Goal: Task Accomplishment & Management: Manage account settings

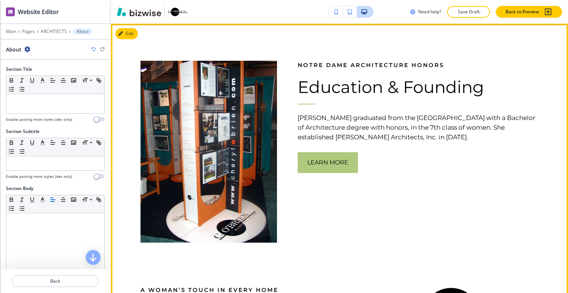
scroll to position [192, 0]
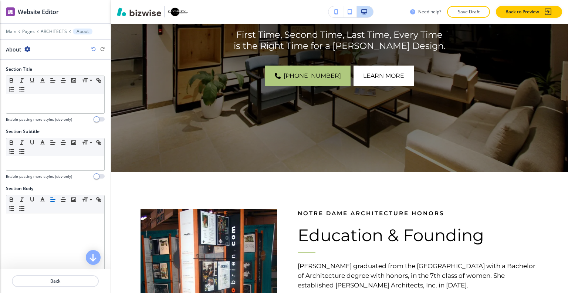
click at [467, 9] on button "Save Draft" at bounding box center [468, 12] width 43 height 12
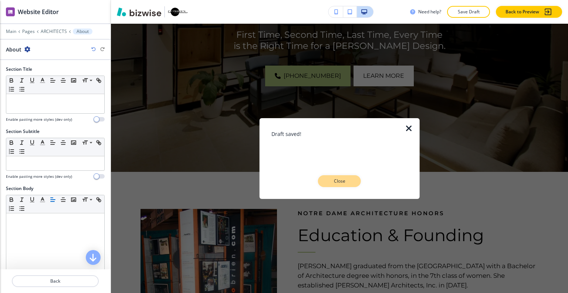
click at [342, 185] on button "Close" at bounding box center [339, 181] width 43 height 12
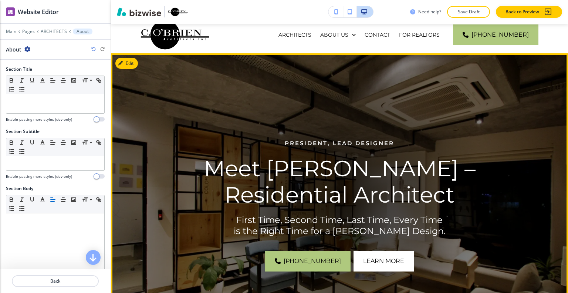
scroll to position [155, 0]
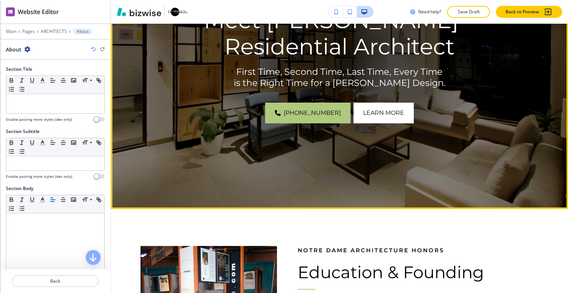
click at [491, 129] on img at bounding box center [339, 56] width 457 height 303
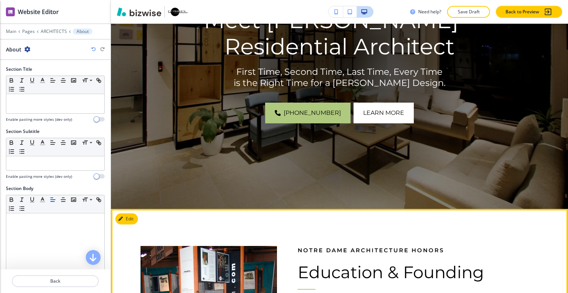
scroll to position [340, 0]
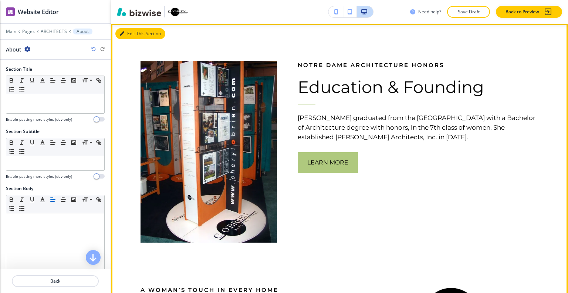
click at [130, 31] on button "Edit This Section" at bounding box center [140, 33] width 50 height 11
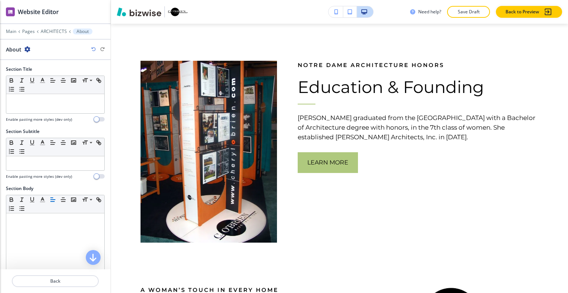
scroll to position [148, 0]
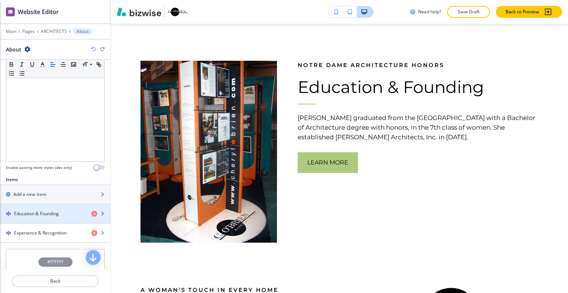
click at [65, 208] on div "button" at bounding box center [55, 207] width 111 height 6
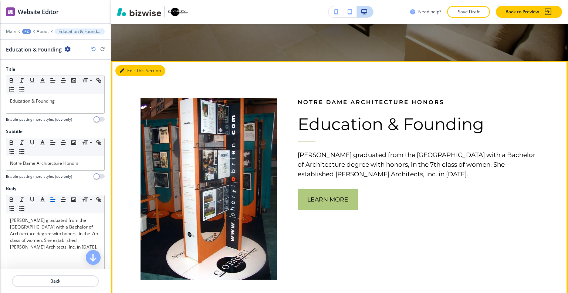
click at [136, 72] on button "Edit This Section" at bounding box center [140, 70] width 50 height 11
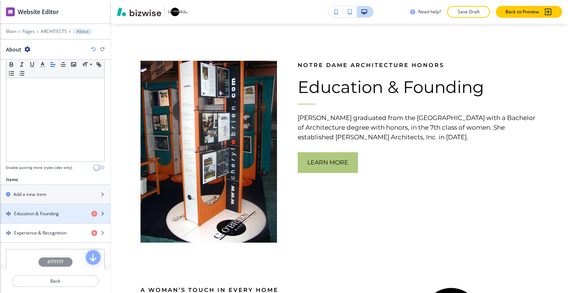
click at [43, 210] on h4 "Education & Founding" at bounding box center [36, 213] width 45 height 7
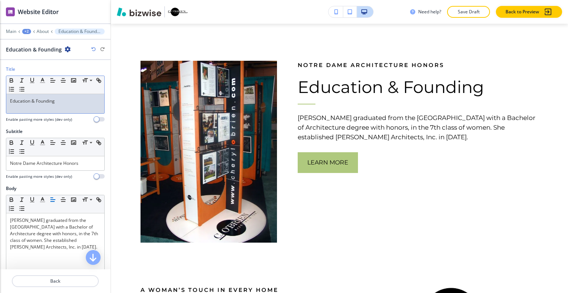
click at [58, 102] on p "Education & Founding" at bounding box center [55, 101] width 91 height 7
drag, startPoint x: 72, startPoint y: 103, endPoint x: 4, endPoint y: 99, distance: 67.8
click at [0, 98] on div "Title Small Normal Large Huge Education & Founding Enable pasting more styles (…" at bounding box center [55, 97] width 111 height 62
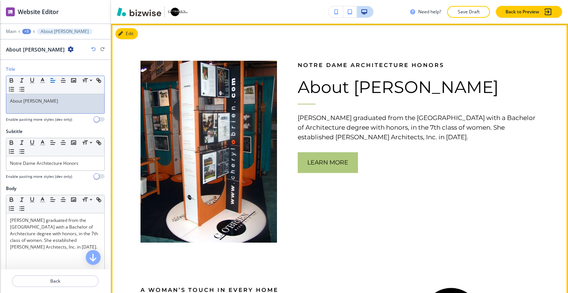
scroll to position [266, 0]
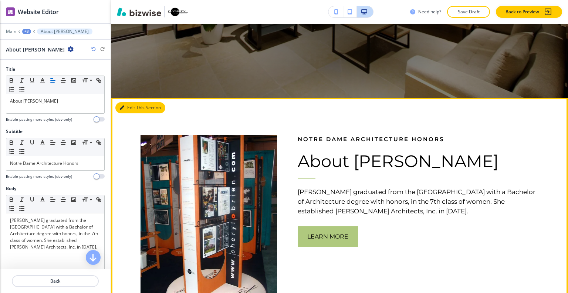
click at [125, 108] on button "Edit This Section" at bounding box center [140, 107] width 50 height 11
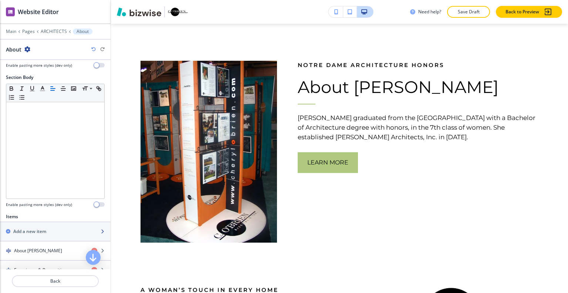
scroll to position [148, 0]
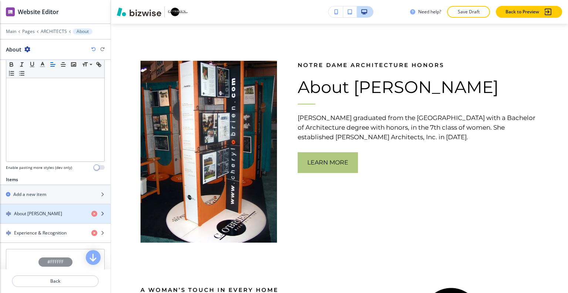
click at [55, 219] on div "button" at bounding box center [55, 220] width 111 height 6
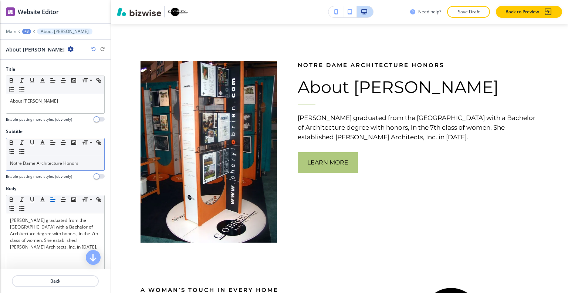
click at [79, 164] on p "Notre Dame Architecture Honors" at bounding box center [55, 163] width 91 height 7
drag, startPoint x: 87, startPoint y: 164, endPoint x: 8, endPoint y: 163, distance: 78.8
click at [1, 164] on div "Subtitle Small Normal Large Huge Notre Dame Architecture Honors Enable pasting …" at bounding box center [55, 156] width 111 height 57
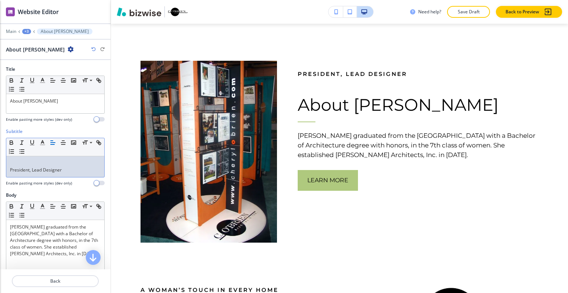
scroll to position [0, 0]
click at [9, 171] on div "President, Lead Designer" at bounding box center [55, 166] width 98 height 21
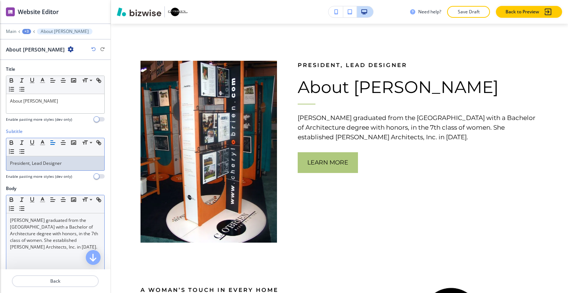
scroll to position [37, 0]
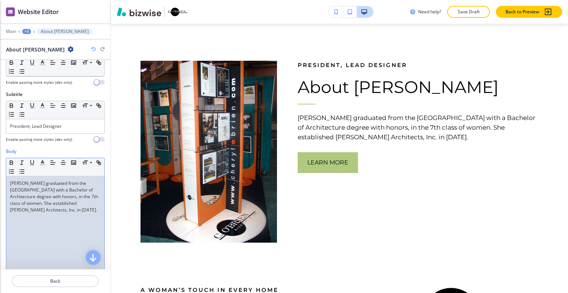
click at [72, 207] on p "Cheryl graduated from the University of Notre Dame with a Bachelor of Architect…" at bounding box center [55, 196] width 91 height 33
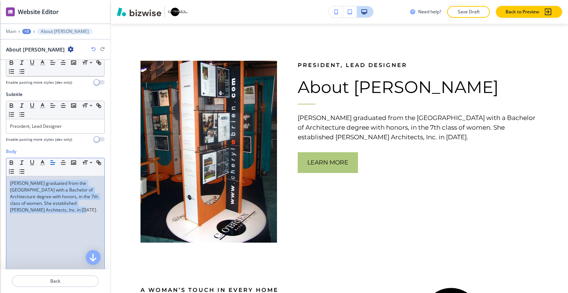
drag, startPoint x: 88, startPoint y: 208, endPoint x: 6, endPoint y: 178, distance: 87.6
click at [6, 178] on div "Cheryl graduated from the University of Notre Dame with a Bachelor of Architect…" at bounding box center [55, 224] width 98 height 96
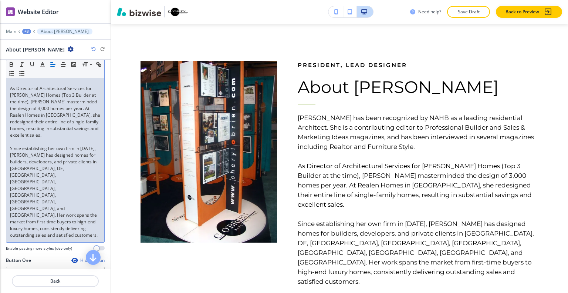
scroll to position [111, 0]
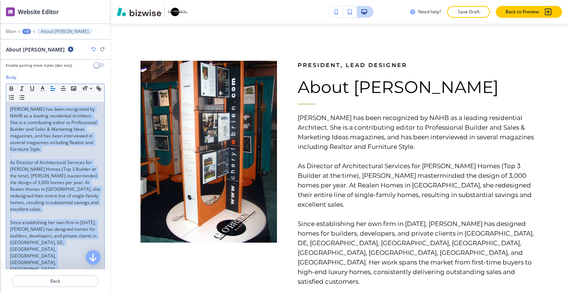
drag, startPoint x: 68, startPoint y: 194, endPoint x: 0, endPoint y: 105, distance: 111.6
click at [0, 105] on div "Body Small Normal Large Huge Cheryl has been recognized by NAHB as a leading re…" at bounding box center [55, 202] width 111 height 257
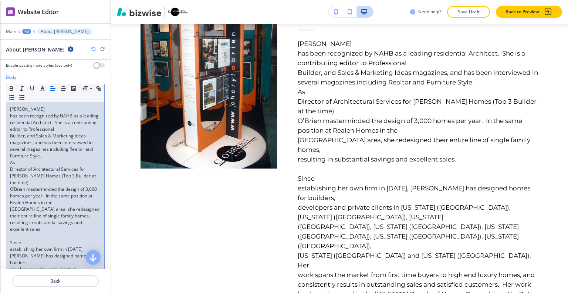
scroll to position [148, 0]
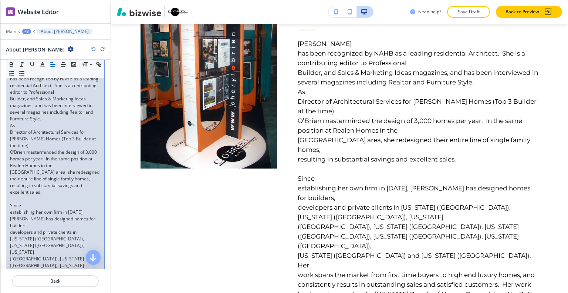
click at [80, 229] on p "developers and private clients in Connecticut (CT), Delaware (DE), Maryland" at bounding box center [55, 242] width 91 height 27
click at [59, 156] on p "O’Brien masterminded the design of 3,000 homes per year. In the same position a…" at bounding box center [55, 159] width 91 height 20
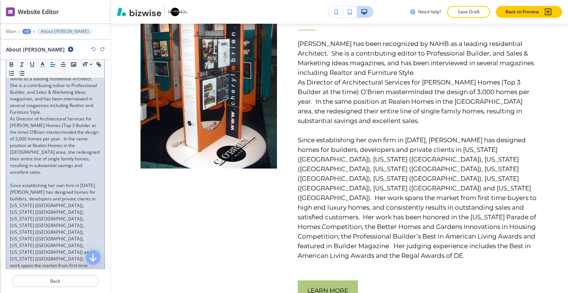
scroll to position [185, 0]
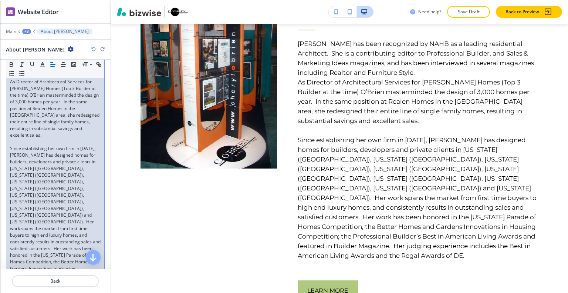
click at [69, 201] on p "Since establishing her own firm in [DATE], [PERSON_NAME] has designed homes for…" at bounding box center [55, 225] width 91 height 160
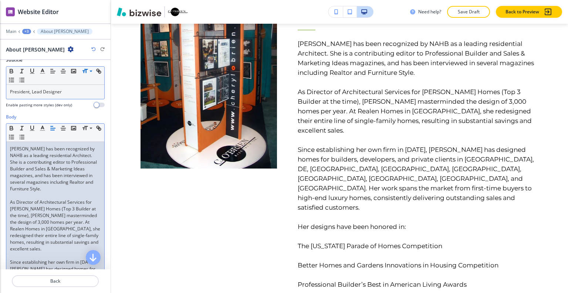
scroll to position [0, 0]
click at [60, 163] on p "Cheryl has been recognized by NAHB as a leading residential Architect. She is a…" at bounding box center [55, 168] width 91 height 47
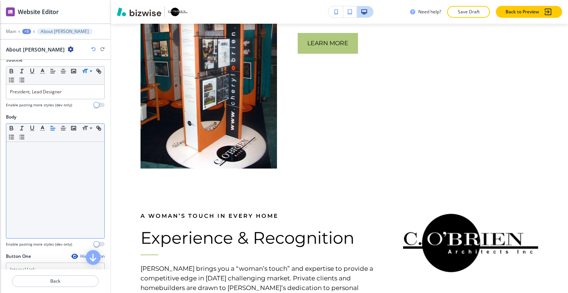
click at [92, 47] on icon "button" at bounding box center [93, 49] width 4 height 4
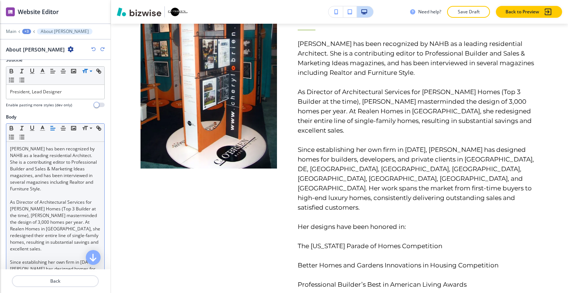
click at [92, 47] on icon "button" at bounding box center [93, 49] width 4 height 4
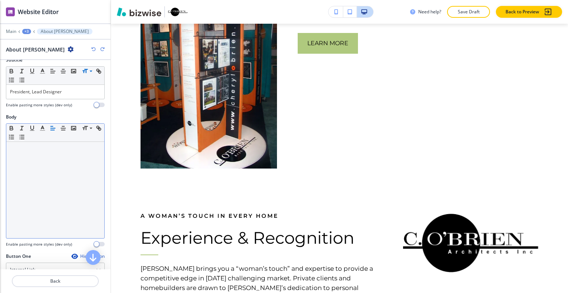
click at [92, 47] on icon "button" at bounding box center [93, 49] width 4 height 4
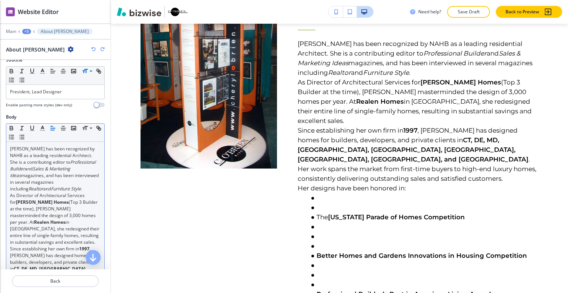
click at [92, 47] on icon "button" at bounding box center [93, 49] width 4 height 4
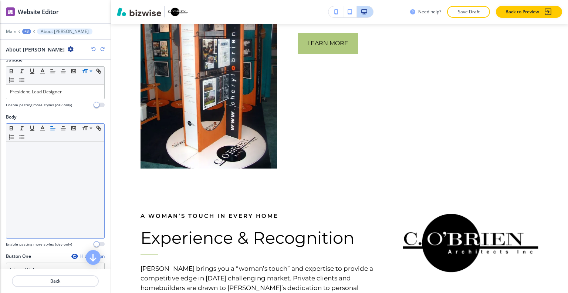
click at [92, 47] on icon "button" at bounding box center [93, 49] width 4 height 4
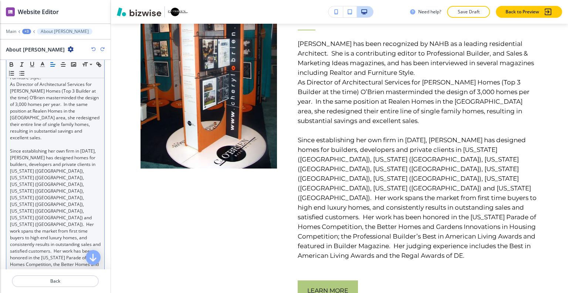
scroll to position [256, 0]
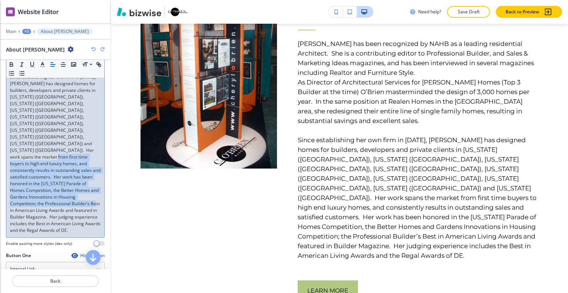
drag, startPoint x: 65, startPoint y: 206, endPoint x: 53, endPoint y: 150, distance: 57.0
click at [53, 150] on div "Cheryl has been recognized by NAHB as a leading residential Architect. She is a…" at bounding box center [55, 97] width 98 height 280
click at [20, 66] on line "button" at bounding box center [21, 66] width 2 height 0
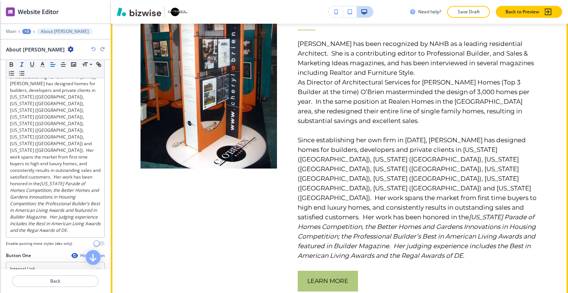
click at [426, 99] on p "As Director of Architectural Services for [PERSON_NAME] Homes (Top 3 Builder at…" at bounding box center [418, 101] width 241 height 48
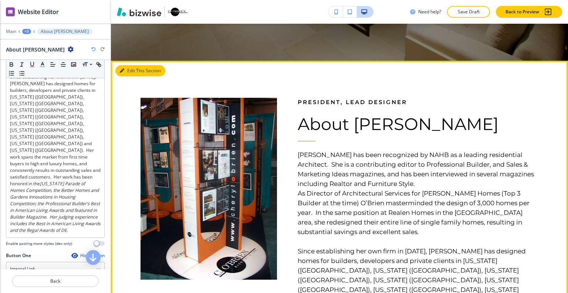
click at [135, 73] on button "Edit This Section" at bounding box center [140, 70] width 50 height 11
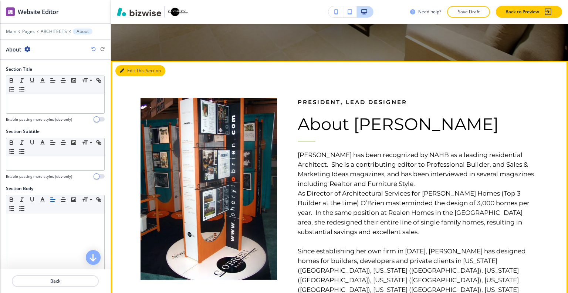
click at [135, 73] on button "Edit This Section" at bounding box center [140, 70] width 50 height 11
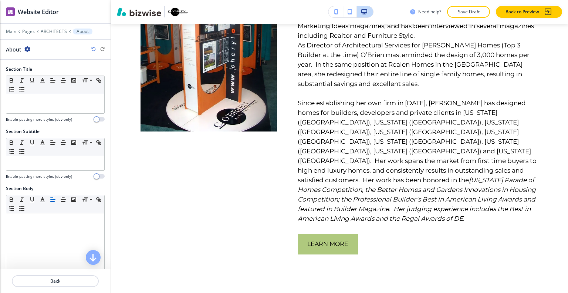
scroll to position [148, 0]
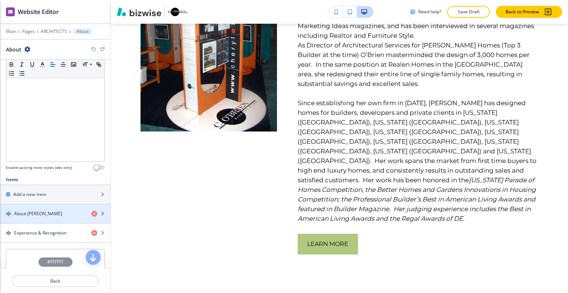
click at [36, 214] on h4 "About [PERSON_NAME]" at bounding box center [38, 213] width 48 height 7
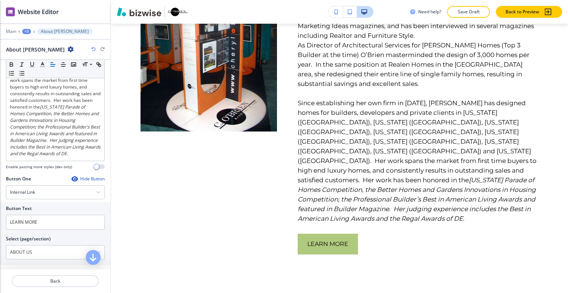
scroll to position [436, 0]
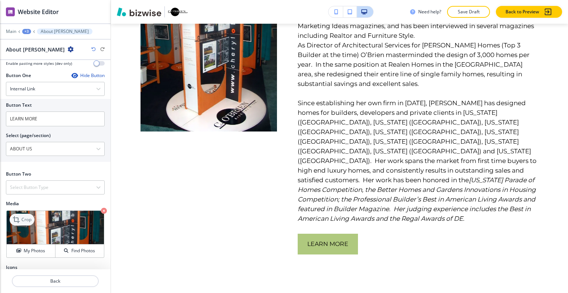
click at [20, 215] on icon at bounding box center [17, 219] width 9 height 9
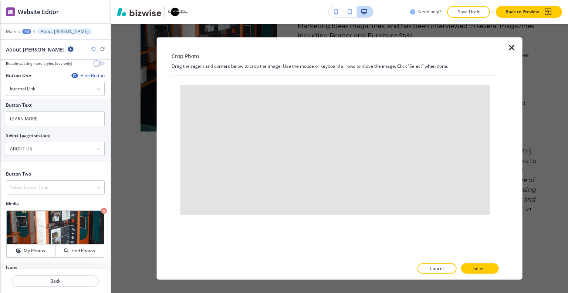
click at [511, 47] on icon "button" at bounding box center [512, 47] width 9 height 9
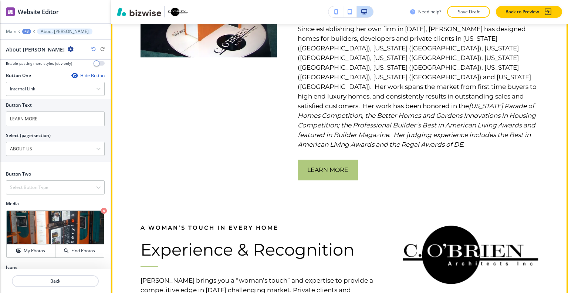
scroll to position [340, 0]
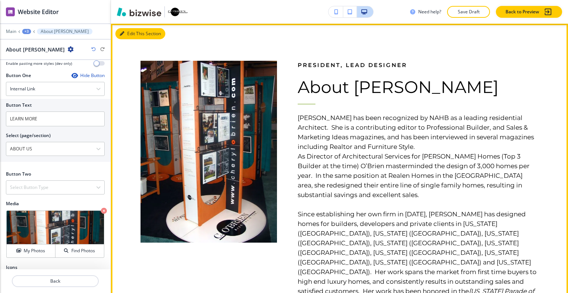
click at [132, 33] on button "Edit This Section" at bounding box center [140, 33] width 50 height 11
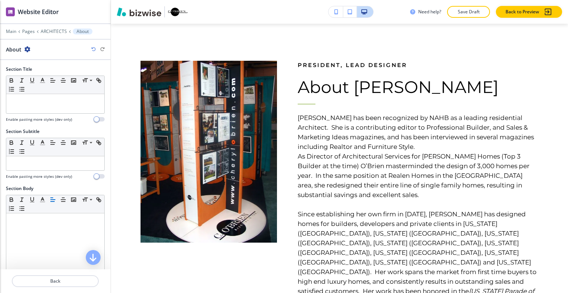
scroll to position [233, 0]
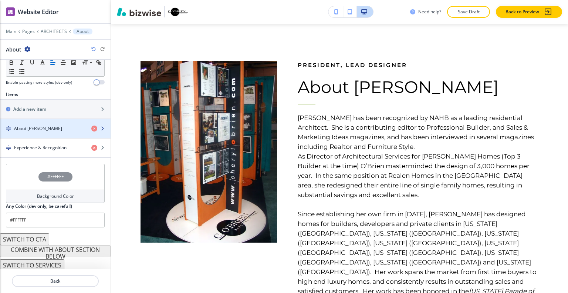
click at [52, 126] on h4 "About [PERSON_NAME]" at bounding box center [38, 128] width 48 height 7
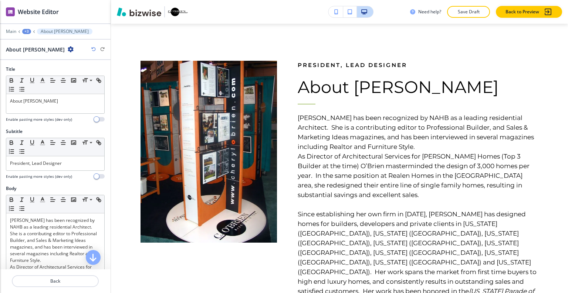
click at [52, 126] on div "Title Small Normal Large Huge About Cheryl A. O’Brien Enable pasting more style…" at bounding box center [55, 97] width 111 height 62
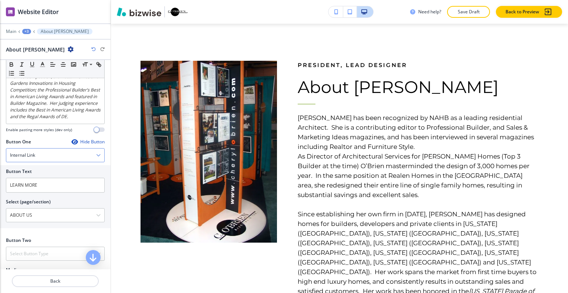
scroll to position [333, 0]
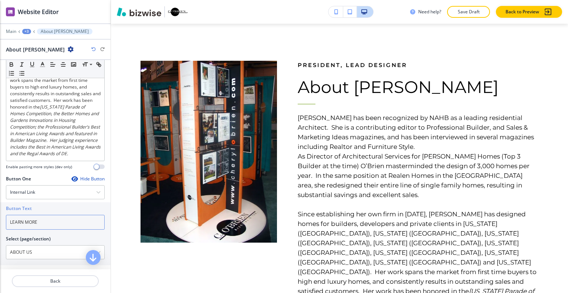
drag, startPoint x: 5, startPoint y: 201, endPoint x: 0, endPoint y: 179, distance: 22.1
click at [0, 202] on div "Button Text LEARN MORE Select (page/section) ABOUT US ARCHITECTS ARCHITECTS | H…" at bounding box center [55, 233] width 111 height 63
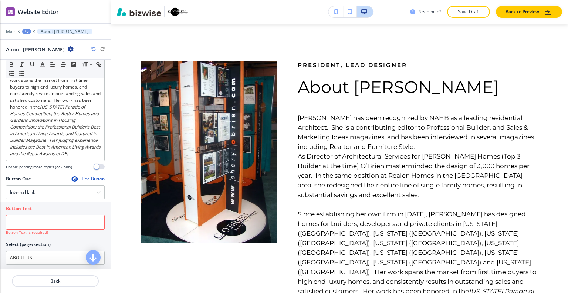
click at [86, 176] on div "Hide Button" at bounding box center [87, 179] width 33 height 6
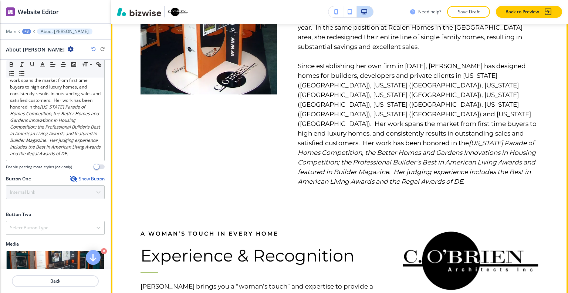
scroll to position [340, 0]
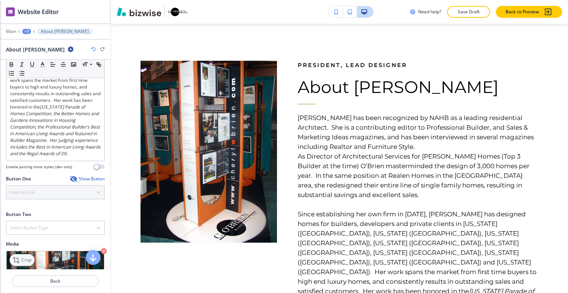
click at [21, 255] on icon at bounding box center [17, 259] width 9 height 9
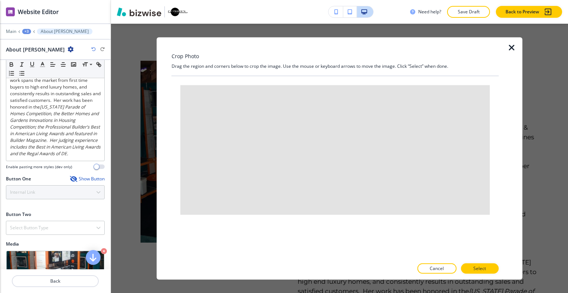
click at [514, 48] on icon "button" at bounding box center [512, 47] width 9 height 9
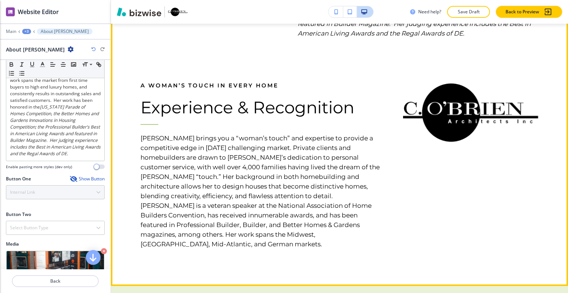
scroll to position [747, 0]
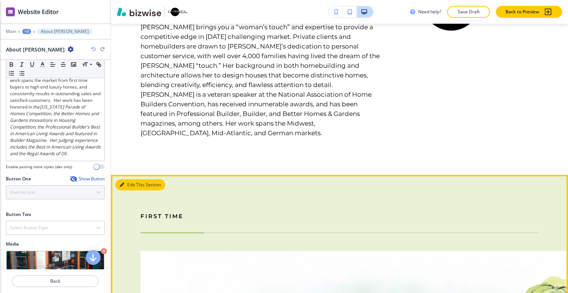
click at [134, 179] on button "Edit This Section" at bounding box center [140, 184] width 50 height 11
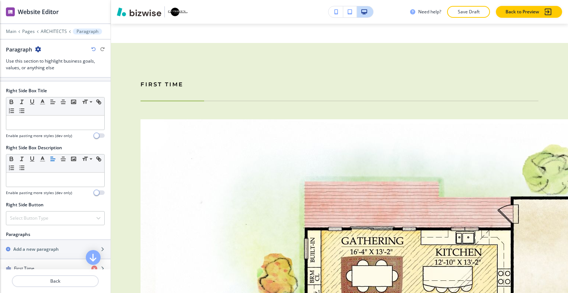
scroll to position [463, 0]
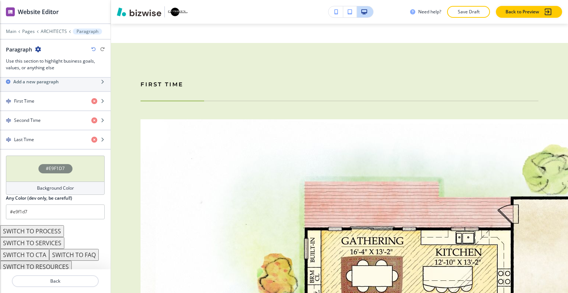
click at [43, 228] on button "SWITCH TO PROCESS" at bounding box center [32, 231] width 64 height 12
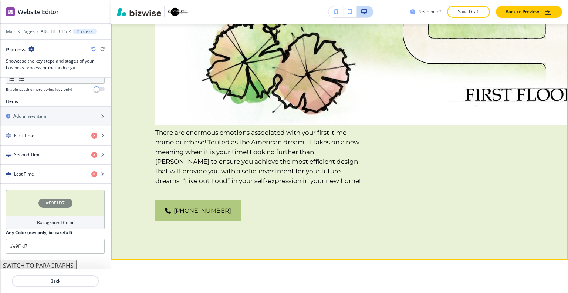
scroll to position [1471, 0]
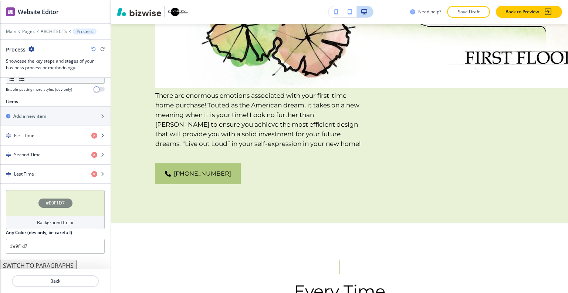
click at [37, 267] on button "SWITCH TO PARAGRAPHS" at bounding box center [38, 265] width 77 height 12
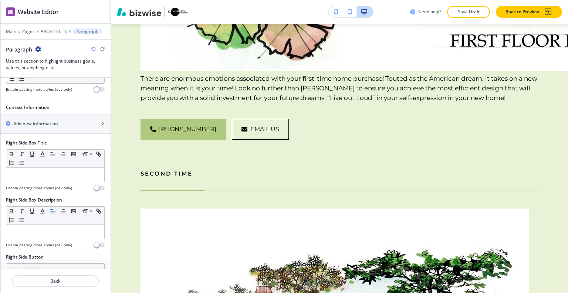
scroll to position [463, 0]
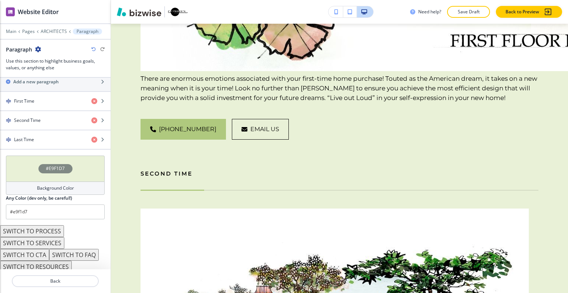
click at [51, 237] on button "SWITCH TO SERVICES" at bounding box center [32, 243] width 64 height 12
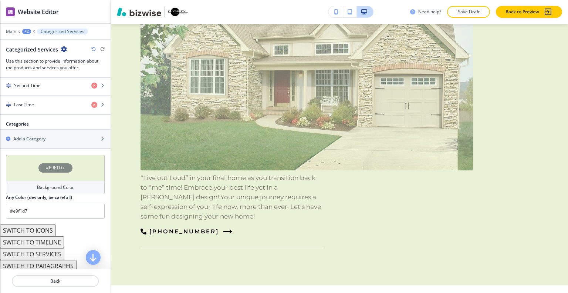
scroll to position [366, 0]
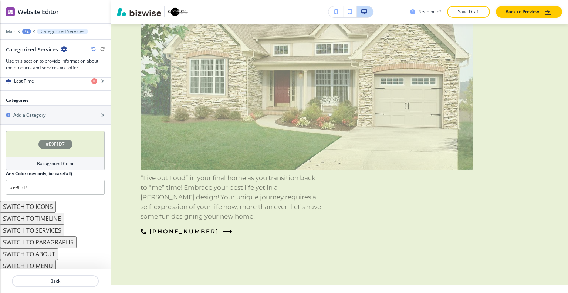
click at [43, 227] on button "SWITCH TO SERVICES" at bounding box center [32, 230] width 64 height 12
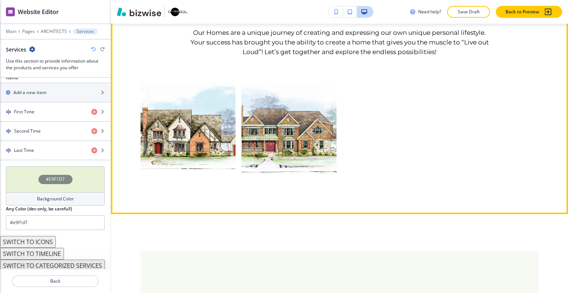
scroll to position [1619, 0]
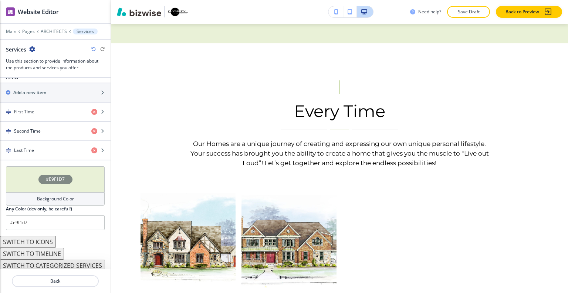
click at [55, 262] on button "SWITCH TO CATEGORIZED SERVICES" at bounding box center [52, 265] width 105 height 12
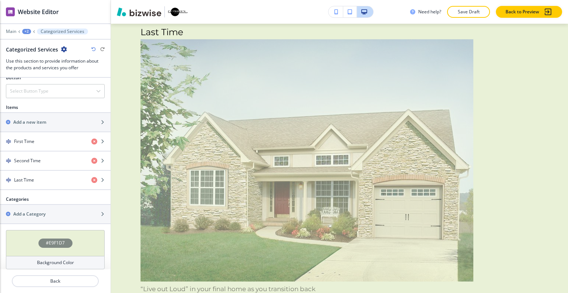
scroll to position [366, 0]
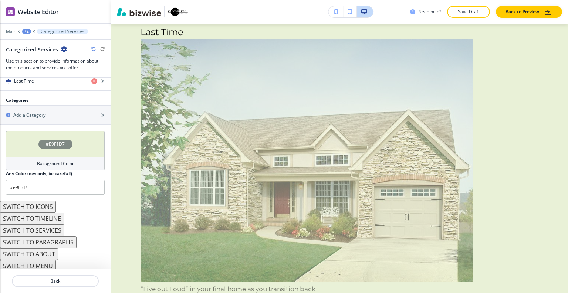
click at [52, 216] on button "SWITCH TO TIMELINE" at bounding box center [32, 218] width 64 height 12
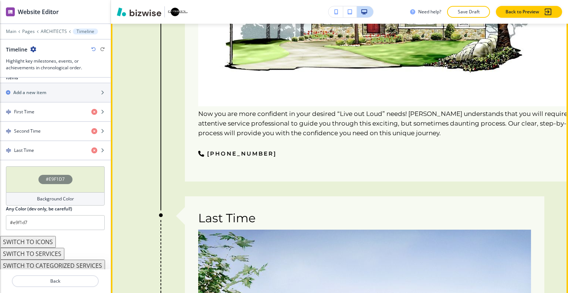
scroll to position [1878, 0]
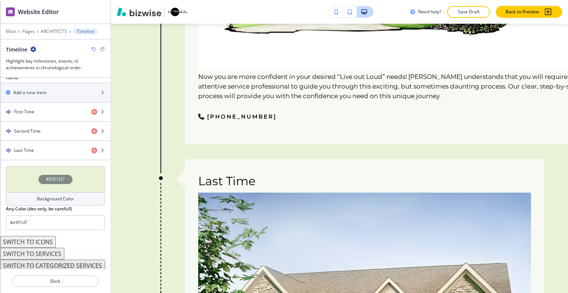
click at [45, 238] on button "SWITCH TO ICONS" at bounding box center [28, 242] width 56 height 12
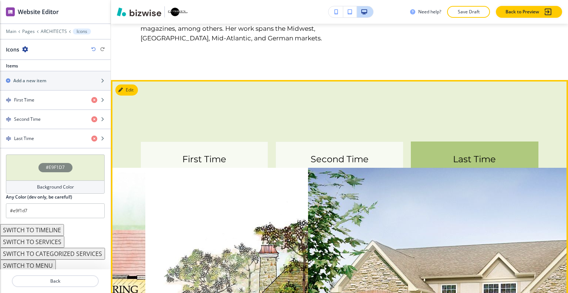
scroll to position [879, 0]
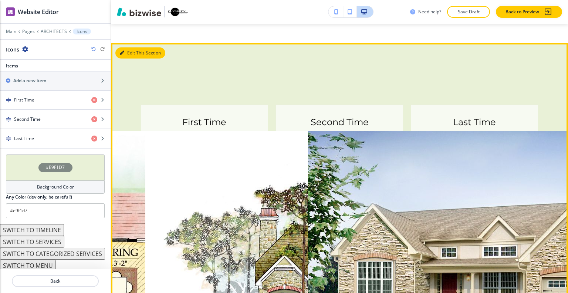
click at [129, 47] on button "Edit This Section" at bounding box center [140, 52] width 50 height 11
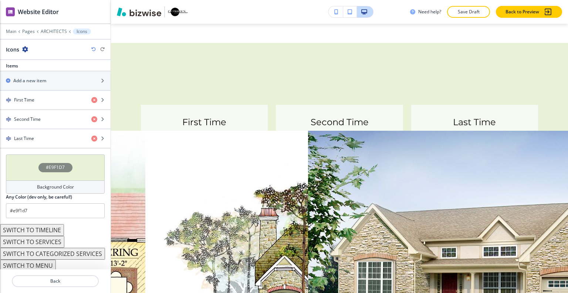
click at [50, 242] on button "SWITCH TO SERVICES" at bounding box center [32, 242] width 64 height 12
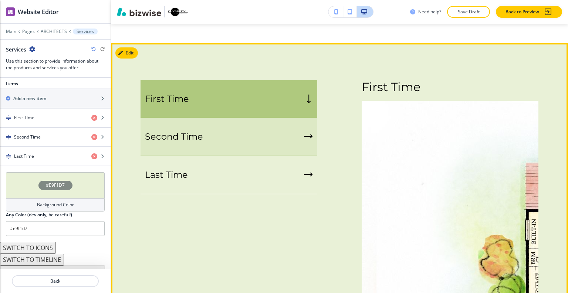
click at [285, 118] on div "Second Time" at bounding box center [229, 137] width 177 height 38
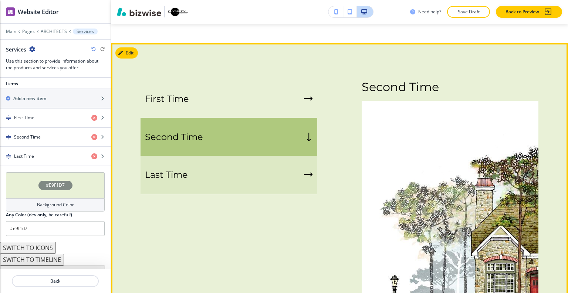
click at [276, 156] on div "Last Time" at bounding box center [229, 175] width 177 height 38
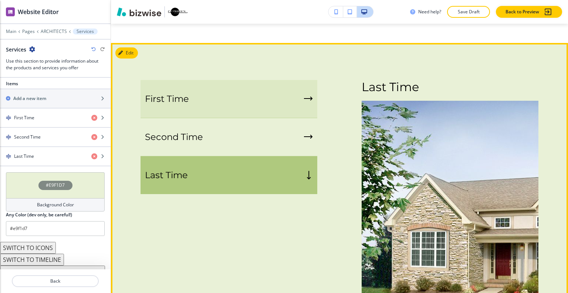
click at [266, 80] on div "First Time" at bounding box center [229, 99] width 177 height 38
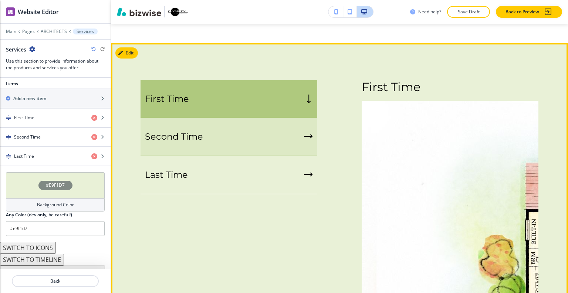
click at [262, 118] on div "Second Time" at bounding box center [229, 137] width 177 height 38
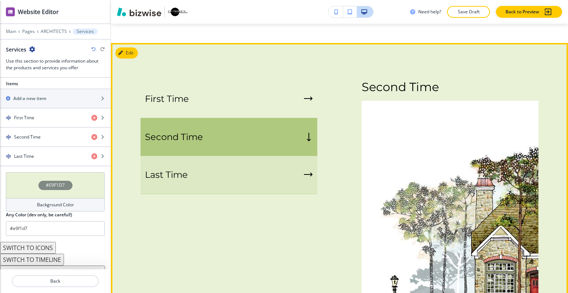
click at [258, 156] on div "Last Time" at bounding box center [229, 175] width 177 height 38
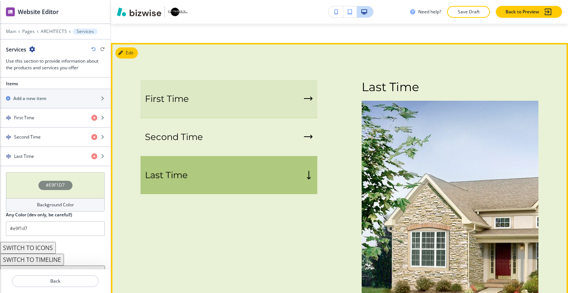
click at [262, 85] on div "First Time" at bounding box center [229, 99] width 177 height 38
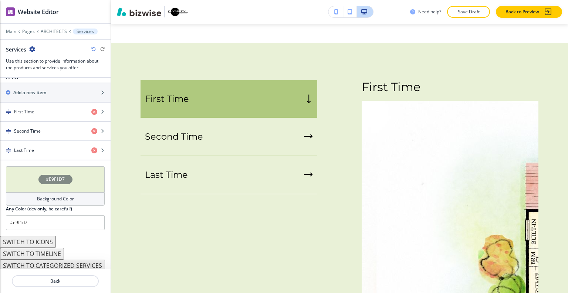
click at [49, 250] on button "SWITCH TO TIMELINE" at bounding box center [32, 254] width 64 height 12
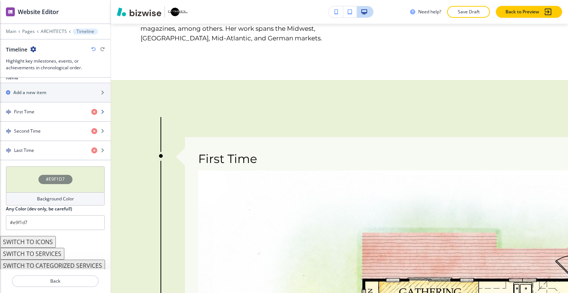
scroll to position [186, 0]
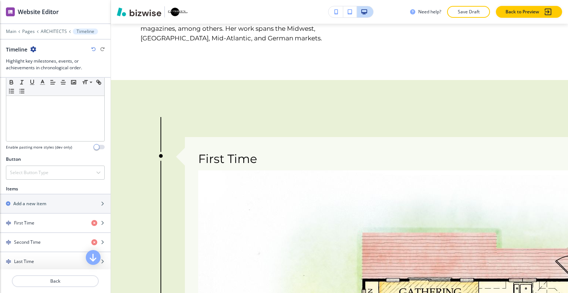
click at [95, 48] on div at bounding box center [97, 49] width 13 height 4
click at [95, 48] on icon "button" at bounding box center [93, 49] width 4 height 4
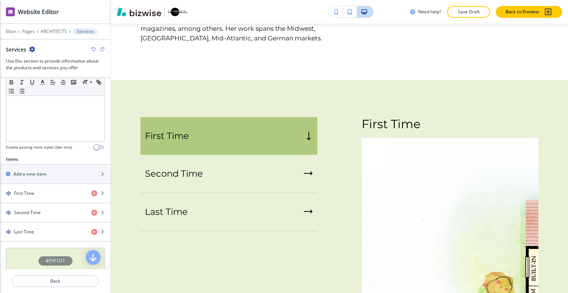
click at [95, 48] on icon "button" at bounding box center [93, 49] width 4 height 4
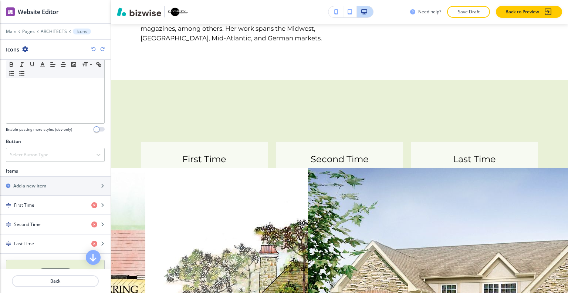
click at [95, 48] on icon "button" at bounding box center [93, 49] width 4 height 4
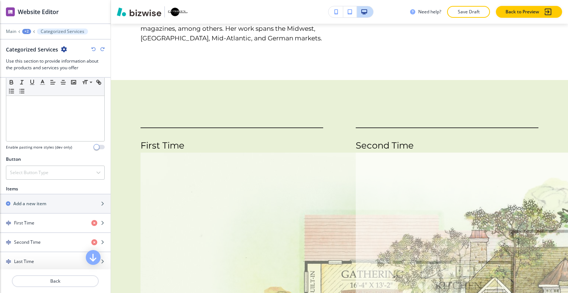
click at [95, 48] on icon "button" at bounding box center [93, 49] width 4 height 4
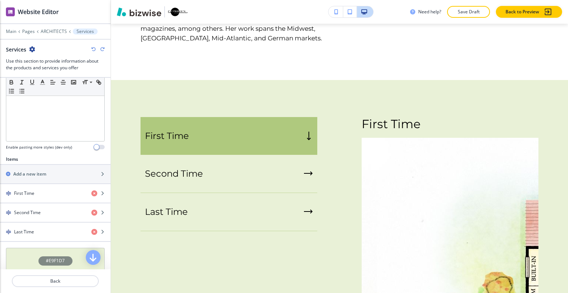
click at [95, 48] on icon "button" at bounding box center [93, 49] width 4 height 4
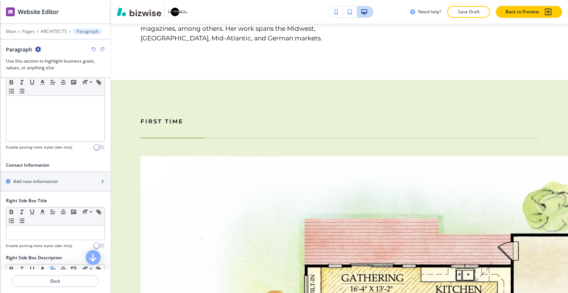
click at [95, 48] on icon "button" at bounding box center [93, 49] width 4 height 4
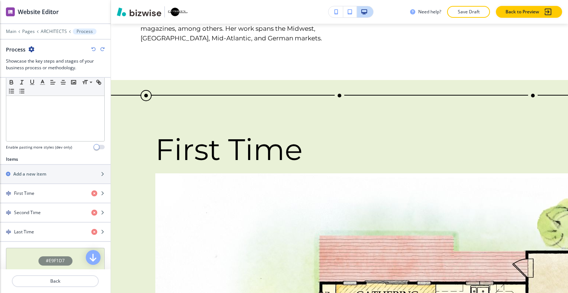
click at [95, 48] on icon "button" at bounding box center [93, 49] width 4 height 4
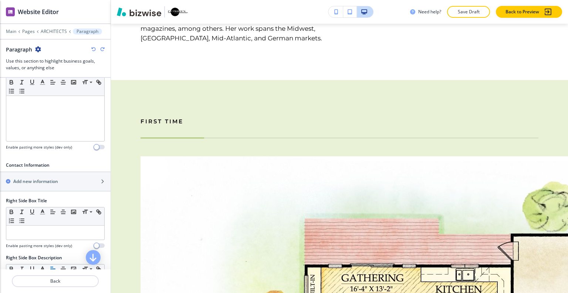
click at [95, 48] on icon "button" at bounding box center [93, 49] width 4 height 4
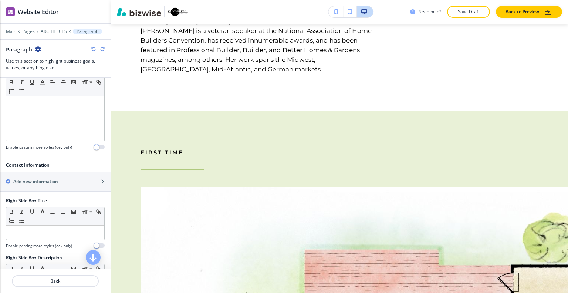
click at [95, 48] on icon "button" at bounding box center [93, 49] width 4 height 4
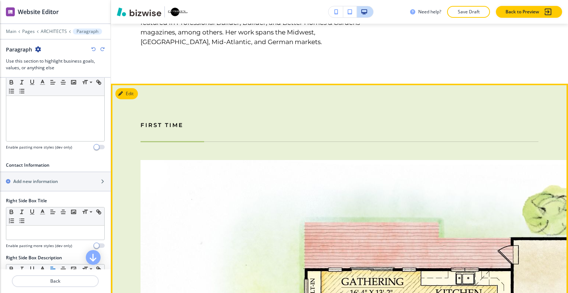
scroll to position [842, 0]
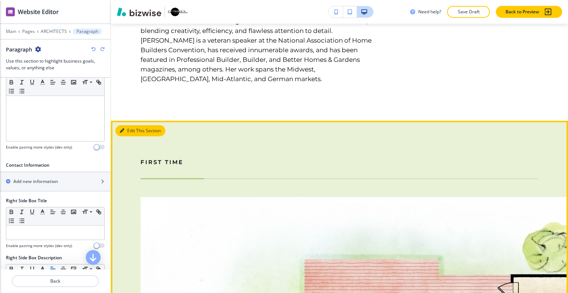
click at [129, 125] on button "Edit This Section" at bounding box center [140, 130] width 50 height 11
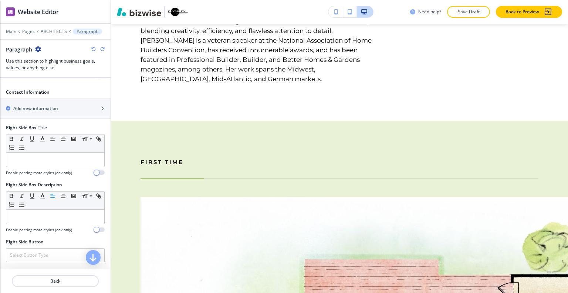
scroll to position [407, 0]
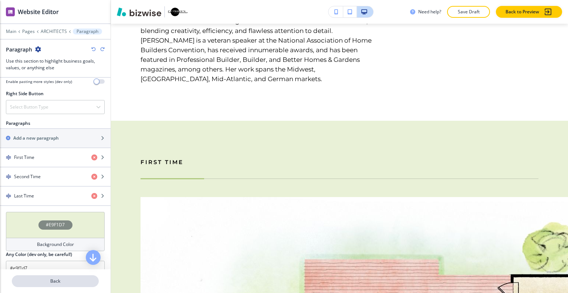
click at [40, 282] on p "Back" at bounding box center [55, 280] width 85 height 7
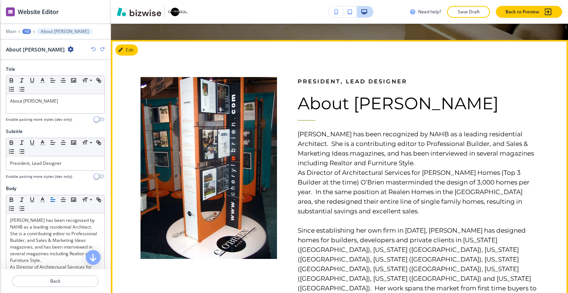
scroll to position [287, 0]
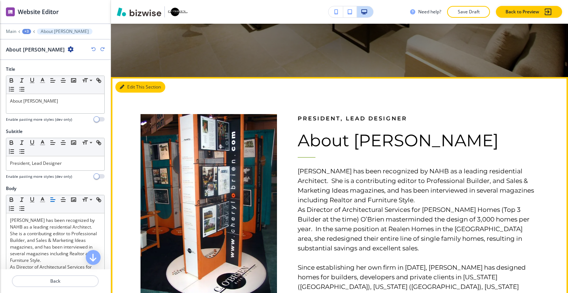
click at [133, 88] on button "Edit This Section" at bounding box center [140, 86] width 50 height 11
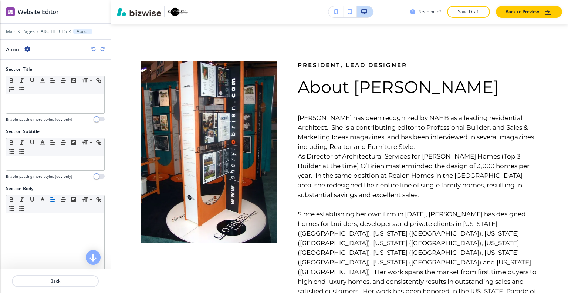
scroll to position [148, 0]
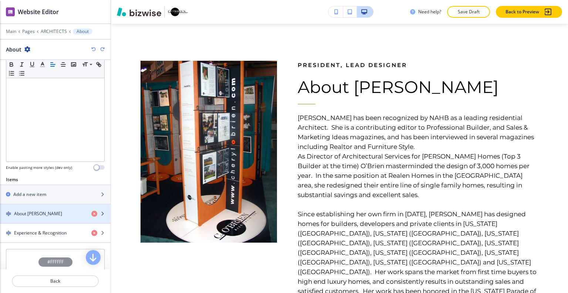
click at [52, 210] on h4 "About [PERSON_NAME]" at bounding box center [38, 213] width 48 height 7
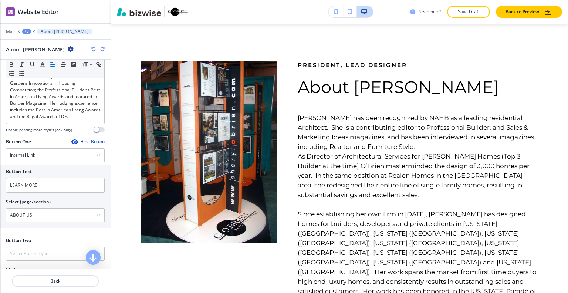
scroll to position [436, 0]
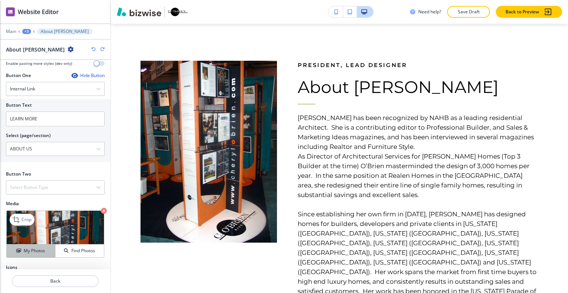
click at [25, 247] on h4 "My Photos" at bounding box center [34, 250] width 21 height 7
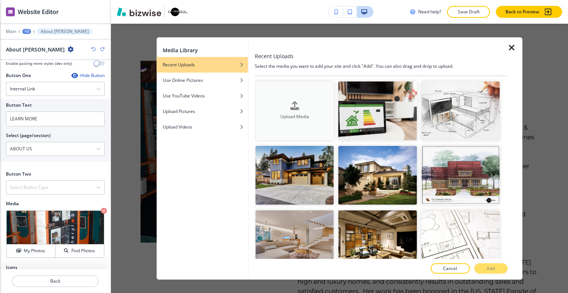
click at [277, 101] on div "Upload Media" at bounding box center [295, 110] width 78 height 19
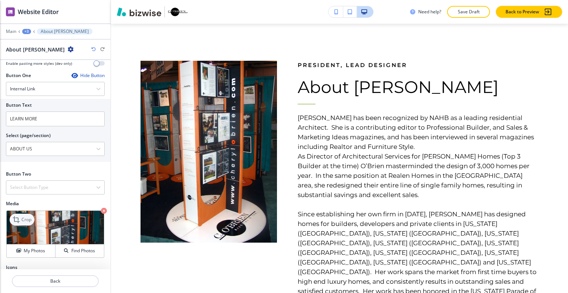
click at [24, 216] on p "Crop" at bounding box center [26, 219] width 10 height 7
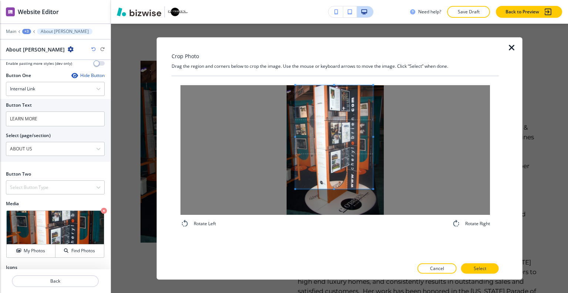
click at [346, 127] on span at bounding box center [335, 137] width 78 height 104
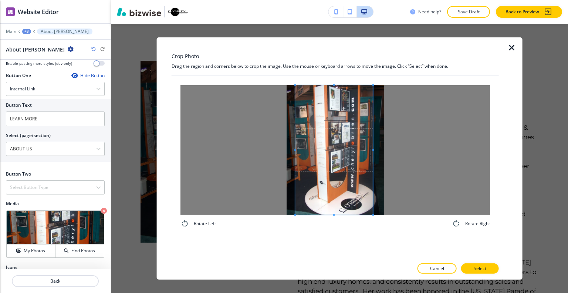
click at [331, 240] on div "Rotate Left Rotate Right" at bounding box center [335, 167] width 327 height 182
click at [305, 147] on span at bounding box center [306, 149] width 2 height 129
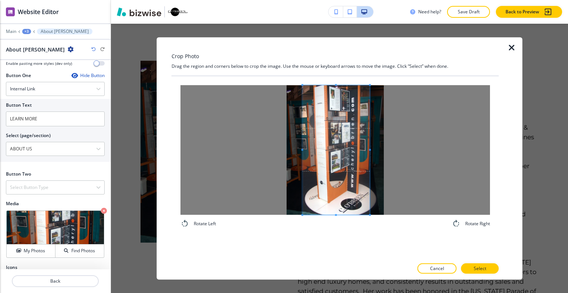
click at [319, 161] on span at bounding box center [336, 149] width 67 height 129
click at [373, 149] on span at bounding box center [374, 149] width 2 height 2
click at [477, 269] on p "Select" at bounding box center [480, 268] width 13 height 7
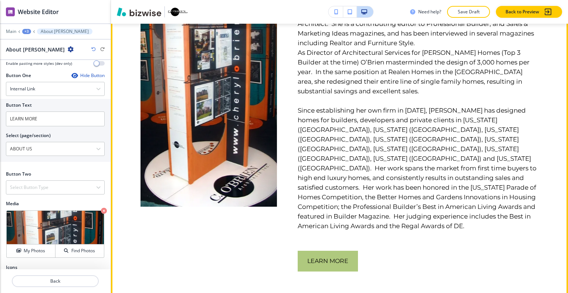
scroll to position [296, 0]
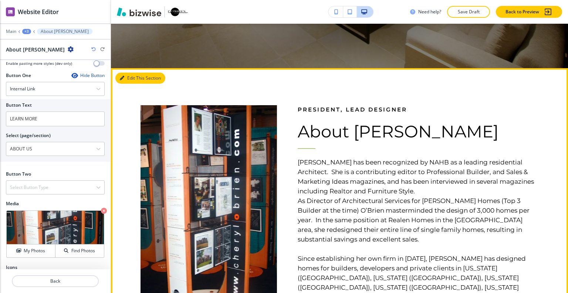
click at [126, 77] on button "Edit This Section" at bounding box center [140, 78] width 50 height 11
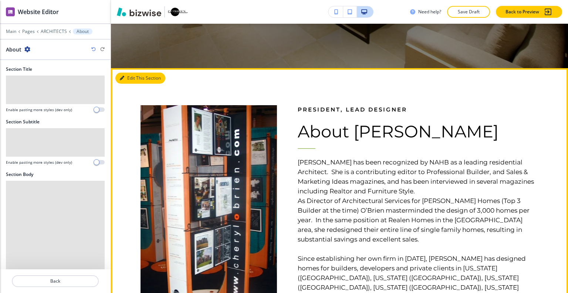
scroll to position [340, 0]
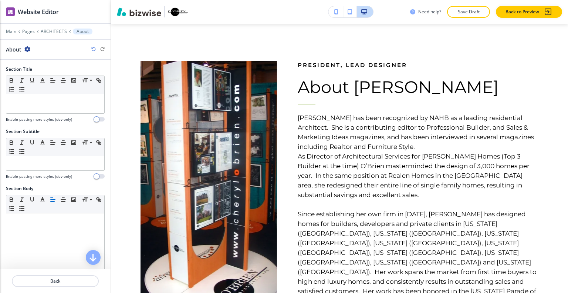
click at [25, 48] on icon "button" at bounding box center [27, 49] width 6 height 6
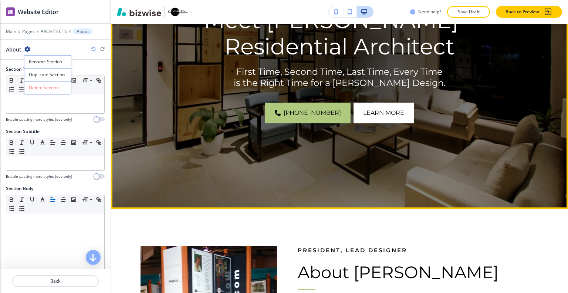
scroll to position [7, 0]
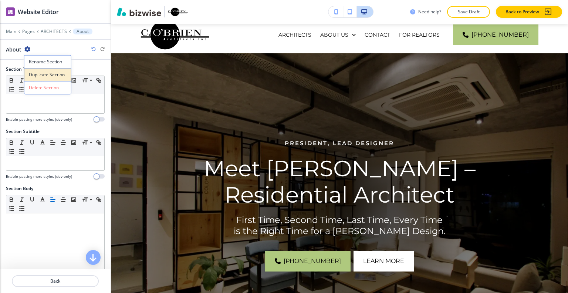
click at [53, 75] on p "Duplicate Section" at bounding box center [48, 74] width 38 height 7
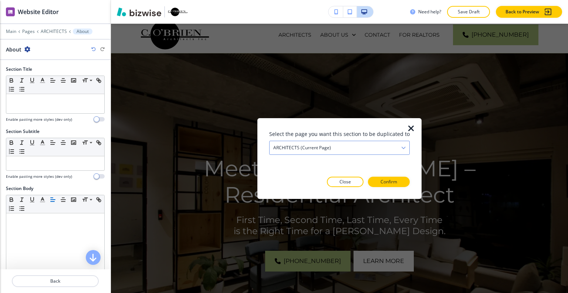
click at [342, 149] on div "ARCHITECTS (current page)" at bounding box center [340, 147] width 140 height 13
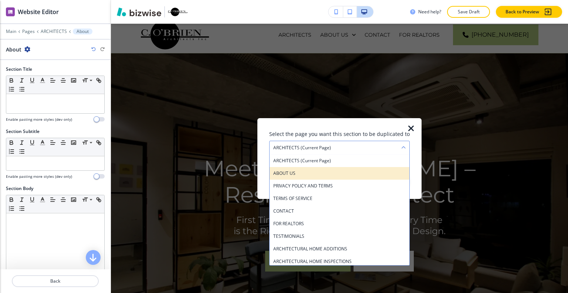
click at [329, 168] on div "ABOUT US" at bounding box center [340, 172] width 140 height 13
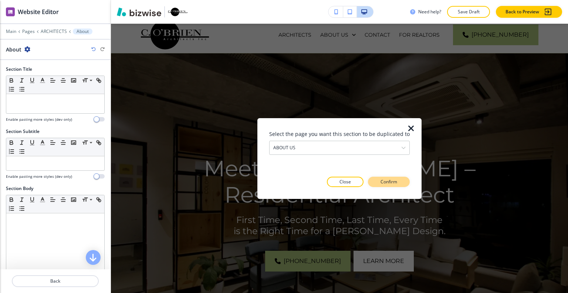
click at [378, 183] on button "Confirm" at bounding box center [389, 181] width 42 height 10
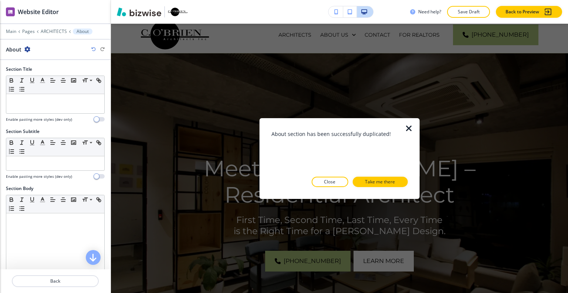
click at [408, 128] on icon "button" at bounding box center [409, 128] width 9 height 9
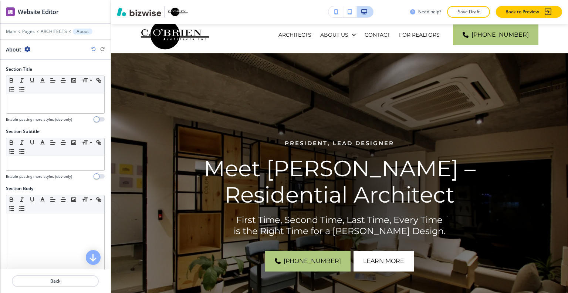
scroll to position [303, 0]
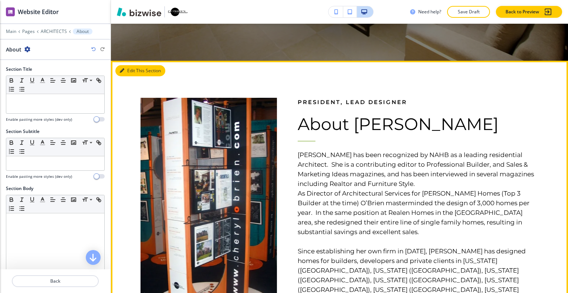
click at [135, 73] on button "Edit This Section" at bounding box center [140, 70] width 50 height 11
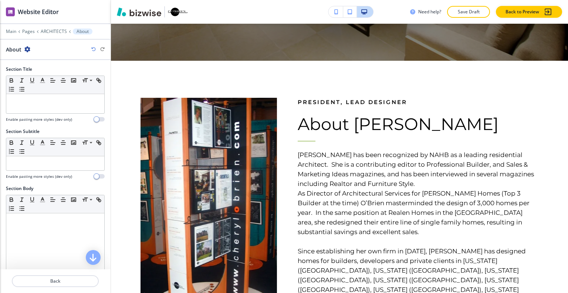
scroll to position [222, 0]
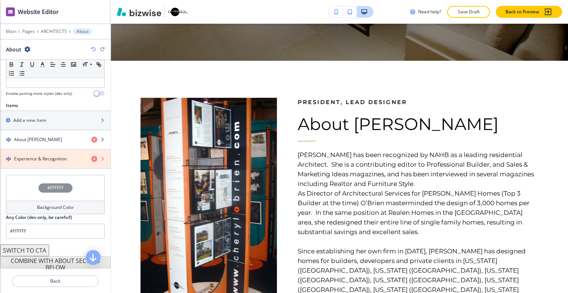
click at [91, 158] on icon "button" at bounding box center [94, 159] width 6 height 6
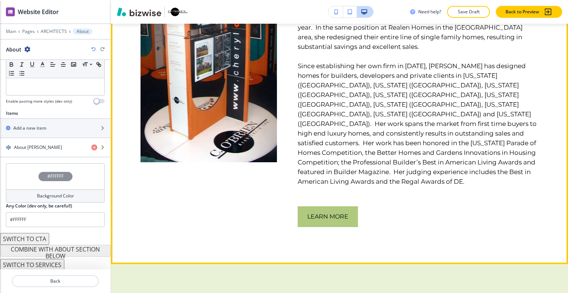
scroll to position [599, 0]
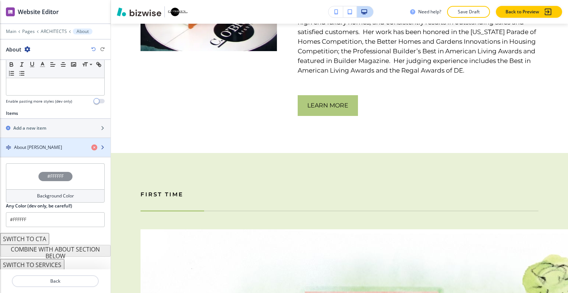
click at [46, 148] on h4 "About [PERSON_NAME]" at bounding box center [38, 147] width 48 height 7
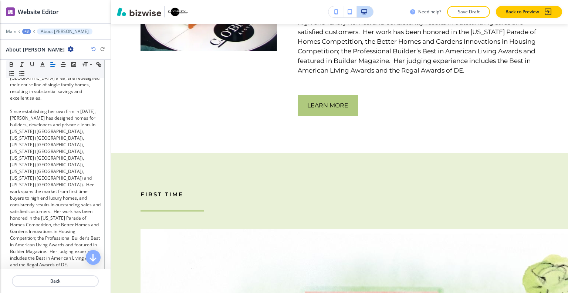
scroll to position [370, 0]
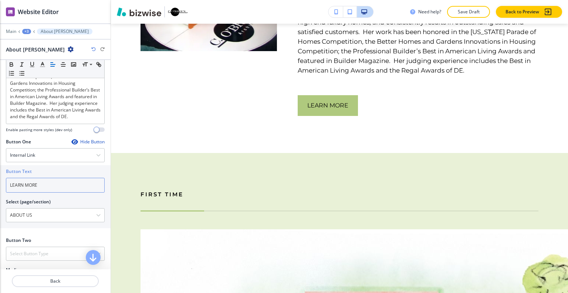
click at [52, 178] on input "LEARN MORE" at bounding box center [55, 185] width 99 height 15
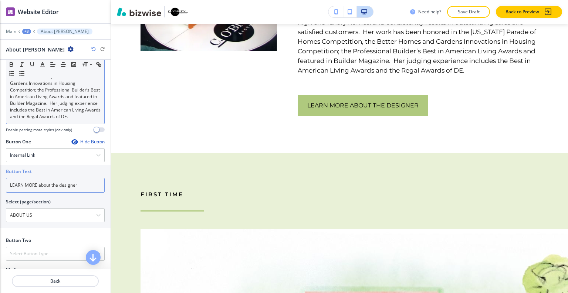
type input "LEARN MORE about the designer"
click at [55, 86] on p "Since establishing her own firm in [DATE], [PERSON_NAME] has designed homes for…" at bounding box center [55, 40] width 91 height 160
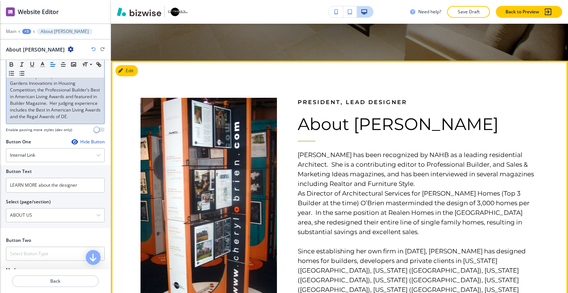
scroll to position [118, 0]
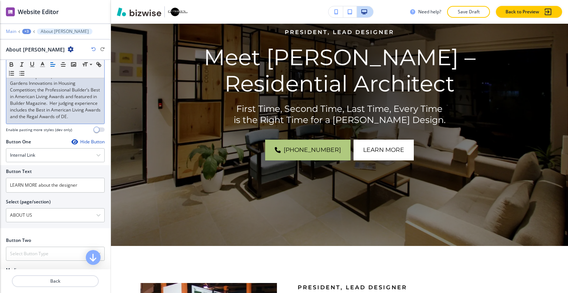
click at [9, 33] on p "Main" at bounding box center [11, 31] width 10 height 5
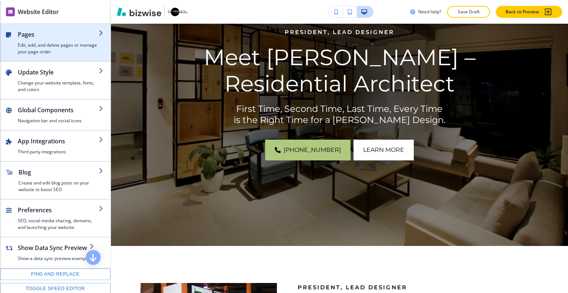
click at [56, 47] on h4 "Edit, add, and delete pages or manage your page order" at bounding box center [58, 48] width 81 height 13
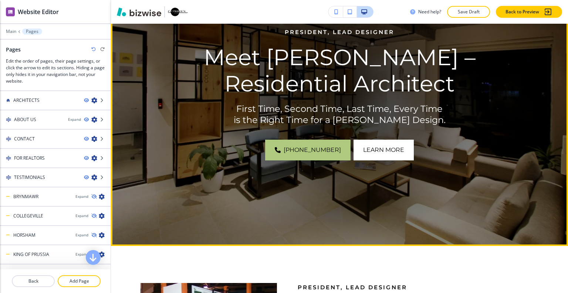
scroll to position [0, 0]
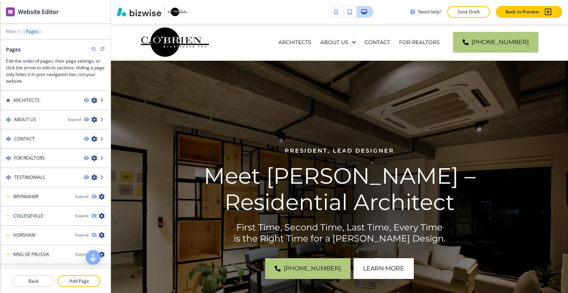
click at [13, 33] on p "Main" at bounding box center [11, 31] width 10 height 5
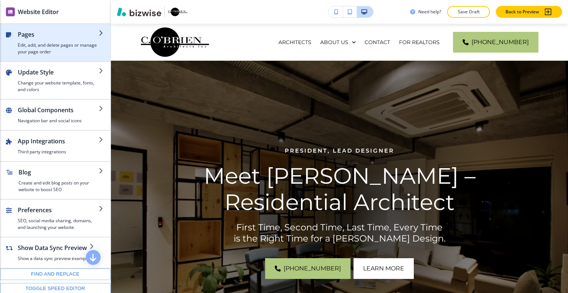
click at [55, 54] on h4 "Edit, add, and delete pages or manage your page order" at bounding box center [58, 48] width 81 height 13
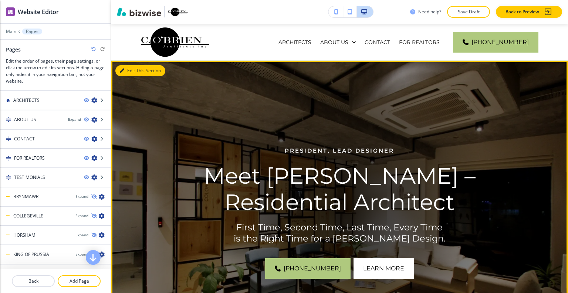
click at [130, 71] on button "Edit This Section" at bounding box center [140, 70] width 50 height 11
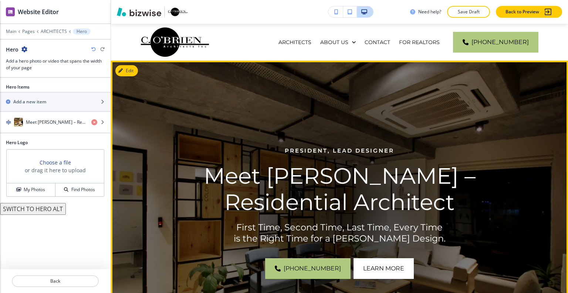
scroll to position [37, 0]
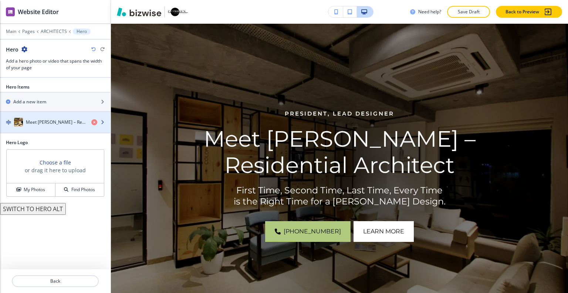
click at [55, 127] on div "button" at bounding box center [55, 130] width 111 height 6
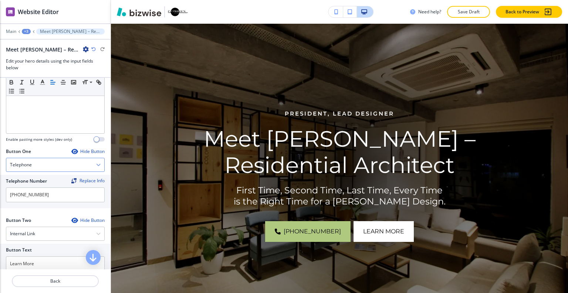
scroll to position [373, 0]
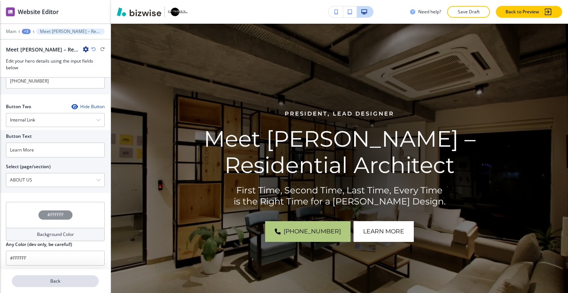
click at [53, 281] on p "Back" at bounding box center [55, 280] width 85 height 7
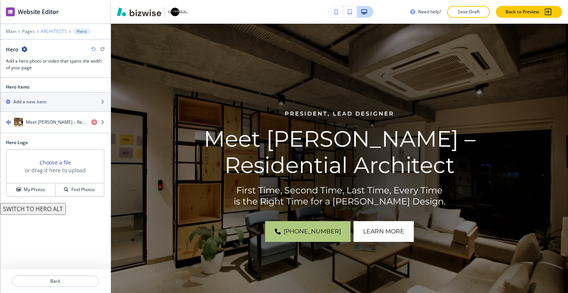
click at [44, 33] on p "ARCHITECTS" at bounding box center [54, 31] width 26 height 5
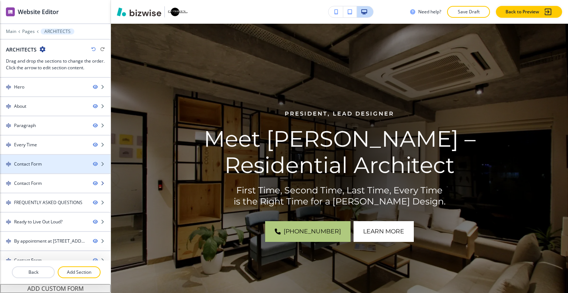
scroll to position [7, 0]
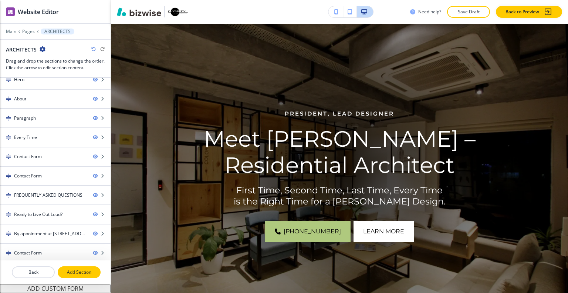
click at [77, 275] on p "Add Section" at bounding box center [78, 272] width 41 height 7
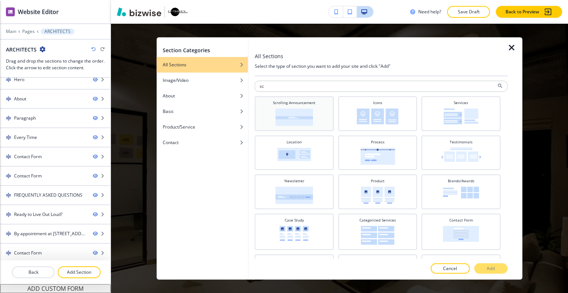
type input "sc"
click at [309, 108] on img at bounding box center [295, 116] width 38 height 17
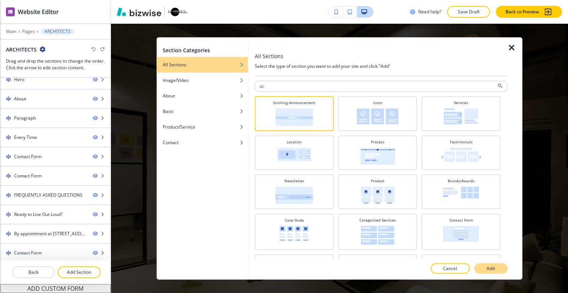
click at [493, 267] on p "Add" at bounding box center [491, 268] width 8 height 7
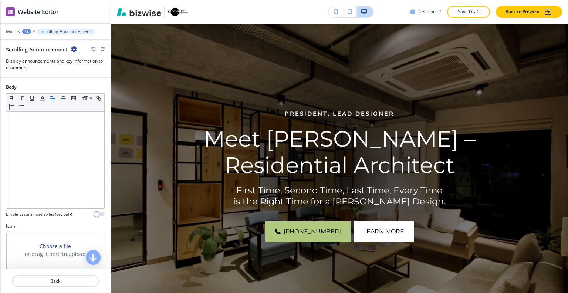
scroll to position [4620, 0]
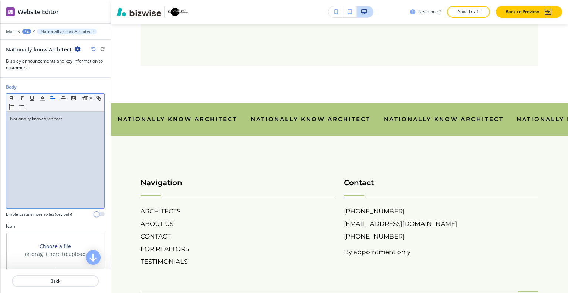
click at [43, 120] on p "Nationally know Architect" at bounding box center [55, 118] width 91 height 7
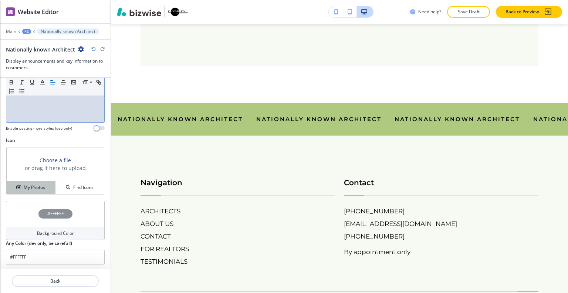
click at [41, 188] on h4 "My Photos" at bounding box center [34, 187] width 21 height 7
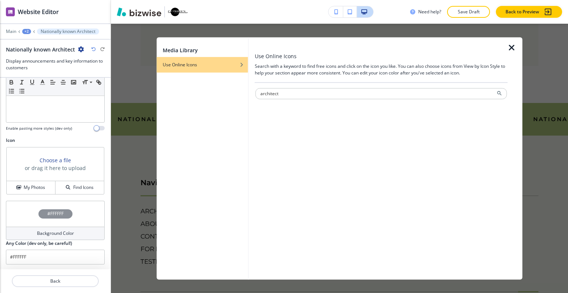
type input "architect"
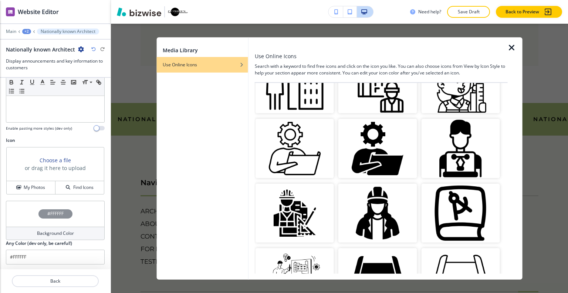
scroll to position [666, 0]
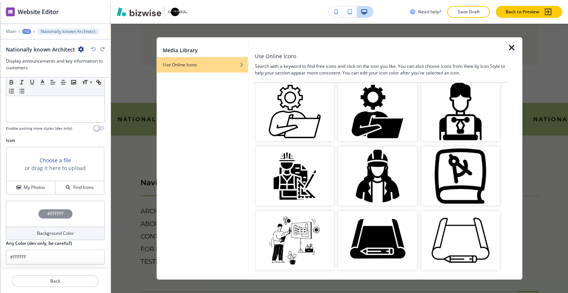
click at [377, 173] on img "button" at bounding box center [378, 175] width 78 height 59
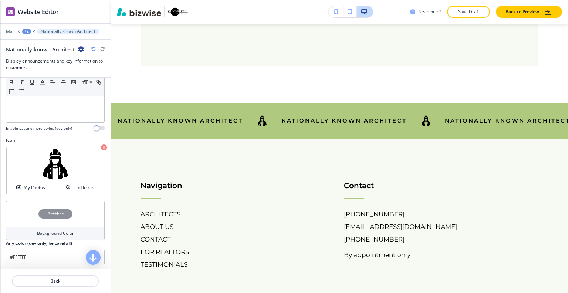
scroll to position [49, 0]
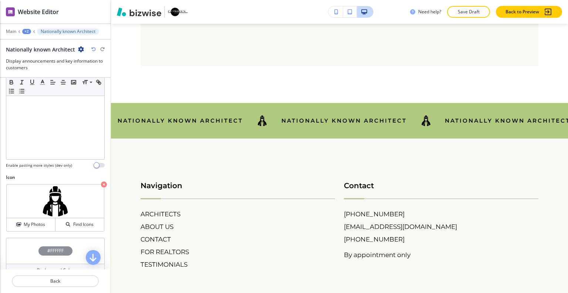
click at [27, 26] on div at bounding box center [55, 26] width 111 height 4
click at [27, 28] on div at bounding box center [55, 26] width 111 height 4
click at [27, 29] on div "+2" at bounding box center [26, 31] width 9 height 5
click at [37, 54] on p "ARCHITECTS" at bounding box center [46, 56] width 38 height 7
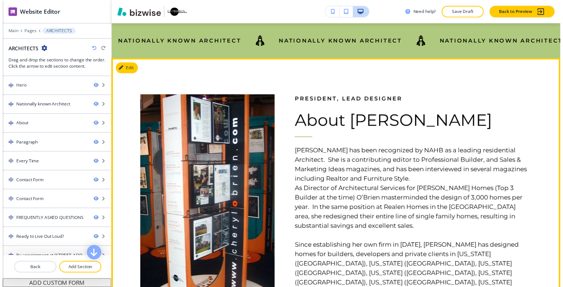
scroll to position [229, 0]
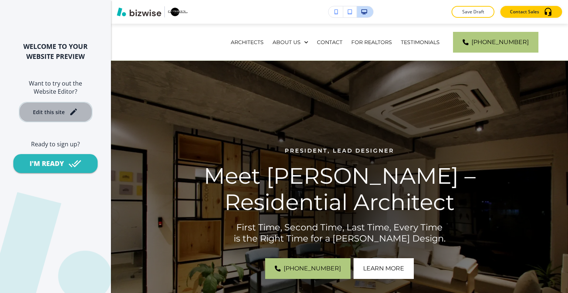
click at [56, 105] on button "Edit this site" at bounding box center [56, 112] width 74 height 20
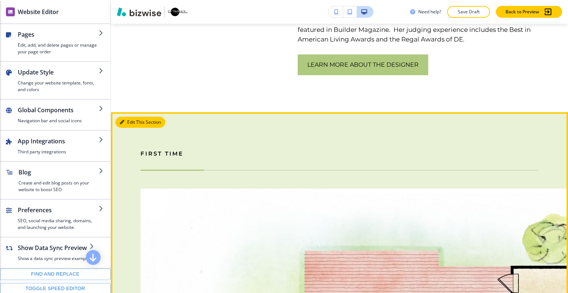
click at [128, 117] on button "Edit This Section" at bounding box center [140, 122] width 50 height 11
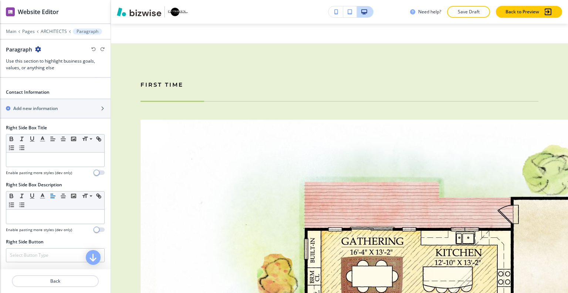
scroll to position [444, 0]
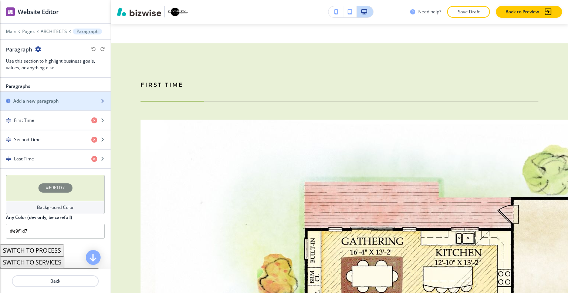
click at [47, 104] on div "button" at bounding box center [55, 107] width 111 height 6
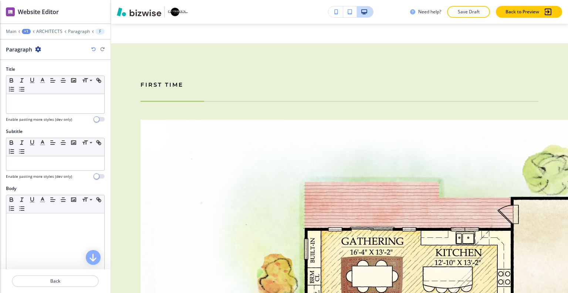
scroll to position [233, 0]
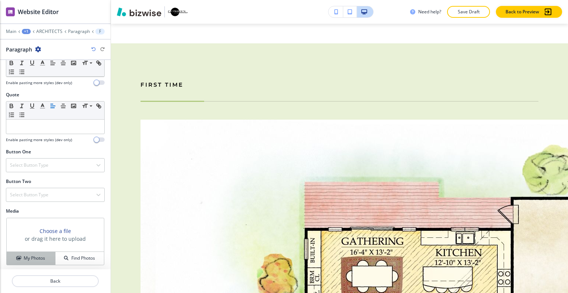
click at [36, 255] on h4 "My Photos" at bounding box center [34, 258] width 21 height 7
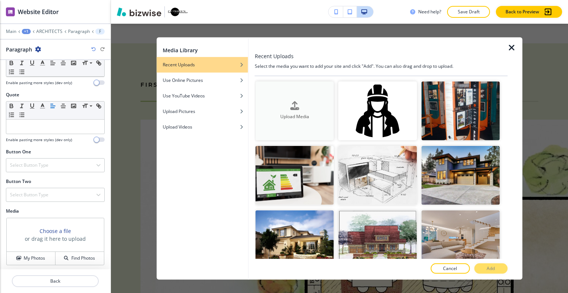
click at [306, 93] on button "Upload Media" at bounding box center [295, 110] width 78 height 59
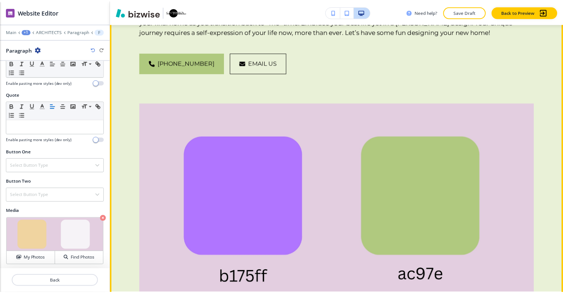
scroll to position [2289, 0]
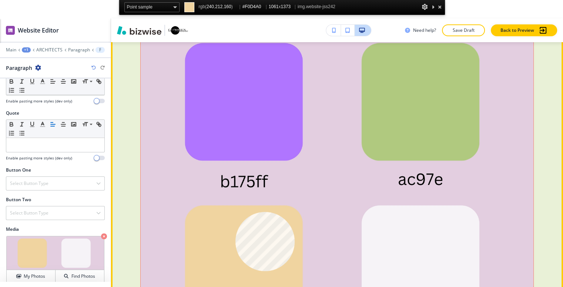
click at [235, 212] on img at bounding box center [337, 264] width 393 height 508
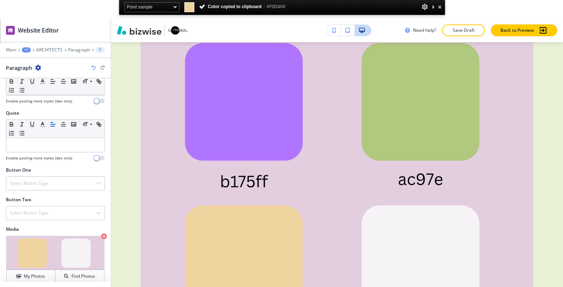
click at [438, 10] on div at bounding box center [439, 6] width 7 height 9
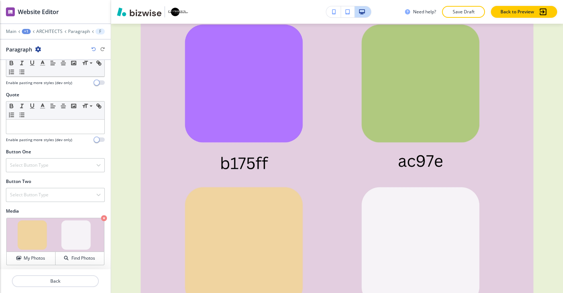
click at [101, 216] on icon "button" at bounding box center [104, 218] width 6 height 6
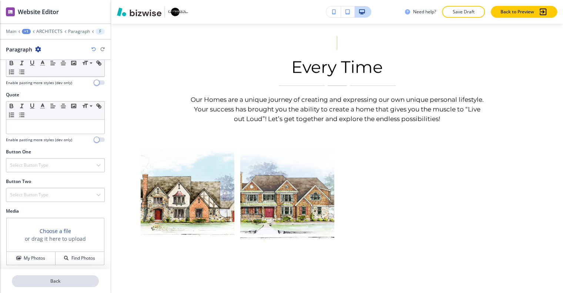
click at [71, 280] on p "Back" at bounding box center [55, 280] width 85 height 7
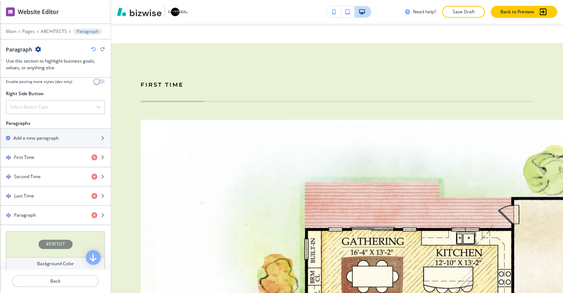
scroll to position [444, 0]
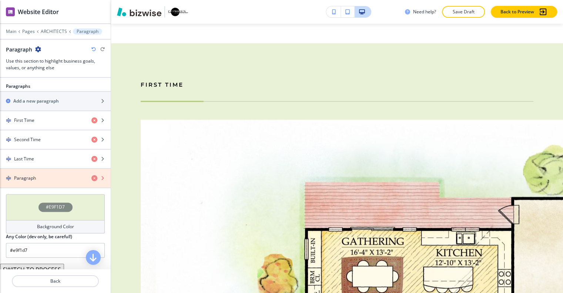
click at [91, 175] on icon "button" at bounding box center [94, 178] width 6 height 6
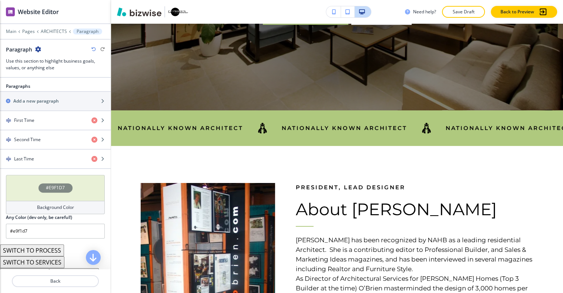
scroll to position [217, 0]
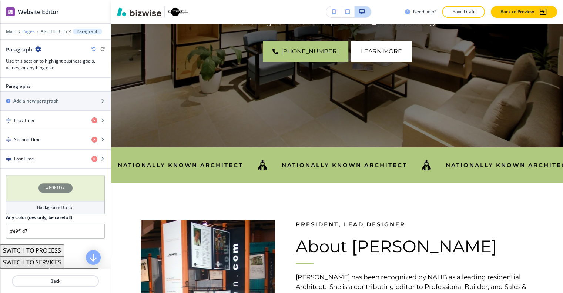
click at [26, 33] on p "Pages" at bounding box center [28, 31] width 13 height 5
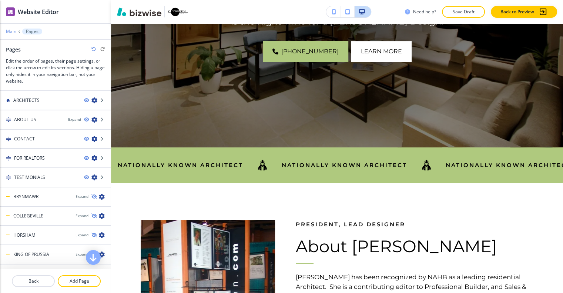
click at [14, 30] on p "Main" at bounding box center [11, 31] width 10 height 5
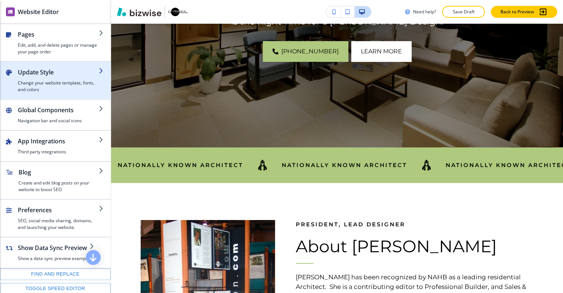
click at [58, 78] on div "button" at bounding box center [58, 78] width 81 height 3
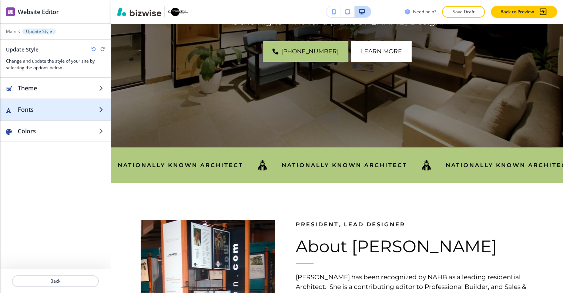
click at [54, 115] on div "button" at bounding box center [55, 117] width 111 height 6
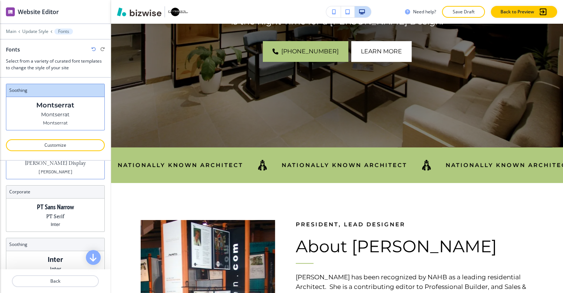
scroll to position [0, 0]
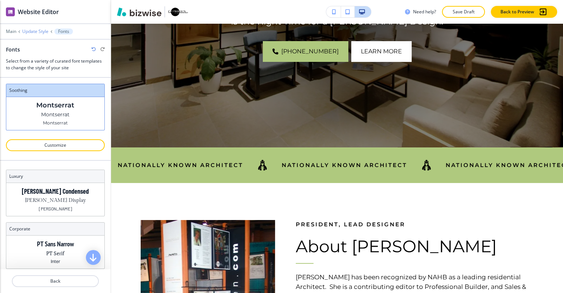
click at [34, 31] on p "Update Style" at bounding box center [35, 31] width 26 height 5
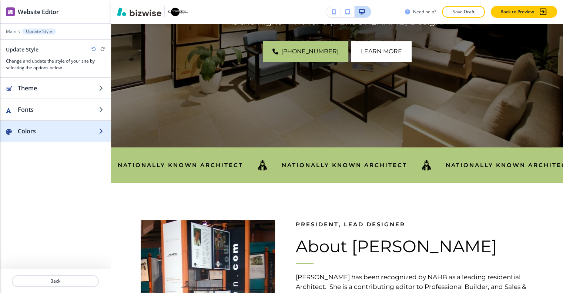
click at [33, 139] on div "button" at bounding box center [55, 138] width 111 height 6
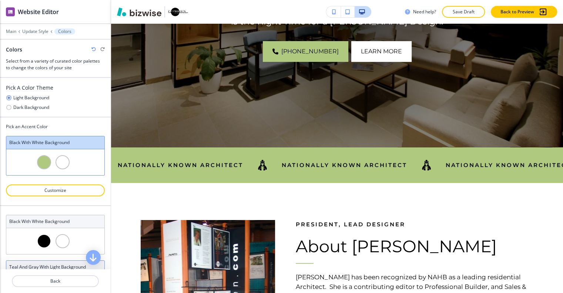
scroll to position [74, 0]
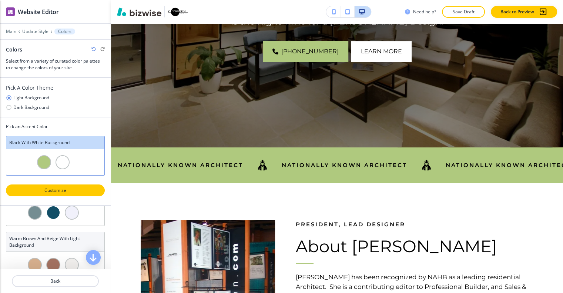
click at [68, 188] on p "Customize" at bounding box center [56, 190] width 80 height 7
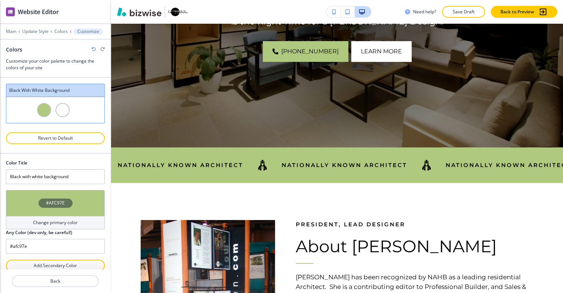
scroll to position [7, 0]
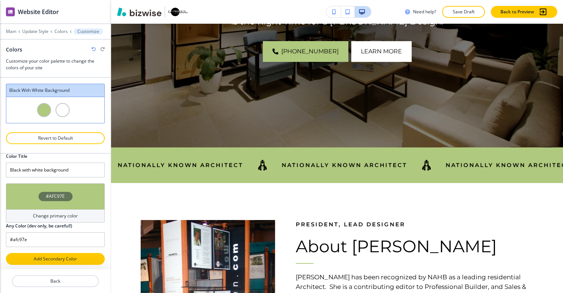
click at [64, 258] on p "Add Secondary Color" at bounding box center [56, 258] width 80 height 7
type input "Custom Black with white background"
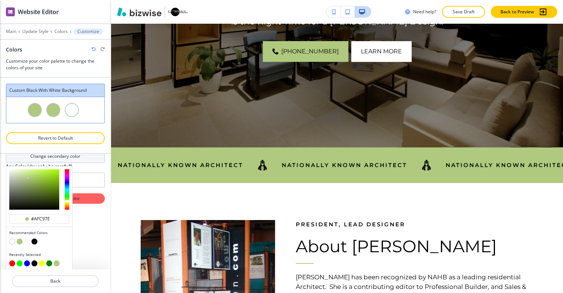
scroll to position [99, 0]
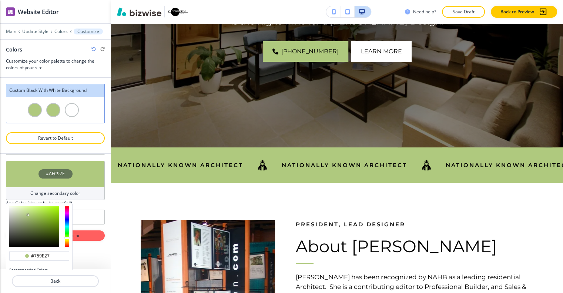
click at [47, 220] on div at bounding box center [34, 226] width 50 height 40
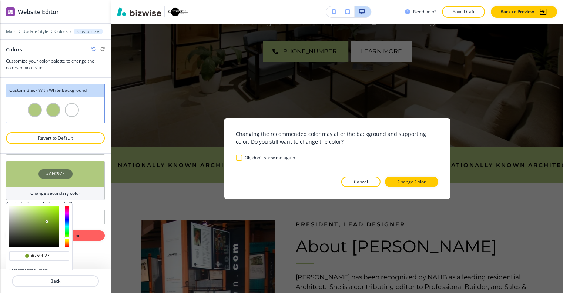
scroll to position [136, 0]
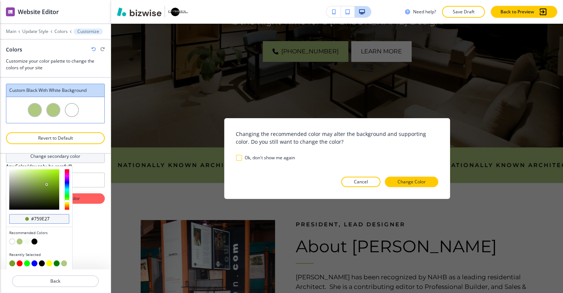
click at [49, 218] on input "#759e27" at bounding box center [43, 219] width 26 height 6
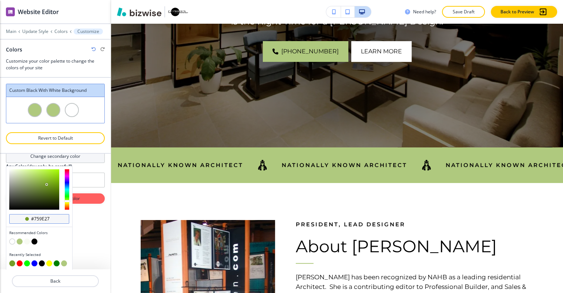
drag, startPoint x: 49, startPoint y: 218, endPoint x: 24, endPoint y: 219, distance: 25.5
click at [24, 219] on div "#759e27" at bounding box center [39, 219] width 60 height 10
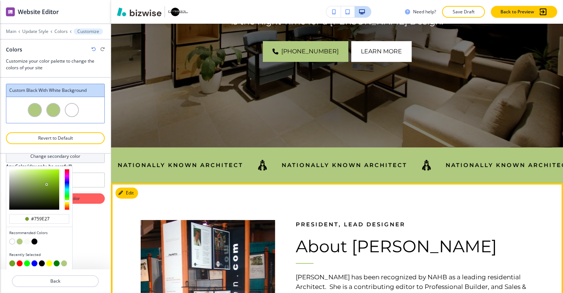
paste input "F0D4A0"
type input "#F0D4A0"
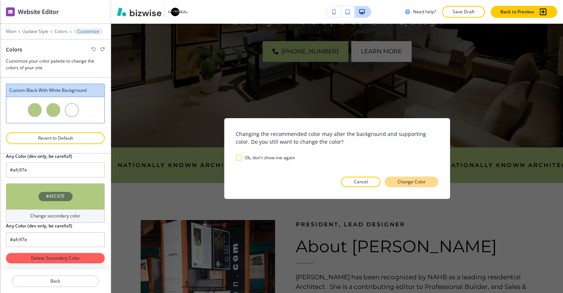
scroll to position [75, 0]
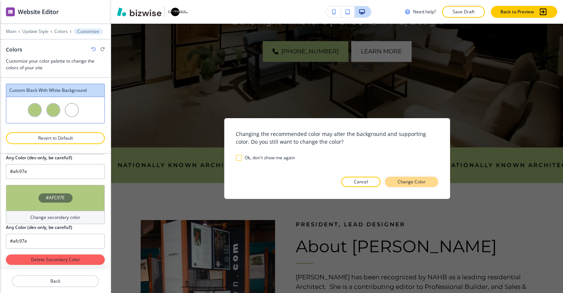
click at [430, 180] on button "Change Color" at bounding box center [411, 181] width 53 height 10
type input "#f0d4a0"
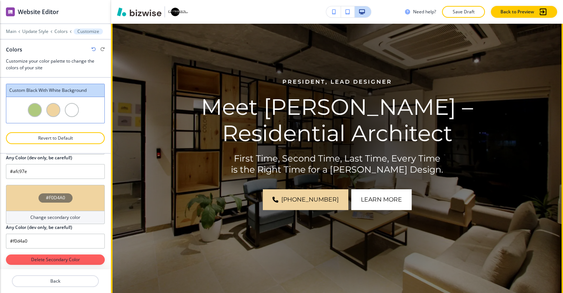
scroll to position [0, 0]
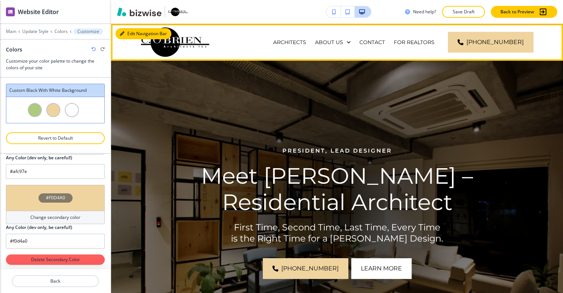
click at [134, 34] on button "Edit Navigation Bar" at bounding box center [143, 33] width 56 height 11
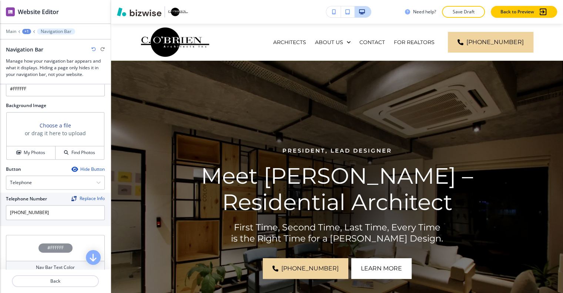
scroll to position [370, 0]
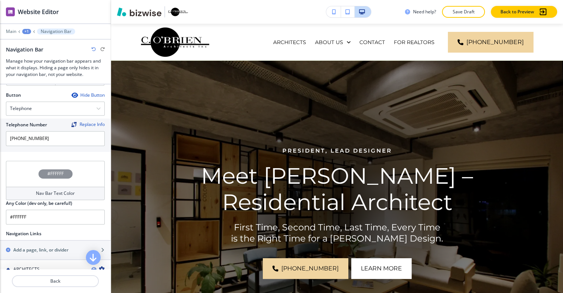
click at [18, 174] on div "#FFFFFF" at bounding box center [55, 174] width 99 height 26
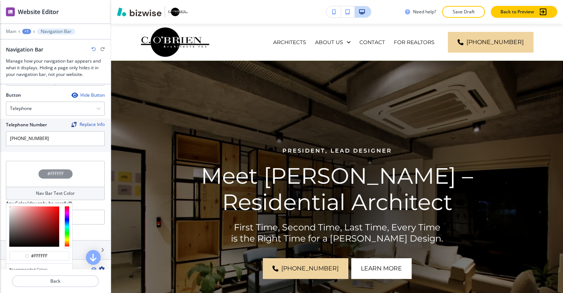
scroll to position [444, 0]
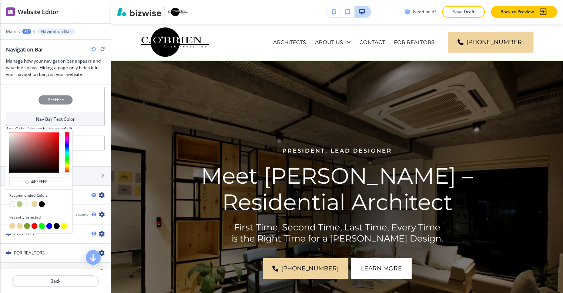
click at [35, 201] on button "button" at bounding box center [34, 204] width 6 height 6
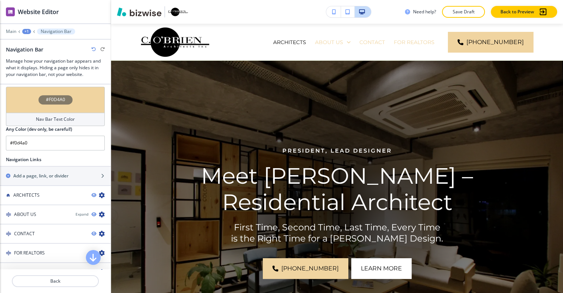
click at [93, 48] on icon "button" at bounding box center [93, 49] width 4 height 4
type input "#FFFFFF"
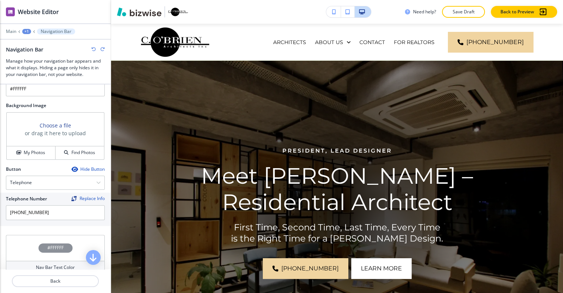
scroll to position [222, 0]
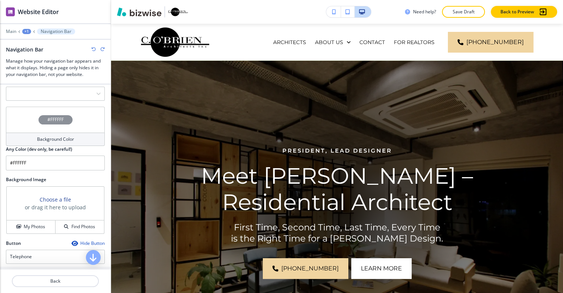
click at [24, 117] on div "#FFFFFF" at bounding box center [55, 120] width 99 height 26
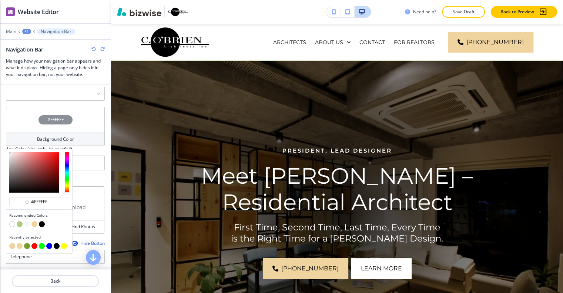
click at [36, 221] on button "button" at bounding box center [34, 224] width 6 height 6
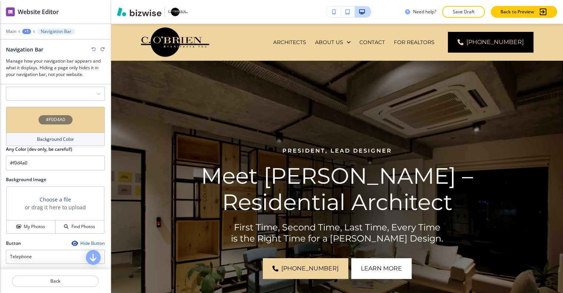
click at [28, 112] on div "#F0D4A0" at bounding box center [55, 120] width 99 height 26
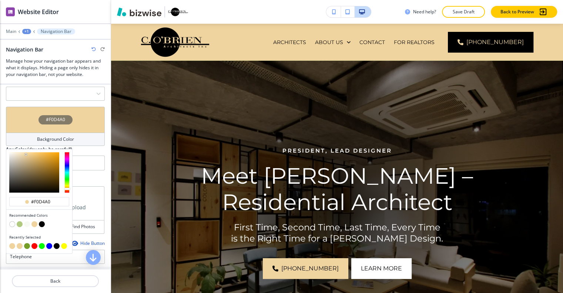
click at [18, 221] on button "button" at bounding box center [20, 224] width 6 height 6
type input "#afc97e"
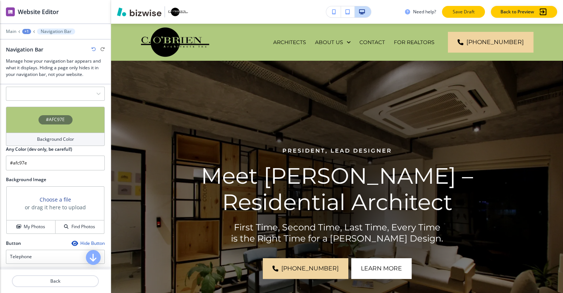
click at [482, 17] on button "Save Draft" at bounding box center [463, 12] width 43 height 12
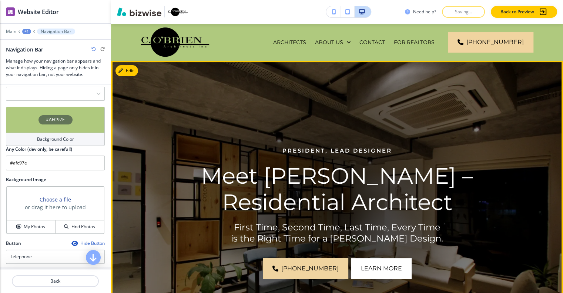
click at [445, 154] on p "President, Lead Designer" at bounding box center [336, 150] width 311 height 9
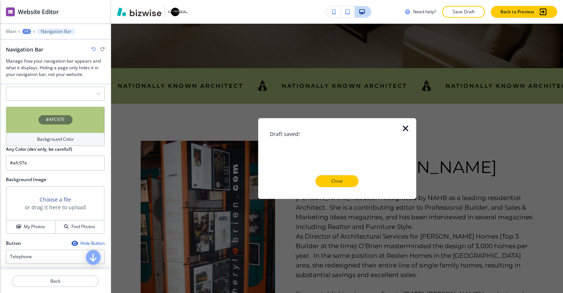
scroll to position [6, 0]
click at [347, 181] on p "Close" at bounding box center [337, 181] width 24 height 7
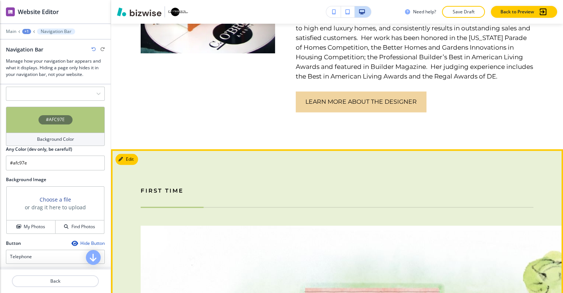
scroll to position [481, 0]
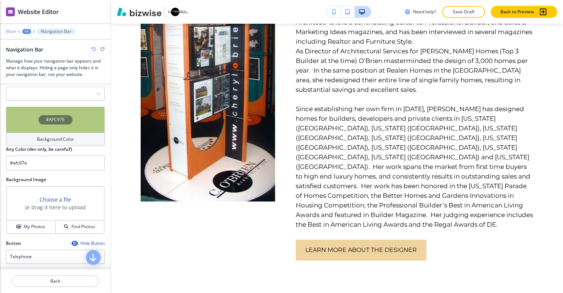
click at [14, 29] on p "Main" at bounding box center [11, 31] width 10 height 5
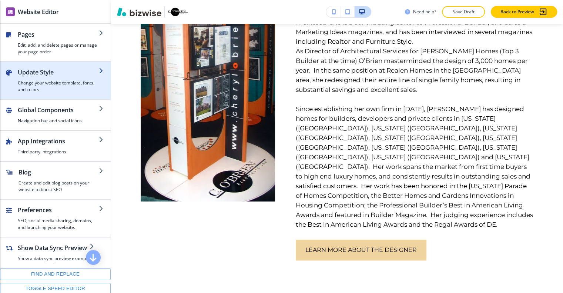
scroll to position [0, 0]
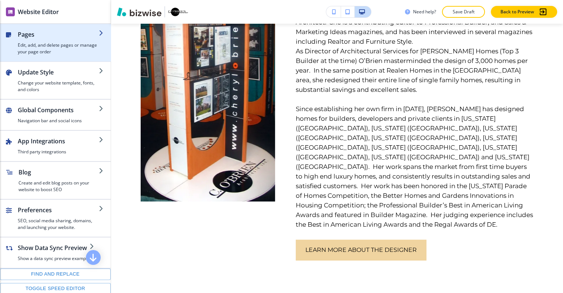
click at [42, 46] on h4 "Edit, add, and delete pages or manage your page order" at bounding box center [58, 48] width 81 height 13
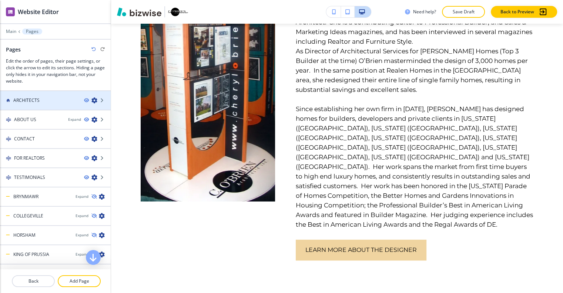
click at [35, 97] on h4 "ARCHITECTS" at bounding box center [26, 100] width 26 height 7
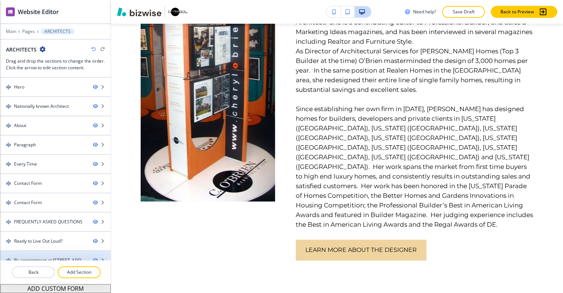
scroll to position [6, 0]
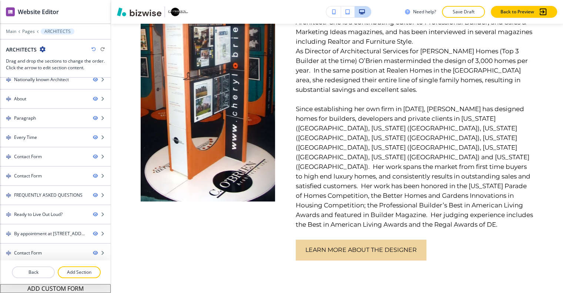
click at [78, 273] on div "Back Add Section" at bounding box center [55, 272] width 111 height 24
click at [70, 270] on button "Add Section" at bounding box center [79, 272] width 43 height 12
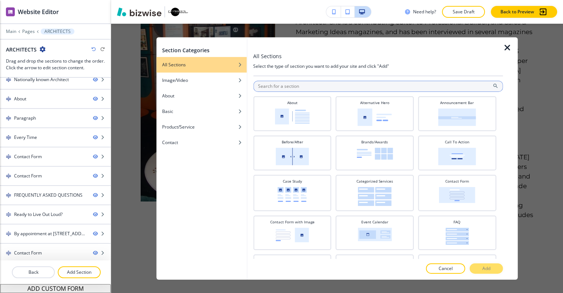
click at [343, 86] on input "text" at bounding box center [378, 85] width 250 height 11
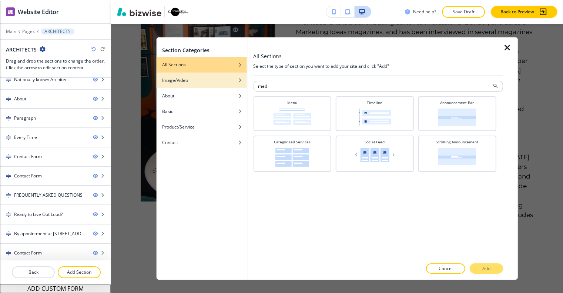
type input "med"
click at [186, 79] on h4 "Image/Video" at bounding box center [175, 80] width 26 height 7
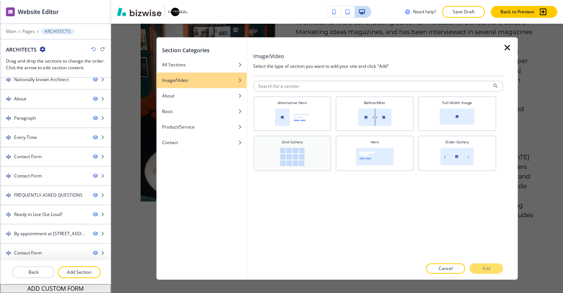
click at [278, 159] on div "Grid Gallery" at bounding box center [292, 152] width 71 height 27
click at [492, 268] on button "Add" at bounding box center [485, 268] width 33 height 10
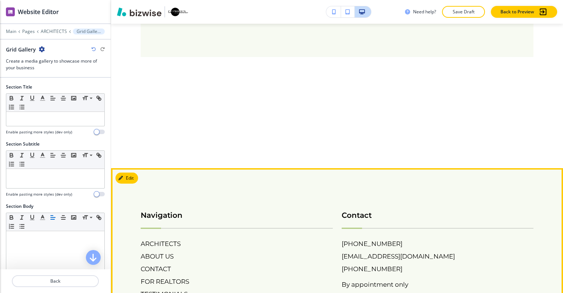
scroll to position [4515, 0]
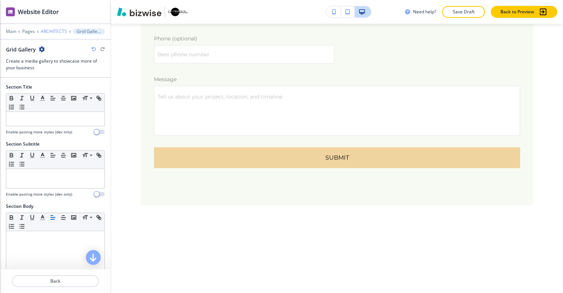
click at [50, 29] on p "ARCHITECTS" at bounding box center [54, 31] width 26 height 5
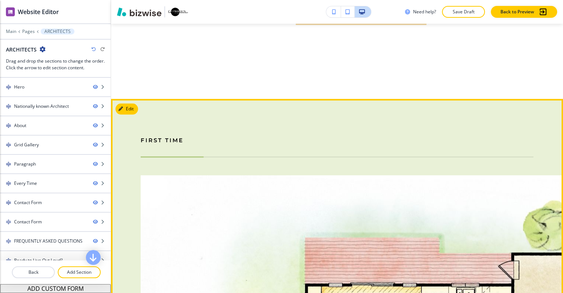
scroll to position [605, 0]
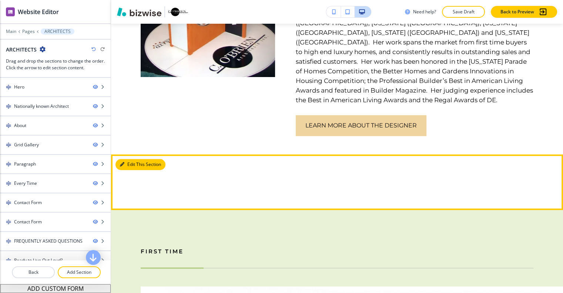
click at [127, 159] on button "Edit This Section" at bounding box center [140, 164] width 50 height 11
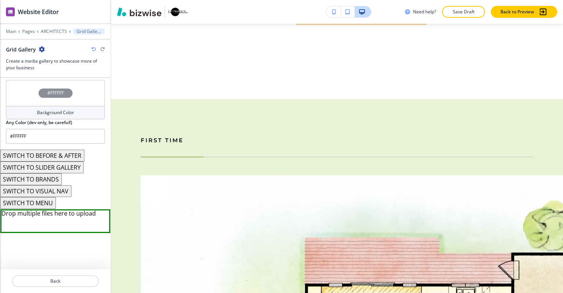
scroll to position [222, 0]
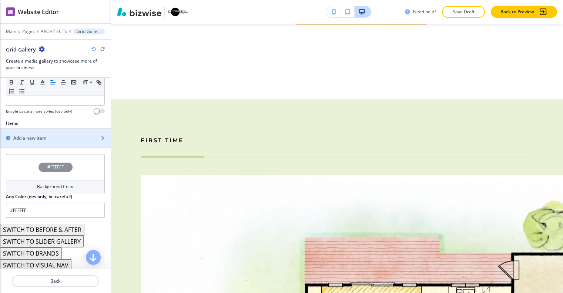
click at [57, 135] on div "Add a new item" at bounding box center [47, 138] width 94 height 7
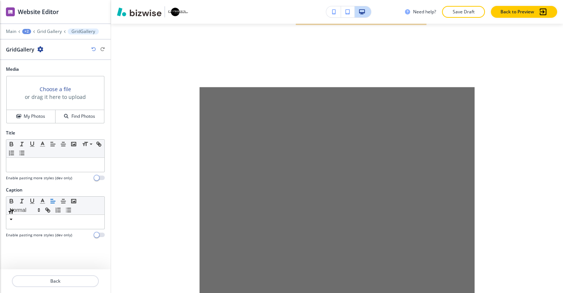
scroll to position [761, 0]
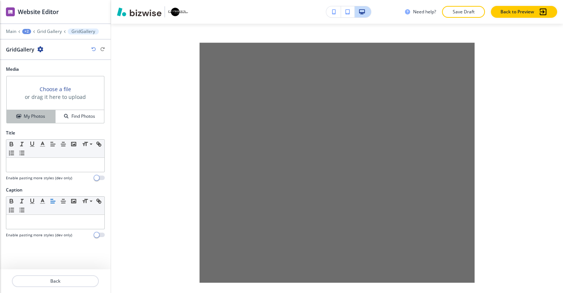
click at [43, 113] on h4 "My Photos" at bounding box center [34, 116] width 21 height 7
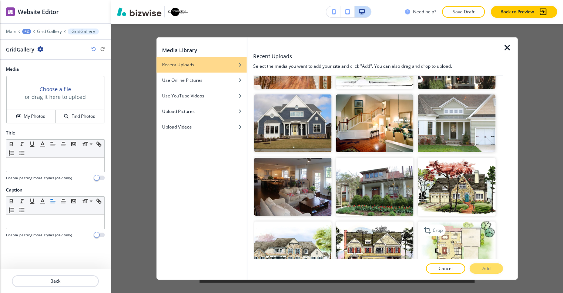
scroll to position [1986, 0]
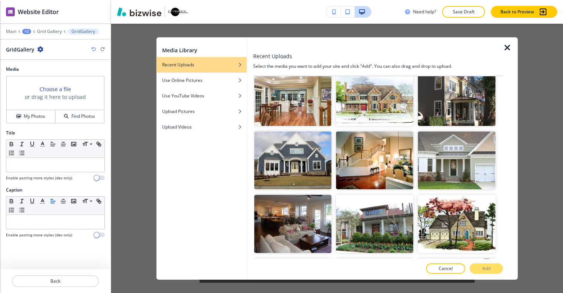
click at [382, 258] on img "button" at bounding box center [374, 287] width 77 height 58
click at [382, 195] on img "button" at bounding box center [374, 224] width 77 height 58
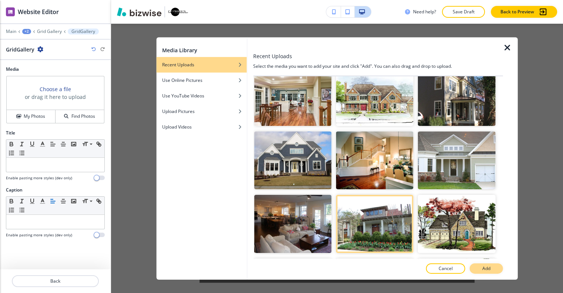
click at [477, 266] on button "Add" at bounding box center [485, 268] width 33 height 10
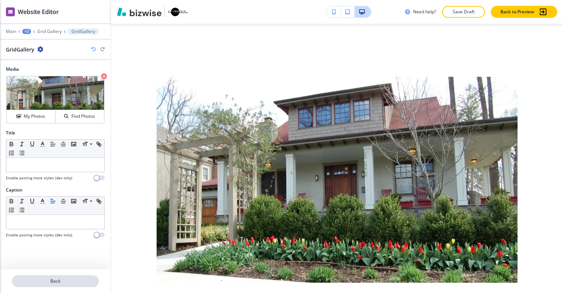
click at [53, 277] on p "Back" at bounding box center [55, 280] width 85 height 7
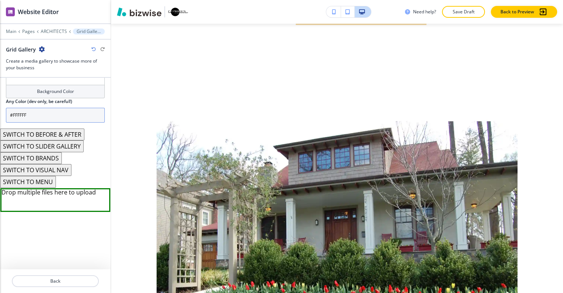
scroll to position [262, 0]
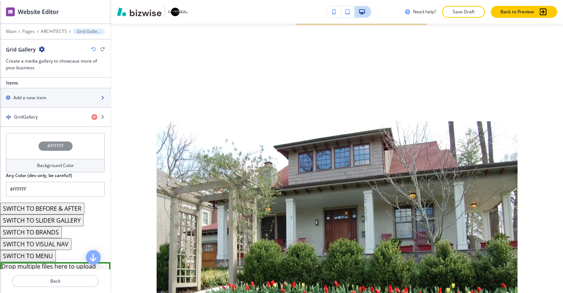
click at [43, 101] on div "button" at bounding box center [55, 104] width 111 height 6
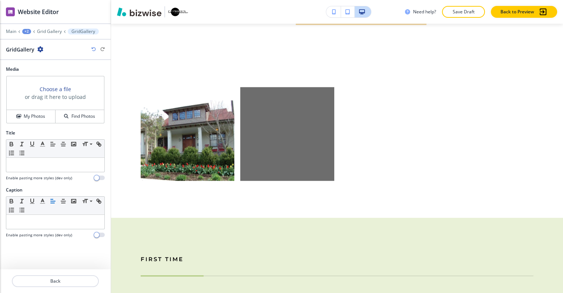
scroll to position [760, 0]
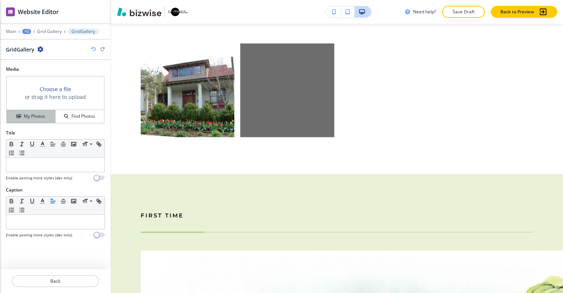
click at [37, 114] on button "My Photos" at bounding box center [31, 116] width 49 height 13
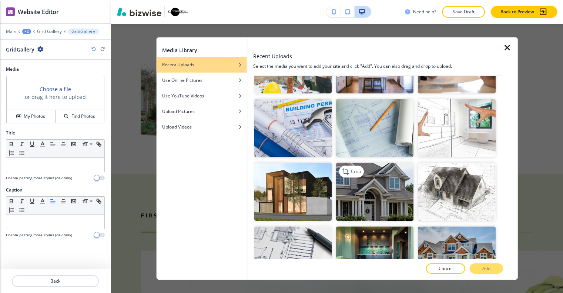
scroll to position [629, 0]
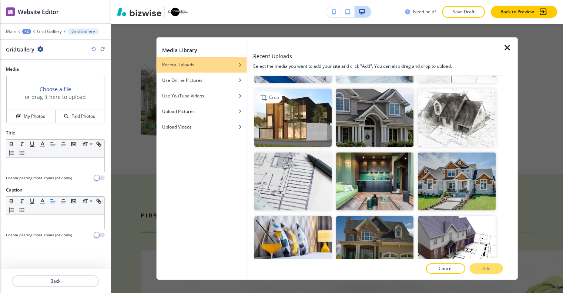
click at [306, 95] on img "button" at bounding box center [292, 117] width 77 height 58
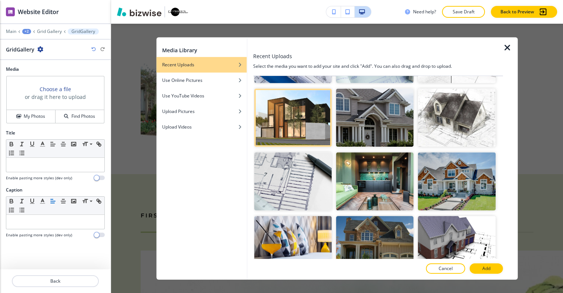
click at [497, 270] on button "Add" at bounding box center [485, 268] width 33 height 10
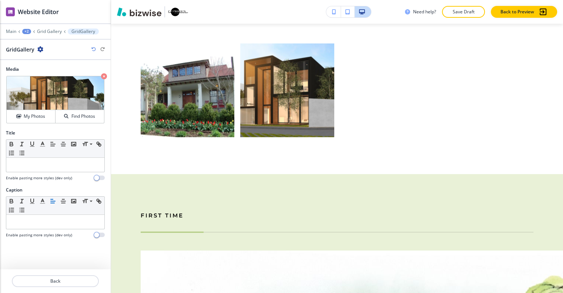
scroll to position [686, 0]
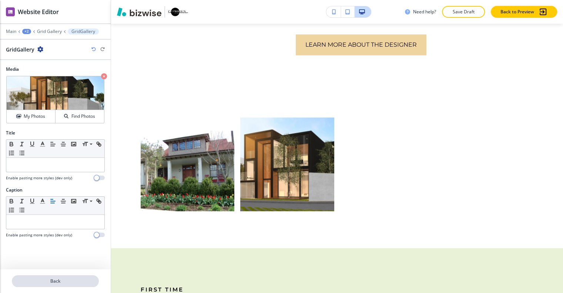
click at [57, 278] on p "Back" at bounding box center [55, 280] width 85 height 7
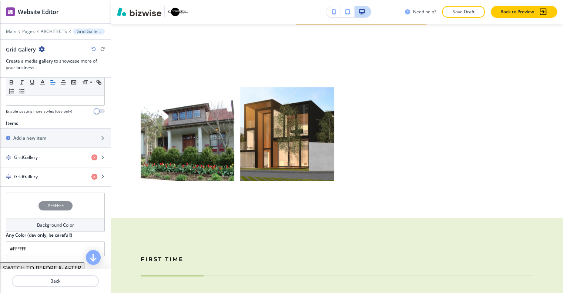
scroll to position [259, 0]
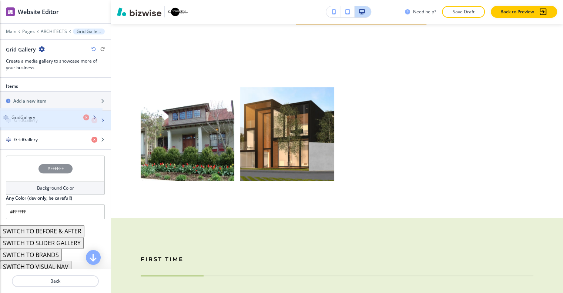
drag, startPoint x: 46, startPoint y: 132, endPoint x: 44, endPoint y: 118, distance: 15.0
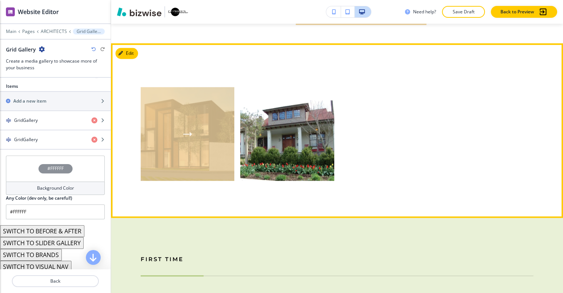
scroll to position [642, 0]
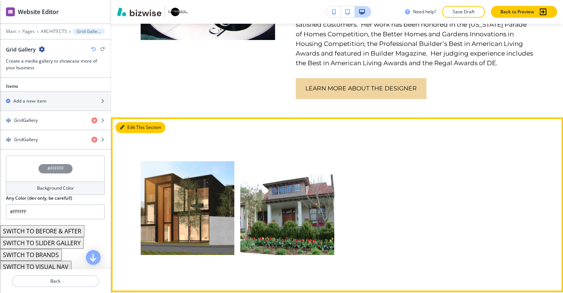
click at [130, 122] on button "Edit This Section" at bounding box center [140, 127] width 50 height 11
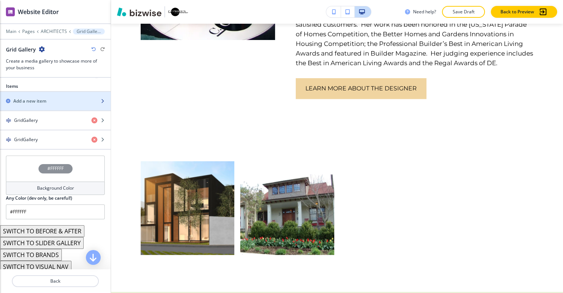
click at [36, 98] on h2 "Add a new item" at bounding box center [29, 101] width 33 height 7
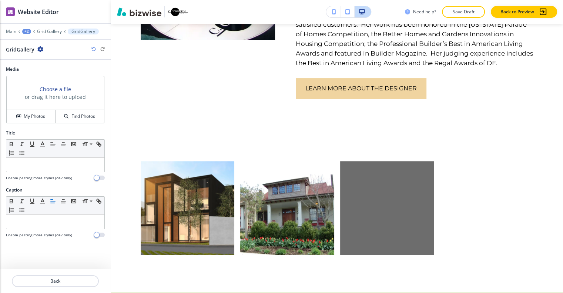
scroll to position [760, 0]
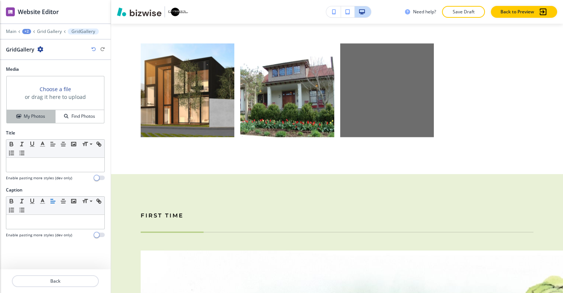
click at [31, 113] on h4 "My Photos" at bounding box center [34, 116] width 21 height 7
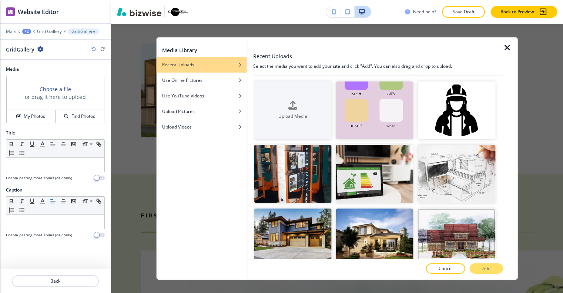
scroll to position [74, 0]
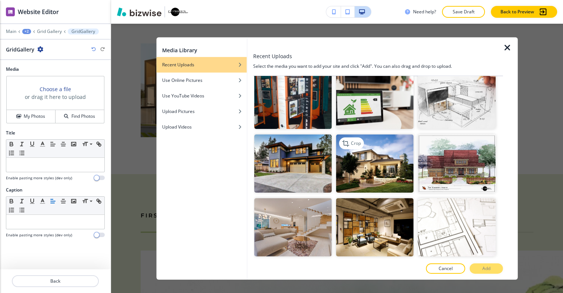
click at [388, 161] on img "button" at bounding box center [374, 163] width 77 height 58
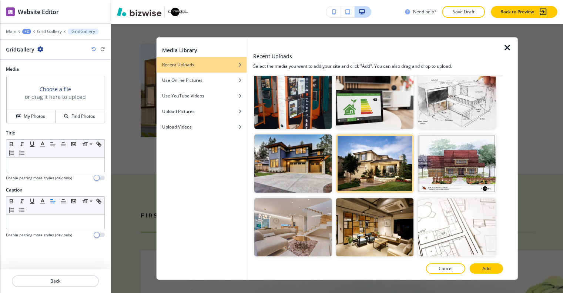
click at [487, 267] on p "Add" at bounding box center [486, 268] width 8 height 7
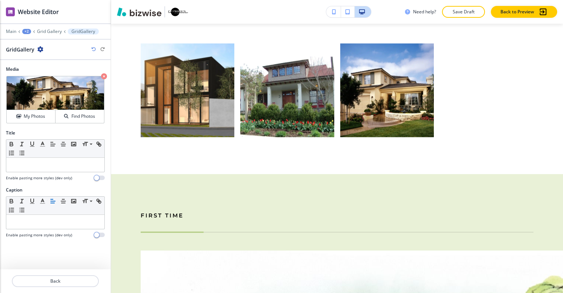
scroll to position [723, 0]
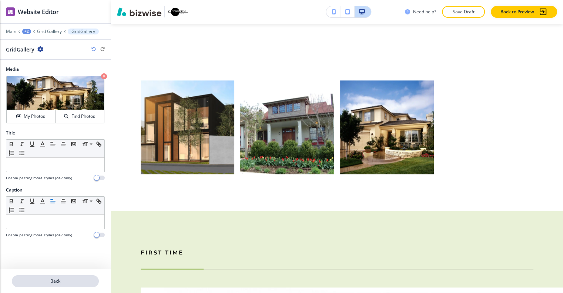
click at [54, 277] on p "Back" at bounding box center [55, 280] width 85 height 7
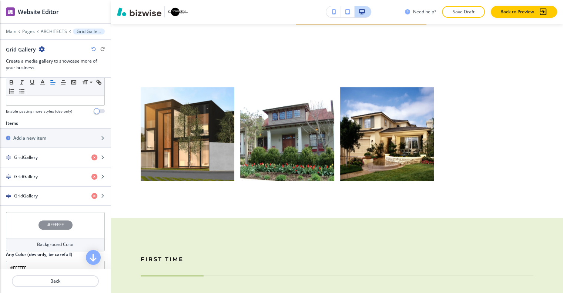
scroll to position [259, 0]
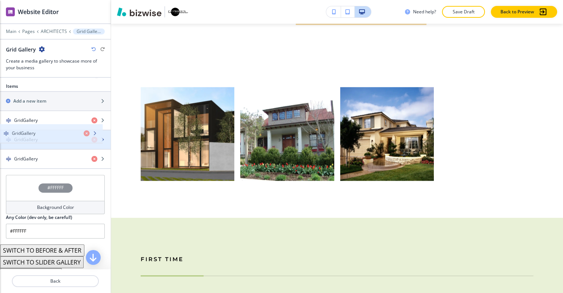
drag, startPoint x: 45, startPoint y: 154, endPoint x: 43, endPoint y: 135, distance: 18.3
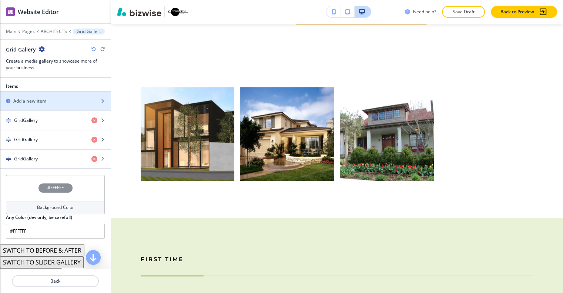
click at [39, 98] on h2 "Add a new item" at bounding box center [29, 101] width 33 height 7
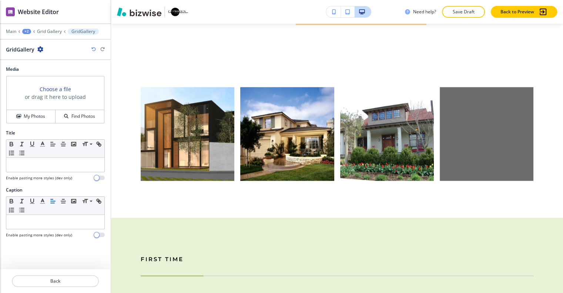
scroll to position [760, 0]
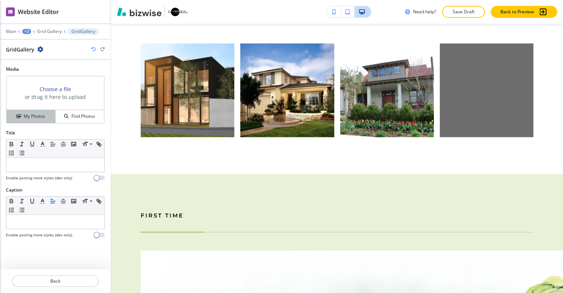
click at [36, 117] on button "My Photos" at bounding box center [31, 116] width 49 height 13
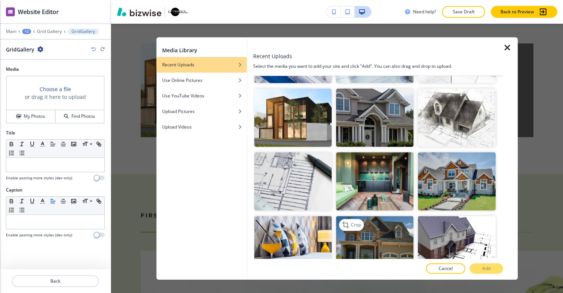
scroll to position [703, 0]
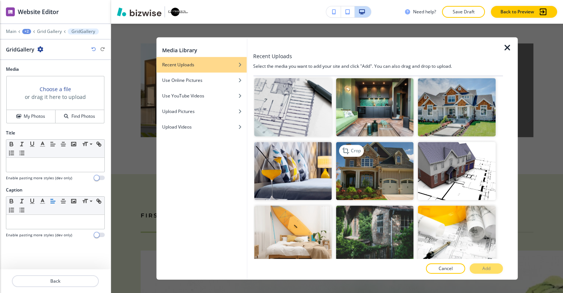
click at [377, 156] on img "button" at bounding box center [374, 171] width 77 height 58
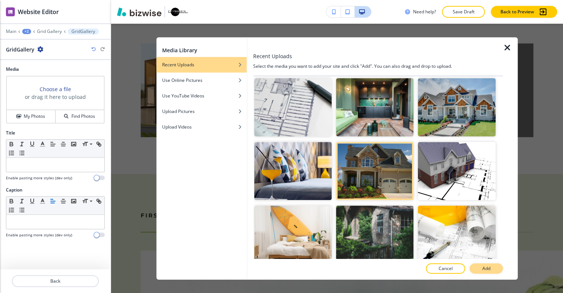
click at [481, 269] on button "Add" at bounding box center [485, 268] width 33 height 10
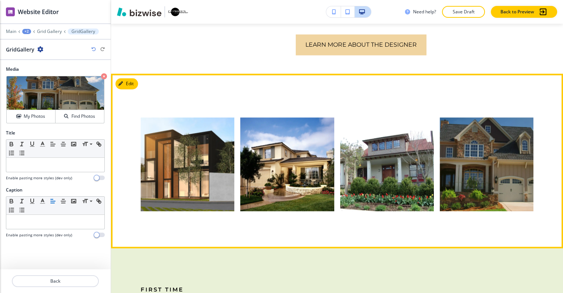
scroll to position [612, 0]
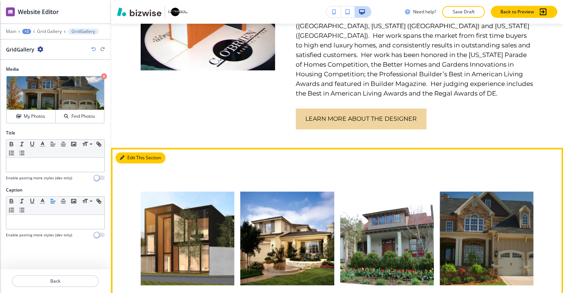
click at [132, 152] on button "Edit This Section" at bounding box center [140, 157] width 50 height 11
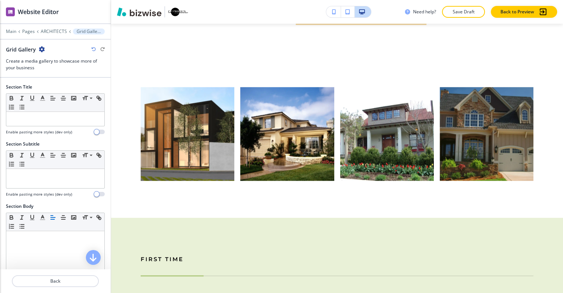
scroll to position [259, 0]
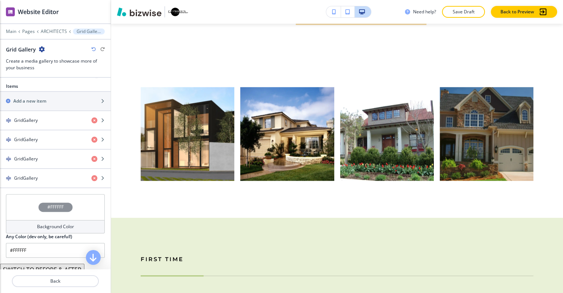
click at [27, 201] on div "#FFFFFF" at bounding box center [55, 207] width 99 height 26
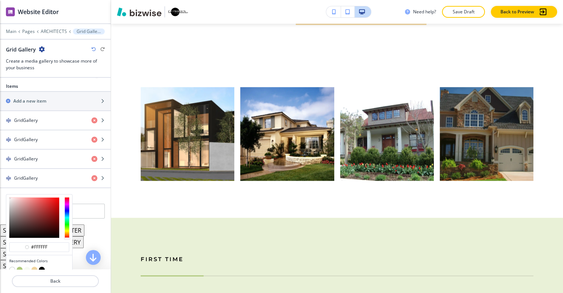
scroll to position [354, 0]
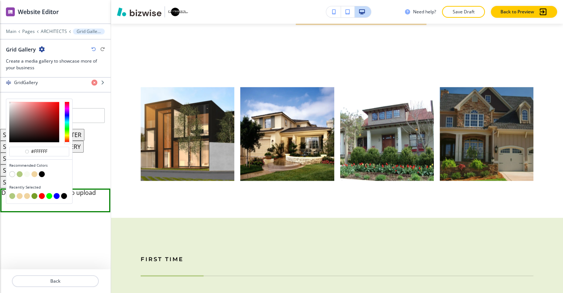
click at [27, 171] on button "button" at bounding box center [27, 174] width 6 height 6
type input "#f7faf2"
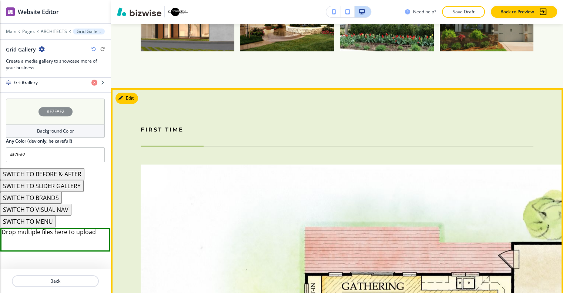
scroll to position [772, 0]
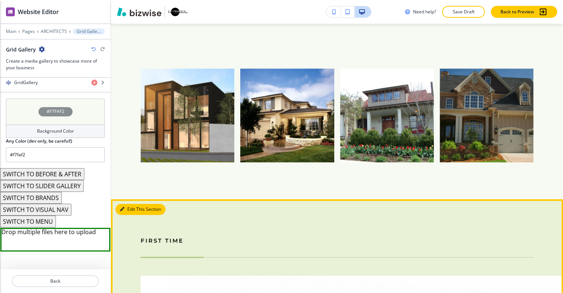
click at [129, 203] on button "Edit This Section" at bounding box center [140, 208] width 50 height 11
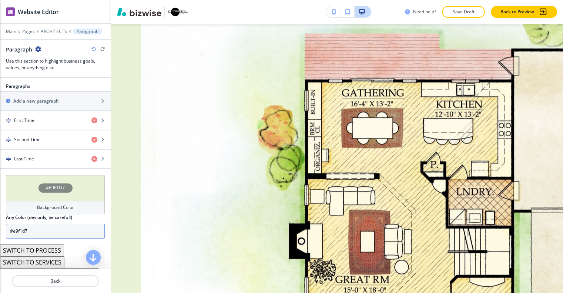
scroll to position [463, 0]
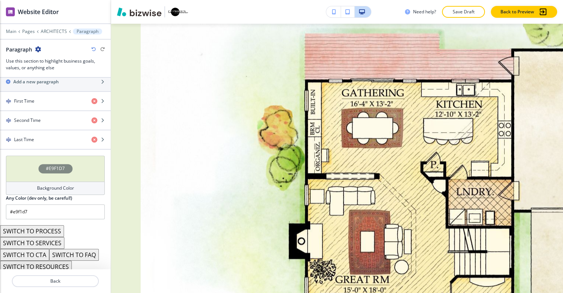
click at [40, 225] on button "SWITCH TO PROCESS" at bounding box center [32, 231] width 64 height 12
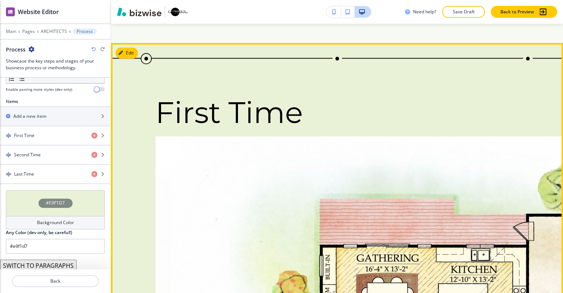
scroll to position [817, 0]
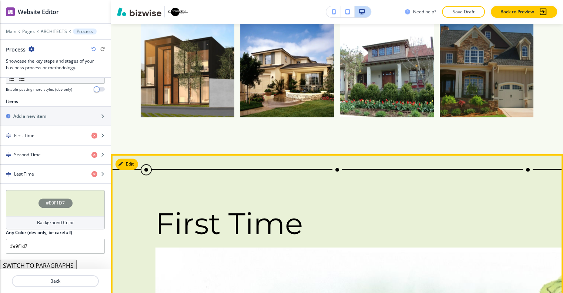
click at [339, 165] on div at bounding box center [337, 170] width 10 height 10
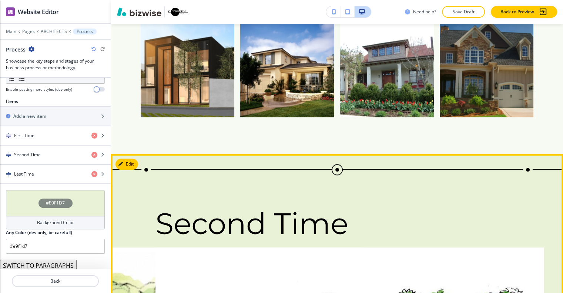
click at [528, 165] on div at bounding box center [528, 170] width 10 height 10
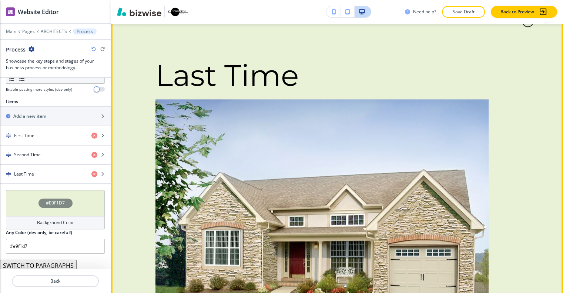
scroll to position [1039, 0]
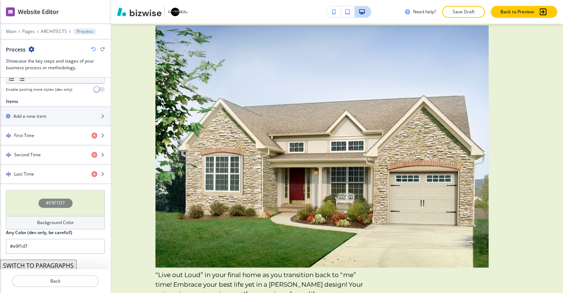
click at [92, 47] on icon "button" at bounding box center [93, 49] width 4 height 4
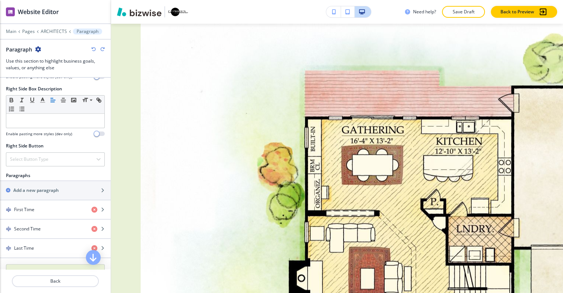
scroll to position [463, 0]
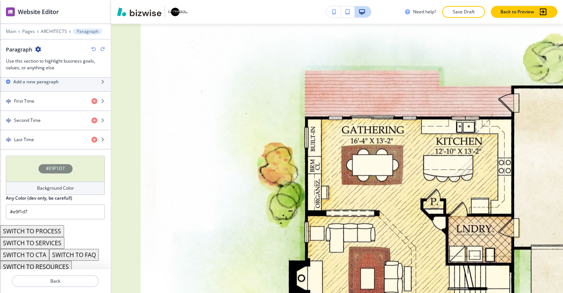
click at [61, 260] on button "SWITCH TO RESOURCES" at bounding box center [36, 266] width 72 height 12
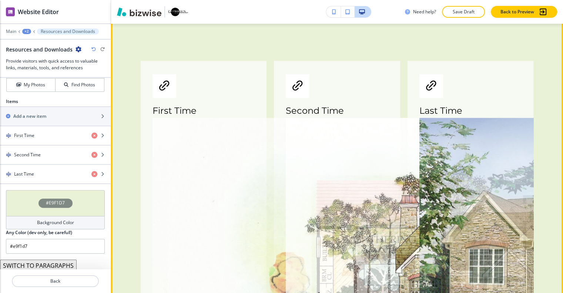
scroll to position [928, 0]
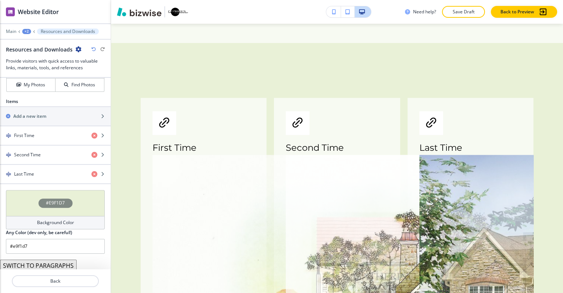
click at [94, 47] on icon "button" at bounding box center [93, 49] width 4 height 4
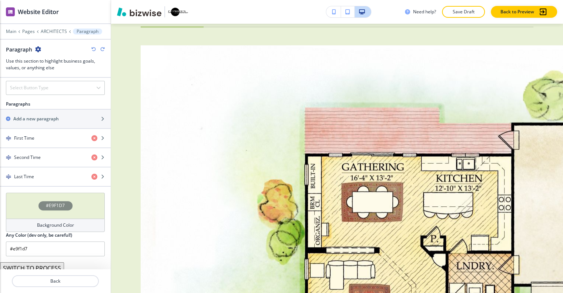
scroll to position [463, 0]
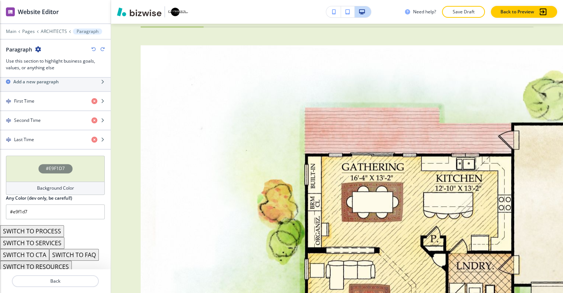
click at [34, 249] on button "SWITCH TO CTA" at bounding box center [24, 255] width 49 height 12
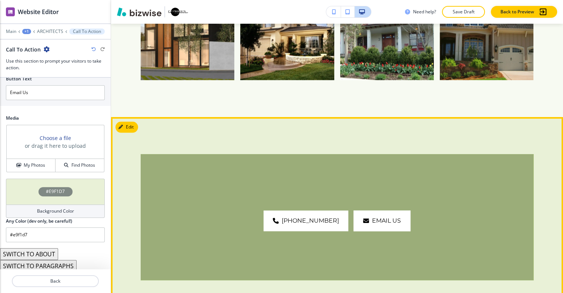
scroll to position [743, 0]
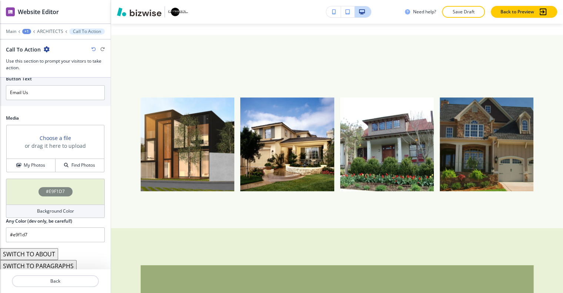
click at [95, 47] on icon "button" at bounding box center [93, 49] width 4 height 4
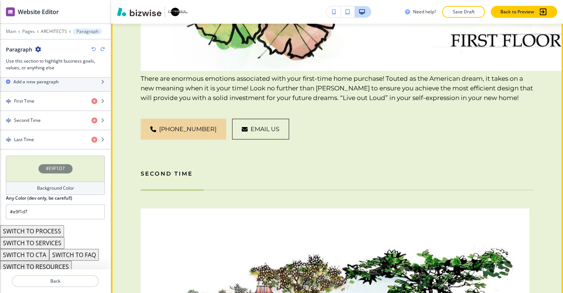
scroll to position [1668, 0]
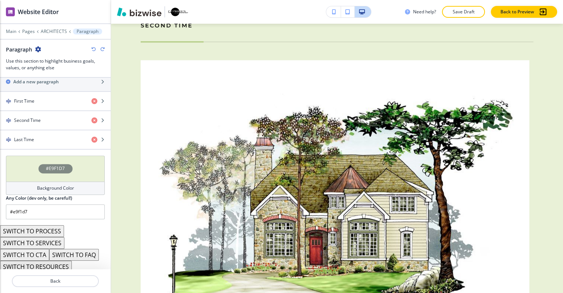
click at [55, 237] on button "SWITCH TO SERVICES" at bounding box center [32, 243] width 64 height 12
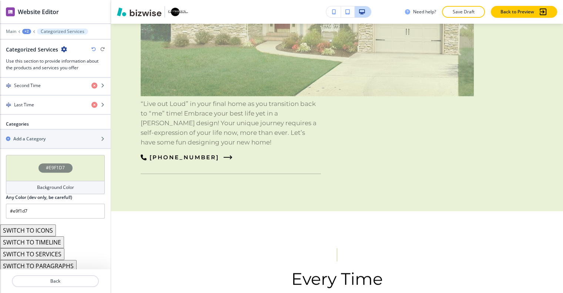
scroll to position [366, 0]
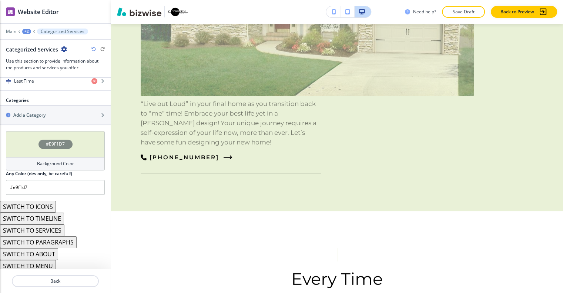
click at [44, 260] on button "SWITCH TO MENU" at bounding box center [28, 266] width 56 height 12
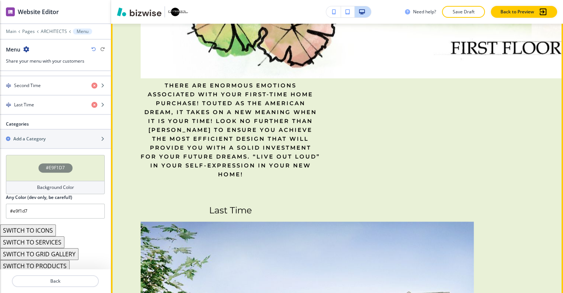
scroll to position [1557, 0]
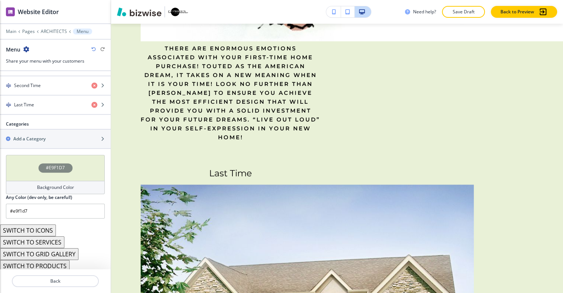
click at [58, 248] on button "SWITCH TO GRID GALLERY" at bounding box center [39, 254] width 78 height 12
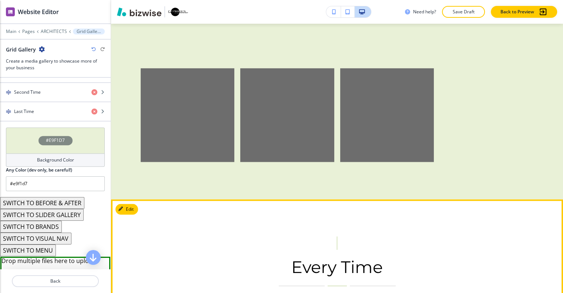
scroll to position [1113, 0]
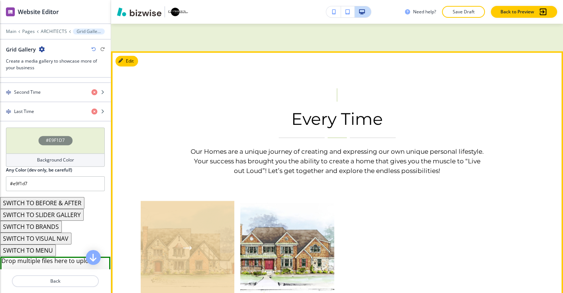
click at [175, 219] on div "button" at bounding box center [188, 248] width 94 height 94
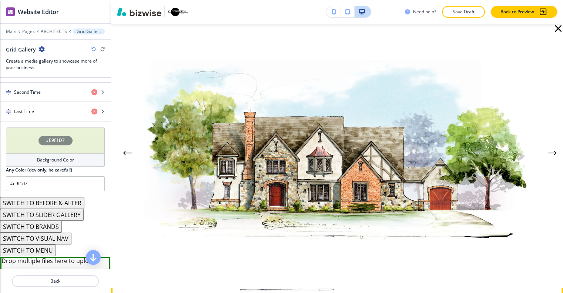
click at [553, 33] on icon "button" at bounding box center [558, 29] width 12 height 12
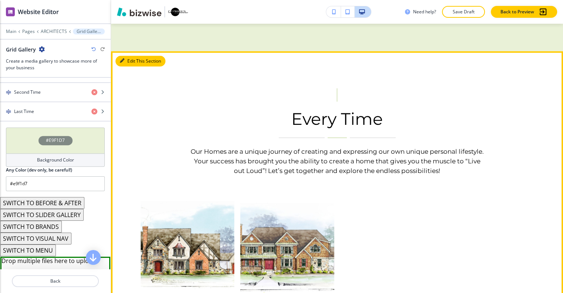
click at [133, 55] on button "Edit This Section" at bounding box center [140, 60] width 50 height 11
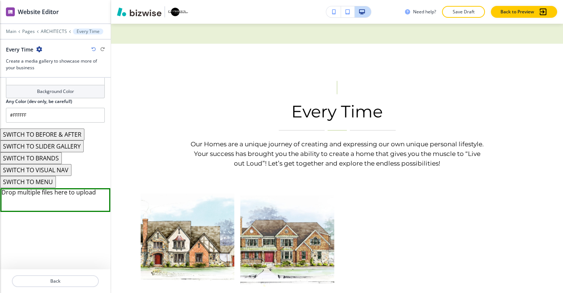
scroll to position [319, 0]
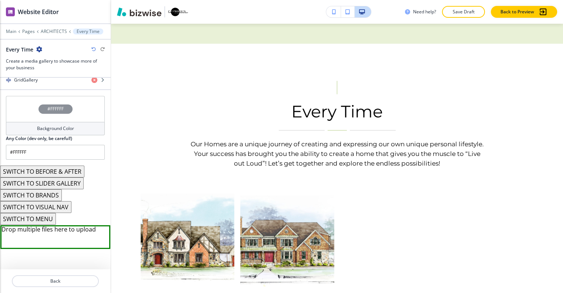
click at [59, 201] on button "SWITCH TO VISUAL NAV" at bounding box center [35, 207] width 71 height 12
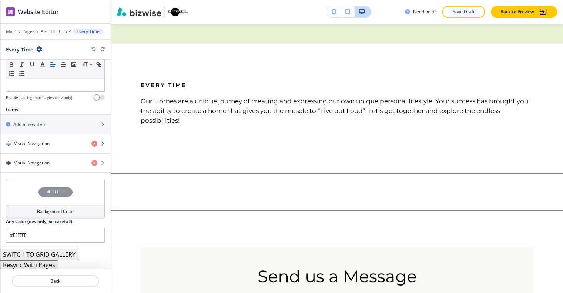
scroll to position [216, 0]
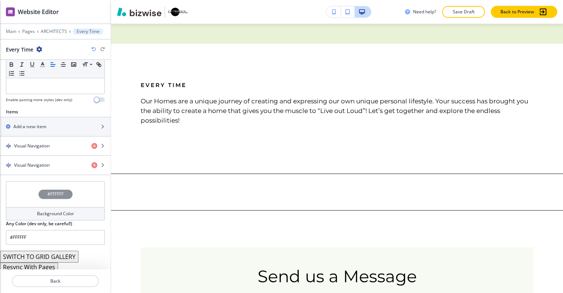
click at [93, 47] on icon "button" at bounding box center [93, 49] width 4 height 4
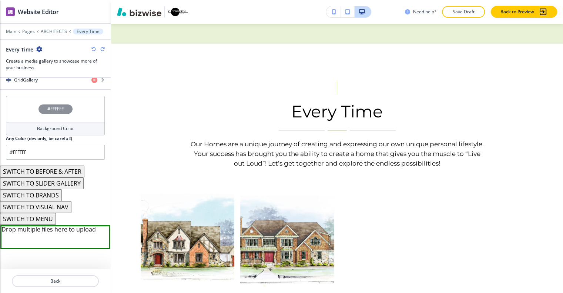
click at [50, 189] on button "SWITCH TO BRANDS" at bounding box center [31, 195] width 62 height 12
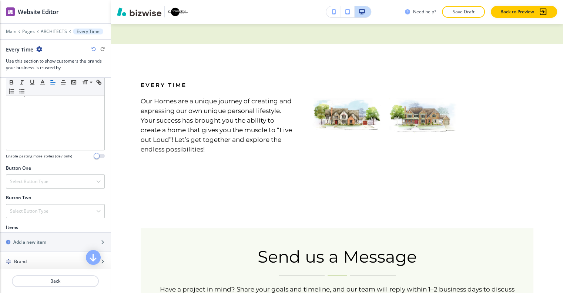
click at [91, 46] on div "Every Time" at bounding box center [55, 50] width 99 height 8
click at [93, 47] on icon "button" at bounding box center [93, 49] width 4 height 4
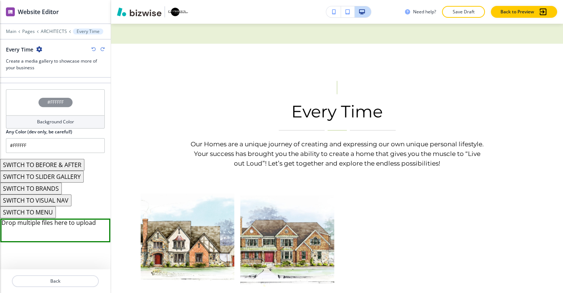
scroll to position [356, 0]
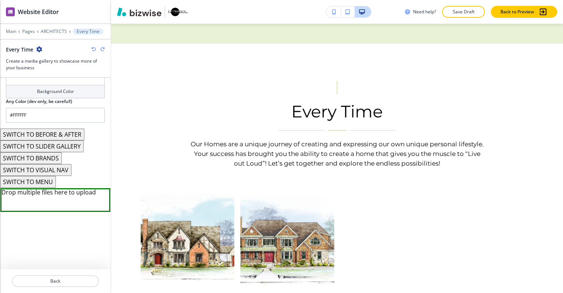
click at [71, 140] on button "SWITCH TO SLIDER GALLERY" at bounding box center [42, 146] width 84 height 12
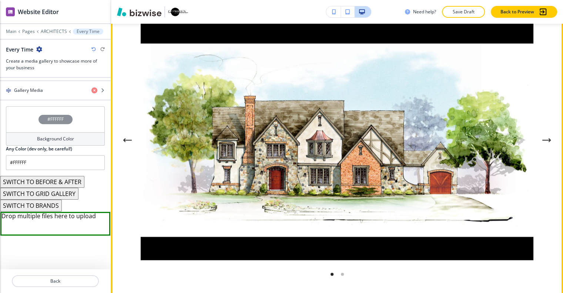
scroll to position [1194, 0]
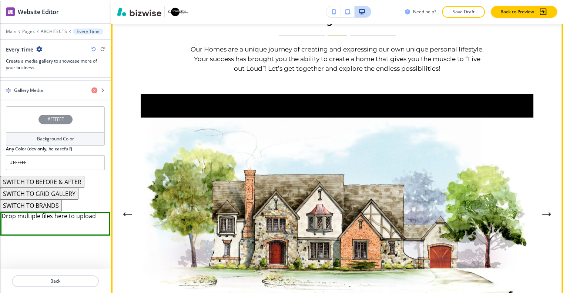
click at [550, 206] on button "Next Gallery Image" at bounding box center [546, 213] width 15 height 15
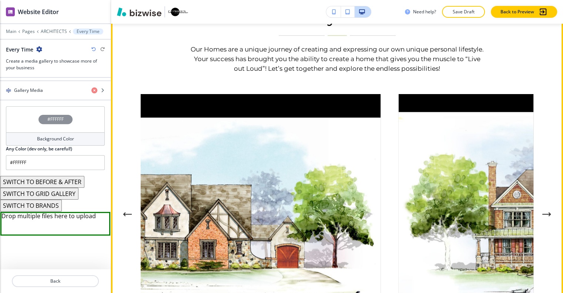
click at [550, 206] on button "Next Gallery Image" at bounding box center [546, 213] width 15 height 15
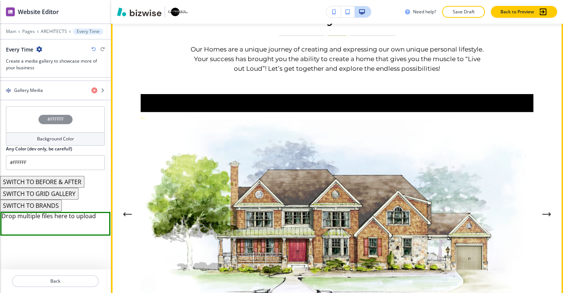
click at [550, 206] on button "Next Gallery Image" at bounding box center [546, 213] width 15 height 15
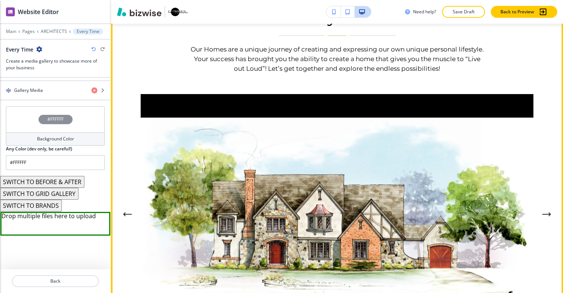
click at [550, 206] on button "Next Gallery Image" at bounding box center [546, 213] width 15 height 15
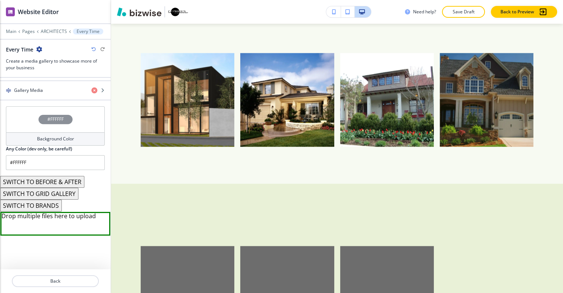
scroll to position [6, 0]
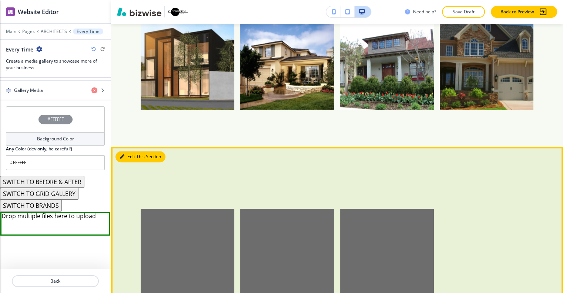
click at [128, 151] on button "Edit This Section" at bounding box center [140, 156] width 50 height 11
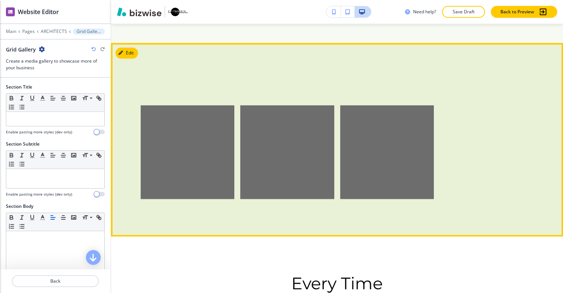
scroll to position [854, 0]
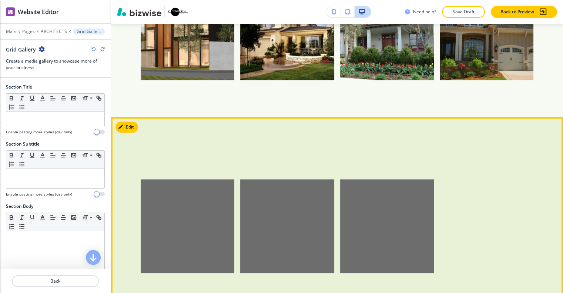
click at [138, 121] on button "Edit" at bounding box center [126, 126] width 23 height 11
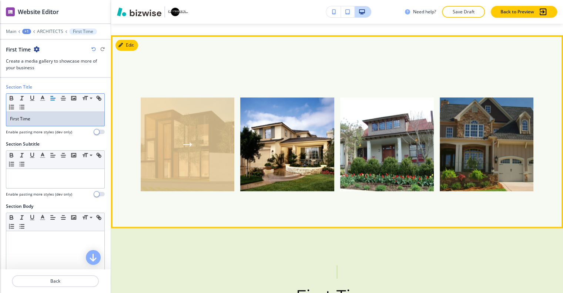
scroll to position [669, 0]
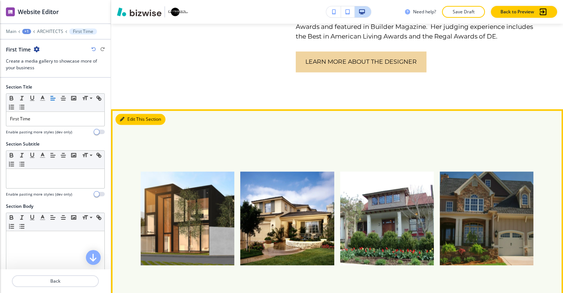
click at [123, 117] on icon "button" at bounding box center [122, 119] width 4 height 4
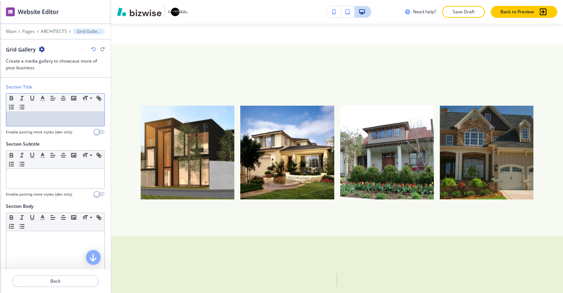
drag, startPoint x: 46, startPoint y: 105, endPoint x: 30, endPoint y: 113, distance: 18.4
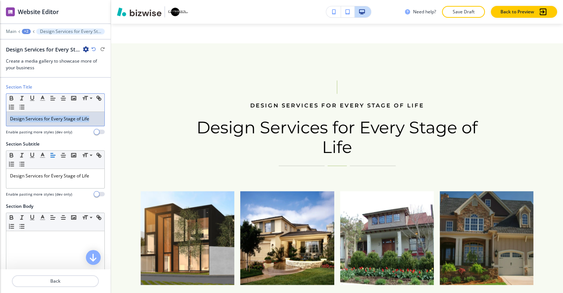
drag, startPoint x: 88, startPoint y: 114, endPoint x: 0, endPoint y: 119, distance: 88.2
click at [0, 119] on div "Section Title Small Normal Large Huge Design Services for Every Stage of Life E…" at bounding box center [55, 112] width 111 height 57
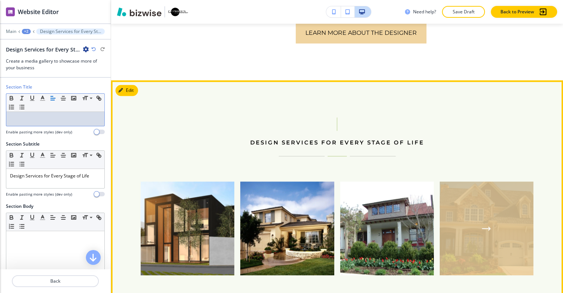
scroll to position [846, 0]
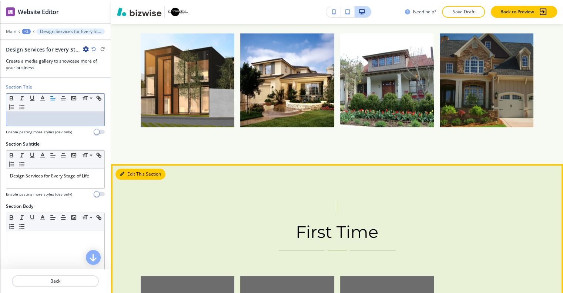
click at [135, 168] on button "Edit This Section" at bounding box center [140, 173] width 50 height 11
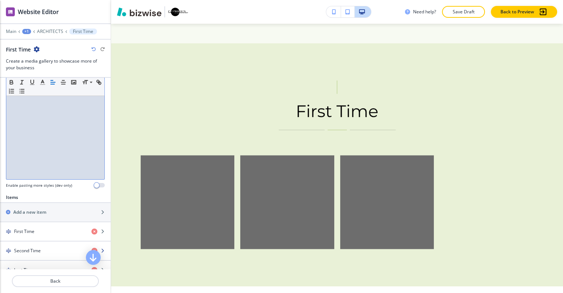
scroll to position [185, 0]
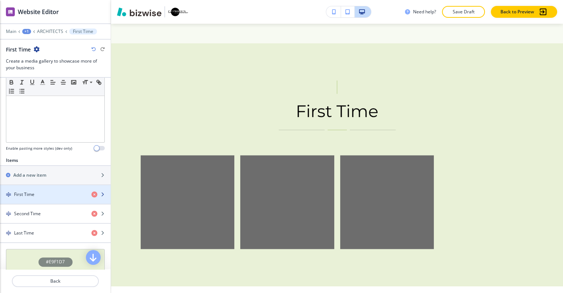
click at [65, 198] on div "button" at bounding box center [55, 201] width 111 height 6
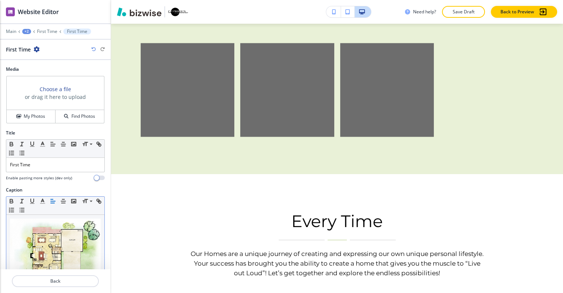
scroll to position [105, 0]
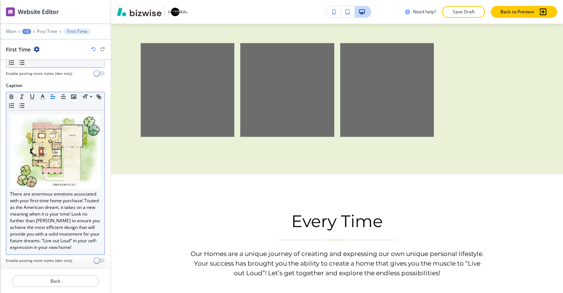
click at [67, 165] on img at bounding box center [55, 151] width 91 height 75
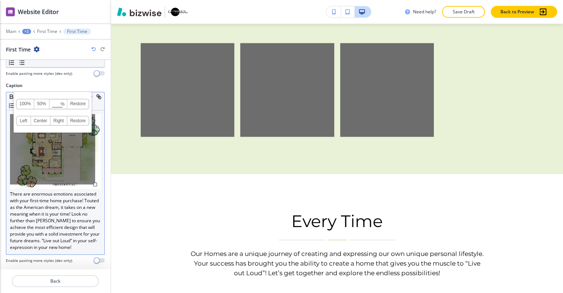
click at [61, 162] on div "100% 50% % Press enter key to apply change! Restore Left Center Right Restore" at bounding box center [52, 149] width 85 height 70
click at [78, 174] on div "100% 50% % Press enter key to apply change! Restore Left Center Right Restore" at bounding box center [52, 149] width 85 height 70
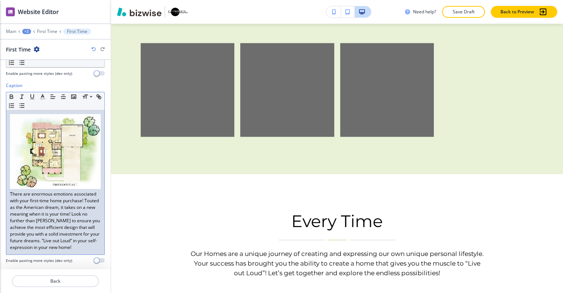
click at [83, 213] on p "There are enormous emotions associated with your first-time home purchase! Tout…" at bounding box center [55, 182] width 91 height 137
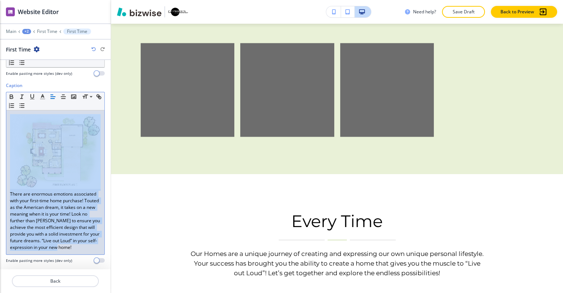
drag, startPoint x: 83, startPoint y: 247, endPoint x: 0, endPoint y: 105, distance: 164.5
click at [0, 105] on div "Caption Small Normal Large Huge There are enormous emotions associated with you…" at bounding box center [55, 175] width 111 height 187
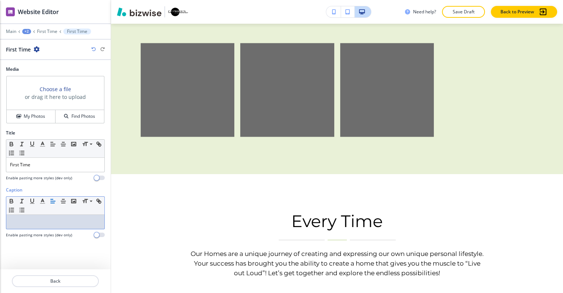
scroll to position [0, 0]
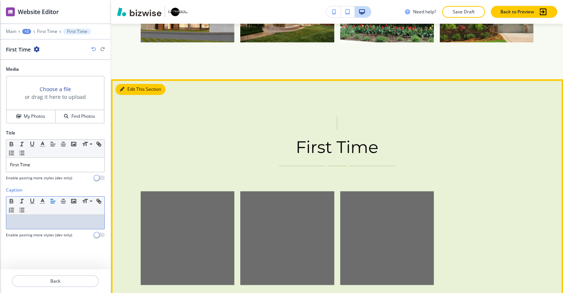
click at [131, 84] on button "Edit This Section" at bounding box center [140, 89] width 50 height 11
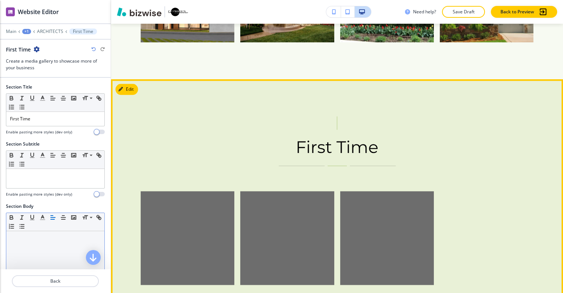
scroll to position [966, 0]
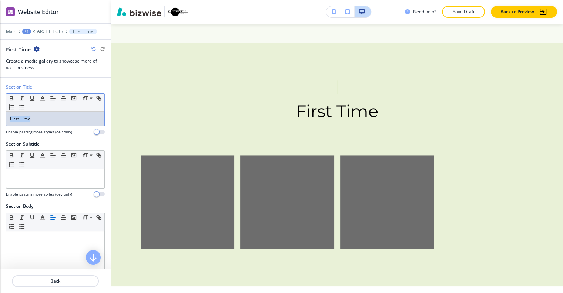
drag, startPoint x: 44, startPoint y: 112, endPoint x: 0, endPoint y: 114, distance: 44.4
click at [0, 114] on div "Section Title Small Normal Large Huge First Time Enable pasting more styles (de…" at bounding box center [55, 112] width 111 height 57
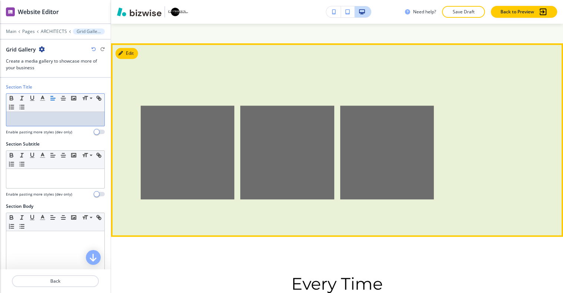
scroll to position [929, 0]
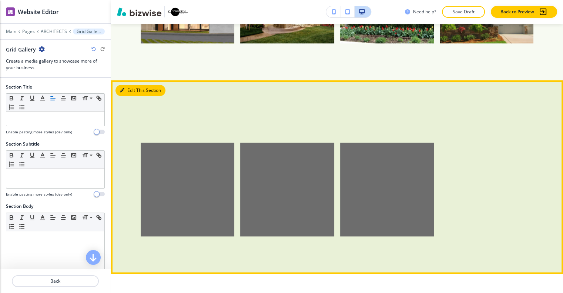
click at [128, 85] on button "Edit This Section" at bounding box center [140, 90] width 50 height 11
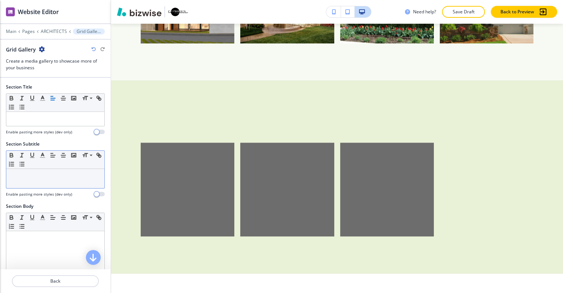
scroll to position [0, 0]
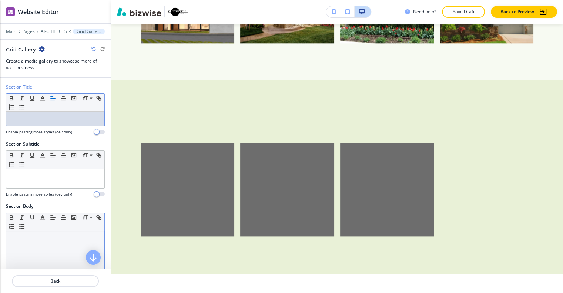
drag, startPoint x: 50, startPoint y: 123, endPoint x: 18, endPoint y: 236, distance: 118.0
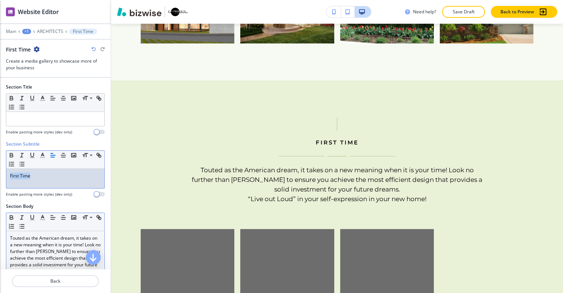
drag, startPoint x: 34, startPoint y: 184, endPoint x: 0, endPoint y: 189, distance: 34.4
click at [0, 189] on div "Section Subtitle Small Normal Large Huge First Time Enable pasting more styles …" at bounding box center [55, 172] width 111 height 62
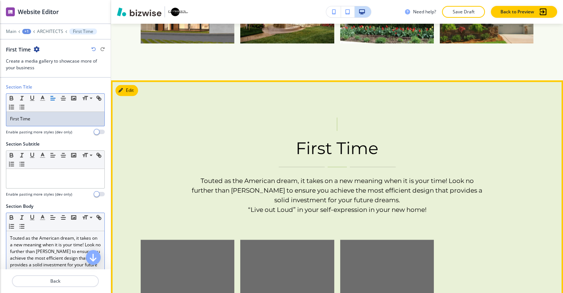
click at [266, 93] on div "First Time Touted as the American dream, it takes on a new meaning when it is y…" at bounding box center [337, 225] width 452 height 290
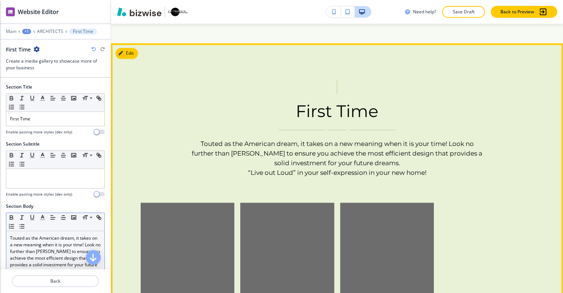
scroll to position [929, 0]
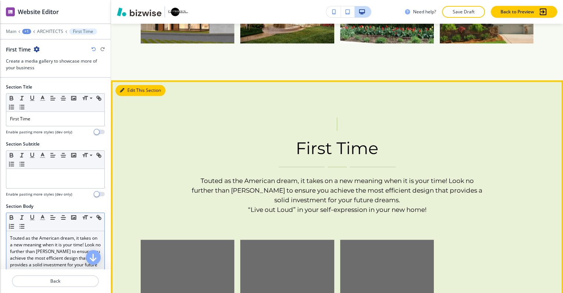
drag, startPoint x: 138, startPoint y: 70, endPoint x: 138, endPoint y: 82, distance: 11.5
click at [135, 80] on div "Edit This Section First Time Touted as the American dream, it takes on a new me…" at bounding box center [337, 225] width 452 height 290
click at [127, 85] on button "Edit This Section" at bounding box center [140, 90] width 50 height 11
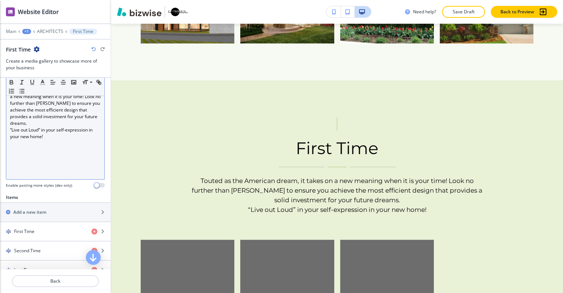
scroll to position [185, 0]
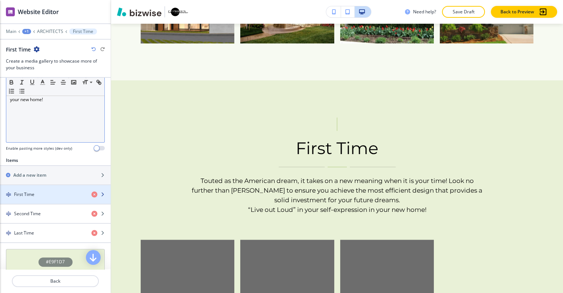
click at [61, 198] on div "button" at bounding box center [55, 201] width 111 height 6
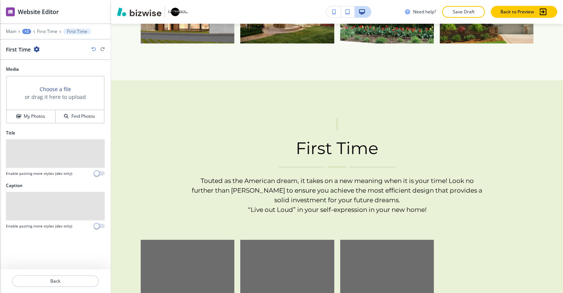
scroll to position [1126, 0]
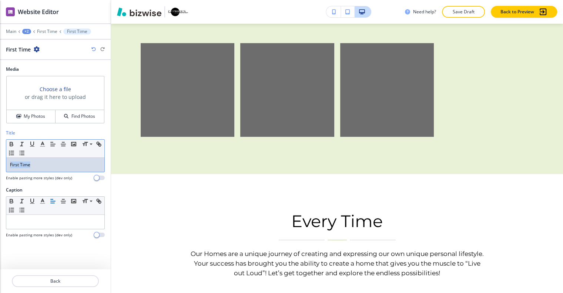
drag, startPoint x: 55, startPoint y: 159, endPoint x: 0, endPoint y: 143, distance: 56.9
click at [0, 143] on div "Title Small Normal Large Huge First Time Enable pasting more styles (dev only)" at bounding box center [55, 157] width 111 height 57
click at [70, 279] on button "Back" at bounding box center [55, 281] width 87 height 12
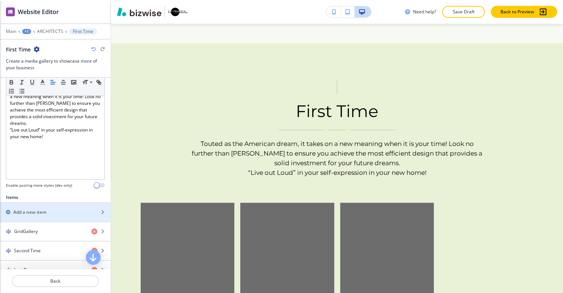
scroll to position [185, 0]
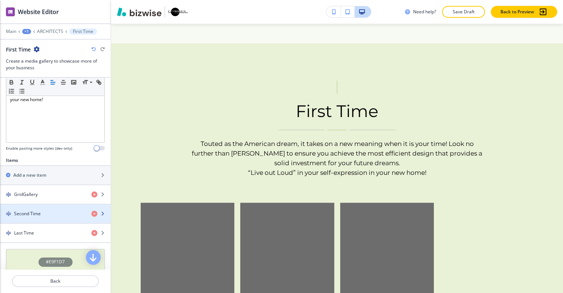
click at [45, 210] on div "Second Time" at bounding box center [42, 213] width 85 height 7
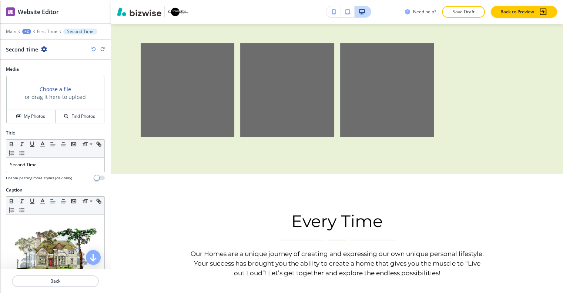
scroll to position [37, 0]
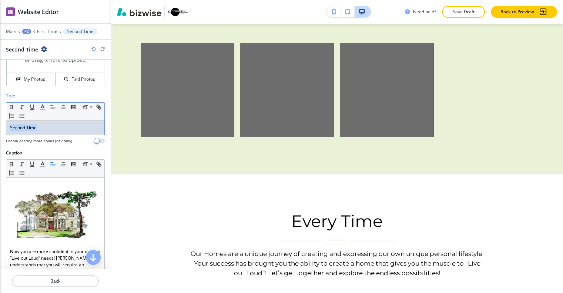
drag, startPoint x: 54, startPoint y: 124, endPoint x: 0, endPoint y: 117, distance: 54.9
click at [0, 117] on div "Title Small Normal Large Huge Second Time Enable pasting more styles (dev only)" at bounding box center [55, 120] width 111 height 57
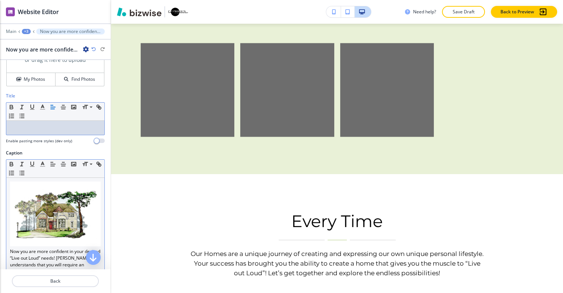
click at [86, 232] on img at bounding box center [55, 213] width 91 height 65
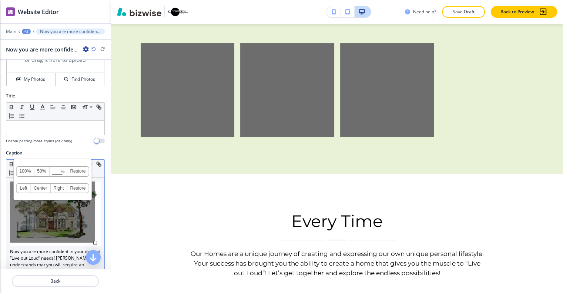
click at [86, 224] on div "100% 50% % Press enter key to apply change! Restore Left Center Right Restore" at bounding box center [52, 211] width 85 height 61
click at [96, 239] on div "Now you are more confident in your desired “Live out Loud” needs! Cheryl unders…" at bounding box center [55, 241] width 98 height 127
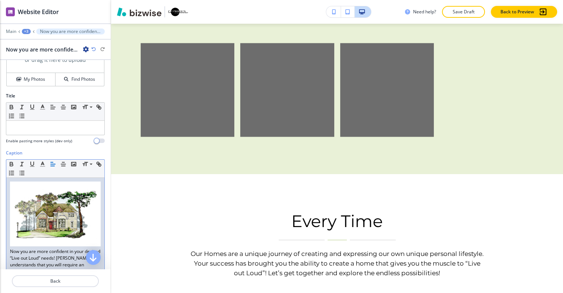
drag, startPoint x: 94, startPoint y: 236, endPoint x: 62, endPoint y: 215, distance: 38.9
click at [62, 215] on p "Now you are more confident in your desired “Live out Loud” needs! Cheryl unders…" at bounding box center [55, 241] width 91 height 120
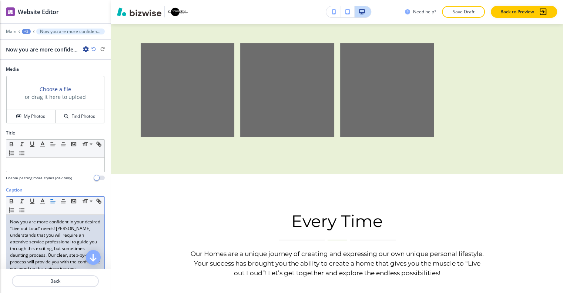
scroll to position [27, 0]
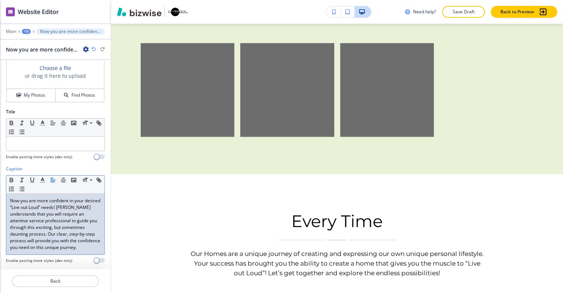
click at [64, 237] on p "Now you are more confident in your desired “Live out Loud” needs! Cheryl unders…" at bounding box center [55, 223] width 91 height 53
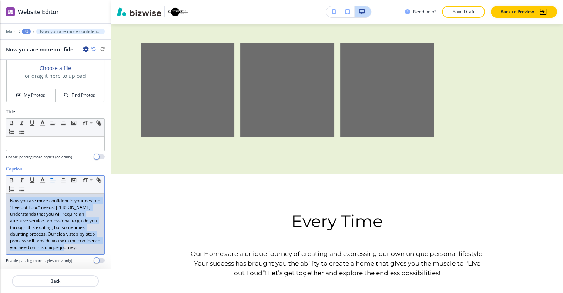
drag, startPoint x: 41, startPoint y: 247, endPoint x: 0, endPoint y: 162, distance: 94.3
click at [0, 165] on div "Caption Small Normal Large Huge Now you are more confident in your desired “Liv…" at bounding box center [55, 217] width 111 height 104
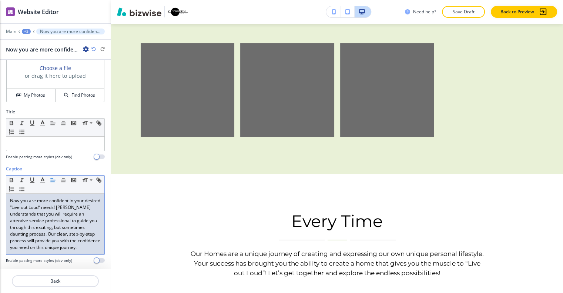
scroll to position [0, 0]
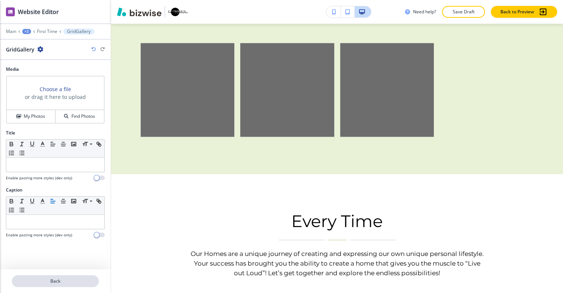
click at [53, 285] on button "Back" at bounding box center [55, 281] width 87 height 12
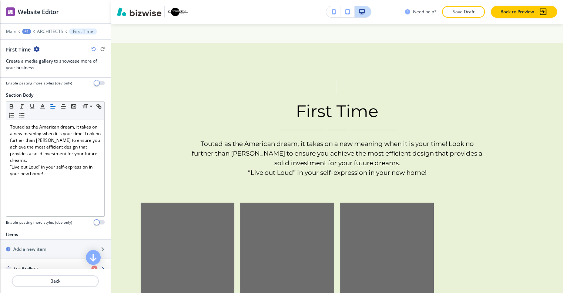
scroll to position [185, 0]
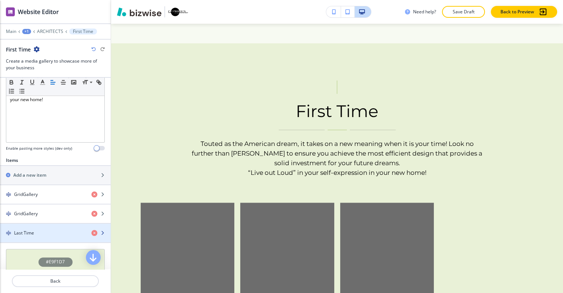
click at [41, 229] on div "Last Time" at bounding box center [42, 232] width 85 height 7
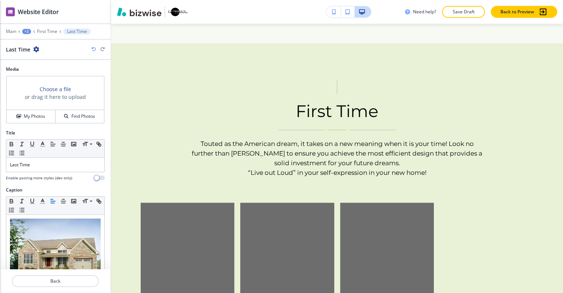
scroll to position [1126, 0]
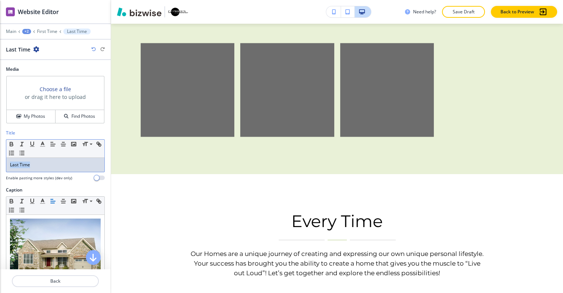
drag, startPoint x: 45, startPoint y: 157, endPoint x: 0, endPoint y: 155, distance: 45.2
click at [0, 155] on div "Title Small Normal Large Huge Last Time Enable pasting more styles (dev only)" at bounding box center [55, 157] width 111 height 57
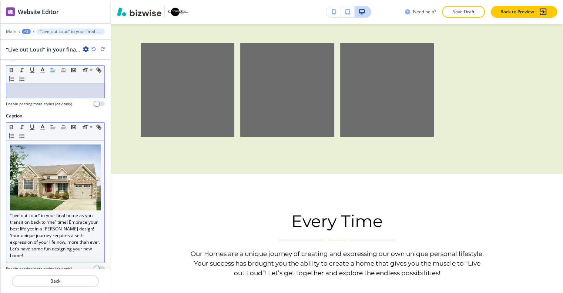
click at [90, 217] on p "“Live out Loud” in your final home as you transition back to “me” time! Embrace…" at bounding box center [55, 201] width 91 height 114
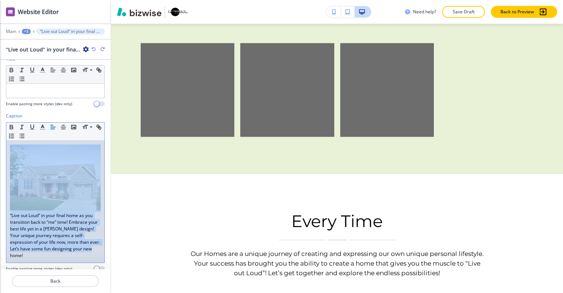
drag, startPoint x: 42, startPoint y: 243, endPoint x: 0, endPoint y: 141, distance: 110.1
click at [0, 141] on div "Caption Small Normal Large Huge “Live out Loud” in your final home as you trans…" at bounding box center [55, 194] width 111 height 165
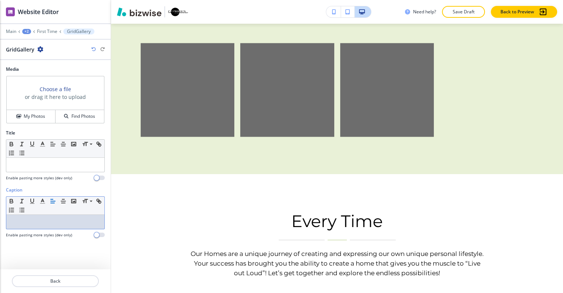
scroll to position [0, 0]
click at [60, 277] on p "Back" at bounding box center [55, 280] width 85 height 7
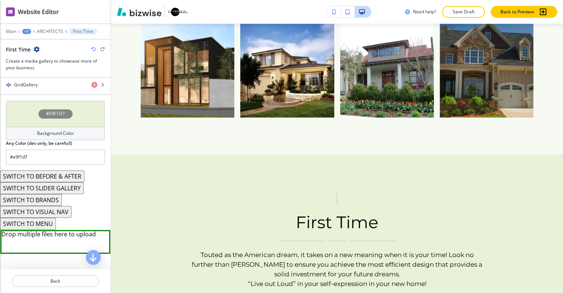
scroll to position [259, 0]
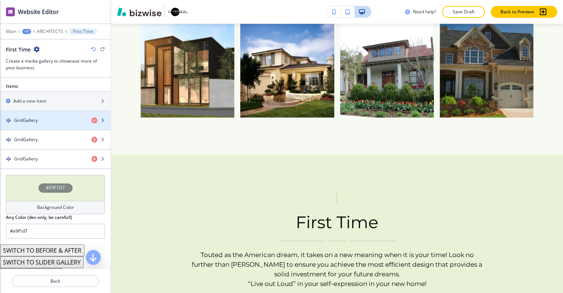
click at [47, 124] on div "button" at bounding box center [55, 127] width 111 height 6
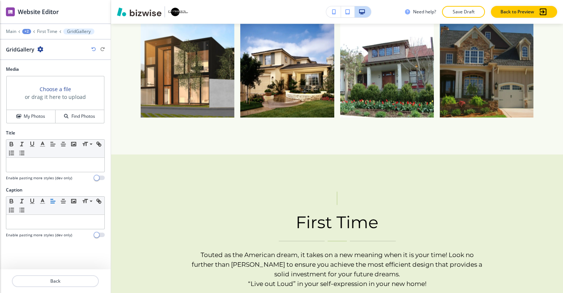
scroll to position [1126, 0]
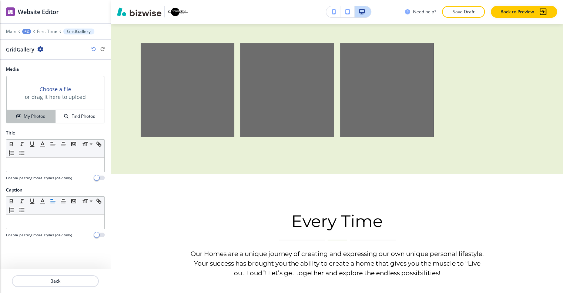
click at [41, 113] on h4 "My Photos" at bounding box center [34, 116] width 21 height 7
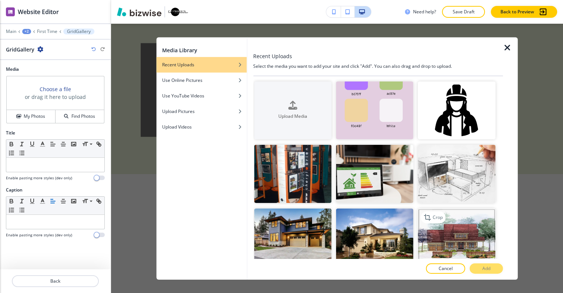
scroll to position [74, 0]
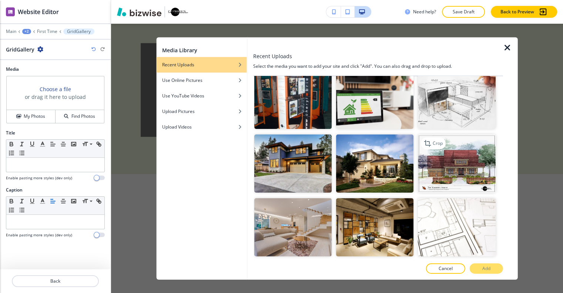
click at [443, 167] on img "button" at bounding box center [456, 163] width 77 height 58
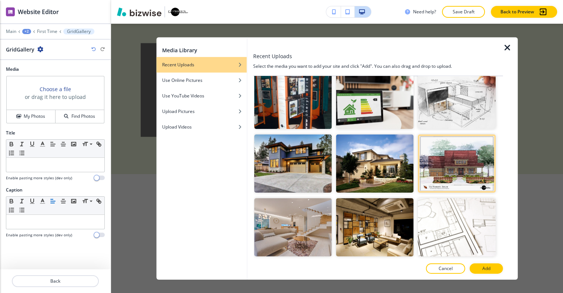
click at [491, 266] on button "Add" at bounding box center [485, 268] width 33 height 10
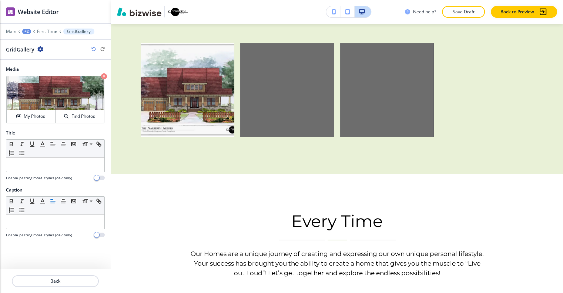
click at [70, 269] on div at bounding box center [55, 272] width 111 height 6
click at [74, 277] on p "Back" at bounding box center [55, 280] width 85 height 7
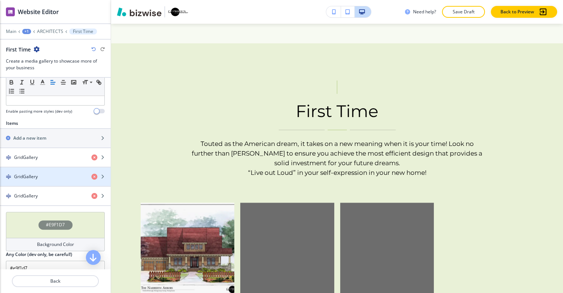
scroll to position [259, 0]
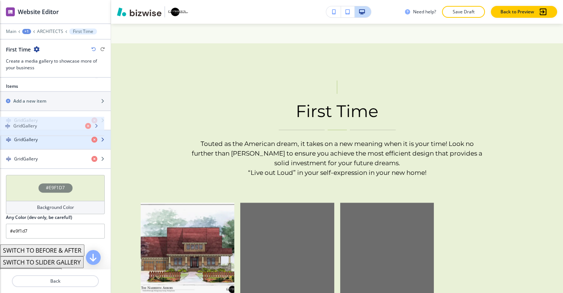
drag, startPoint x: 47, startPoint y: 121, endPoint x: 44, endPoint y: 127, distance: 7.1
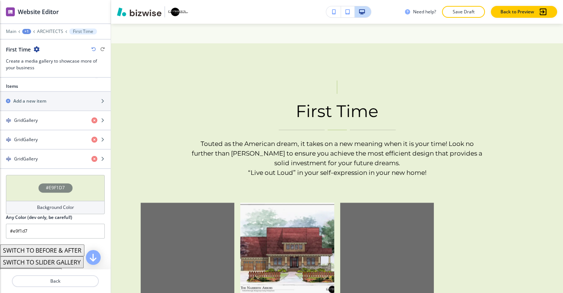
click at [46, 149] on div "button" at bounding box center [55, 149] width 111 height 1
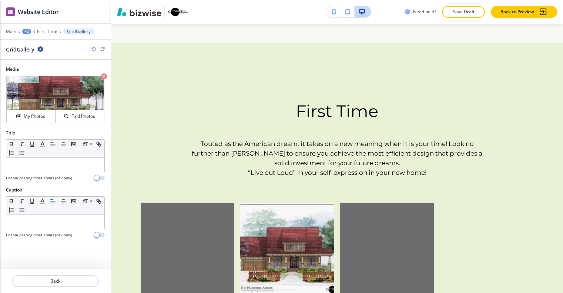
scroll to position [1126, 0]
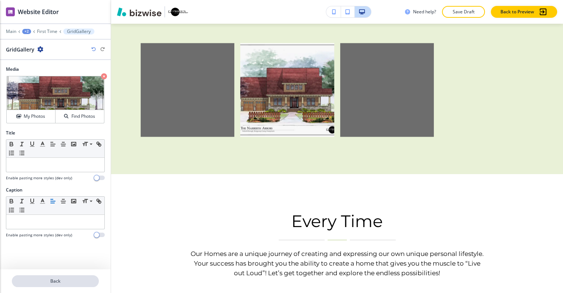
click at [54, 277] on p "Back" at bounding box center [55, 280] width 85 height 7
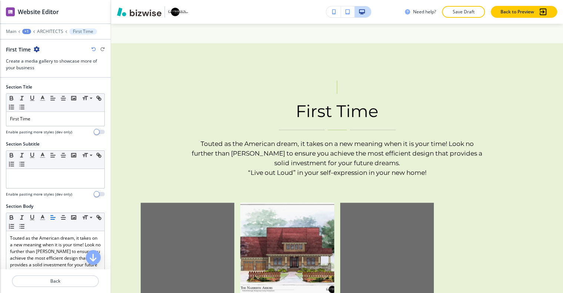
scroll to position [185, 0]
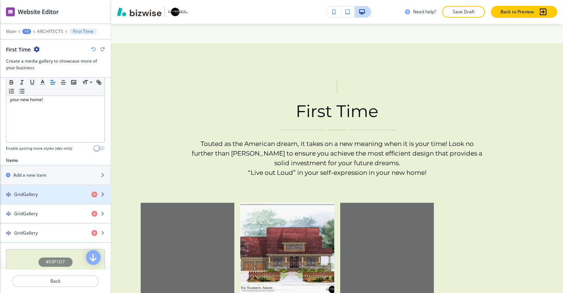
click at [48, 191] on div "GridGallery" at bounding box center [42, 194] width 85 height 7
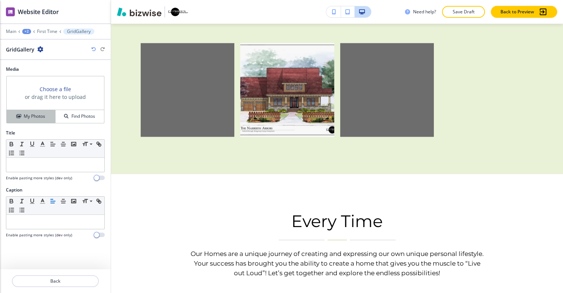
click at [40, 113] on h4 "My Photos" at bounding box center [34, 116] width 21 height 7
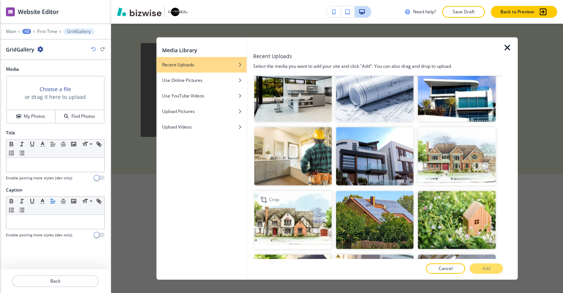
click at [278, 197] on img "button" at bounding box center [292, 220] width 77 height 58
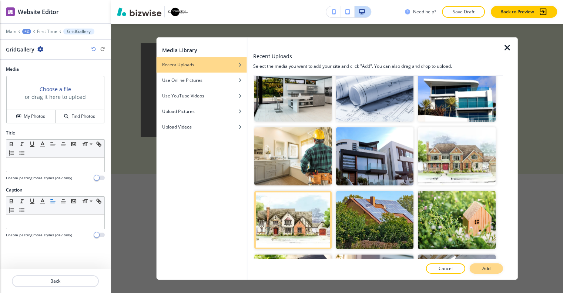
click at [487, 266] on p "Add" at bounding box center [486, 268] width 8 height 7
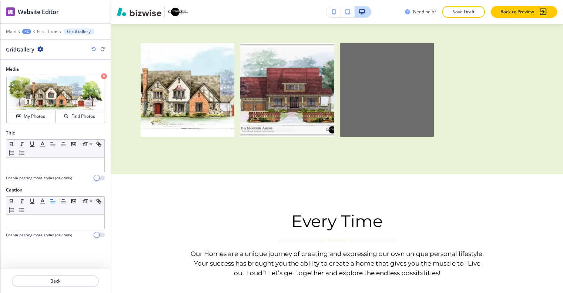
click at [61, 287] on div at bounding box center [55, 290] width 111 height 6
click at [58, 277] on p "Back" at bounding box center [55, 280] width 85 height 7
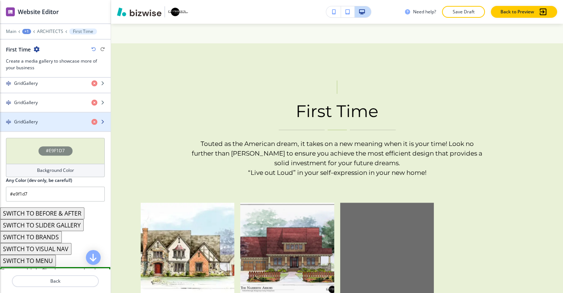
click at [50, 112] on div "button" at bounding box center [55, 115] width 111 height 6
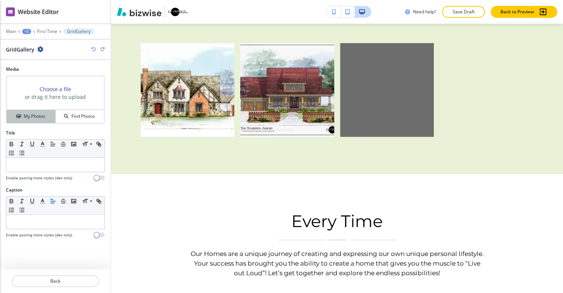
click at [44, 114] on button "My Photos" at bounding box center [31, 116] width 49 height 13
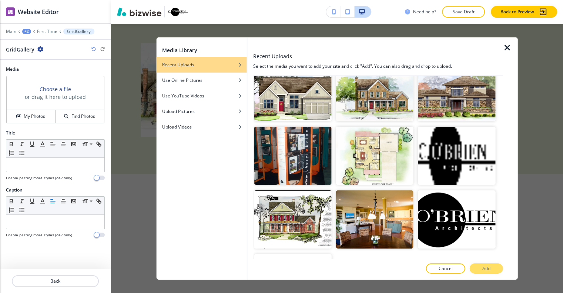
click at [299, 254] on img "button" at bounding box center [292, 283] width 77 height 58
click at [494, 268] on button "Add" at bounding box center [485, 268] width 33 height 10
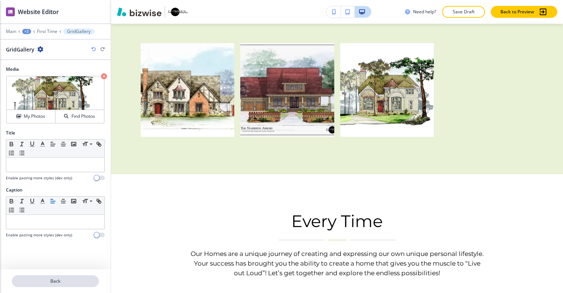
click at [61, 277] on p "Back" at bounding box center [55, 280] width 85 height 7
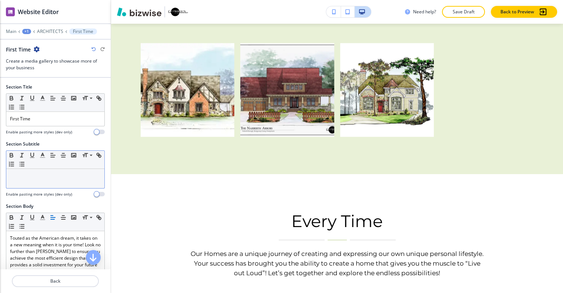
scroll to position [966, 0]
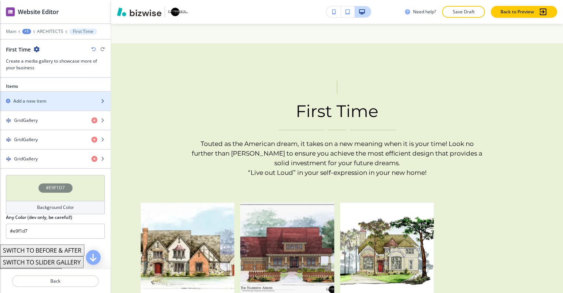
click at [47, 98] on div "Add a new item" at bounding box center [47, 101] width 94 height 7
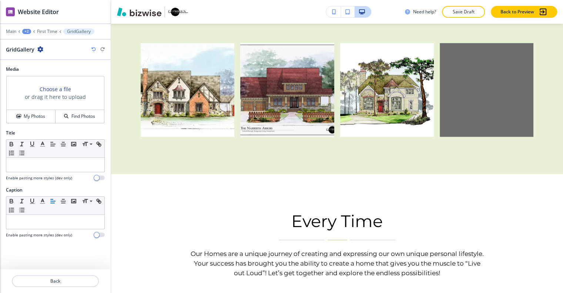
click at [42, 117] on div "Choose a file or drag it here to upload My Photos Find Photos" at bounding box center [55, 99] width 99 height 48
click at [40, 114] on button "My Photos" at bounding box center [31, 116] width 49 height 13
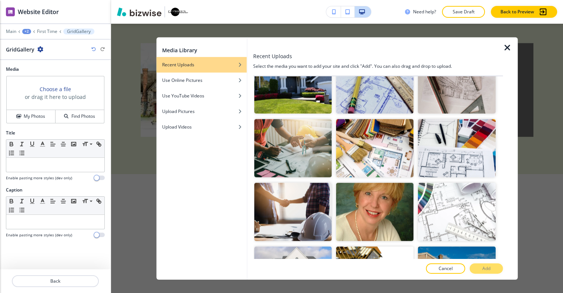
scroll to position [2245, 0]
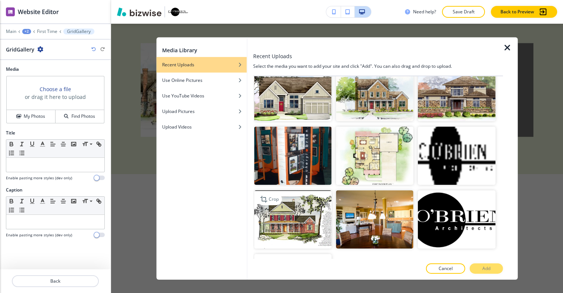
click at [303, 190] on img "button" at bounding box center [292, 219] width 77 height 58
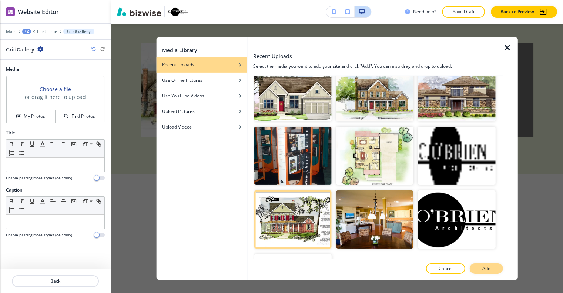
click at [490, 266] on p "Add" at bounding box center [486, 268] width 8 height 7
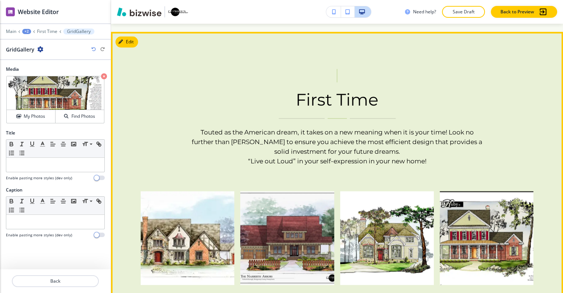
scroll to position [904, 0]
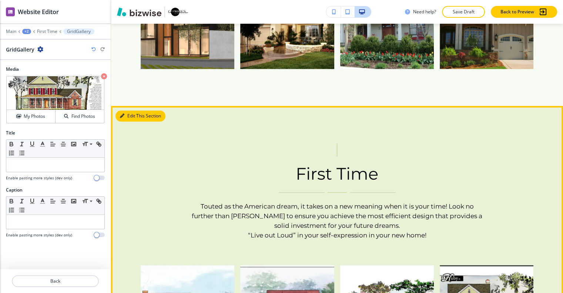
click at [133, 110] on button "Edit This Section" at bounding box center [140, 115] width 50 height 11
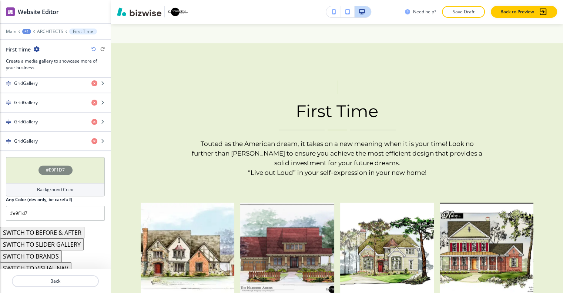
scroll to position [394, 0]
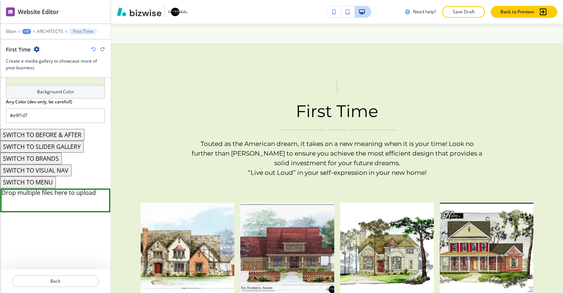
click at [47, 141] on button "SWITCH TO SLIDER GALLERY" at bounding box center [42, 147] width 84 height 12
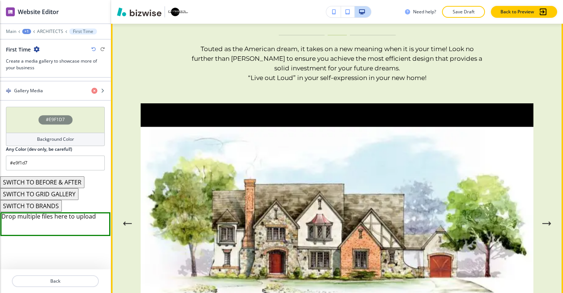
scroll to position [1077, 0]
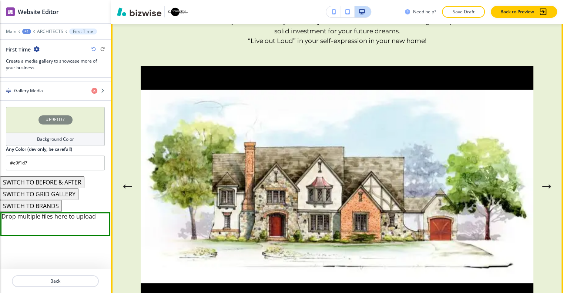
click at [549, 179] on button "Next Gallery Image" at bounding box center [546, 186] width 15 height 15
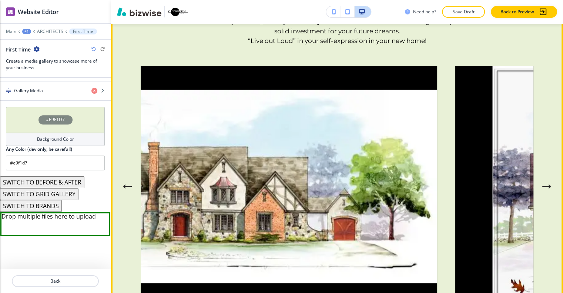
click at [549, 179] on button "Next Gallery Image" at bounding box center [546, 186] width 15 height 15
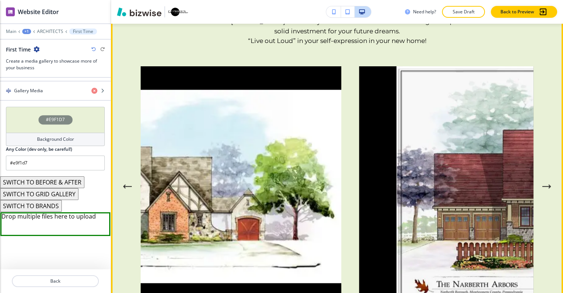
click at [549, 179] on button "Next Gallery Image" at bounding box center [546, 186] width 15 height 15
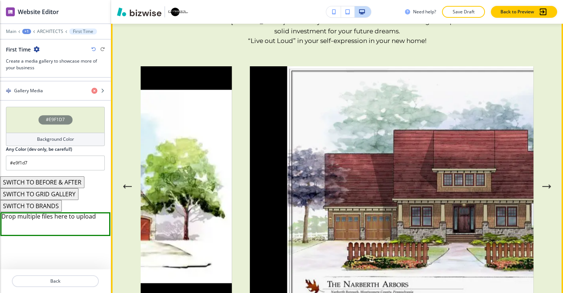
click at [549, 179] on button "Next Gallery Image" at bounding box center [546, 186] width 15 height 15
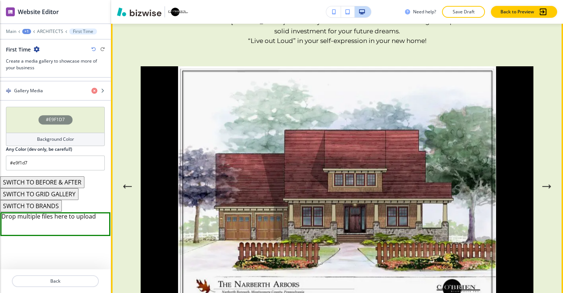
click at [549, 179] on button "Next Gallery Image" at bounding box center [546, 186] width 15 height 15
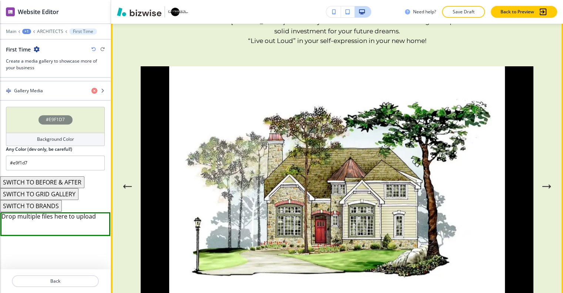
click at [549, 179] on button "Next Gallery Image" at bounding box center [546, 186] width 15 height 15
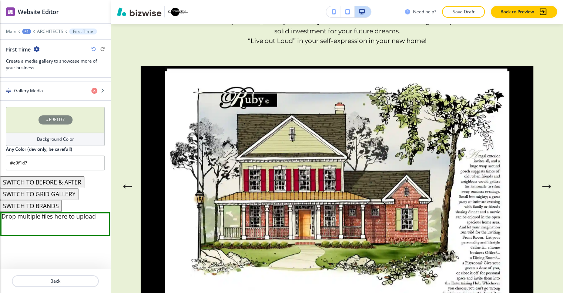
click at [91, 46] on div "First Time" at bounding box center [55, 50] width 99 height 8
click at [92, 47] on icon "button" at bounding box center [93, 49] width 4 height 4
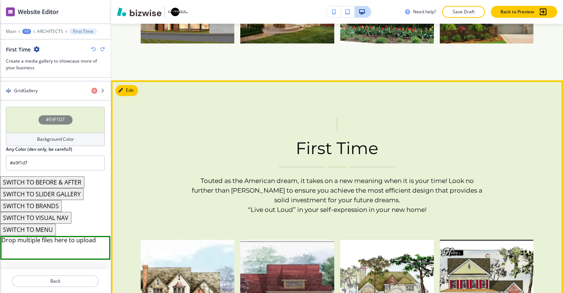
scroll to position [818, 0]
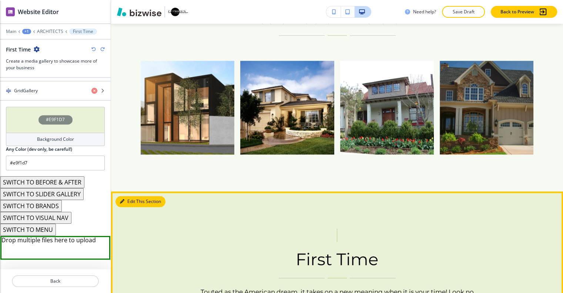
click at [126, 196] on button "Edit This Section" at bounding box center [140, 201] width 50 height 11
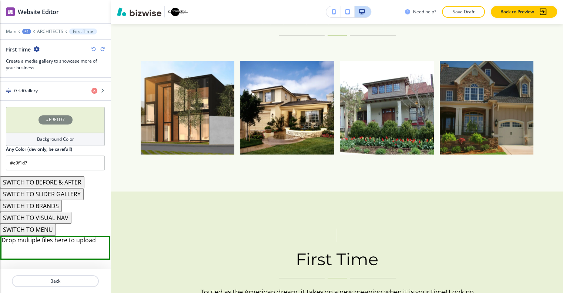
click at [24, 113] on div "#E9F1D7" at bounding box center [55, 120] width 99 height 26
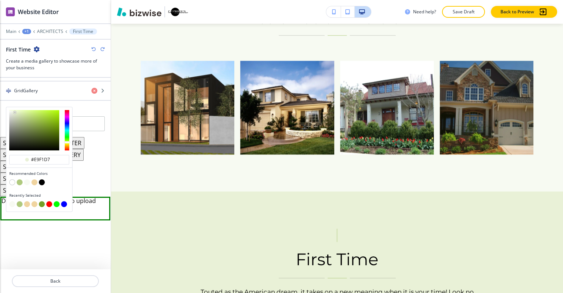
click at [33, 179] on button "button" at bounding box center [34, 182] width 6 height 6
type input "#f0d4a0"
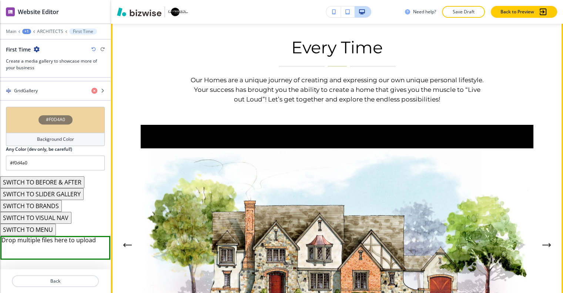
scroll to position [1373, 0]
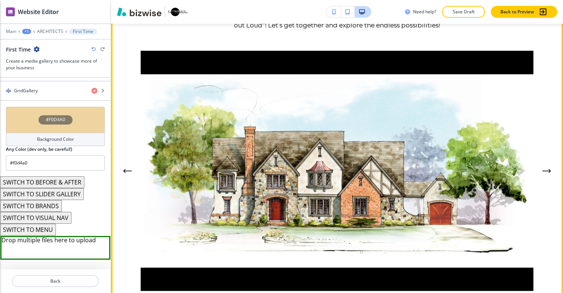
click at [551, 136] on div "Every Time Our Homes are a unique journey of creating and expressing our own un…" at bounding box center [337, 126] width 452 height 401
click at [550, 168] on icon "Next Gallery Image" at bounding box center [546, 170] width 9 height 4
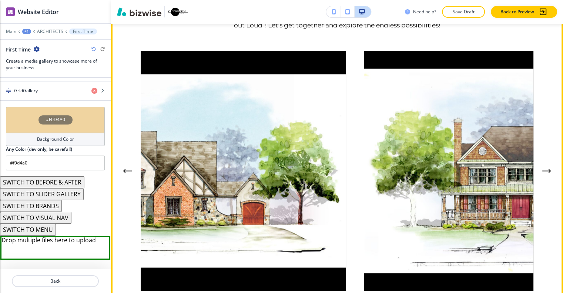
click at [550, 168] on icon "Next Gallery Image" at bounding box center [546, 170] width 9 height 4
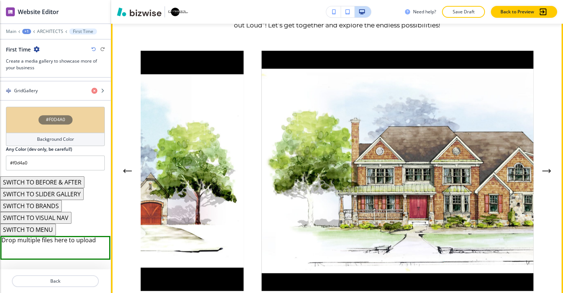
click at [550, 168] on icon "Next Gallery Image" at bounding box center [546, 170] width 9 height 4
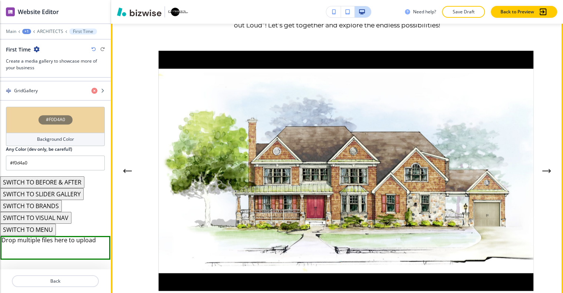
click at [550, 168] on icon "Next Gallery Image" at bounding box center [546, 170] width 9 height 4
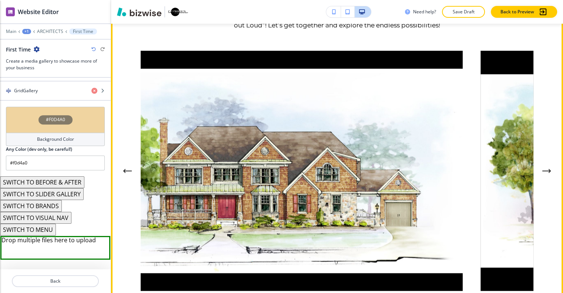
click at [550, 168] on icon "Next Gallery Image" at bounding box center [546, 170] width 9 height 4
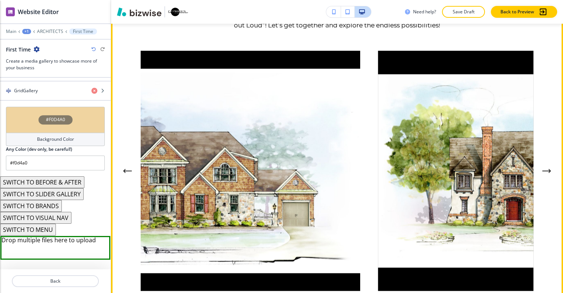
click at [550, 168] on icon "Next Gallery Image" at bounding box center [546, 170] width 9 height 4
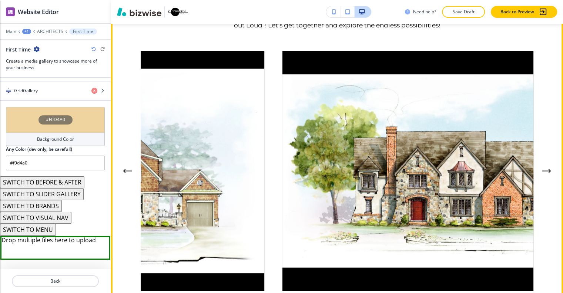
click at [550, 168] on icon "Next Gallery Image" at bounding box center [546, 170] width 9 height 4
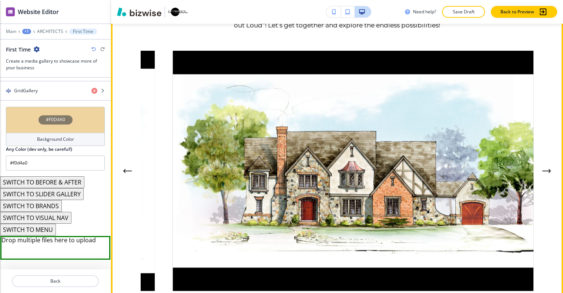
click at [550, 168] on icon "Next Gallery Image" at bounding box center [546, 170] width 9 height 4
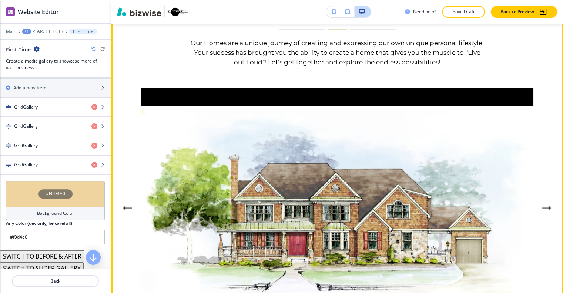
scroll to position [1225, 0]
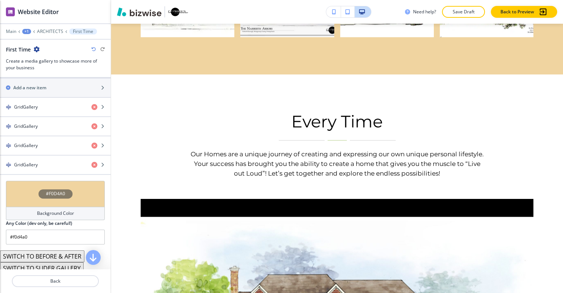
click at [125, 74] on div "Edit Every Time Our Homes are a unique journey of creating and expressing our o…" at bounding box center [337, 274] width 452 height 401
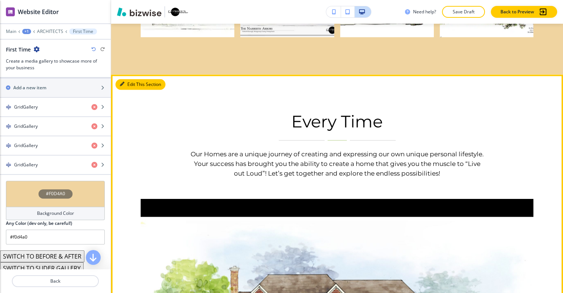
click at [130, 79] on button "Edit This Section" at bounding box center [140, 84] width 50 height 11
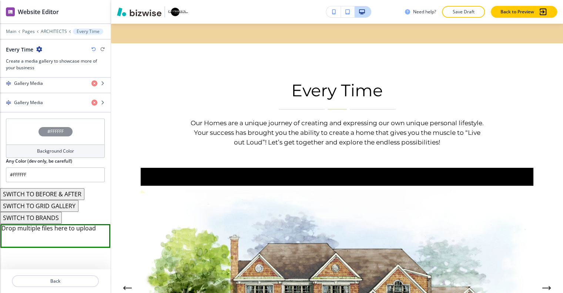
scroll to position [308, 0]
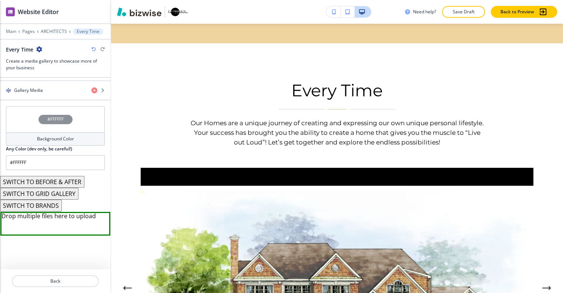
click at [57, 188] on button "SWITCH TO GRID GALLERY" at bounding box center [39, 194] width 78 height 12
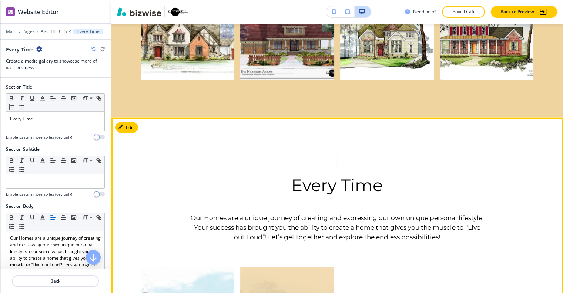
scroll to position [1293, 0]
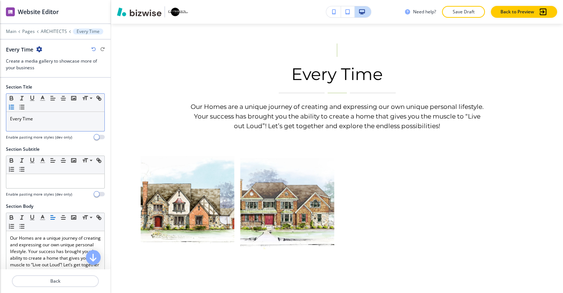
drag, startPoint x: 18, startPoint y: 111, endPoint x: 33, endPoint y: 120, distance: 18.1
click at [18, 111] on div "Small Normal Large Huge" at bounding box center [55, 103] width 98 height 18
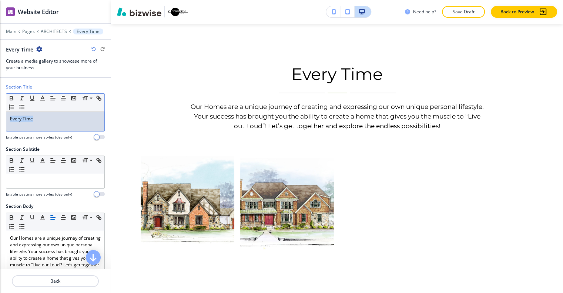
drag, startPoint x: 37, startPoint y: 121, endPoint x: 4, endPoint y: 127, distance: 33.4
click at [3, 127] on div "Section Title Small Normal Large Huge Every Time Enable pasting more styles (de…" at bounding box center [55, 115] width 111 height 62
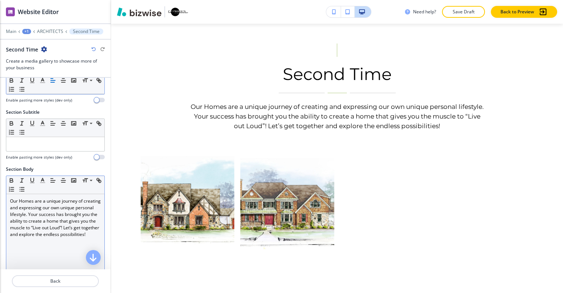
scroll to position [74, 0]
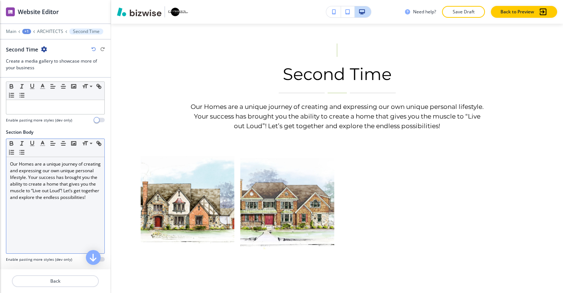
click at [57, 212] on div "Our Homes are a unique journey of creating and expressing our own unique person…" at bounding box center [55, 205] width 98 height 96
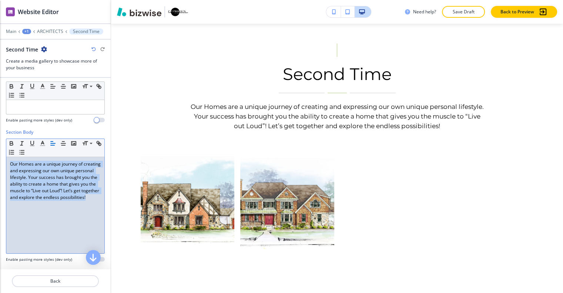
drag, startPoint x: 65, startPoint y: 217, endPoint x: 0, endPoint y: 152, distance: 91.0
click at [0, 152] on div "Section Body Small Normal Large Huge Our Homes are a unique journey of creating…" at bounding box center [55, 198] width 111 height 139
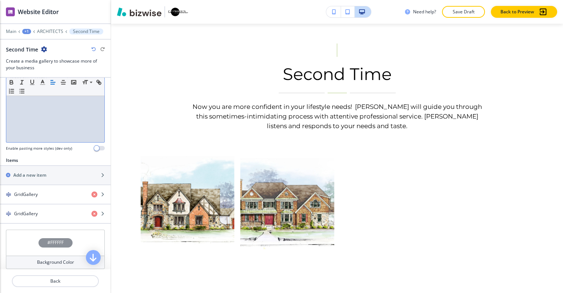
scroll to position [222, 0]
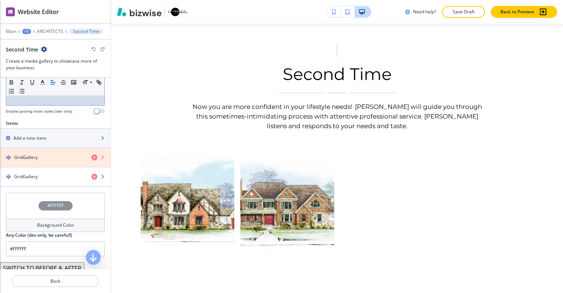
click at [91, 155] on icon "button" at bounding box center [94, 157] width 6 height 6
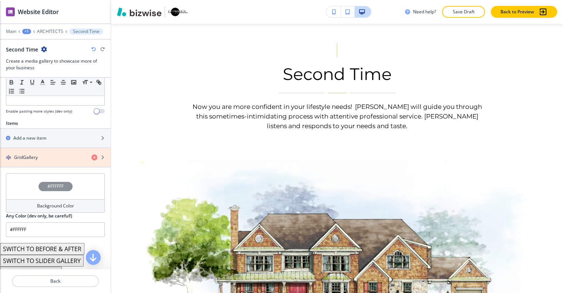
click at [92, 155] on div "button" at bounding box center [100, 157] width 19 height 6
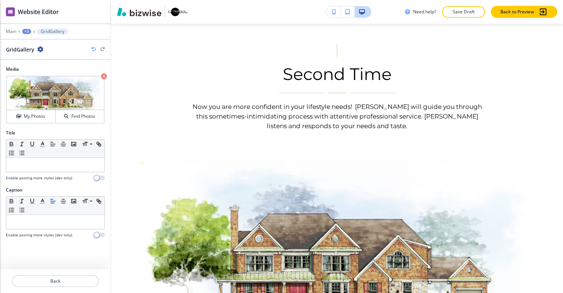
scroll to position [1406, 0]
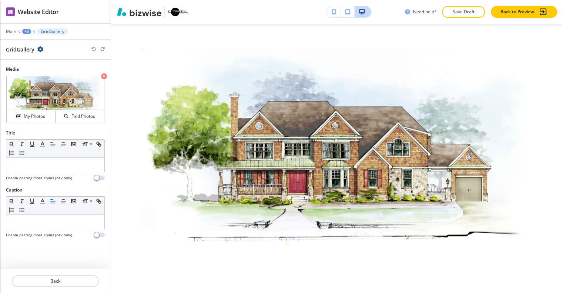
click at [62, 287] on div at bounding box center [55, 290] width 111 height 6
click at [61, 277] on p "Back" at bounding box center [55, 280] width 85 height 7
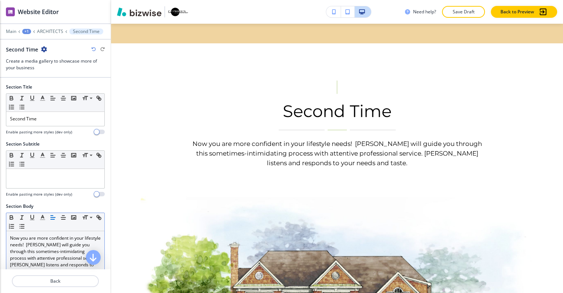
scroll to position [148, 0]
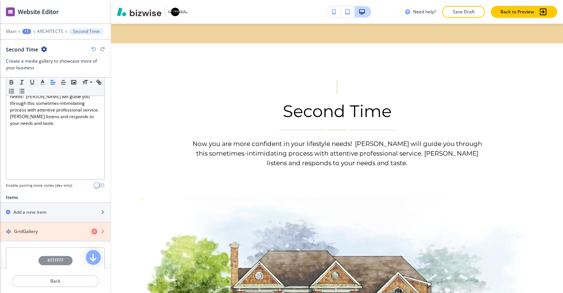
click at [91, 228] on icon "button" at bounding box center [94, 231] width 6 height 6
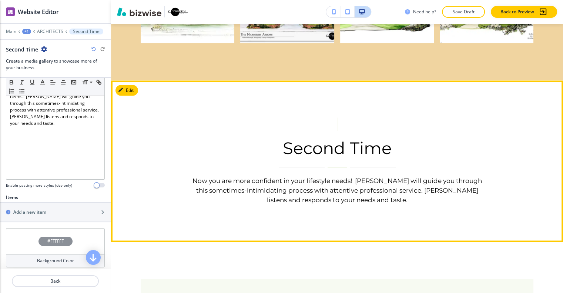
scroll to position [1182, 0]
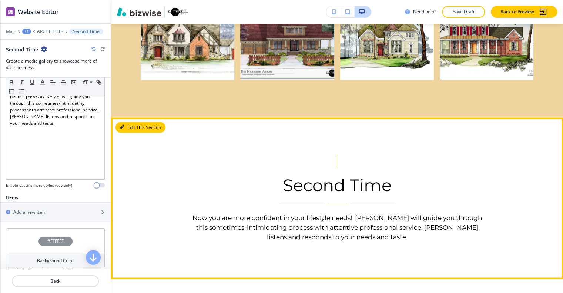
click at [133, 122] on button "Edit This Section" at bounding box center [140, 127] width 50 height 11
click at [138, 122] on button "Edit This Section" at bounding box center [140, 127] width 50 height 11
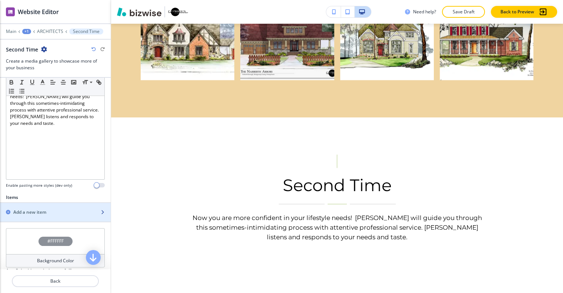
click at [55, 209] on div "Add a new item" at bounding box center [47, 212] width 94 height 7
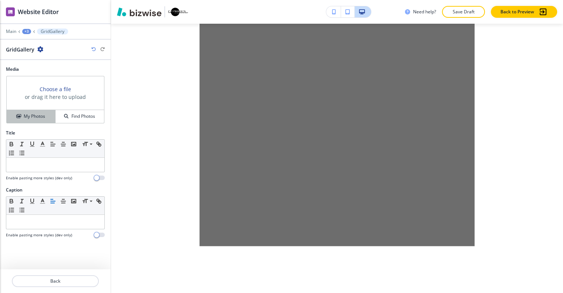
click at [36, 113] on h4 "My Photos" at bounding box center [34, 116] width 21 height 7
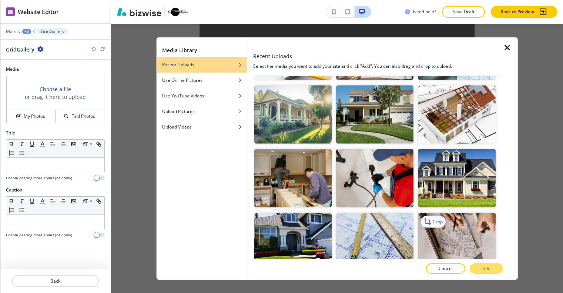
scroll to position [1406, 0]
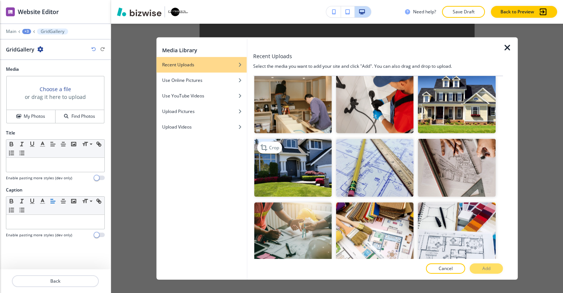
click at [283, 143] on img "button" at bounding box center [292, 168] width 77 height 58
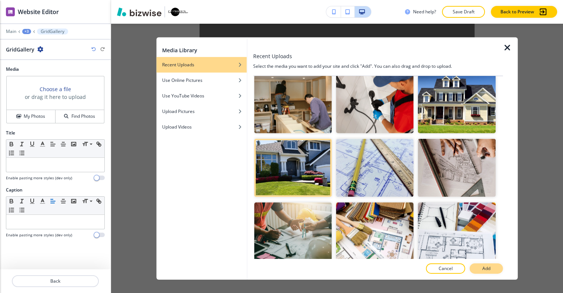
click at [475, 265] on button "Add" at bounding box center [485, 268] width 33 height 10
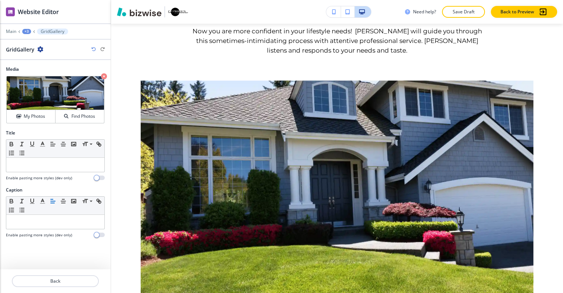
scroll to position [0, 0]
click at [63, 282] on p "Back" at bounding box center [55, 280] width 85 height 7
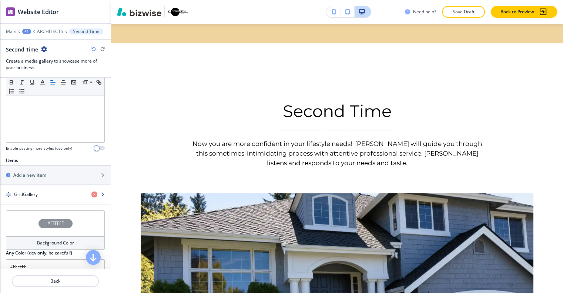
scroll to position [296, 0]
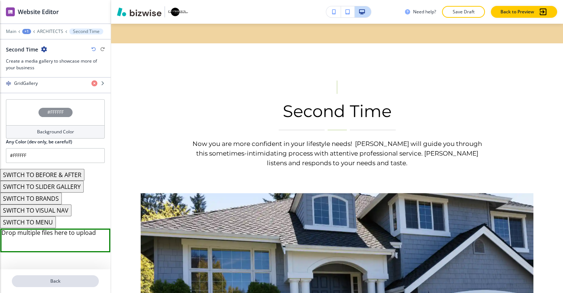
click at [60, 277] on p "Back" at bounding box center [55, 280] width 85 height 7
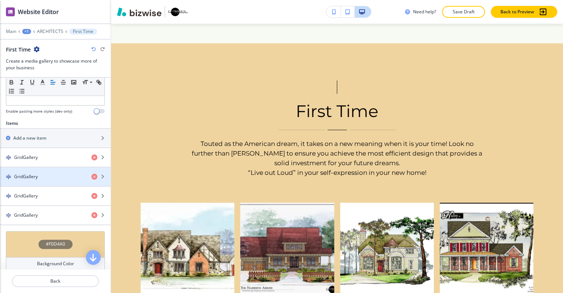
scroll to position [1225, 0]
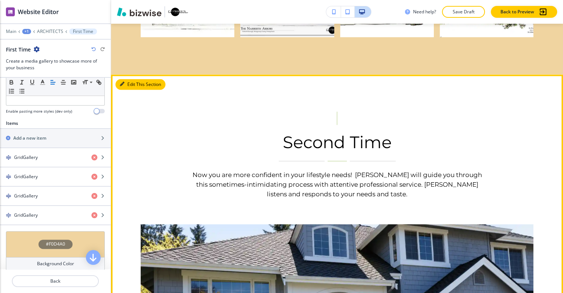
click at [128, 79] on button "Edit This Section" at bounding box center [140, 84] width 50 height 11
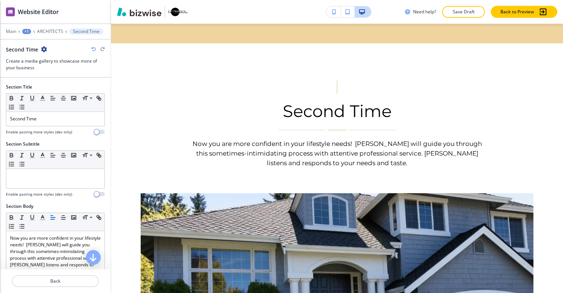
scroll to position [259, 0]
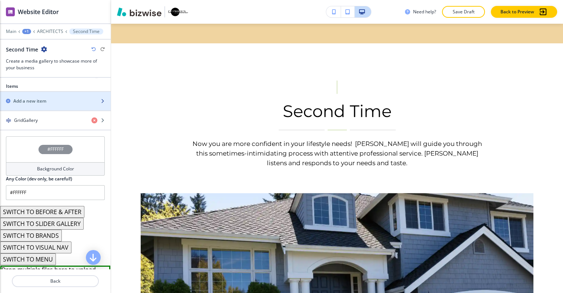
click at [47, 92] on div "Add a new item" at bounding box center [55, 101] width 111 height 18
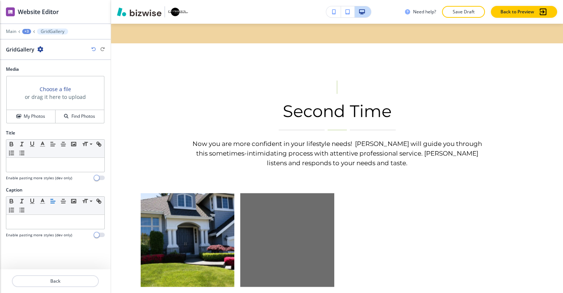
scroll to position [1406, 0]
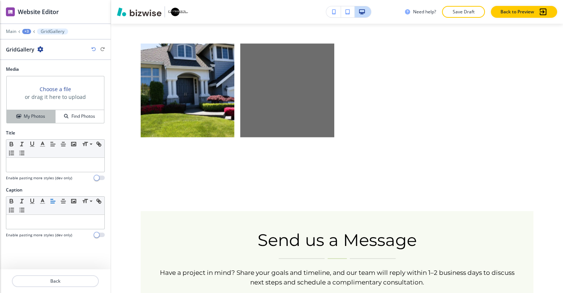
click at [36, 113] on h4 "My Photos" at bounding box center [34, 116] width 21 height 7
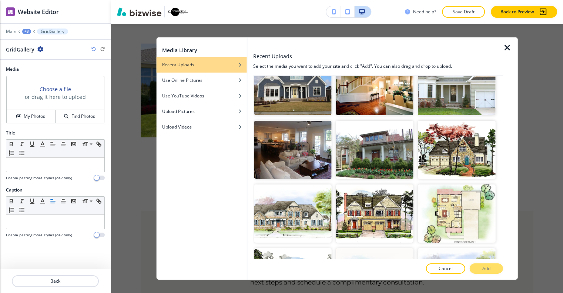
scroll to position [2023, 0]
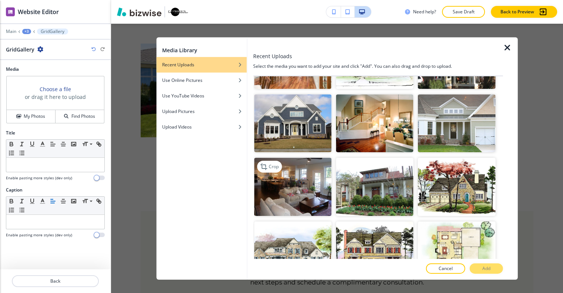
click at [317, 158] on img "button" at bounding box center [292, 187] width 77 height 58
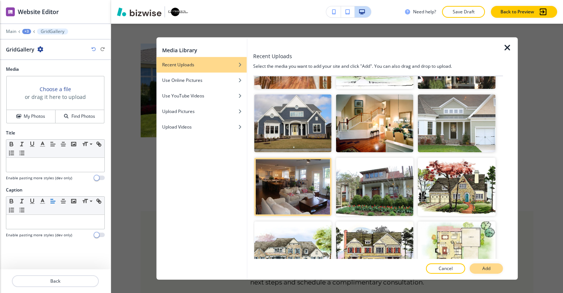
click at [484, 267] on p "Add" at bounding box center [486, 268] width 8 height 7
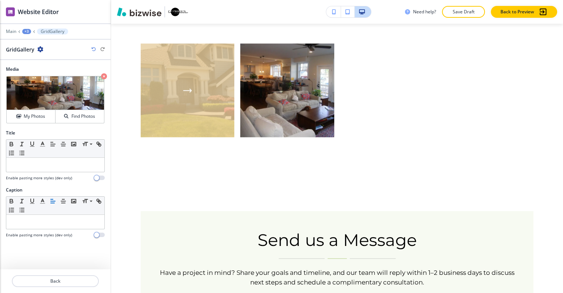
scroll to position [0, 0]
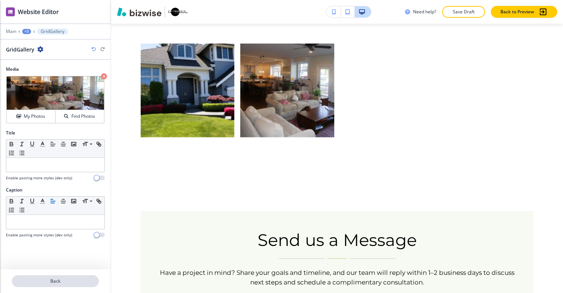
click at [47, 281] on p "Back" at bounding box center [55, 280] width 85 height 7
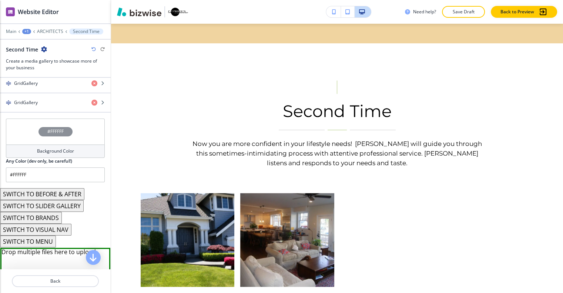
scroll to position [222, 0]
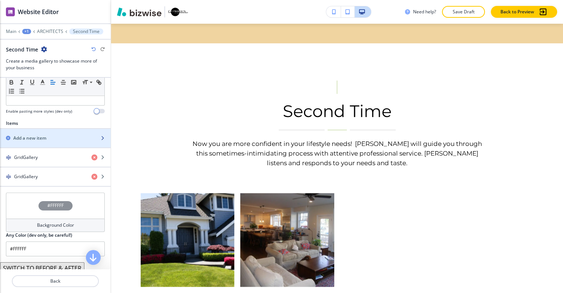
click at [61, 141] on div "button" at bounding box center [55, 144] width 111 height 6
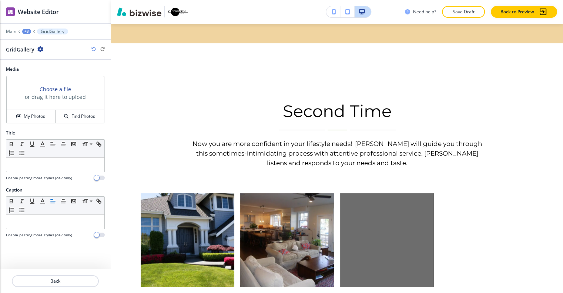
scroll to position [1406, 0]
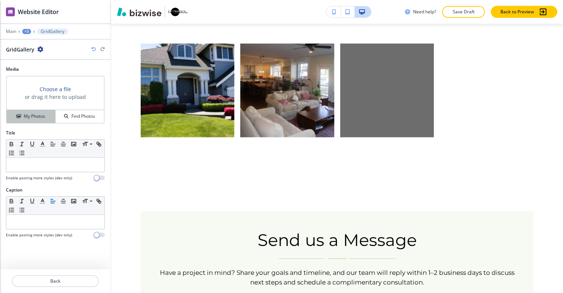
click at [38, 113] on h4 "My Photos" at bounding box center [34, 116] width 21 height 7
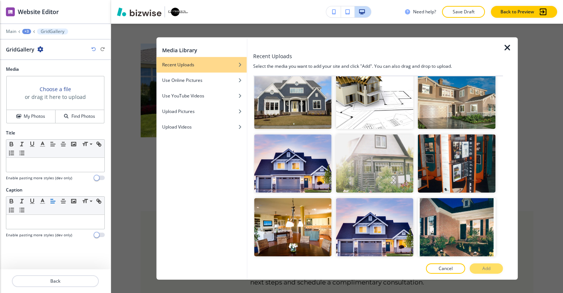
scroll to position [1739, 0]
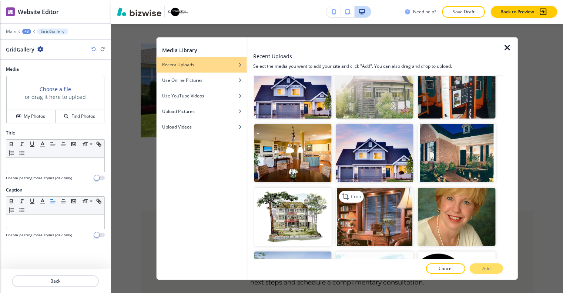
click at [383, 187] on img "button" at bounding box center [374, 216] width 77 height 58
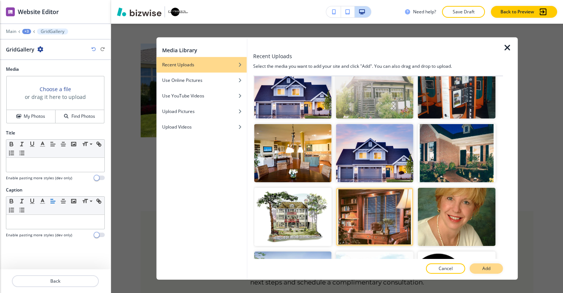
click at [478, 263] on button "Add" at bounding box center [485, 268] width 33 height 10
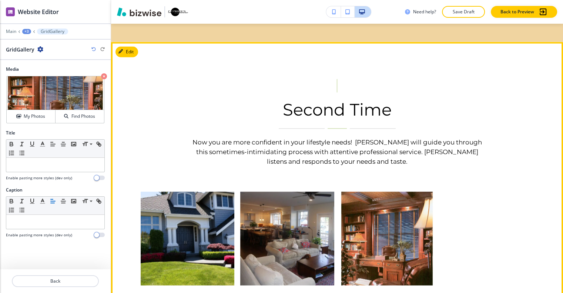
scroll to position [1184, 0]
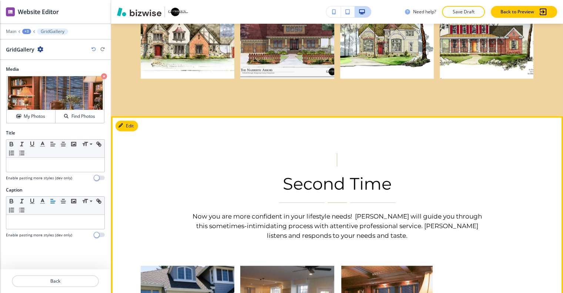
click at [138, 116] on div "Second Time Now you are more confident in your lifestyle needs! Cheryl will gui…" at bounding box center [337, 256] width 452 height 280
click at [132, 120] on button "Edit This Section" at bounding box center [140, 125] width 50 height 11
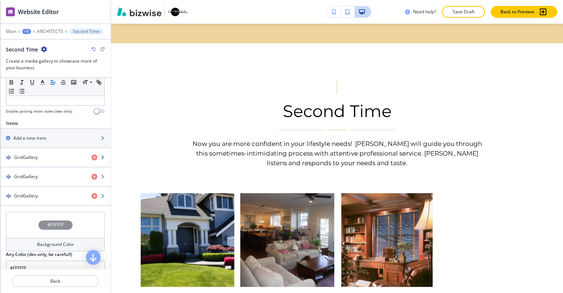
scroll to position [259, 0]
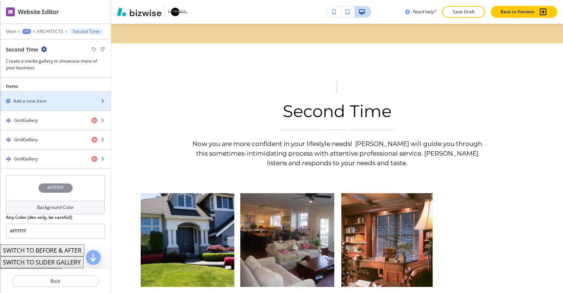
click at [49, 98] on div "Add a new item" at bounding box center [47, 101] width 94 height 7
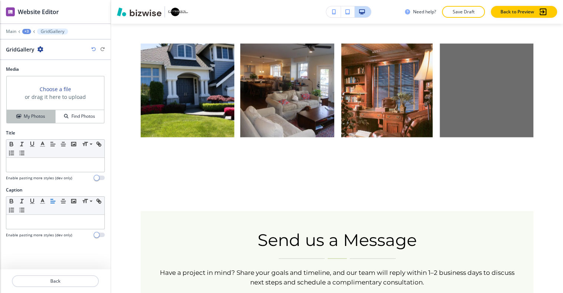
click at [44, 113] on h4 "My Photos" at bounding box center [34, 116] width 21 height 7
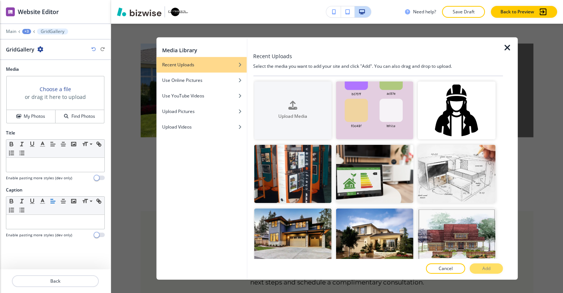
scroll to position [2245, 0]
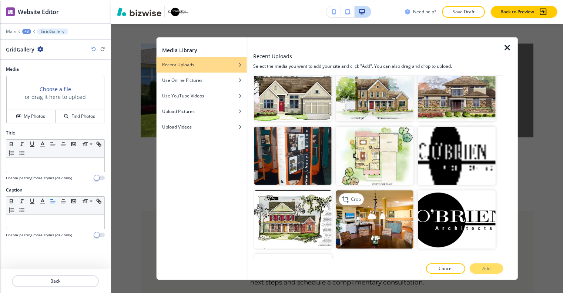
click at [389, 190] on img "button" at bounding box center [374, 219] width 77 height 58
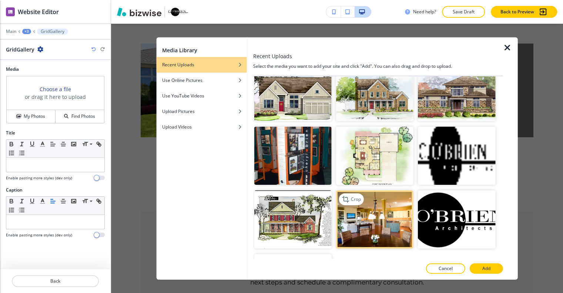
click at [391, 190] on img "button" at bounding box center [374, 219] width 77 height 58
click at [488, 267] on p "Add" at bounding box center [486, 268] width 8 height 7
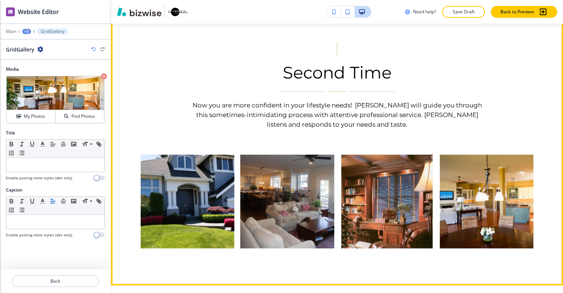
scroll to position [1184, 0]
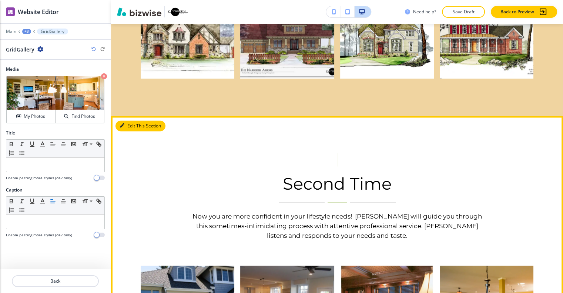
click at [132, 120] on button "Edit This Section" at bounding box center [140, 125] width 50 height 11
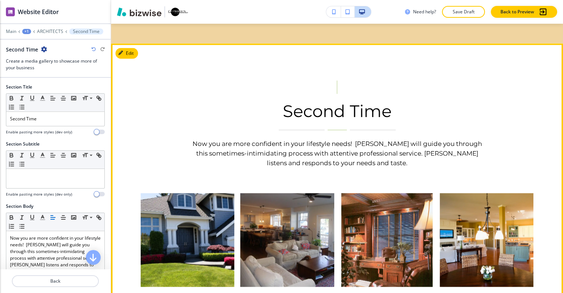
scroll to position [1145, 0]
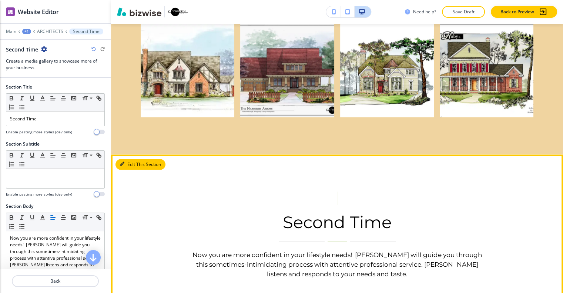
click at [128, 159] on button "Edit This Section" at bounding box center [140, 164] width 50 height 11
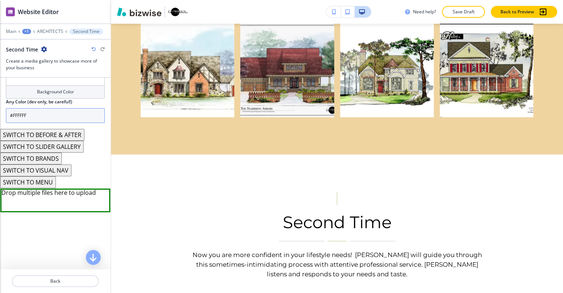
scroll to position [320, 0]
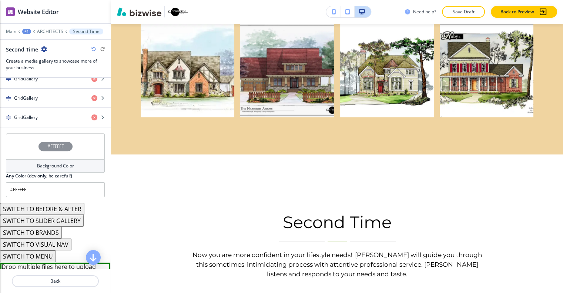
click at [25, 142] on div "#FFFFFF" at bounding box center [55, 146] width 99 height 26
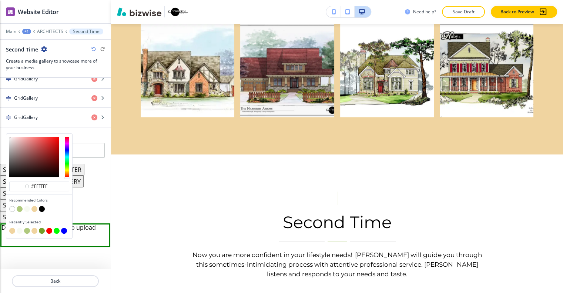
click at [20, 206] on button "button" at bounding box center [20, 209] width 6 height 6
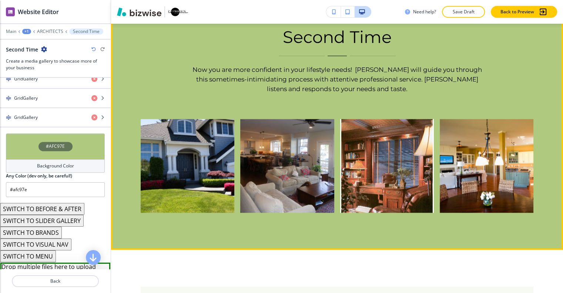
scroll to position [1478, 0]
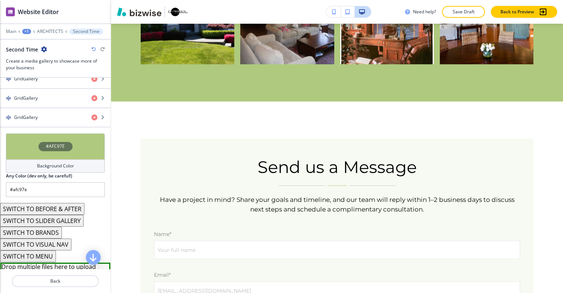
click at [24, 137] on div "#AFC97E" at bounding box center [55, 146] width 99 height 26
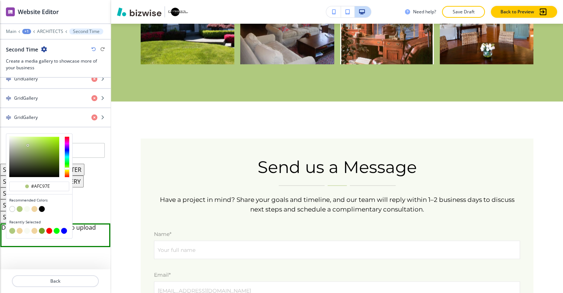
scroll to position [354, 0]
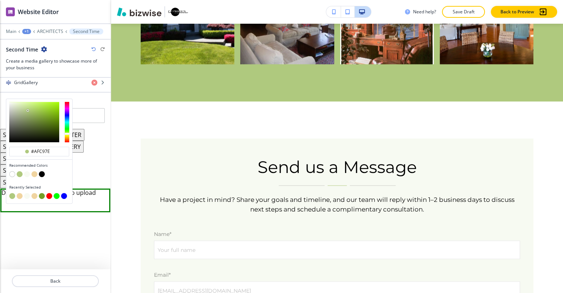
click at [26, 171] on button "button" at bounding box center [27, 174] width 6 height 6
type input "#f7faf2"
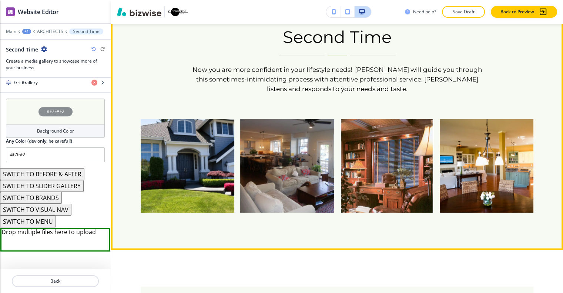
scroll to position [1219, 0]
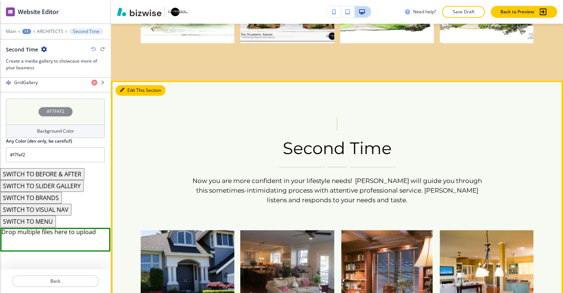
click at [128, 85] on button "Edit This Section" at bounding box center [140, 90] width 50 height 11
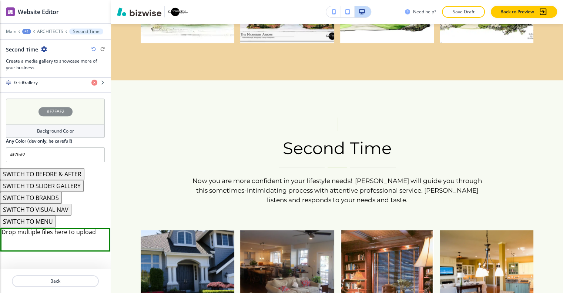
click at [41, 46] on icon "button" at bounding box center [44, 49] width 6 height 6
click at [53, 71] on p "Duplicate Section" at bounding box center [65, 74] width 38 height 7
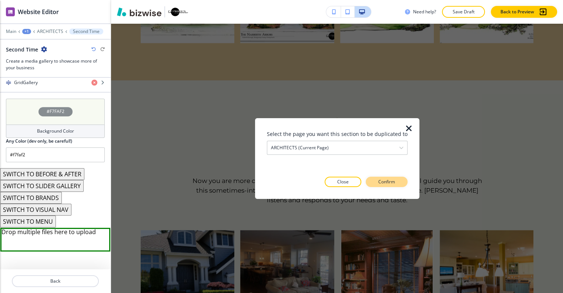
click at [392, 178] on p "Confirm" at bounding box center [386, 181] width 17 height 7
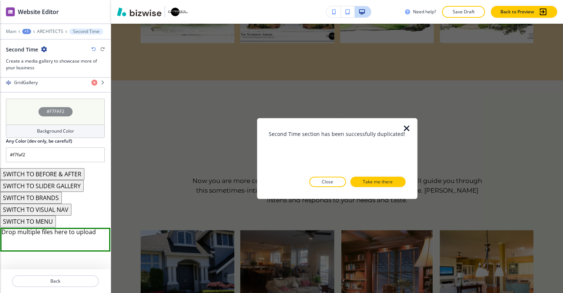
click at [410, 125] on icon "button" at bounding box center [406, 128] width 9 height 9
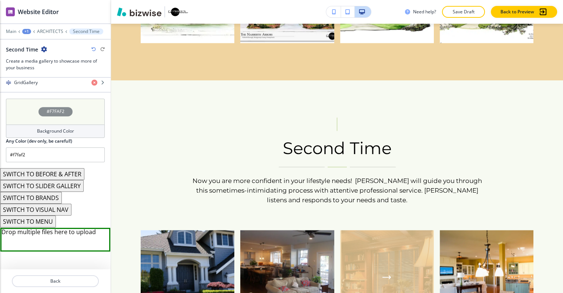
scroll to position [1441, 0]
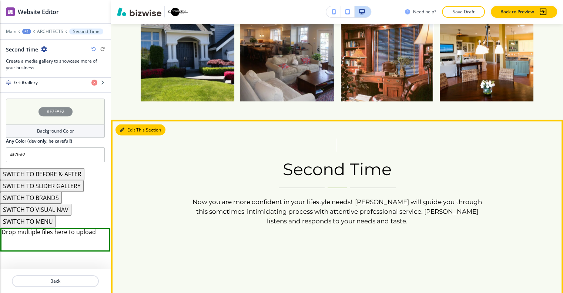
click at [133, 124] on button "Edit This Section" at bounding box center [140, 129] width 50 height 11
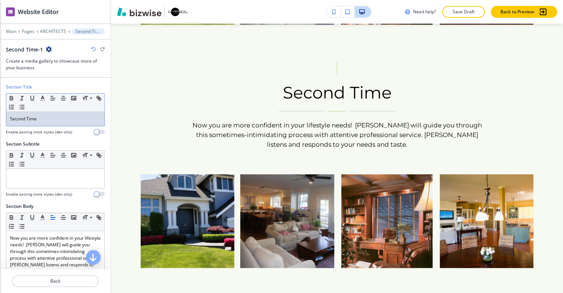
click at [51, 115] on p "Second Time" at bounding box center [55, 118] width 91 height 7
drag, startPoint x: 56, startPoint y: 108, endPoint x: 0, endPoint y: 107, distance: 55.9
click at [0, 107] on div "Section Title Small Normal Large Huge Second Time Enable pasting more styles (d…" at bounding box center [55, 112] width 111 height 57
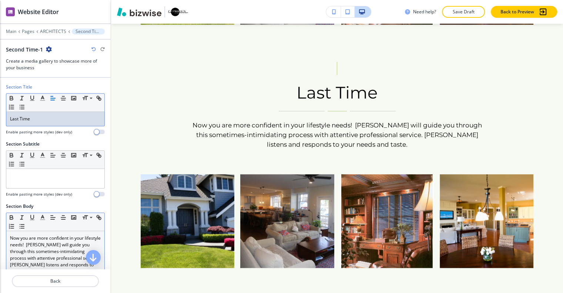
scroll to position [74, 0]
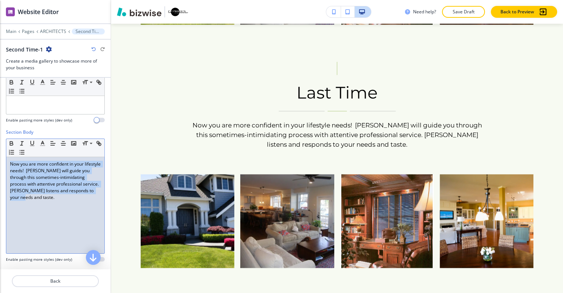
drag, startPoint x: 77, startPoint y: 198, endPoint x: 7, endPoint y: 152, distance: 84.0
click at [2, 149] on div "Section Body Small Normal Large Huge Now you are more confident in your lifesty…" at bounding box center [55, 198] width 111 height 139
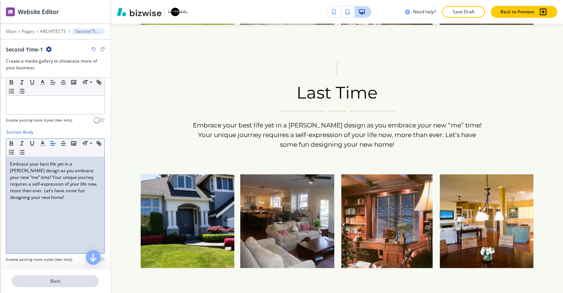
click at [67, 277] on p "Back" at bounding box center [55, 280] width 85 height 7
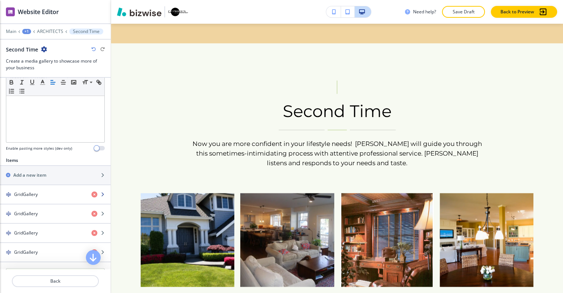
scroll to position [222, 0]
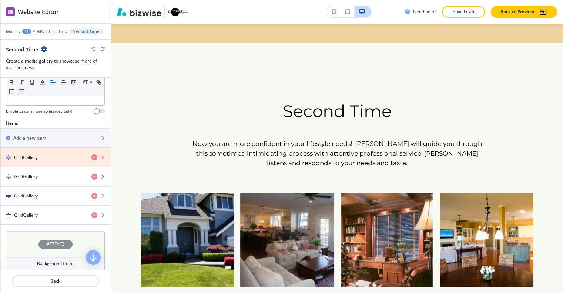
click at [91, 154] on icon "button" at bounding box center [94, 157] width 6 height 6
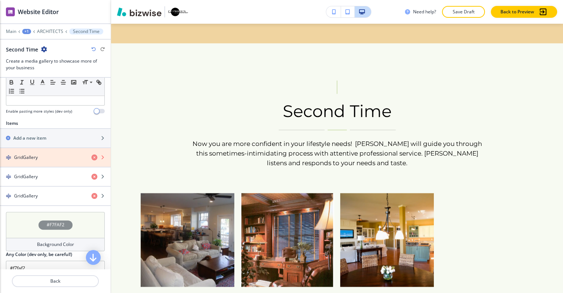
click at [91, 154] on icon "button" at bounding box center [94, 157] width 6 height 6
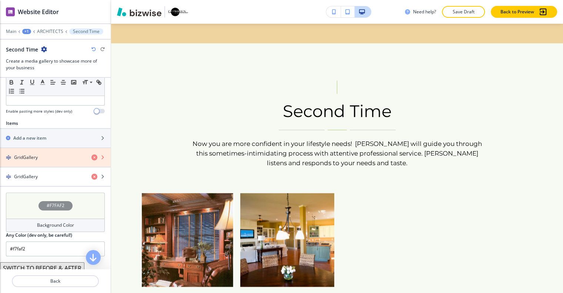
click at [91, 154] on icon "button" at bounding box center [94, 157] width 6 height 6
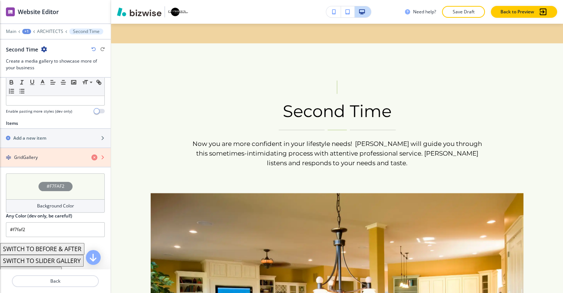
click at [91, 154] on icon "button" at bounding box center [94, 157] width 6 height 6
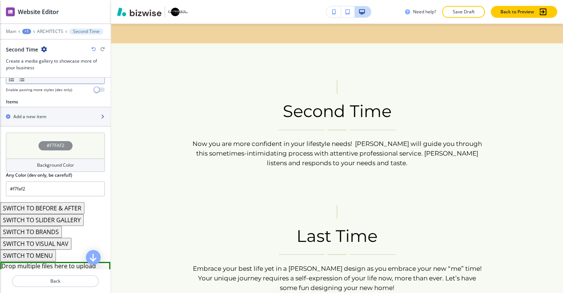
scroll to position [132, 0]
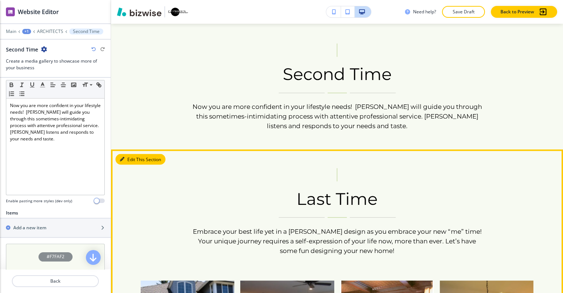
click at [133, 154] on button "Edit This Section" at bounding box center [140, 159] width 50 height 11
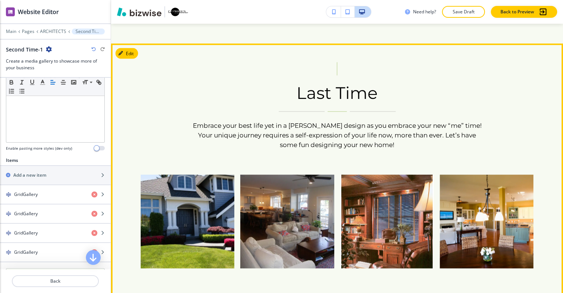
scroll to position [1325, 0]
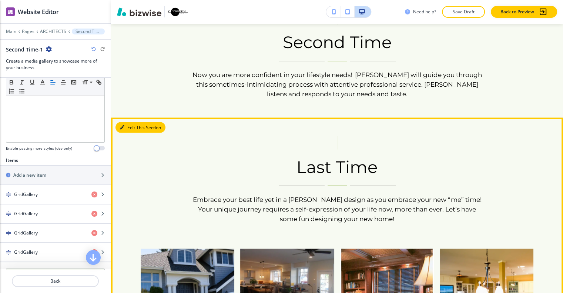
click at [132, 122] on button "Edit This Section" at bounding box center [140, 127] width 50 height 11
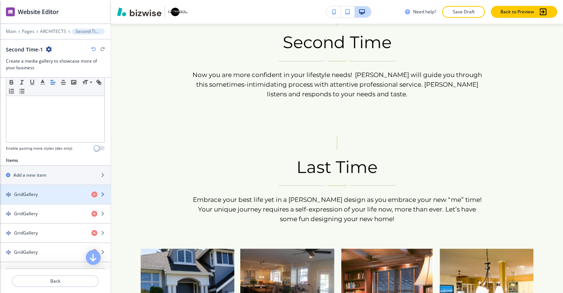
click at [59, 191] on div "GridGallery" at bounding box center [42, 194] width 85 height 7
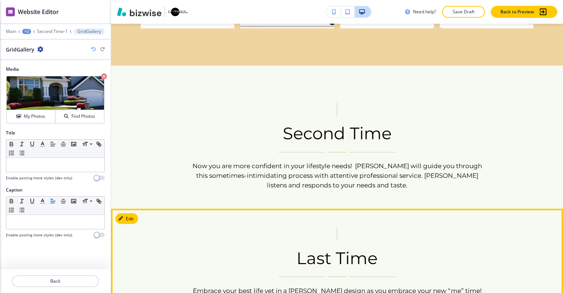
scroll to position [1197, 0]
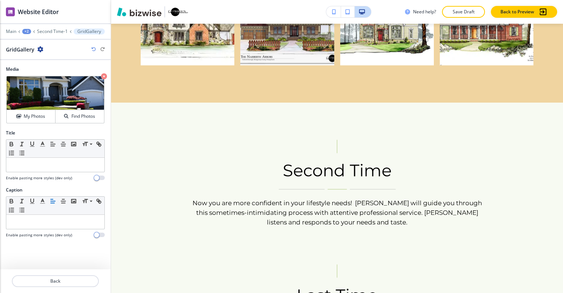
click at [94, 47] on icon "button" at bounding box center [93, 49] width 4 height 4
click at [93, 47] on icon "button" at bounding box center [93, 49] width 4 height 4
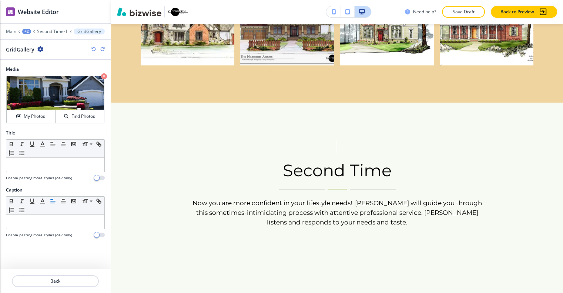
click at [93, 47] on icon "button" at bounding box center [93, 49] width 4 height 4
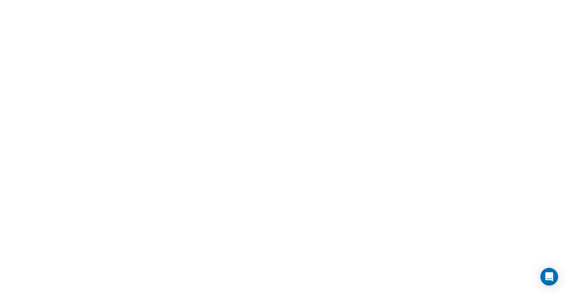
scroll to position [0, 0]
click at [93, 0] on html at bounding box center [284, 0] width 568 height 0
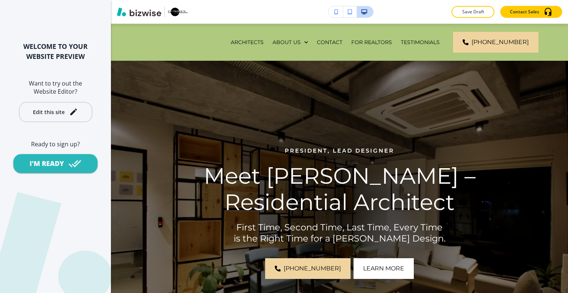
click at [72, 116] on icon "button" at bounding box center [73, 111] width 9 height 9
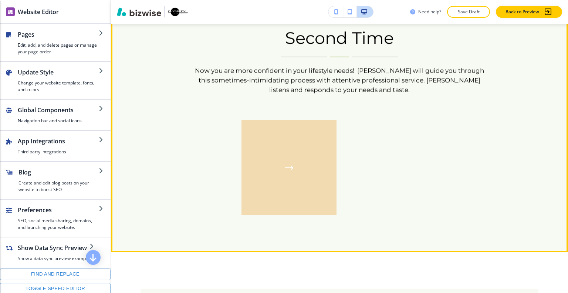
scroll to position [1221, 0]
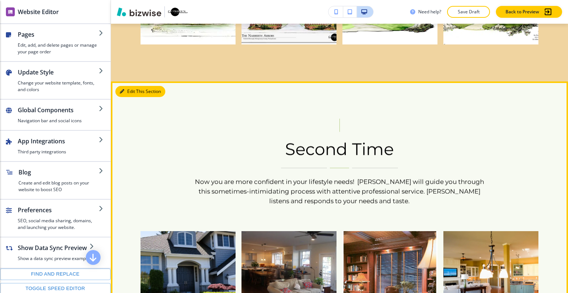
click at [131, 86] on button "Edit This Section" at bounding box center [140, 91] width 50 height 11
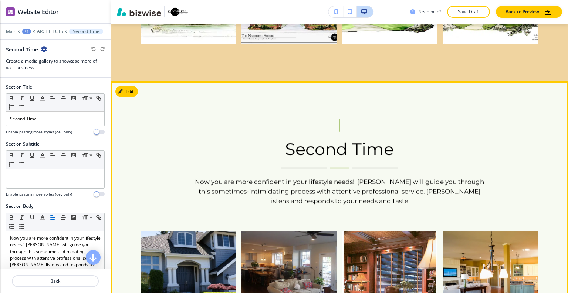
scroll to position [1256, 0]
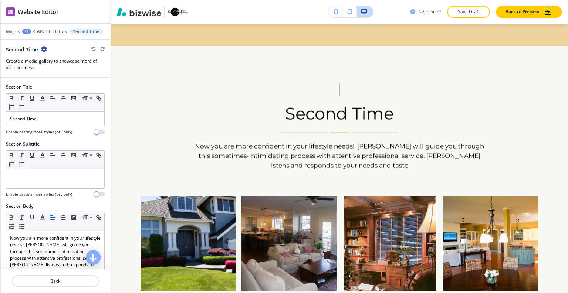
click at [42, 49] on icon "button" at bounding box center [44, 49] width 6 height 6
click at [61, 80] on button "Duplicate Section" at bounding box center [64, 74] width 47 height 13
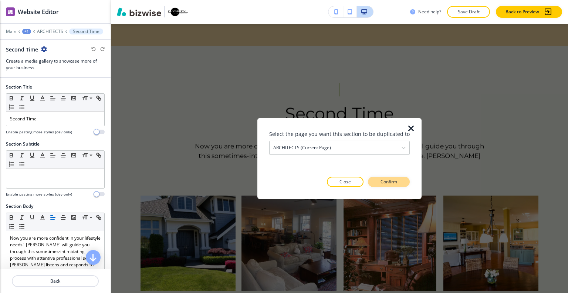
click at [384, 185] on p "Confirm" at bounding box center [389, 181] width 17 height 7
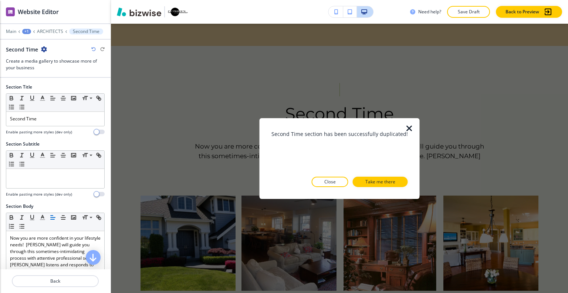
click at [411, 126] on icon "button" at bounding box center [409, 128] width 9 height 9
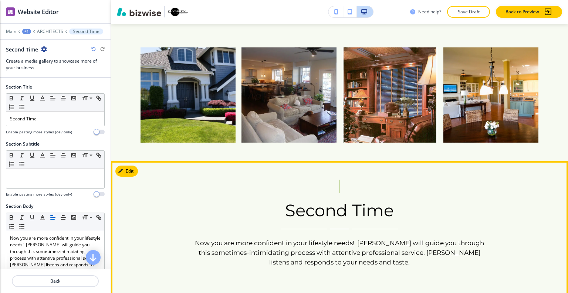
scroll to position [1441, 0]
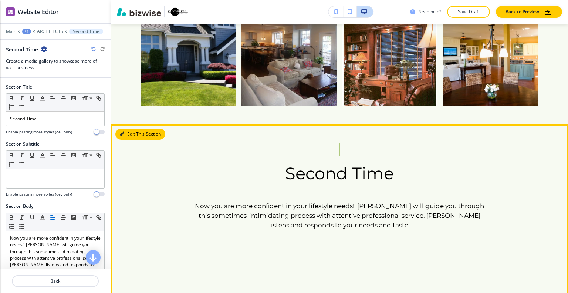
click at [133, 128] on button "Edit This Section" at bounding box center [140, 133] width 50 height 11
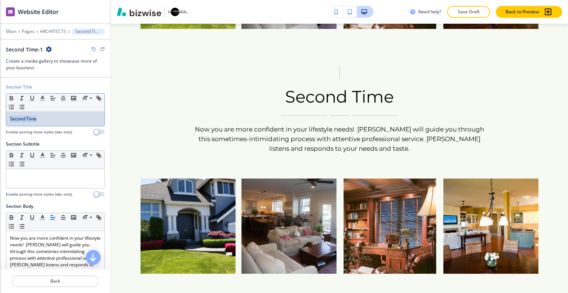
drag, startPoint x: 55, startPoint y: 120, endPoint x: 37, endPoint y: 114, distance: 19.4
click at [1, 112] on div "Section Title Small Normal Large Huge Second Time Enable pasting more styles (d…" at bounding box center [55, 112] width 111 height 57
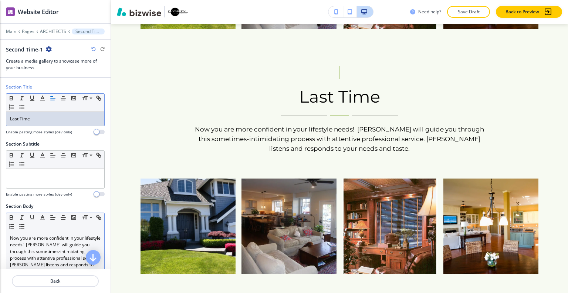
scroll to position [37, 0]
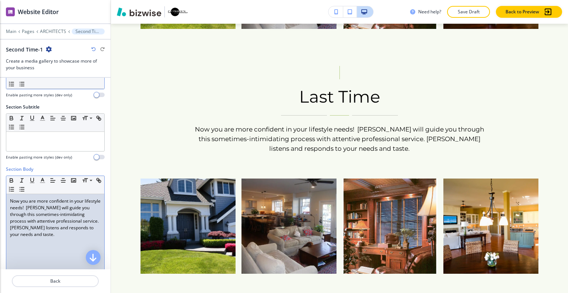
click at [72, 231] on p "Now you are more confident in your lifestyle needs! [PERSON_NAME] will guide yo…" at bounding box center [55, 218] width 91 height 40
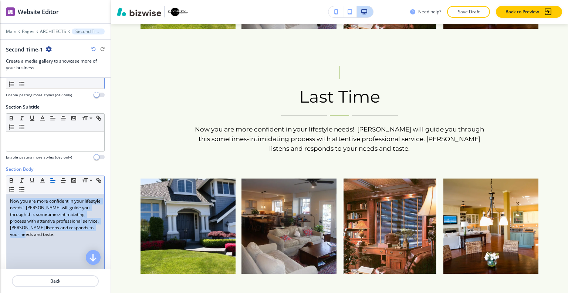
drag, startPoint x: 72, startPoint y: 236, endPoint x: 1, endPoint y: 196, distance: 81.0
click at [1, 196] on div "Section Body Small Normal Large Huge Now you are more confident in your lifesty…" at bounding box center [55, 235] width 111 height 139
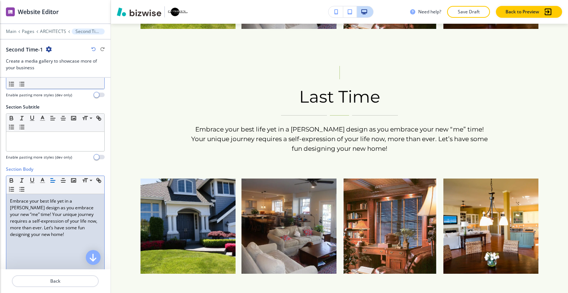
scroll to position [185, 0]
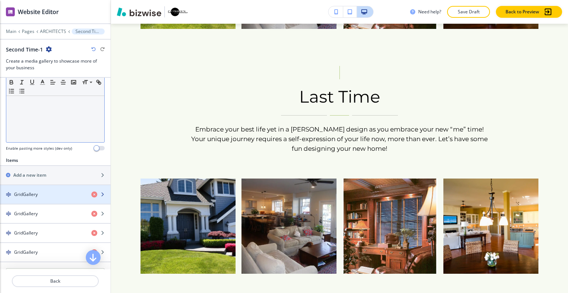
click at [53, 195] on div "GridGallery" at bounding box center [42, 194] width 85 height 7
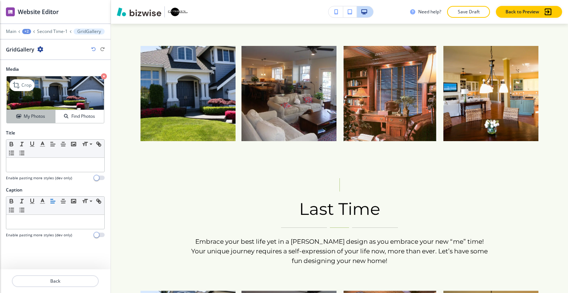
drag, startPoint x: 42, startPoint y: 118, endPoint x: 47, endPoint y: 117, distance: 5.2
click at [43, 118] on h4 "My Photos" at bounding box center [34, 116] width 21 height 7
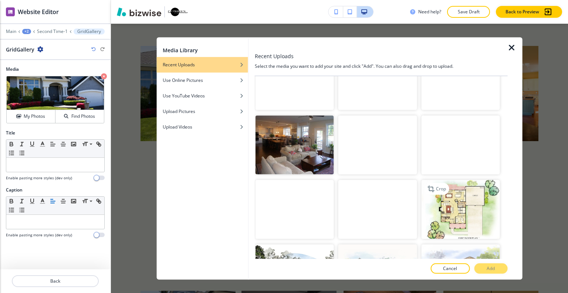
scroll to position [1982, 0]
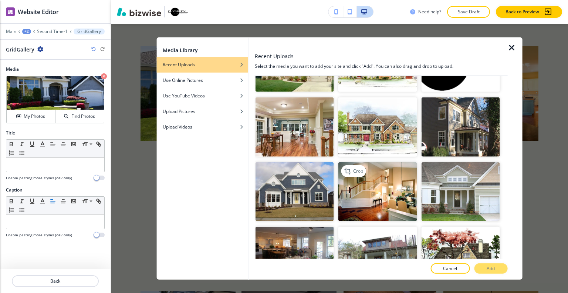
click at [398, 162] on img "button" at bounding box center [378, 191] width 78 height 59
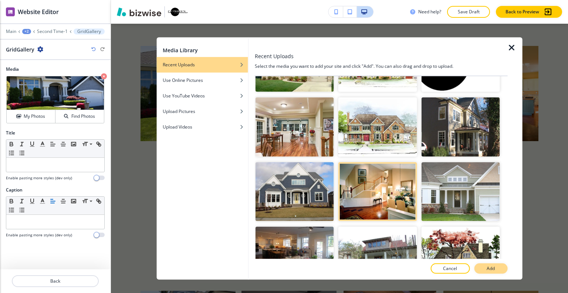
click at [485, 266] on button "Add" at bounding box center [490, 268] width 33 height 10
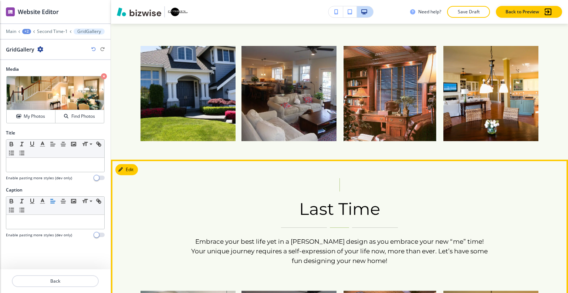
scroll to position [1517, 0]
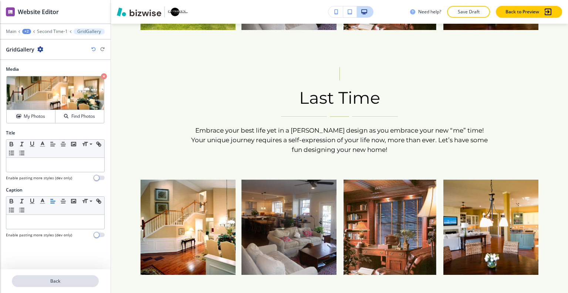
click at [76, 277] on button "Back" at bounding box center [55, 281] width 87 height 12
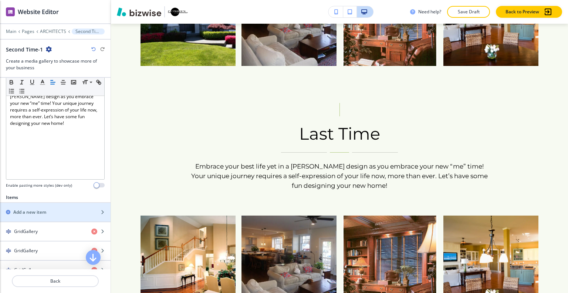
scroll to position [259, 0]
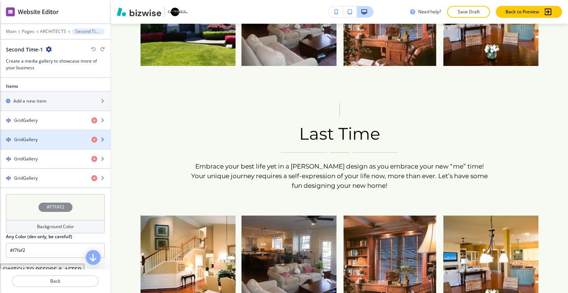
click at [50, 138] on div "GridGallery" at bounding box center [42, 139] width 85 height 7
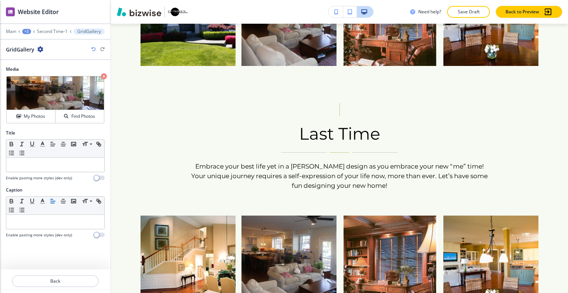
scroll to position [1406, 0]
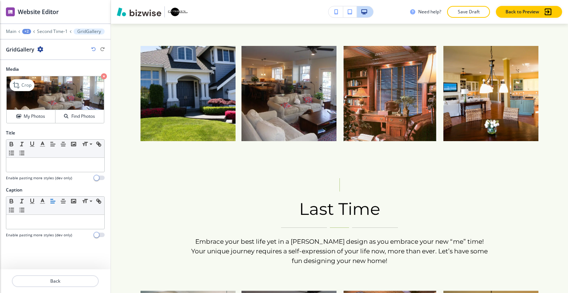
click at [104, 75] on icon "button" at bounding box center [104, 76] width 6 height 6
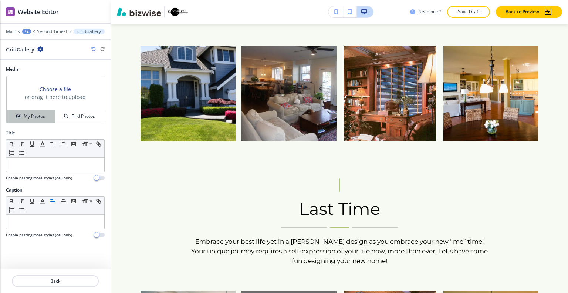
click at [44, 112] on button "My Photos" at bounding box center [31, 116] width 49 height 13
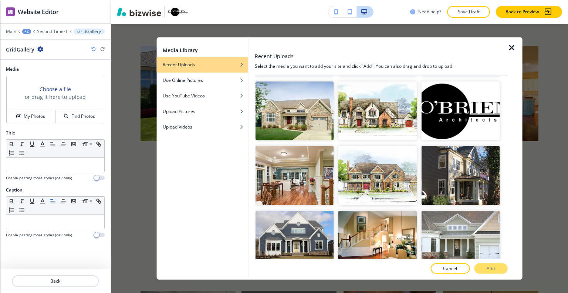
scroll to position [1908, 0]
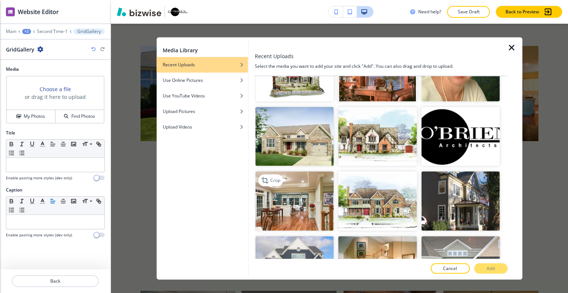
click at [314, 171] on img "button" at bounding box center [295, 200] width 78 height 59
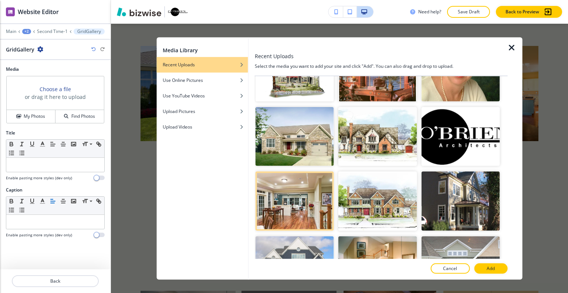
click at [491, 268] on p "Add" at bounding box center [491, 268] width 8 height 7
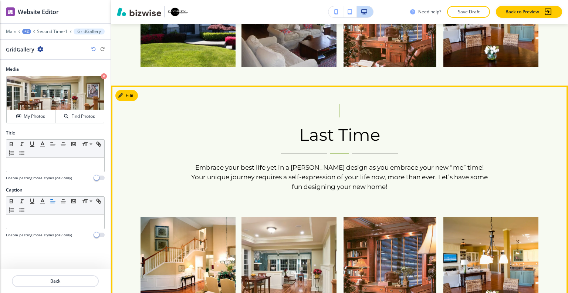
scroll to position [1517, 0]
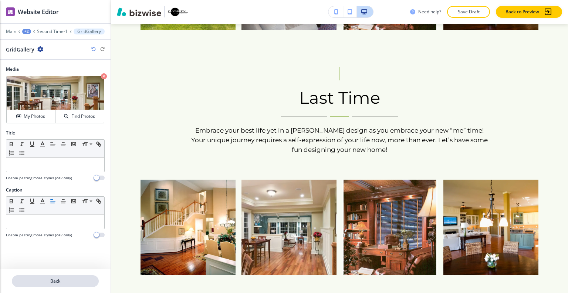
click at [51, 282] on p "Back" at bounding box center [55, 280] width 85 height 7
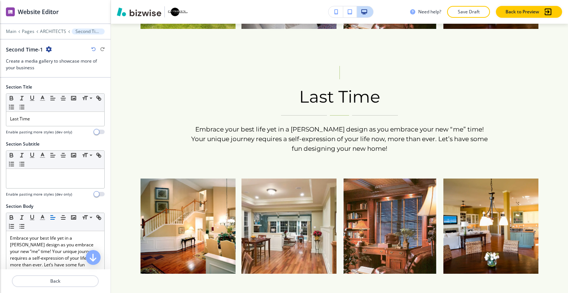
scroll to position [259, 0]
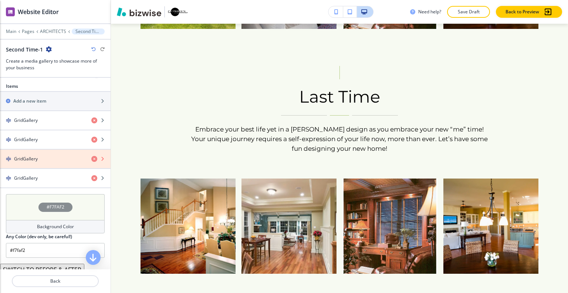
click at [91, 156] on icon "button" at bounding box center [94, 159] width 6 height 6
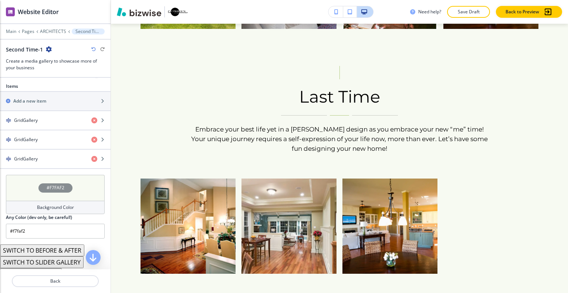
click at [59, 159] on div "GridGallery" at bounding box center [42, 158] width 85 height 7
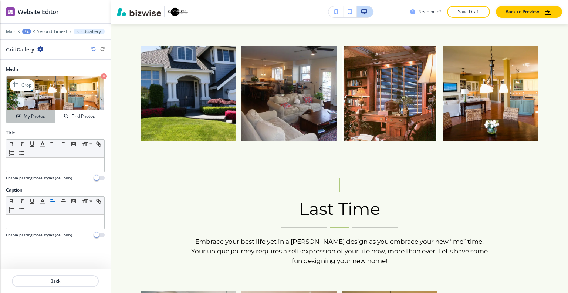
click at [46, 119] on button "My Photos" at bounding box center [31, 116] width 49 height 13
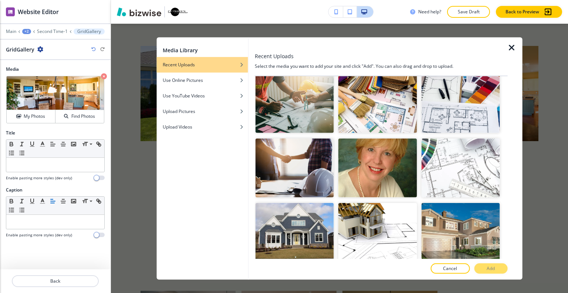
scroll to position [1739, 0]
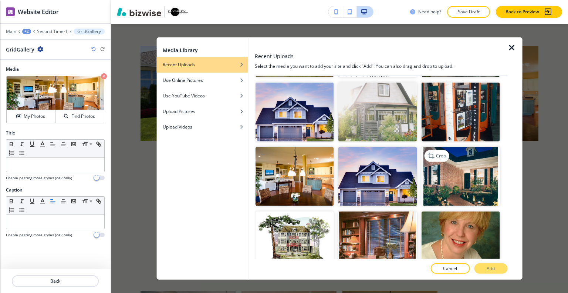
click at [469, 147] on img "button" at bounding box center [460, 176] width 78 height 59
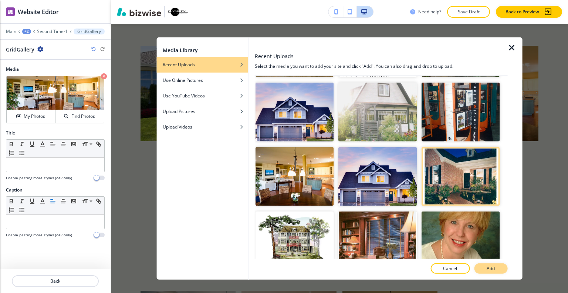
click at [491, 269] on p "Add" at bounding box center [491, 268] width 8 height 7
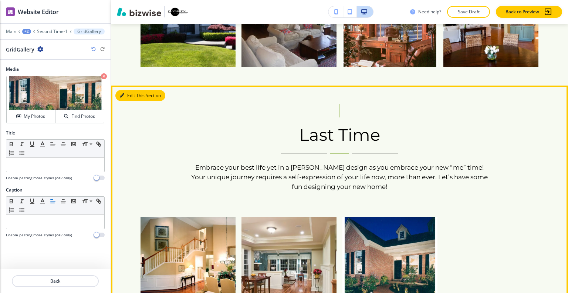
click at [135, 90] on button "Edit This Section" at bounding box center [140, 95] width 50 height 11
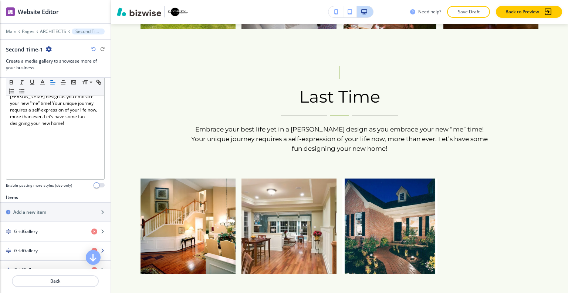
scroll to position [185, 0]
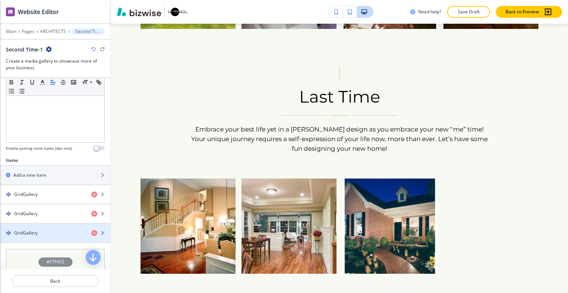
click at [34, 232] on h4 "GridGallery" at bounding box center [26, 232] width 24 height 7
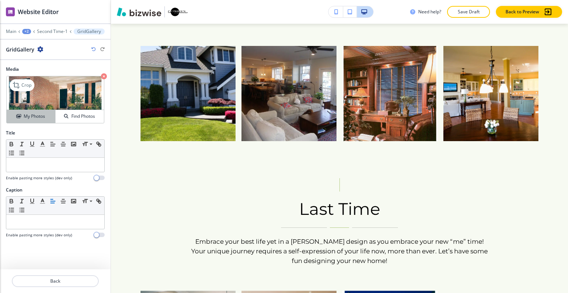
click at [44, 120] on button "My Photos" at bounding box center [31, 116] width 49 height 13
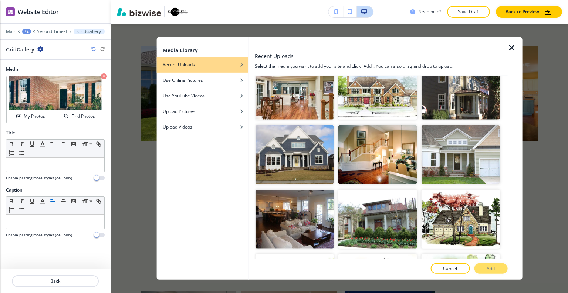
scroll to position [1982, 0]
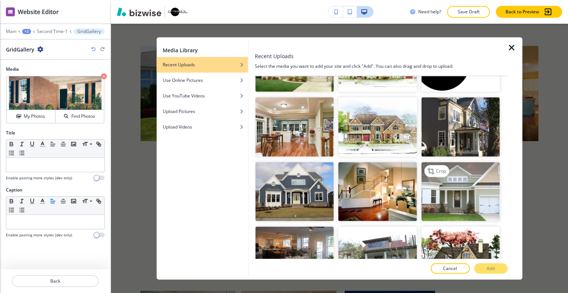
click at [466, 162] on img "button" at bounding box center [460, 191] width 78 height 59
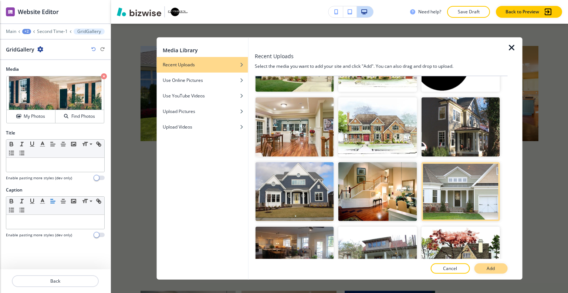
click at [489, 270] on p "Add" at bounding box center [491, 268] width 8 height 7
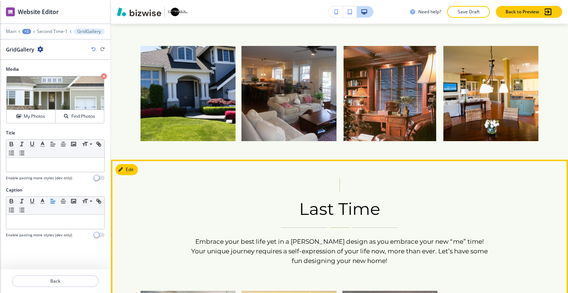
scroll to position [1480, 0]
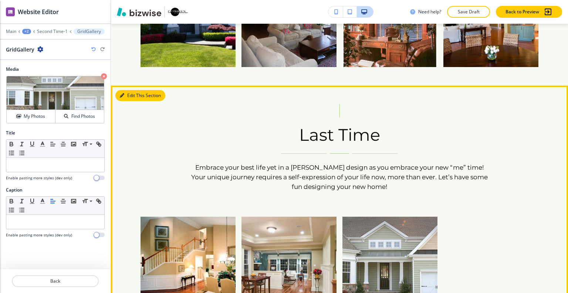
click at [130, 90] on button "Edit This Section" at bounding box center [140, 95] width 50 height 11
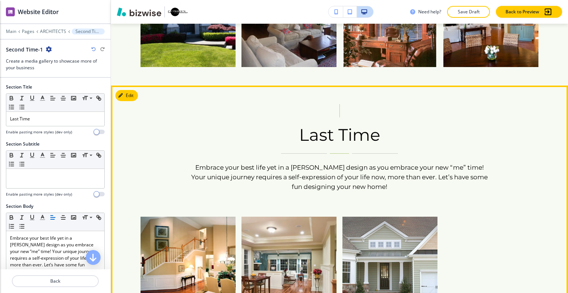
scroll to position [1518, 0]
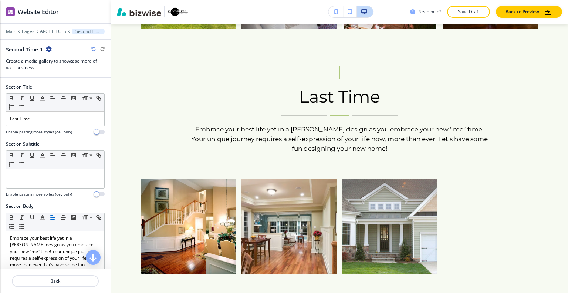
click at [94, 50] on icon "button" at bounding box center [93, 49] width 4 height 4
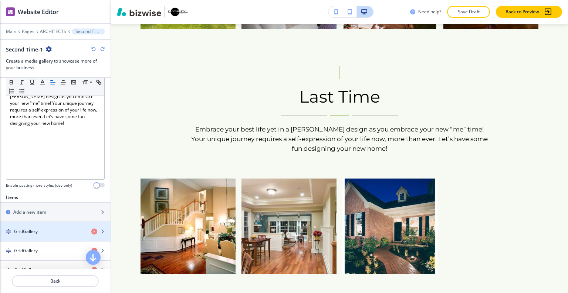
scroll to position [222, 0]
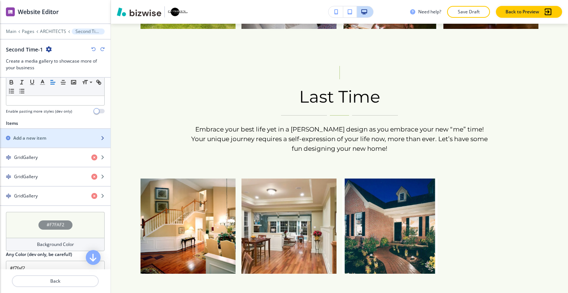
click at [53, 139] on div "Add a new item" at bounding box center [47, 138] width 94 height 7
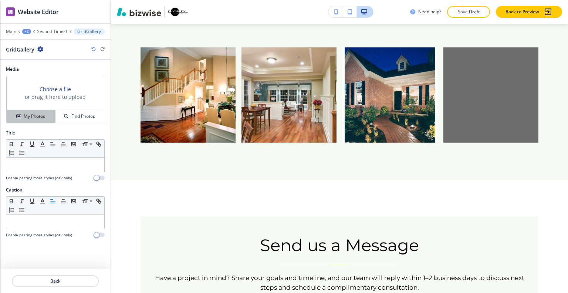
click at [43, 118] on h4 "My Photos" at bounding box center [34, 116] width 21 height 7
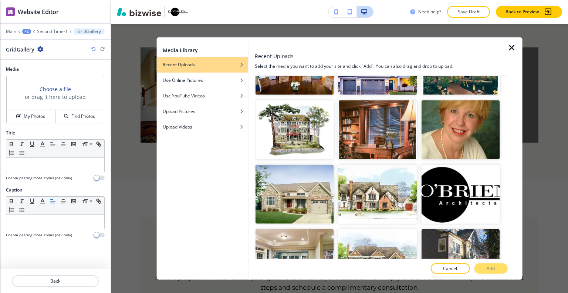
scroll to position [1998, 0]
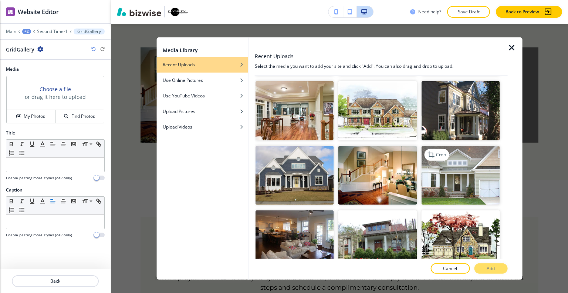
click at [459, 152] on img "button" at bounding box center [460, 174] width 78 height 59
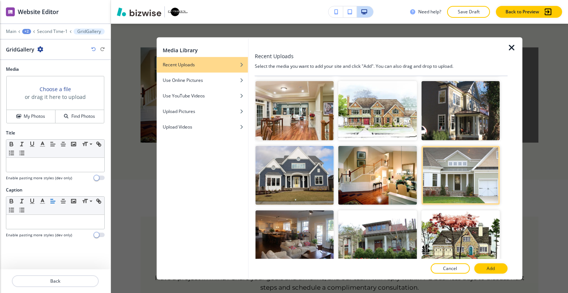
click at [494, 273] on div at bounding box center [381, 276] width 253 height 6
click at [487, 272] on button "Add" at bounding box center [490, 268] width 33 height 10
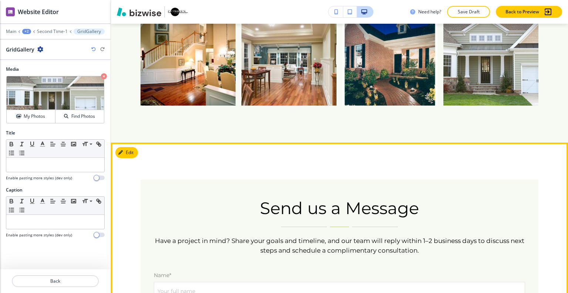
scroll to position [1612, 0]
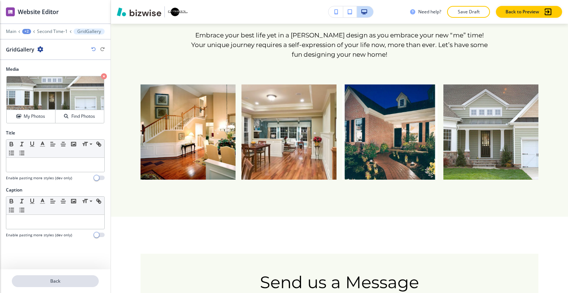
click at [48, 281] on p "Back" at bounding box center [55, 280] width 85 height 7
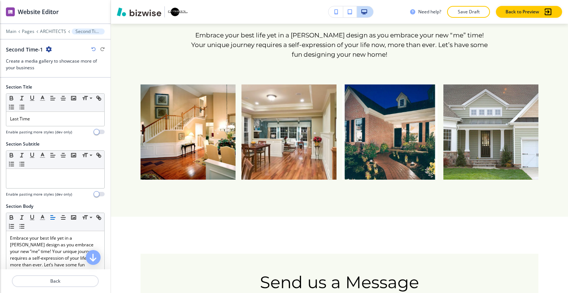
scroll to position [1518, 0]
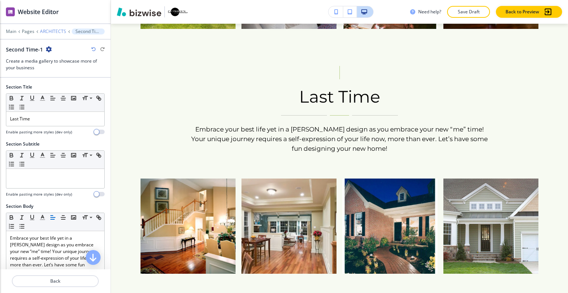
click at [53, 32] on p "ARCHITECTS" at bounding box center [53, 31] width 26 height 5
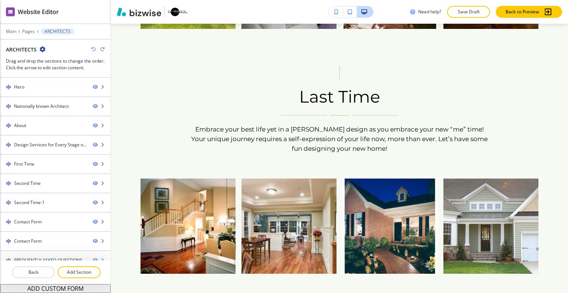
scroll to position [65, 0]
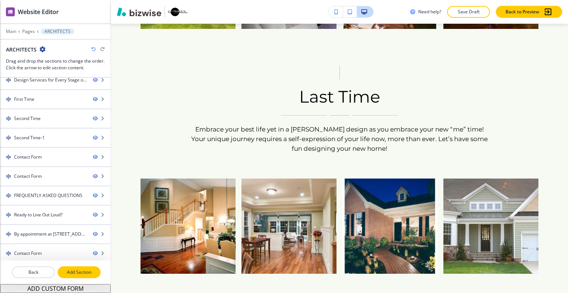
click at [77, 270] on p "Add Section" at bounding box center [78, 272] width 41 height 7
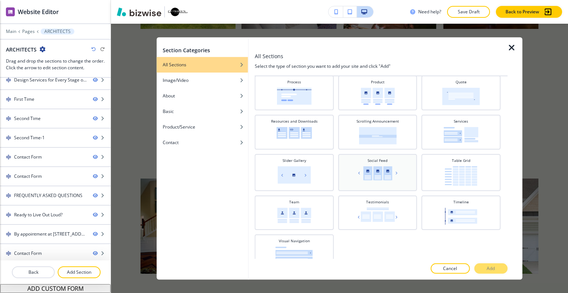
scroll to position [300, 0]
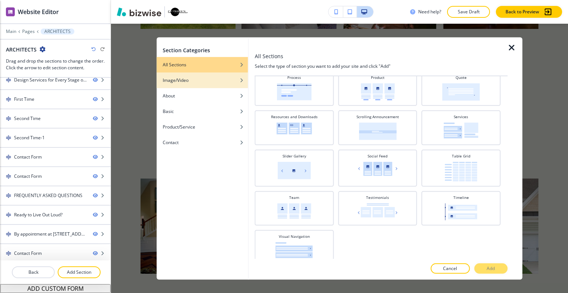
click at [182, 82] on h4 "Image/Video" at bounding box center [176, 80] width 26 height 7
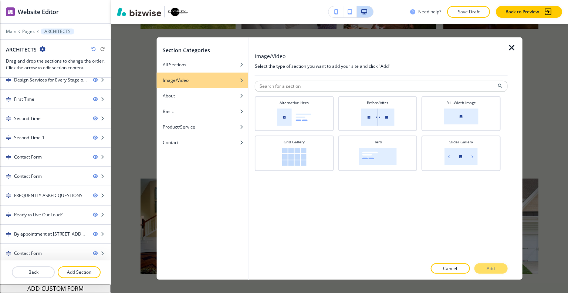
scroll to position [0, 0]
click at [449, 120] on img at bounding box center [461, 116] width 35 height 16
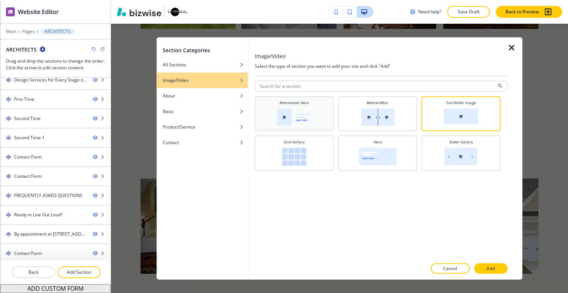
click at [302, 109] on img at bounding box center [294, 116] width 34 height 17
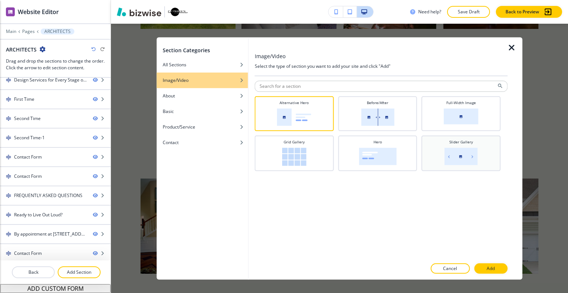
click at [450, 158] on img at bounding box center [461, 155] width 33 height 17
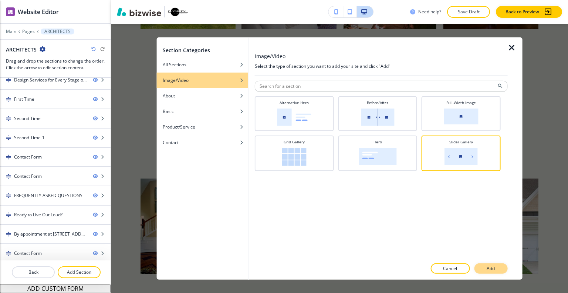
click at [495, 265] on button "Add" at bounding box center [490, 268] width 33 height 10
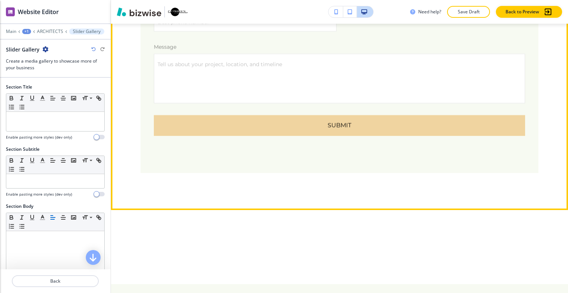
scroll to position [3771, 0]
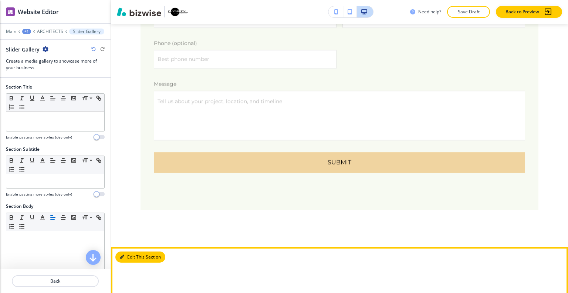
click at [133, 251] on button "Edit This Section" at bounding box center [140, 256] width 50 height 11
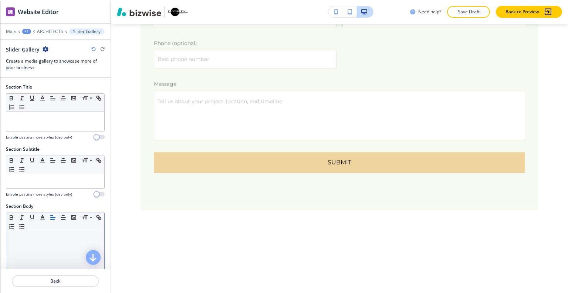
scroll to position [37, 0]
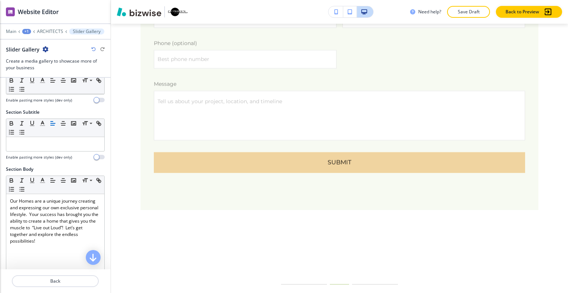
drag, startPoint x: 19, startPoint y: 147, endPoint x: 6, endPoint y: 105, distance: 43.8
click at [6, 105] on div "Section Title Small Normal Large Huge Enable pasting more styles (dev only)" at bounding box center [55, 78] width 111 height 62
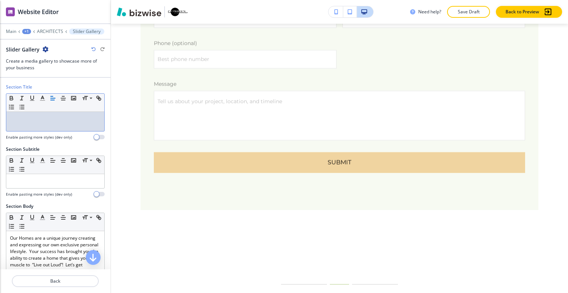
drag, startPoint x: 30, startPoint y: 130, endPoint x: 179, endPoint y: 164, distance: 153.2
click at [179, 164] on div "Serving Pennsylvania, New Jersey, Delaware, Maryland, and Ohio Request a Consul…" at bounding box center [339, 45] width 457 height 403
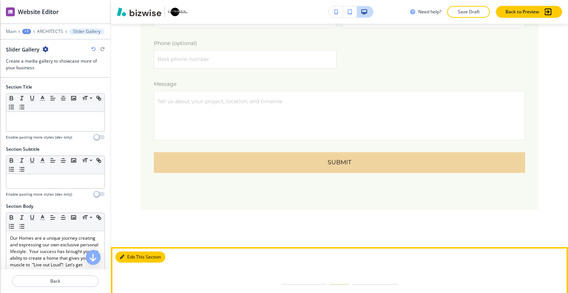
click at [133, 251] on button "Edit This Section" at bounding box center [140, 256] width 50 height 11
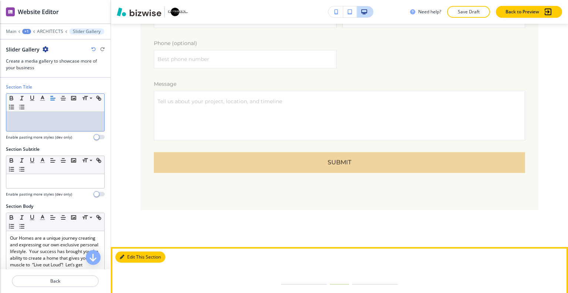
scroll to position [3919, 0]
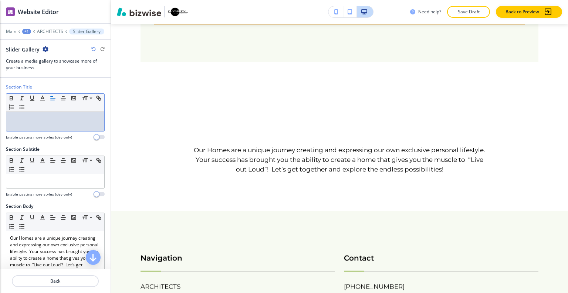
click at [61, 126] on div at bounding box center [55, 121] width 98 height 19
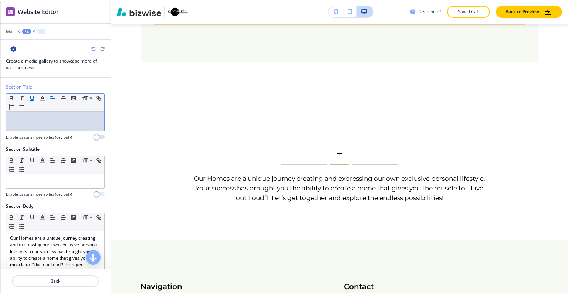
scroll to position [0, 0]
drag, startPoint x: 50, startPoint y: 120, endPoint x: 1, endPoint y: 121, distance: 48.5
click at [1, 121] on div "Section Title Small Normal Large Huge Enable pasting more styles (dev only)" at bounding box center [55, 115] width 111 height 62
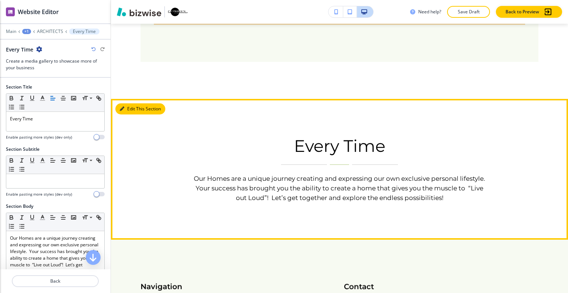
click at [127, 103] on button "Edit This Section" at bounding box center [140, 108] width 50 height 11
click at [132, 103] on button "Edit This Section" at bounding box center [140, 108] width 50 height 11
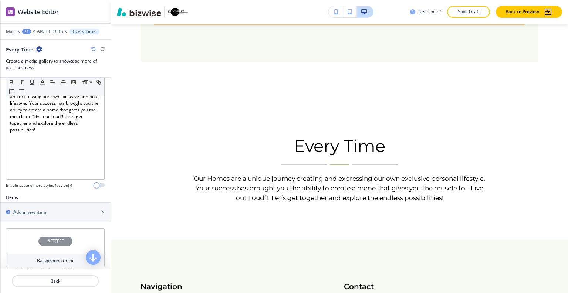
scroll to position [185, 0]
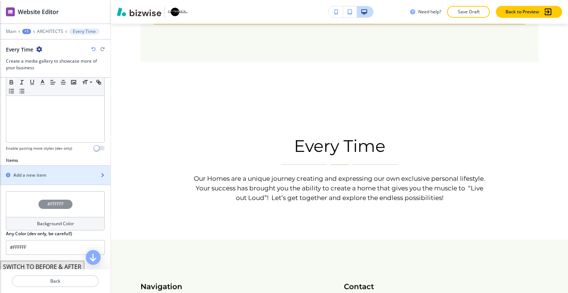
click at [52, 174] on div "Add a new item" at bounding box center [47, 175] width 94 height 7
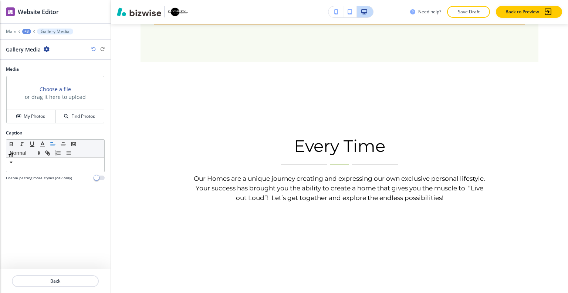
scroll to position [4080, 0]
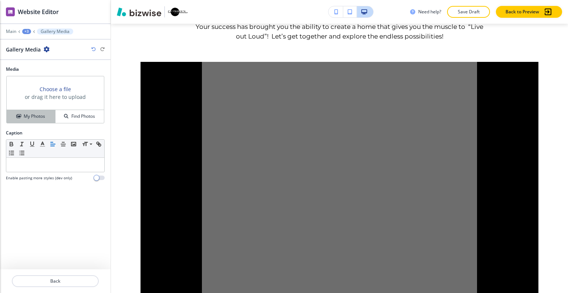
click at [49, 116] on div "My Photos" at bounding box center [31, 116] width 48 height 7
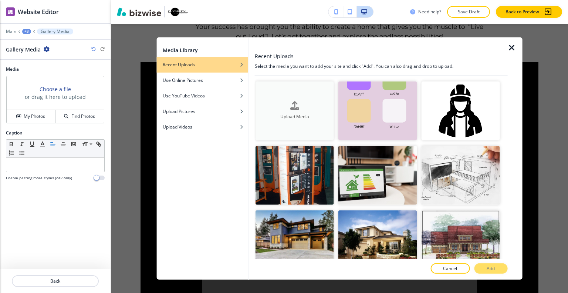
click at [294, 106] on icon "button" at bounding box center [294, 105] width 9 height 9
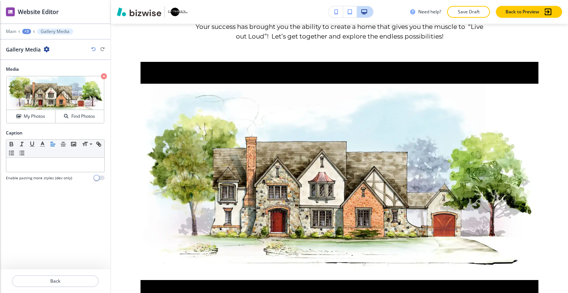
scroll to position [4006, 0]
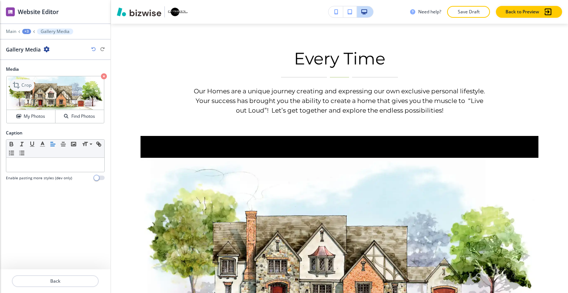
click at [30, 85] on p "Crop" at bounding box center [26, 85] width 10 height 7
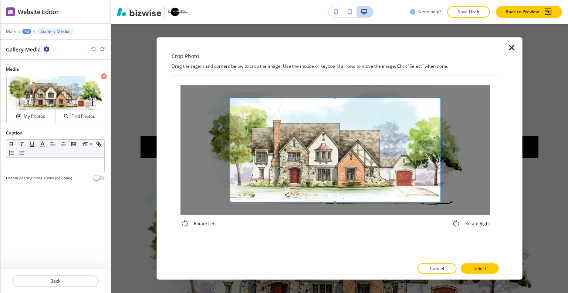
click at [512, 46] on icon "button" at bounding box center [512, 47] width 9 height 9
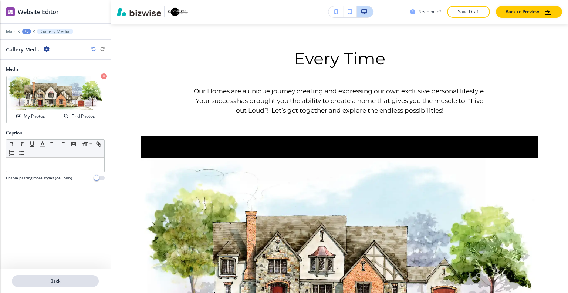
click at [82, 285] on button "Back" at bounding box center [55, 281] width 87 height 12
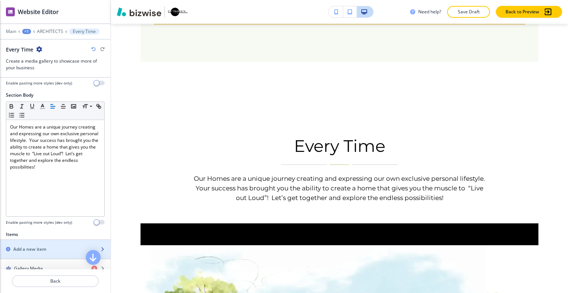
scroll to position [148, 0]
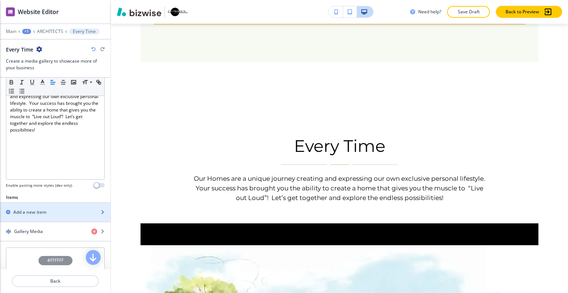
click at [46, 209] on h2 "Add a new item" at bounding box center [29, 212] width 33 height 7
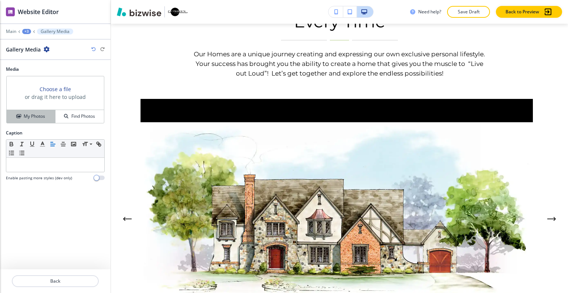
click at [38, 117] on h4 "My Photos" at bounding box center [34, 116] width 21 height 7
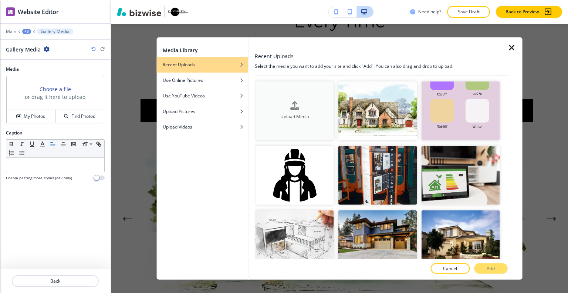
click at [286, 111] on div "button" at bounding box center [295, 111] width 78 height 3
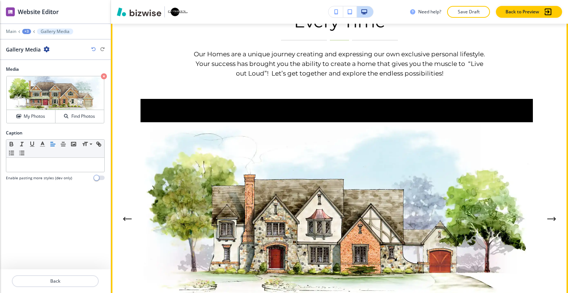
click at [548, 216] on icon "Next Gallery Image" at bounding box center [552, 218] width 9 height 4
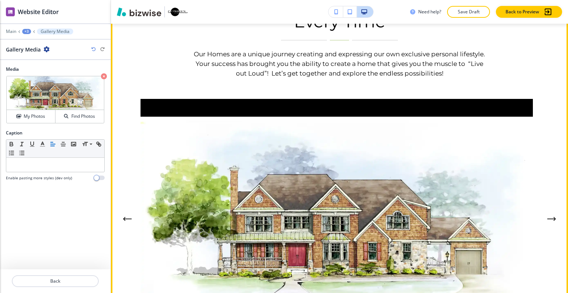
click at [126, 216] on icon "Previous Gallery Image" at bounding box center [127, 218] width 9 height 4
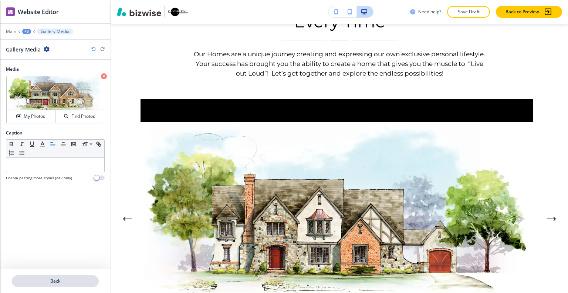
click at [83, 282] on p "Back" at bounding box center [55, 280] width 85 height 7
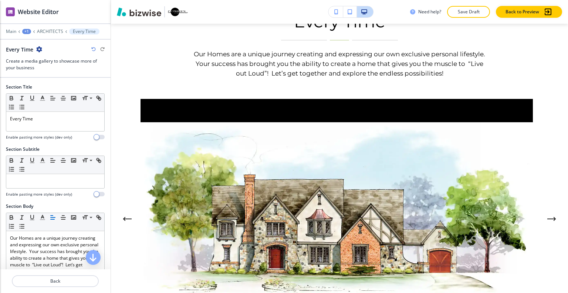
scroll to position [3919, 0]
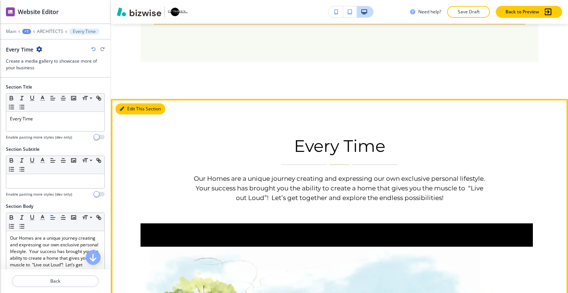
click at [131, 103] on button "Edit This Section" at bounding box center [140, 108] width 50 height 11
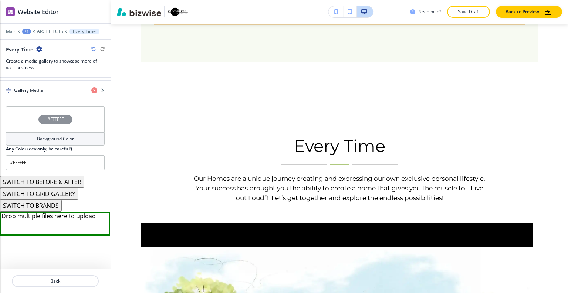
click at [30, 115] on div "#FFFFFF" at bounding box center [55, 119] width 99 height 26
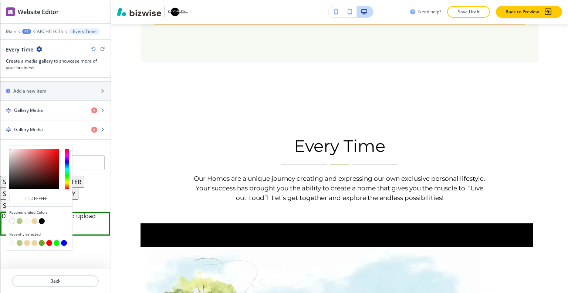
click at [42, 218] on button "button" at bounding box center [42, 221] width 6 height 6
type input "#000000"
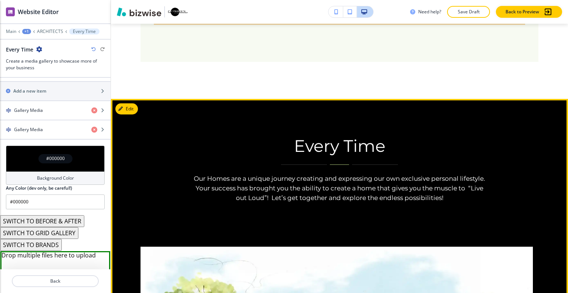
scroll to position [3993, 0]
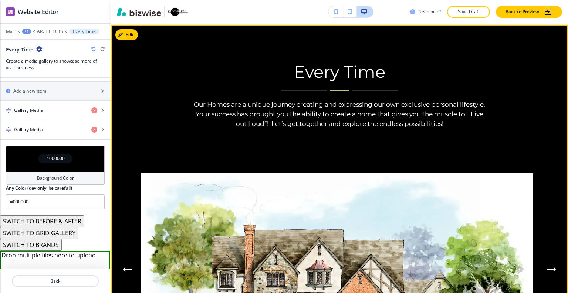
click at [551, 262] on button "Next Gallery Image" at bounding box center [552, 269] width 15 height 15
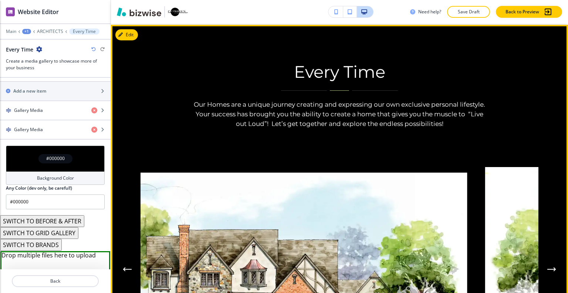
click at [551, 262] on button "Next Gallery Image" at bounding box center [552, 269] width 15 height 15
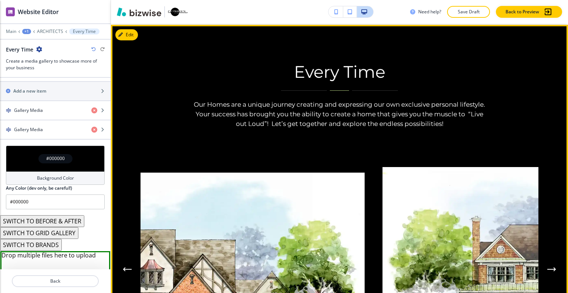
click at [551, 262] on button "Next Gallery Image" at bounding box center [552, 269] width 15 height 15
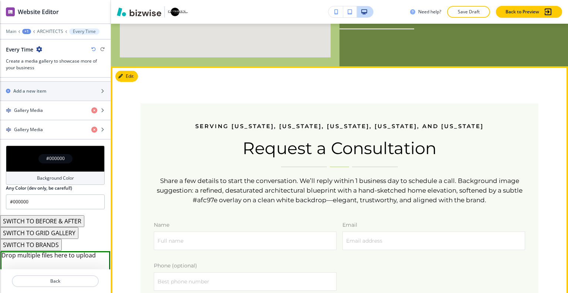
scroll to position [3512, 0]
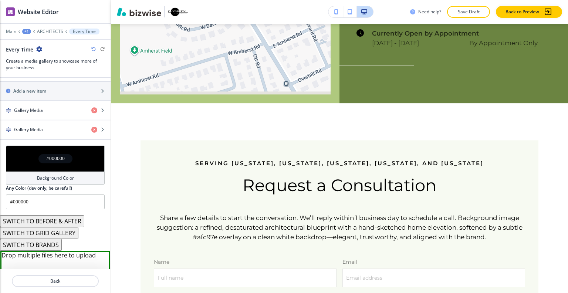
click at [47, 26] on div at bounding box center [55, 26] width 111 height 4
click at [48, 32] on p "ARCHITECTS" at bounding box center [50, 31] width 26 height 5
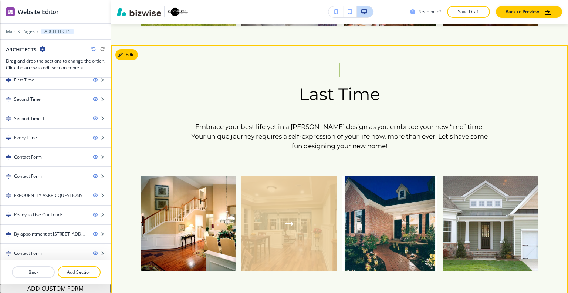
scroll to position [1447, 0]
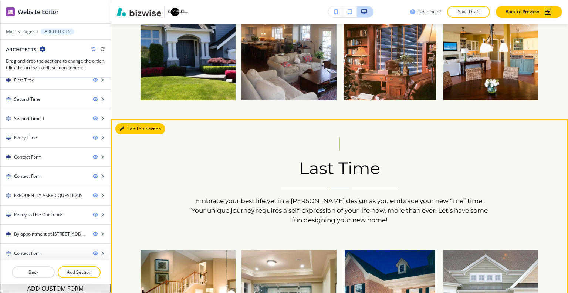
click at [129, 123] on button "Edit This Section" at bounding box center [140, 128] width 50 height 11
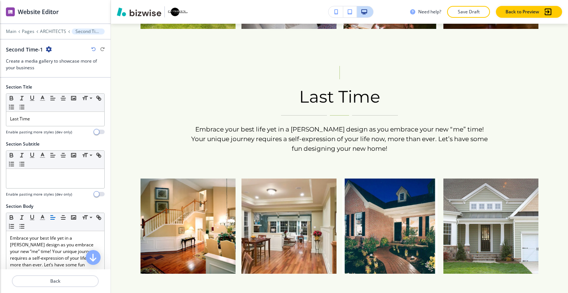
click at [50, 48] on icon "button" at bounding box center [49, 49] width 6 height 6
click at [69, 62] on p "Rename Section" at bounding box center [69, 61] width 38 height 7
drag, startPoint x: 54, startPoint y: 50, endPoint x: 0, endPoint y: 50, distance: 53.6
click at [0, 50] on div "Second Time-1 Second Time-1 Create a media gallery to showcase more of your bus…" at bounding box center [55, 59] width 111 height 26
type input "Last Time"
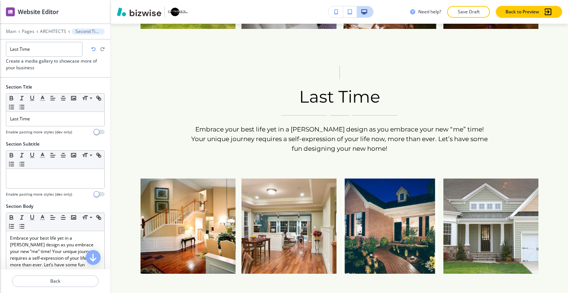
click at [88, 68] on h3 "Create a media gallery to showcase more of your business" at bounding box center [55, 64] width 99 height 13
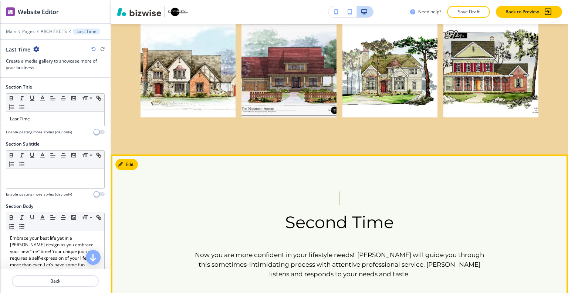
scroll to position [1407, 0]
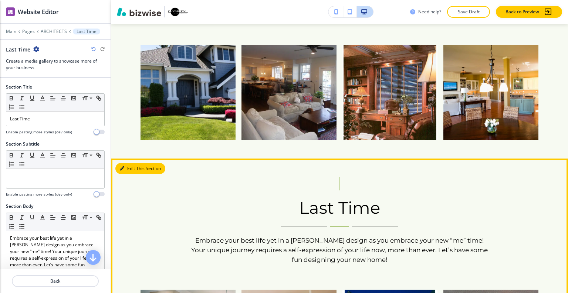
click at [126, 163] on button "Edit This Section" at bounding box center [140, 168] width 50 height 11
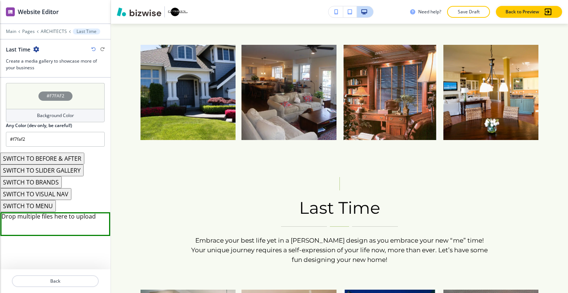
click at [20, 93] on div "#F7FAF2" at bounding box center [55, 96] width 99 height 26
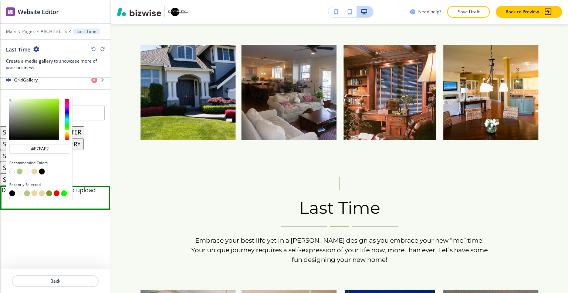
scroll to position [354, 0]
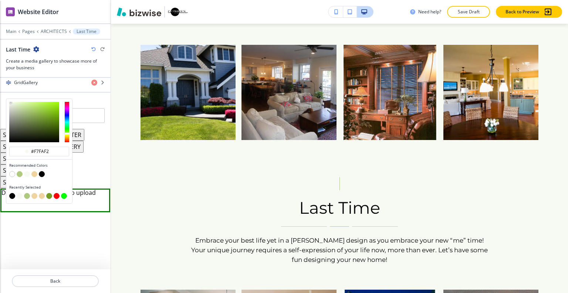
click at [36, 173] on button "button" at bounding box center [34, 174] width 6 height 6
type input "#f0d4a0"
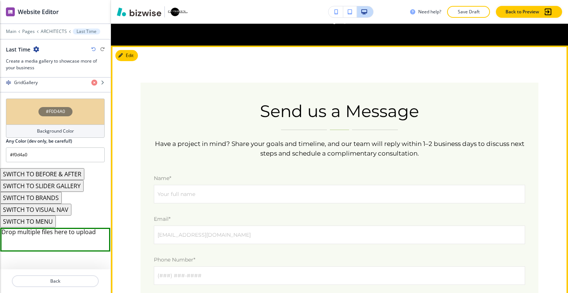
scroll to position [2332, 0]
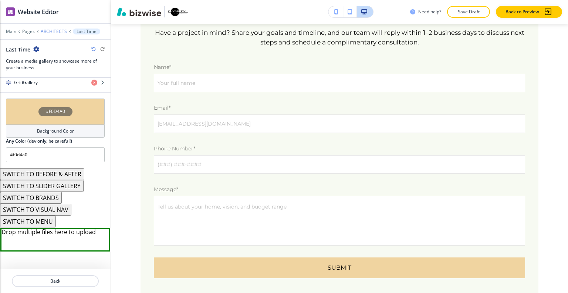
click at [52, 30] on p "ARCHITECTS" at bounding box center [54, 31] width 26 height 5
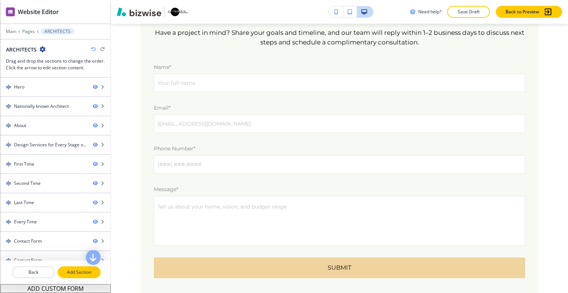
click at [75, 273] on p "Add Section" at bounding box center [78, 272] width 41 height 7
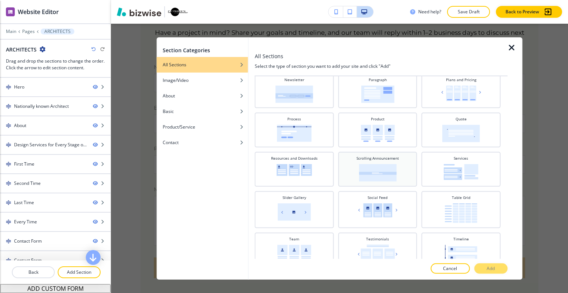
scroll to position [222, 0]
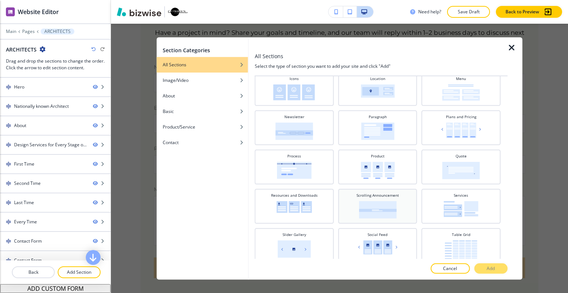
click at [368, 170] on img at bounding box center [378, 169] width 34 height 17
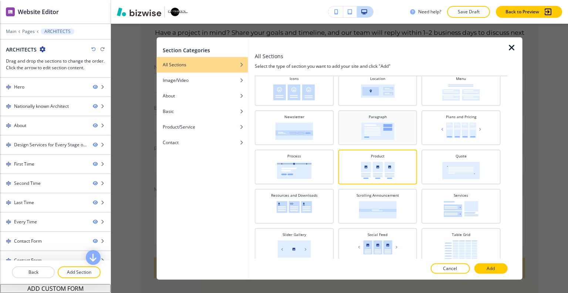
click at [366, 134] on img at bounding box center [377, 130] width 33 height 17
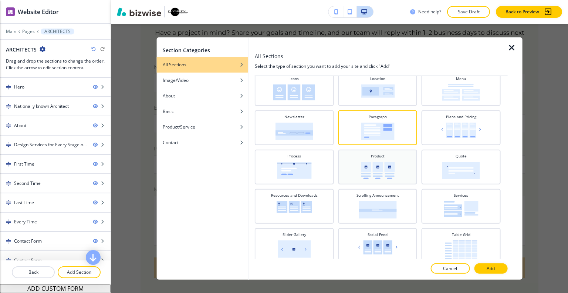
click at [367, 162] on img at bounding box center [378, 169] width 34 height 17
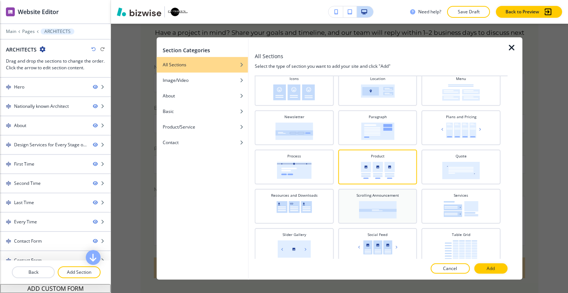
scroll to position [259, 0]
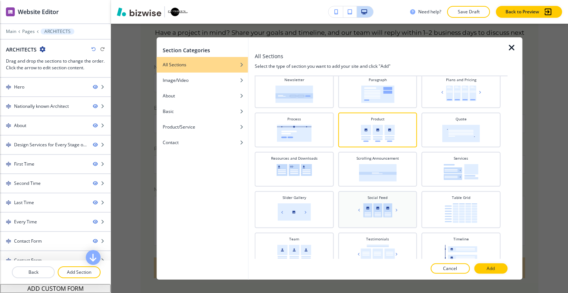
click at [373, 194] on h4 "Social Feed" at bounding box center [378, 197] width 20 height 6
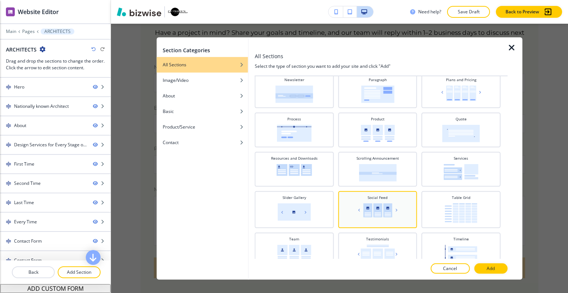
scroll to position [300, 0]
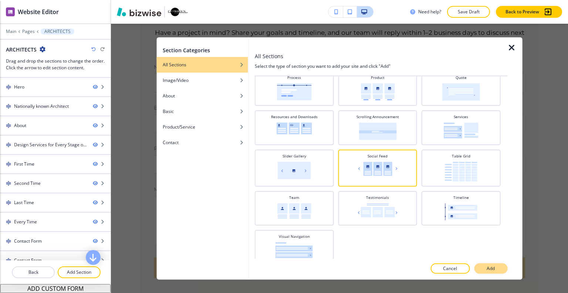
click at [490, 264] on button "Add" at bounding box center [490, 268] width 33 height 10
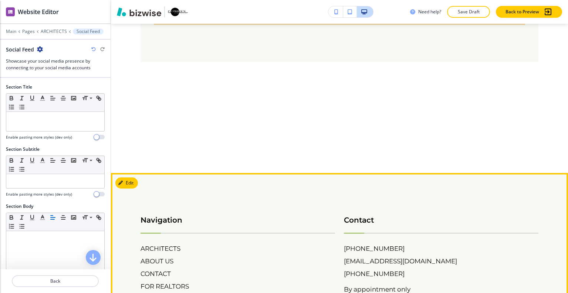
scroll to position [4283, 0]
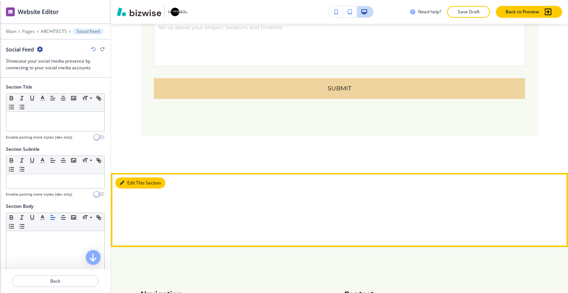
click at [131, 177] on button "Edit This Section" at bounding box center [140, 182] width 50 height 11
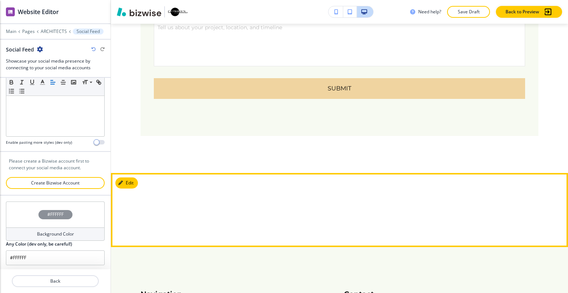
scroll to position [4209, 0]
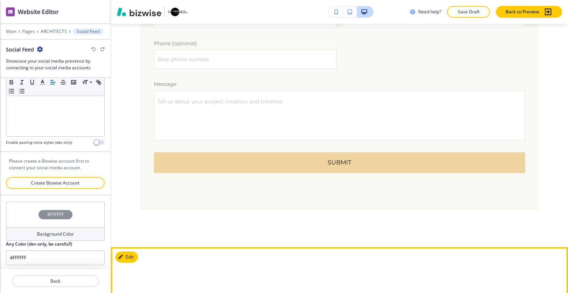
click at [131, 247] on div at bounding box center [339, 284] width 457 height 74
click at [129, 251] on button "Edit This Section" at bounding box center [140, 256] width 50 height 11
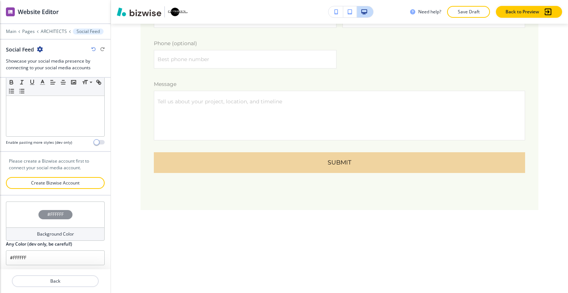
click at [39, 47] on icon "button" at bounding box center [40, 49] width 6 height 6
click at [47, 89] on p "Delete Section" at bounding box center [60, 87] width 38 height 7
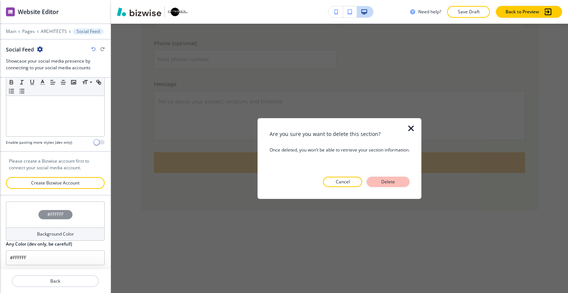
click at [399, 176] on button "Delete" at bounding box center [388, 181] width 43 height 10
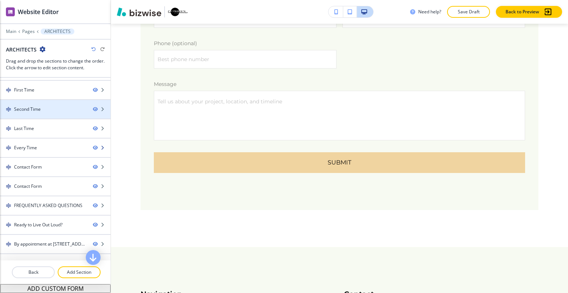
scroll to position [84, 0]
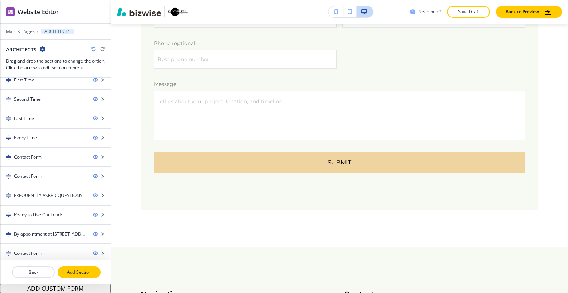
click at [83, 272] on p "Add Section" at bounding box center [78, 272] width 41 height 7
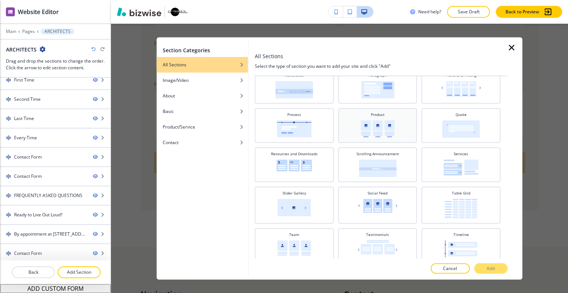
scroll to position [226, 0]
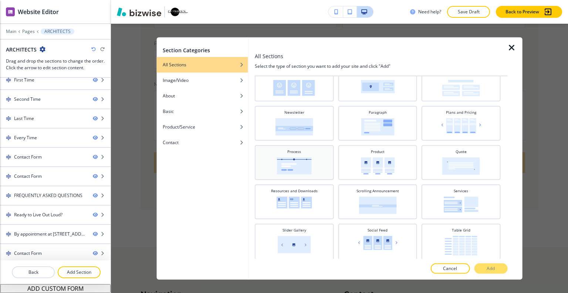
click at [313, 166] on div "Process" at bounding box center [295, 161] width 72 height 26
click at [493, 276] on div at bounding box center [381, 276] width 253 height 6
click at [493, 270] on p "Add" at bounding box center [491, 268] width 8 height 7
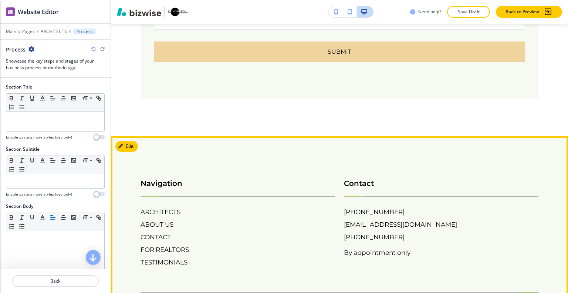
scroll to position [4282, 0]
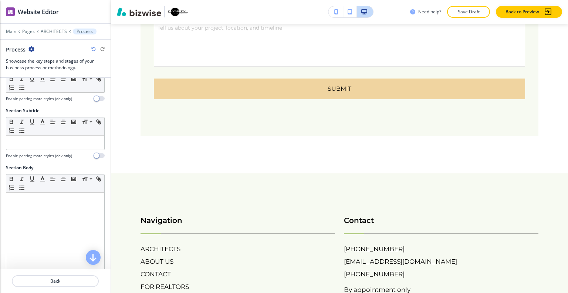
scroll to position [0, 0]
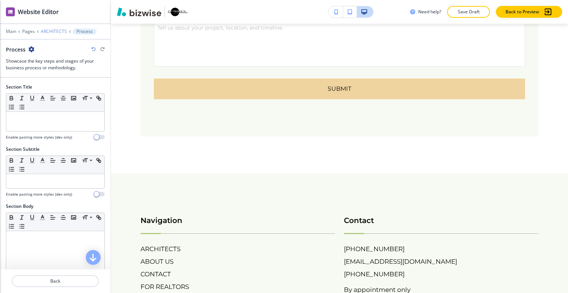
click at [50, 32] on p "ARCHITECTS" at bounding box center [54, 31] width 26 height 5
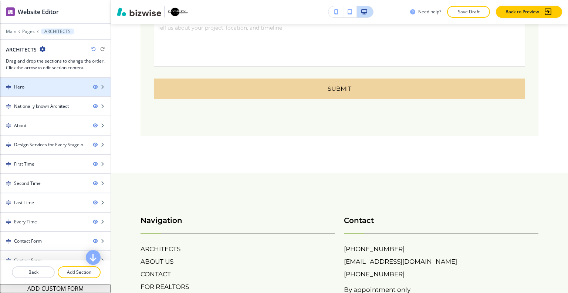
scroll to position [103, 0]
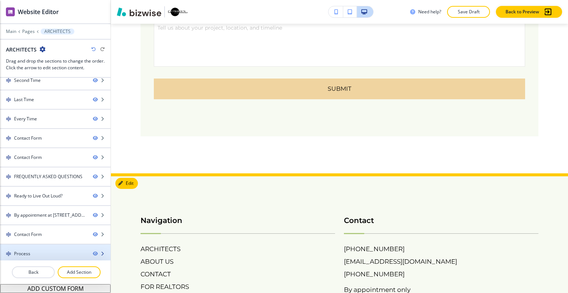
click at [60, 250] on div "Process" at bounding box center [43, 253] width 87 height 7
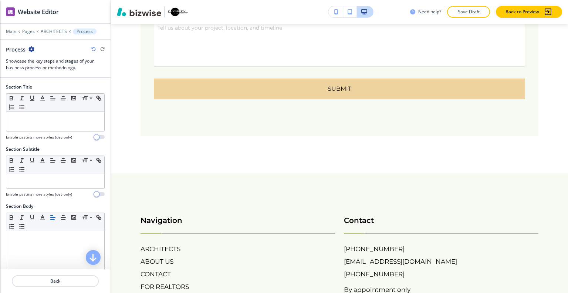
scroll to position [4319, 0]
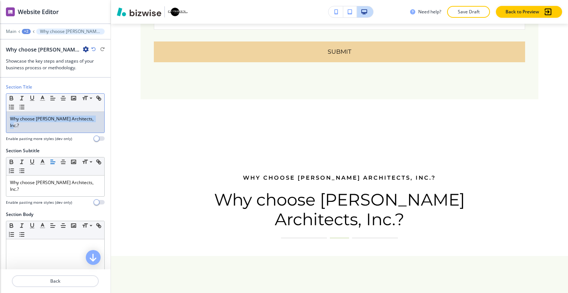
drag, startPoint x: 91, startPoint y: 123, endPoint x: 0, endPoint y: 103, distance: 93.5
click at [0, 103] on div "Section Title Small Normal Large Huge Why choose C. O’Brien Architects, Inc.? E…" at bounding box center [55, 116] width 111 height 64
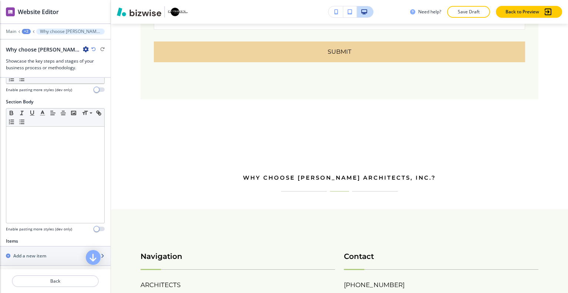
scroll to position [148, 0]
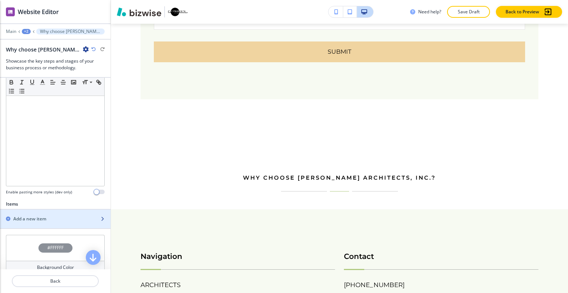
click at [40, 215] on h2 "Add a new item" at bounding box center [29, 218] width 33 height 7
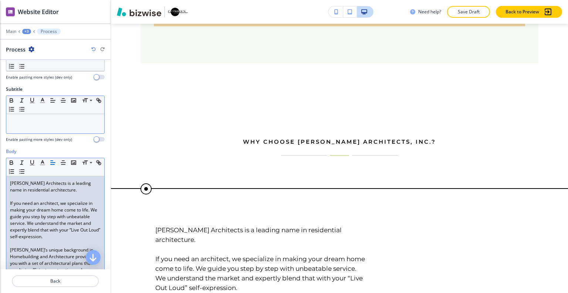
scroll to position [0, 0]
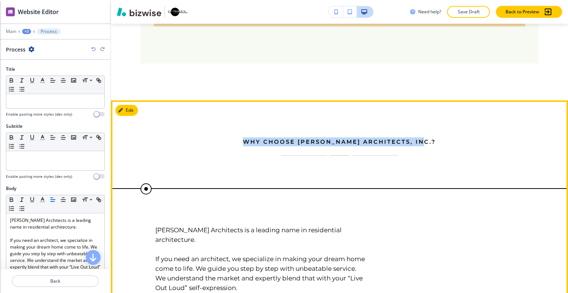
drag, startPoint x: 430, startPoint y: 67, endPoint x: 267, endPoint y: 67, distance: 162.4
click at [218, 137] on p "Why choose [PERSON_NAME] Architects, Inc.?" at bounding box center [340, 141] width 299 height 9
copy p "Why choose [PERSON_NAME] Architects, Inc.?"
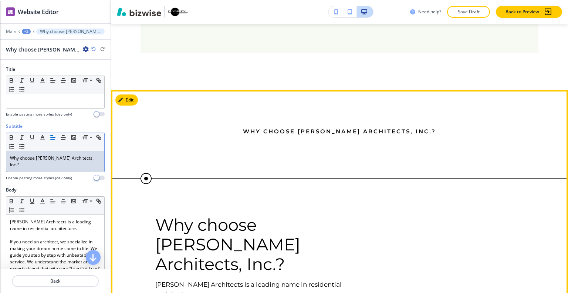
scroll to position [4255, 0]
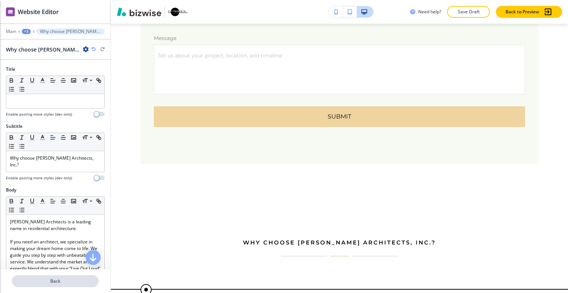
click at [61, 275] on button "Back" at bounding box center [55, 281] width 87 height 12
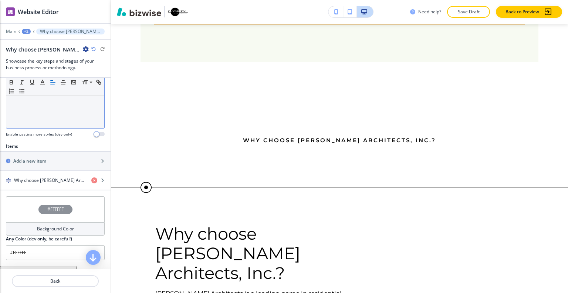
scroll to position [58, 0]
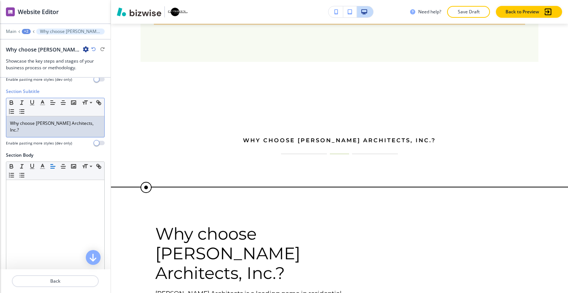
click at [88, 122] on p "Why choose [PERSON_NAME] Architects, Inc.?" at bounding box center [55, 126] width 91 height 13
drag, startPoint x: 95, startPoint y: 123, endPoint x: 0, endPoint y: 110, distance: 96.0
click at [0, 110] on div "Section Subtitle Small Normal Large Huge Why choose C. O’Brien Architects, Inc.…" at bounding box center [55, 120] width 111 height 64
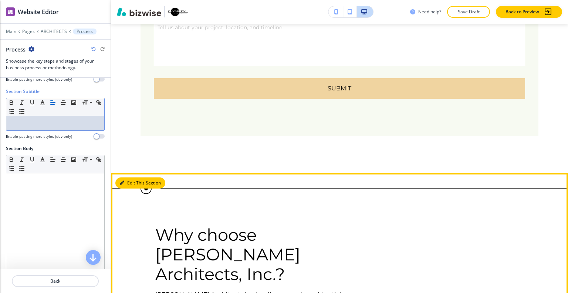
scroll to position [4246, 0]
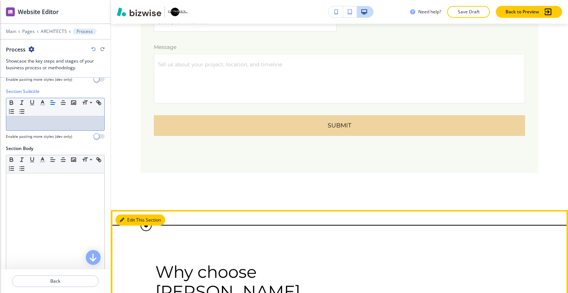
click at [129, 214] on button "Edit This Section" at bounding box center [140, 219] width 50 height 11
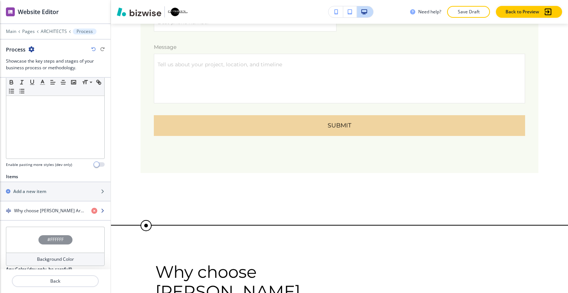
scroll to position [206, 0]
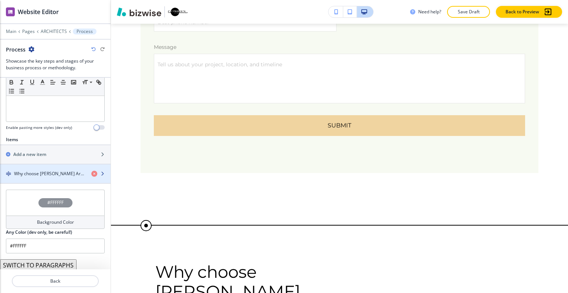
click at [39, 179] on div "button" at bounding box center [55, 180] width 111 height 6
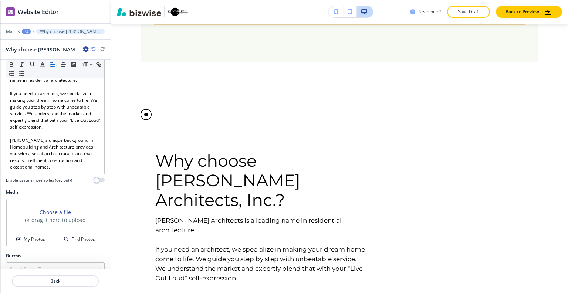
scroll to position [158, 0]
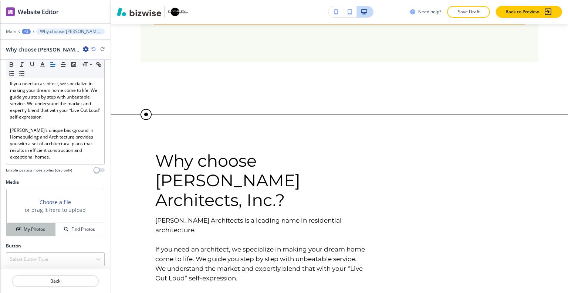
click at [41, 226] on h4 "My Photos" at bounding box center [34, 229] width 21 height 7
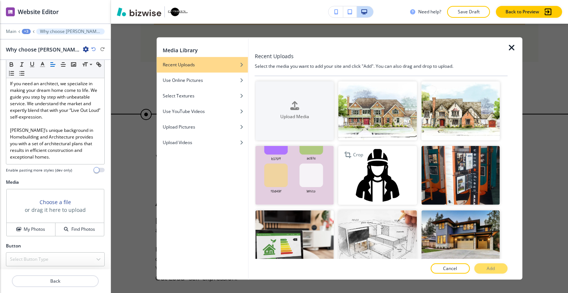
click at [380, 174] on img "button" at bounding box center [378, 175] width 78 height 59
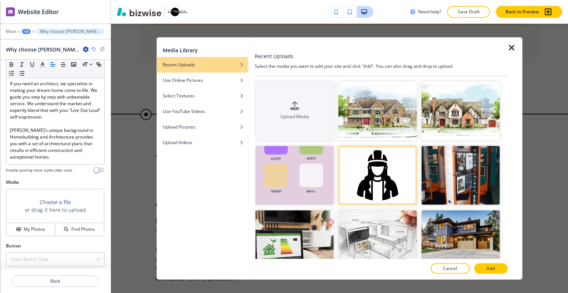
click at [479, 267] on button "Add" at bounding box center [490, 268] width 33 height 10
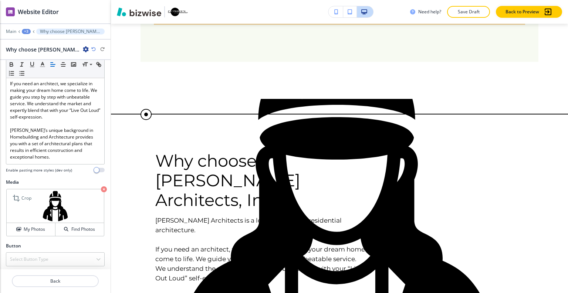
click at [101, 186] on icon "button" at bounding box center [104, 189] width 6 height 6
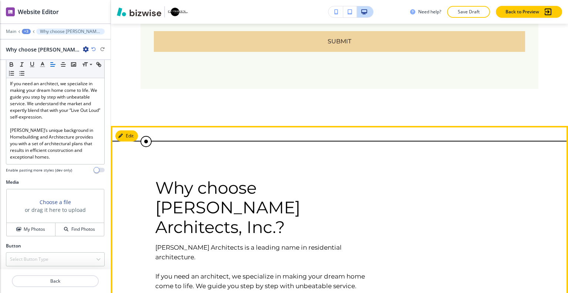
scroll to position [4293, 0]
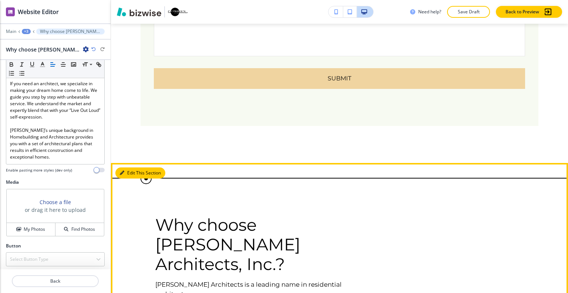
click at [126, 167] on button "Edit This Section" at bounding box center [140, 172] width 50 height 11
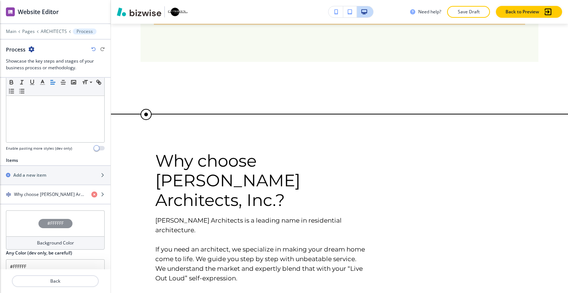
scroll to position [206, 0]
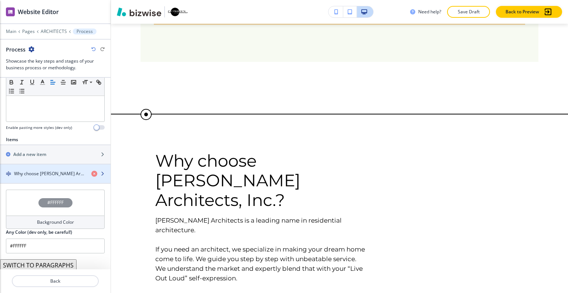
click at [45, 180] on div "button" at bounding box center [55, 180] width 111 height 6
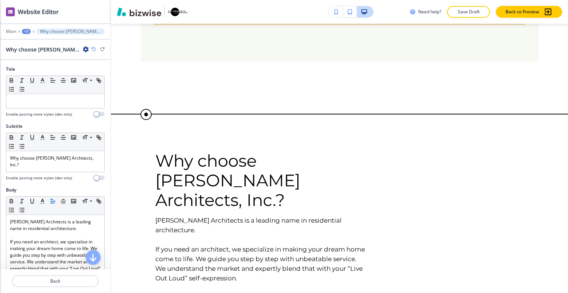
scroll to position [158, 0]
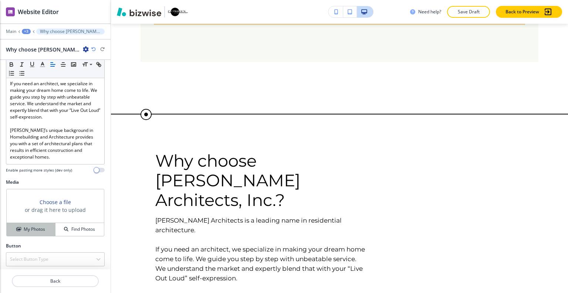
click at [44, 226] on div "My Photos" at bounding box center [31, 229] width 48 height 7
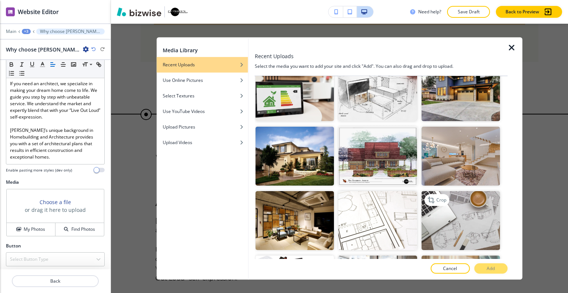
scroll to position [222, 0]
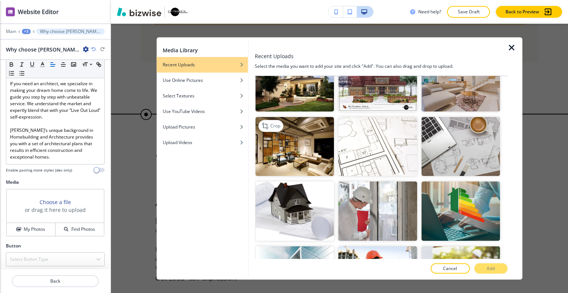
click at [289, 143] on img "button" at bounding box center [295, 146] width 78 height 59
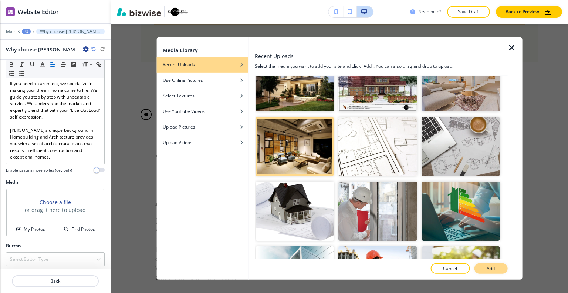
click at [488, 269] on p "Add" at bounding box center [491, 268] width 8 height 7
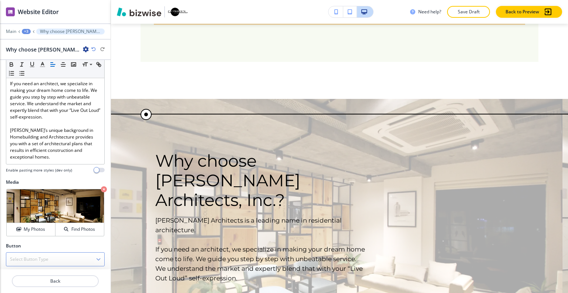
click at [59, 256] on div "Select Button Type" at bounding box center [55, 258] width 98 height 13
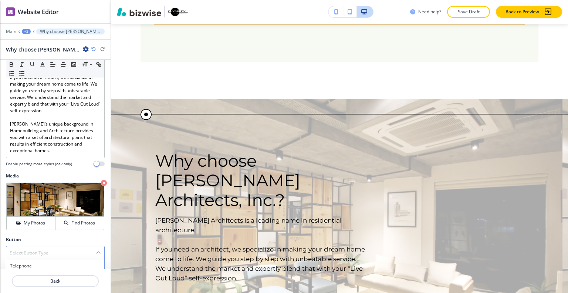
scroll to position [228, 0]
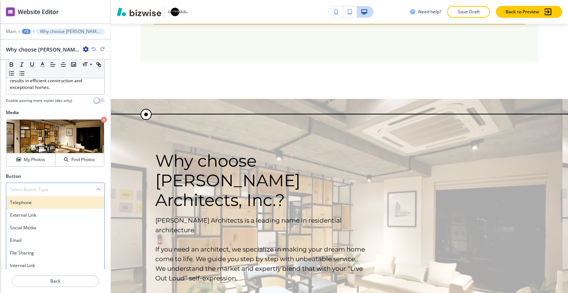
click at [48, 201] on h4 "Telephone" at bounding box center [55, 202] width 91 height 7
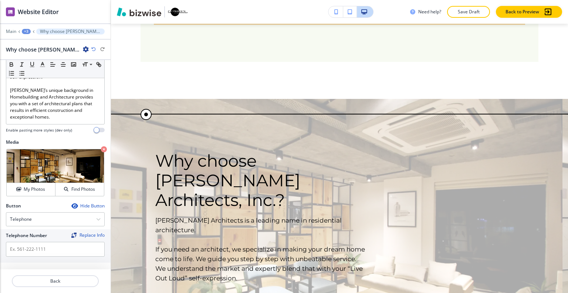
scroll to position [197, 0]
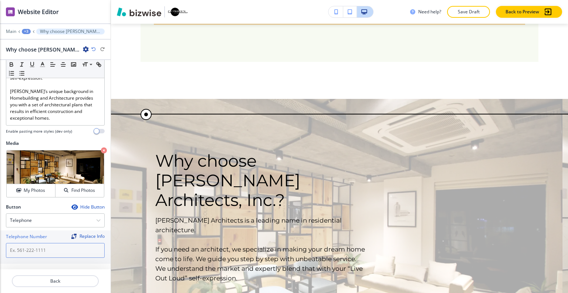
paste input "[PHONE_NUMBER]"
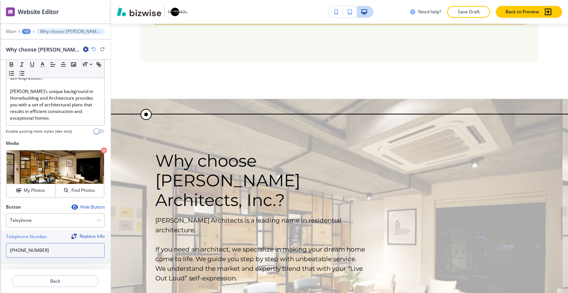
type input "[PHONE_NUMBER]"
click at [91, 50] on icon "button" at bounding box center [93, 49] width 4 height 4
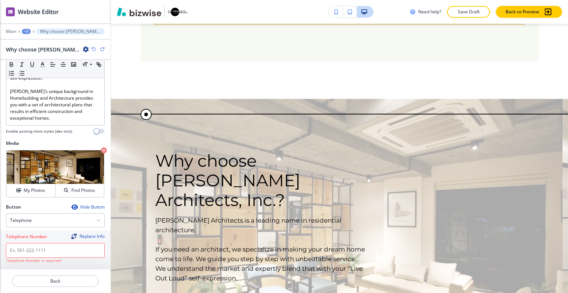
click at [81, 204] on div "Hide Button" at bounding box center [87, 207] width 33 height 6
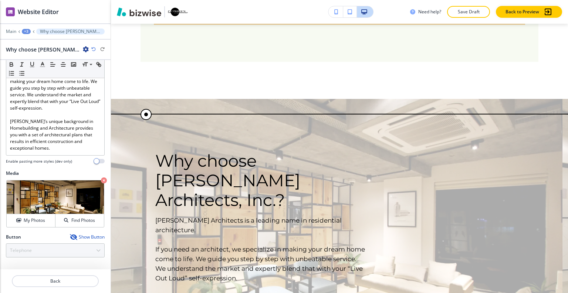
scroll to position [164, 0]
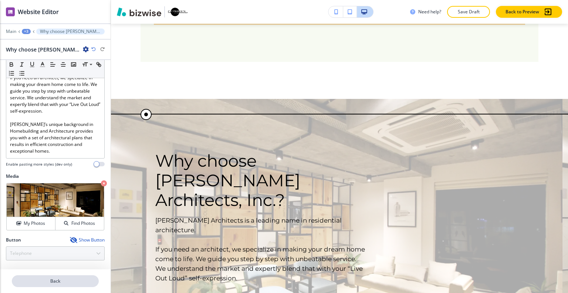
click at [64, 281] on p "Back" at bounding box center [55, 280] width 85 height 7
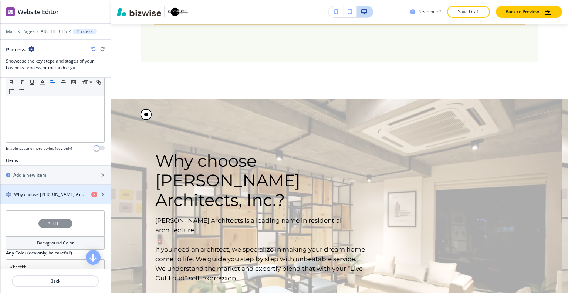
scroll to position [206, 0]
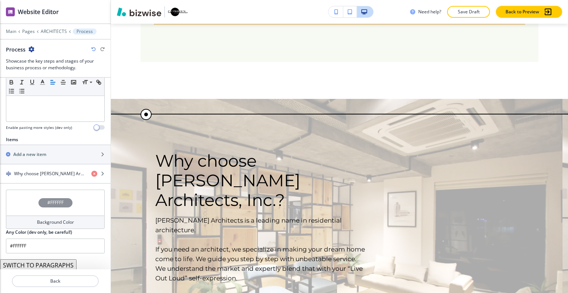
click at [18, 210] on div "#FFFFFF" at bounding box center [55, 202] width 99 height 26
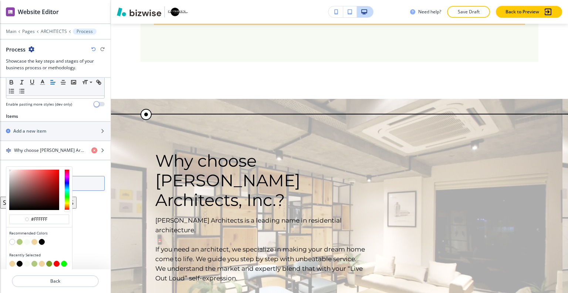
click at [42, 239] on button "button" at bounding box center [42, 242] width 6 height 6
type input "#000000"
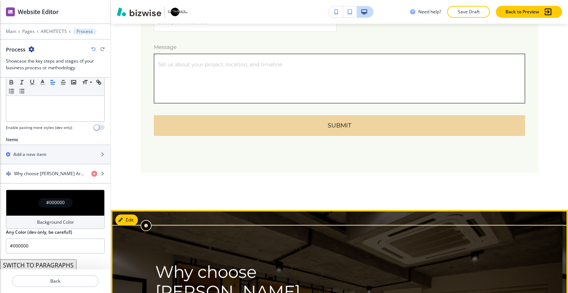
scroll to position [4098, 0]
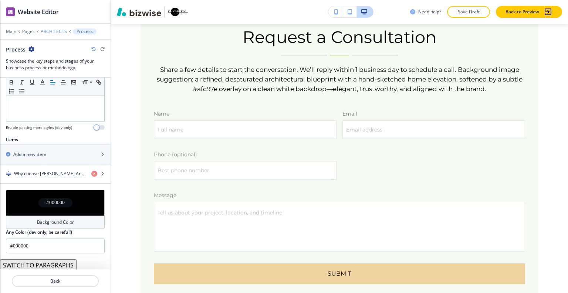
click at [52, 32] on p "ARCHITECTS" at bounding box center [54, 31] width 26 height 5
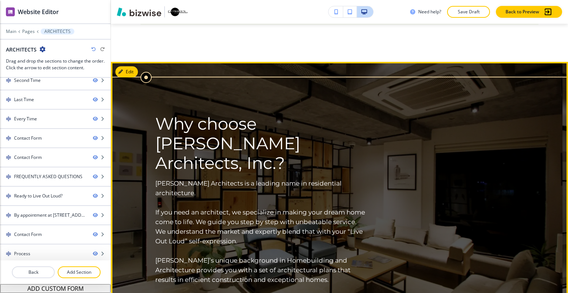
scroll to position [4320, 0]
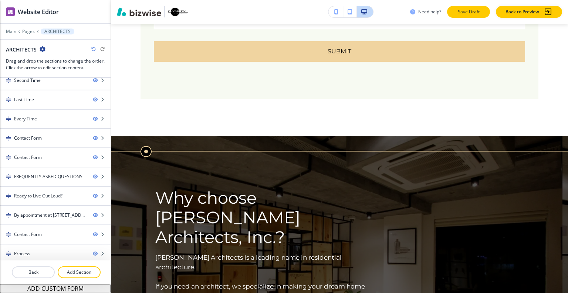
click at [466, 13] on p "Save Draft" at bounding box center [469, 12] width 24 height 7
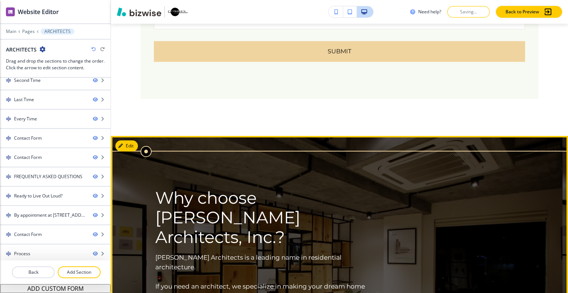
click at [459, 159] on img at bounding box center [337, 267] width 452 height 262
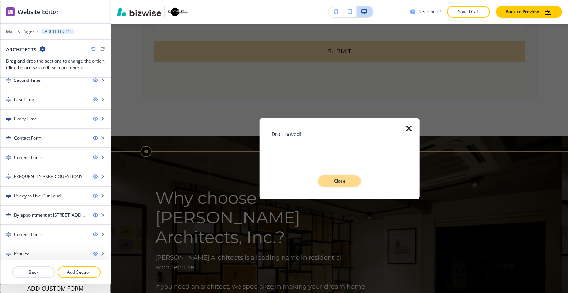
click at [352, 186] on button "Close" at bounding box center [339, 181] width 43 height 12
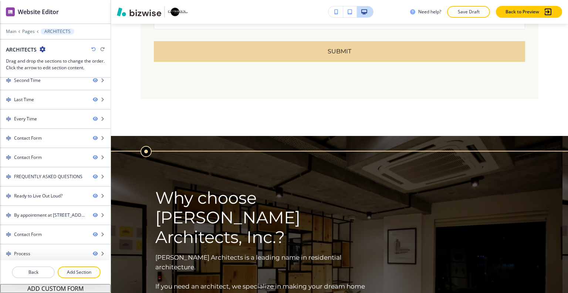
click at [456, 143] on img at bounding box center [337, 267] width 452 height 262
click at [472, 10] on p "Save Draft" at bounding box center [469, 12] width 24 height 7
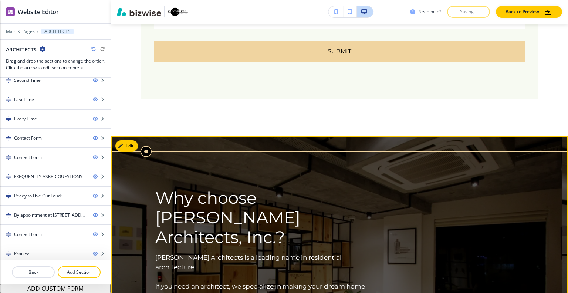
click at [454, 146] on img at bounding box center [337, 267] width 452 height 262
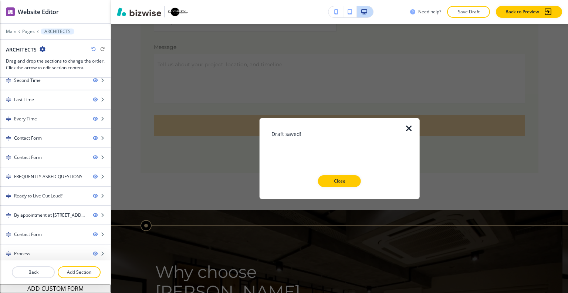
click at [350, 187] on div at bounding box center [340, 193] width 137 height 12
click at [351, 181] on p "Close" at bounding box center [340, 181] width 24 height 7
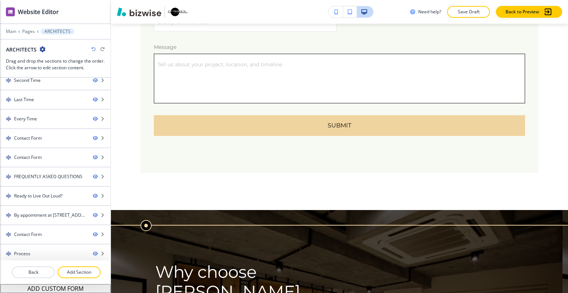
scroll to position [4098, 0]
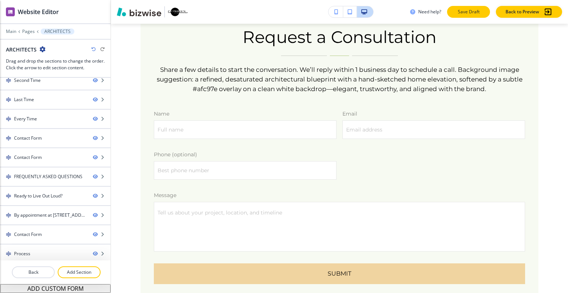
click at [467, 11] on p "Save Draft" at bounding box center [469, 12] width 24 height 7
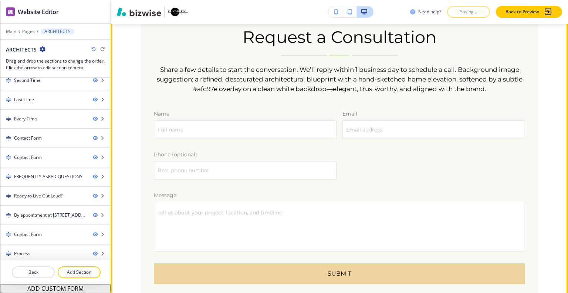
scroll to position [3950, 0]
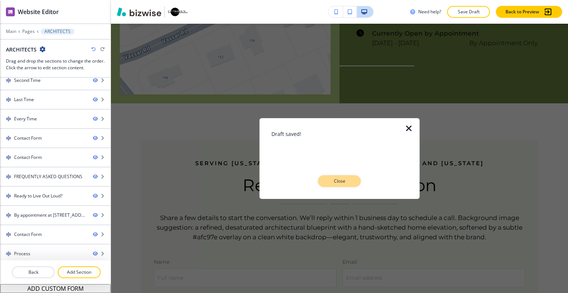
click at [344, 184] on p "Close" at bounding box center [340, 181] width 24 height 7
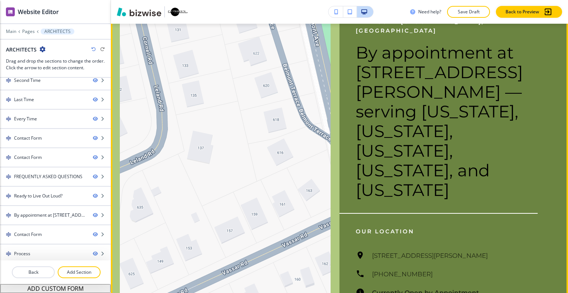
scroll to position [3580, 0]
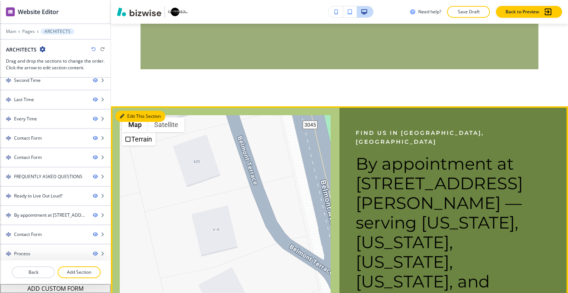
click at [128, 111] on button "Edit This Section" at bounding box center [140, 116] width 50 height 11
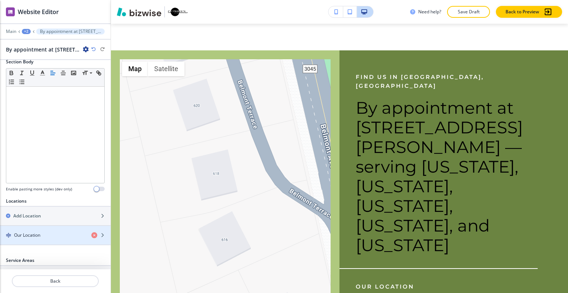
scroll to position [230, 0]
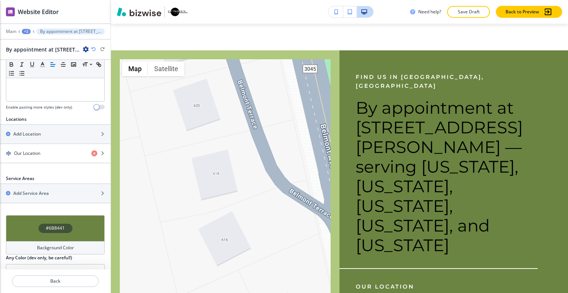
click at [30, 215] on div "#6B8441" at bounding box center [55, 228] width 99 height 26
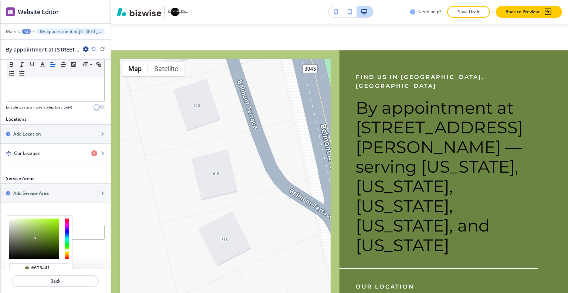
scroll to position [265, 0]
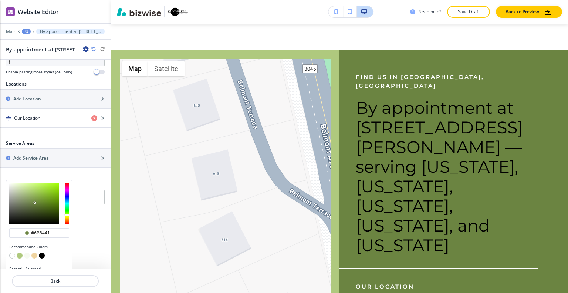
click at [44, 252] on button "button" at bounding box center [42, 255] width 6 height 6
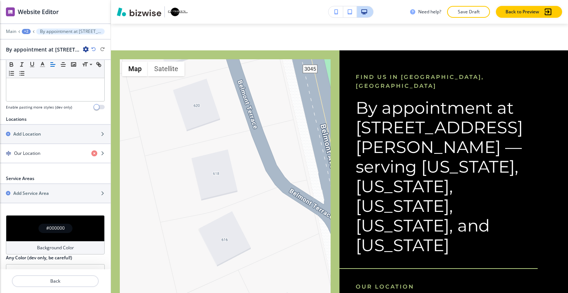
click at [24, 215] on div "#000000" at bounding box center [55, 228] width 99 height 26
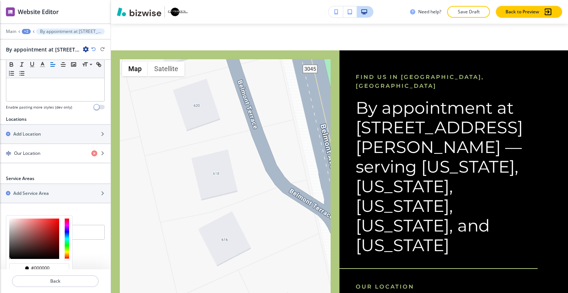
scroll to position [265, 0]
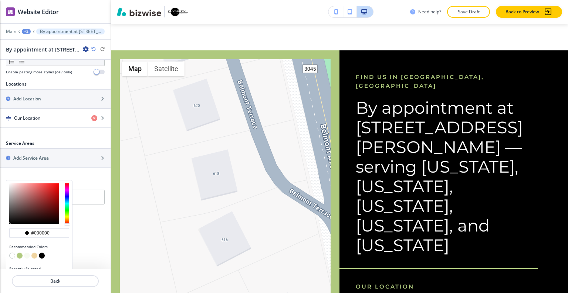
click at [33, 252] on button "button" at bounding box center [34, 255] width 6 height 6
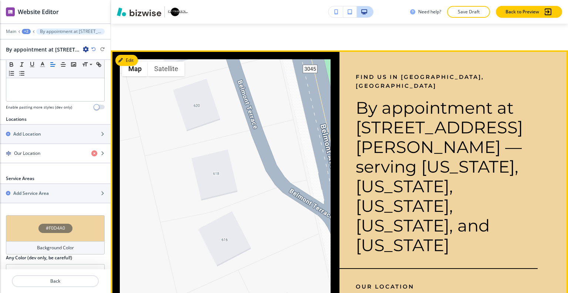
scroll to position [3562, 0]
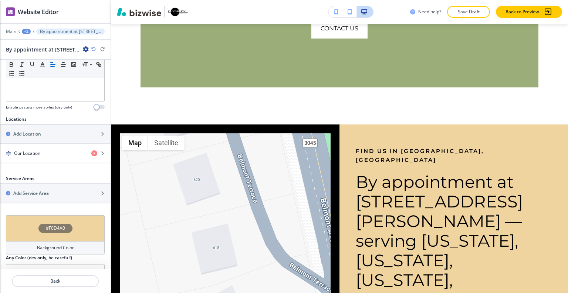
click at [3, 215] on div "#F0D4A0 Background Color Any Color (dev only, be careful!) #f0d4a0" at bounding box center [55, 250] width 111 height 70
click at [11, 215] on div "#F0D4A0" at bounding box center [55, 228] width 99 height 26
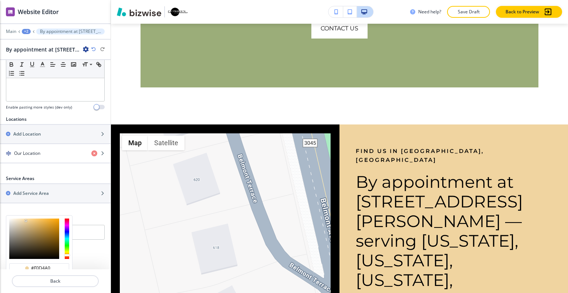
scroll to position [265, 0]
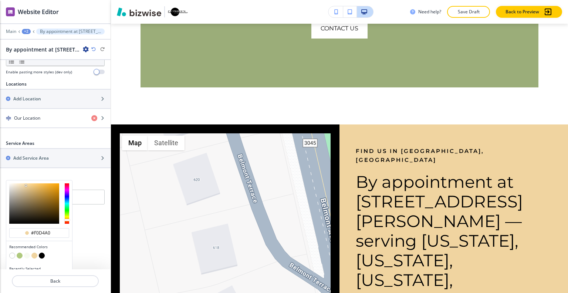
click at [27, 252] on button "button" at bounding box center [27, 255] width 6 height 6
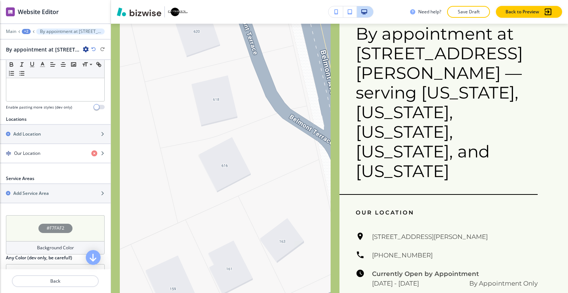
scroll to position [193, 0]
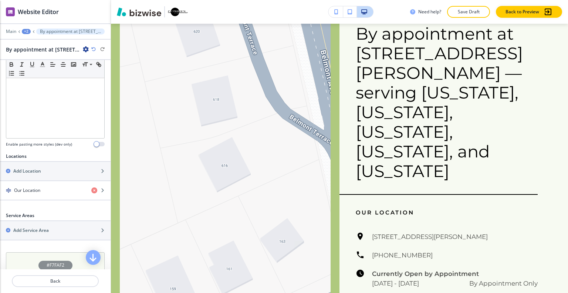
click at [24, 252] on div "#F7FAF2" at bounding box center [55, 265] width 99 height 26
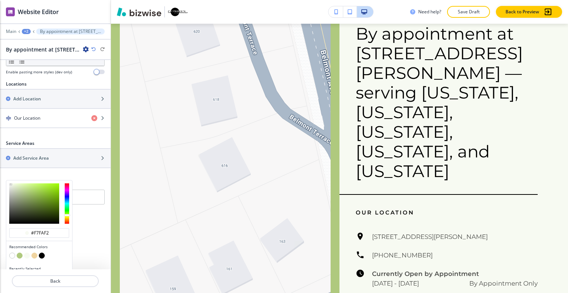
click at [11, 252] on button "button" at bounding box center [12, 255] width 6 height 6
type input "#FFFFFF"
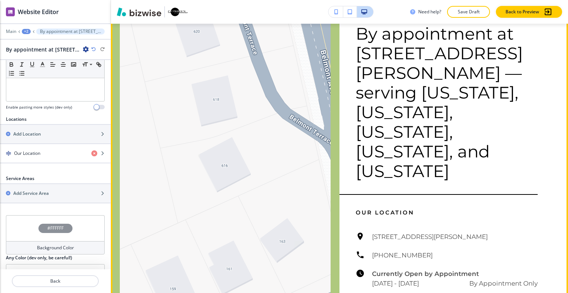
scroll to position [3636, 0]
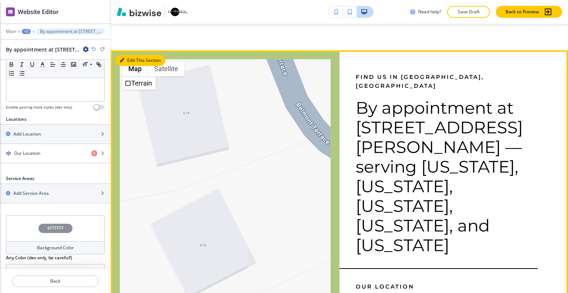
click at [127, 55] on button "Edit This Section" at bounding box center [140, 60] width 50 height 11
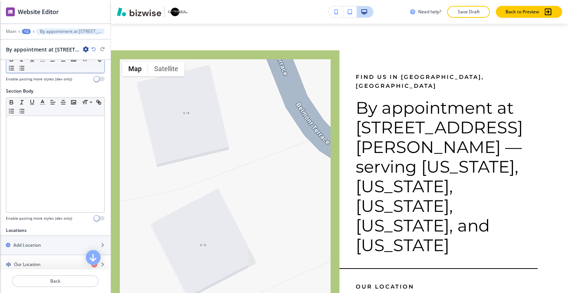
scroll to position [0, 0]
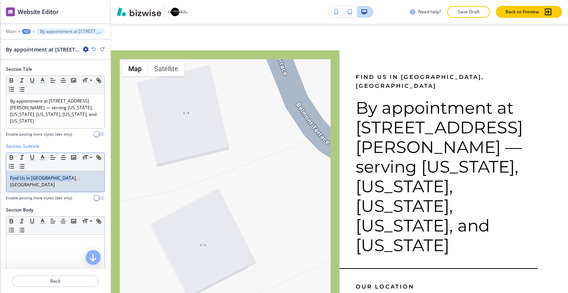
drag, startPoint x: 75, startPoint y: 174, endPoint x: 0, endPoint y: 165, distance: 75.5
click at [0, 165] on div "Section Subtitle Small Normal Large Huge Find Us in Bala Cynwyd, PA Enable past…" at bounding box center [55, 175] width 111 height 64
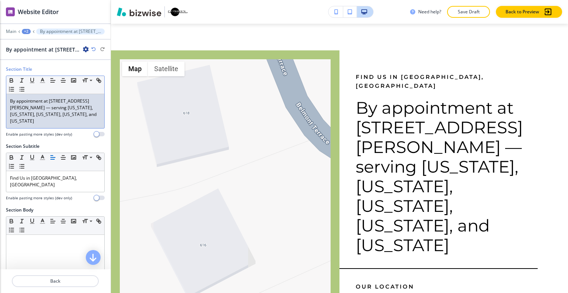
click at [77, 108] on p "By appointment at [STREET_ADDRESS][PERSON_NAME] — serving [US_STATE], [US_STATE…" at bounding box center [55, 111] width 91 height 27
drag, startPoint x: 83, startPoint y: 117, endPoint x: 0, endPoint y: 91, distance: 86.0
click at [0, 91] on div "Section Title Small Normal Large Huge By appointment at 18 Rock Hill Rd — servi…" at bounding box center [55, 104] width 111 height 77
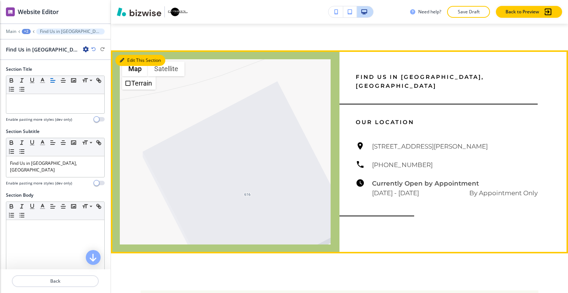
click at [129, 55] on button "Edit This Section" at bounding box center [140, 60] width 50 height 11
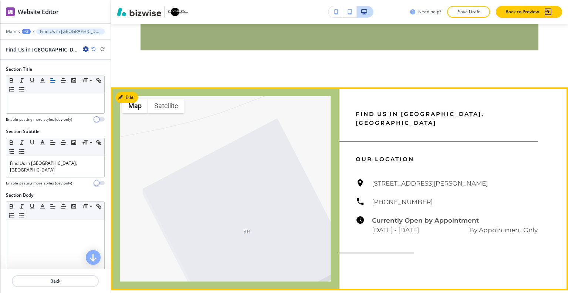
scroll to position [3525, 0]
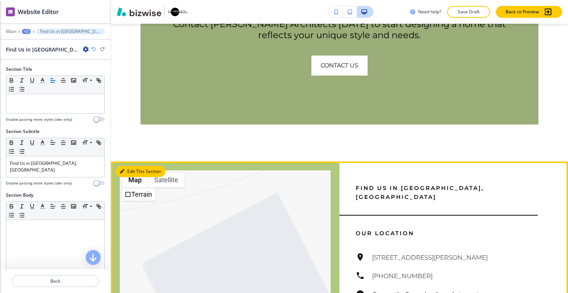
click at [132, 166] on button "Edit This Section" at bounding box center [140, 171] width 50 height 11
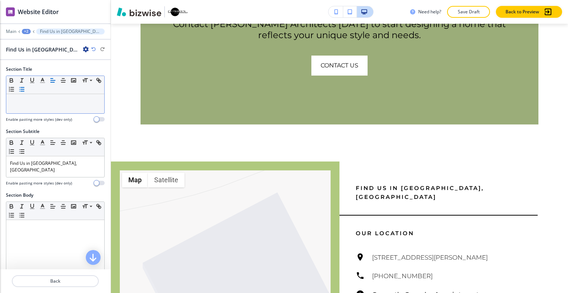
click at [25, 91] on icon "button" at bounding box center [21, 89] width 7 height 7
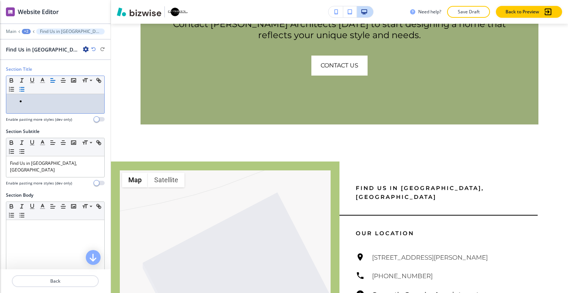
click at [31, 97] on div at bounding box center [55, 103] width 98 height 19
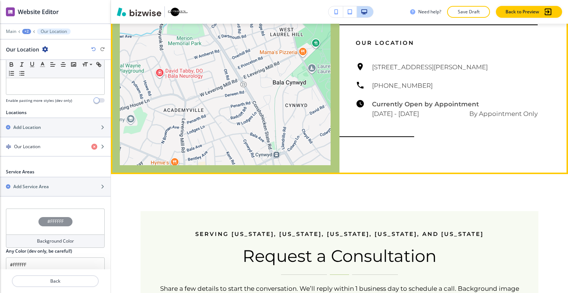
scroll to position [3594, 0]
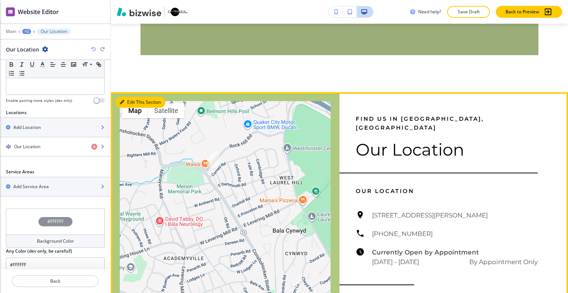
click at [128, 97] on button "Edit This Section" at bounding box center [140, 102] width 50 height 11
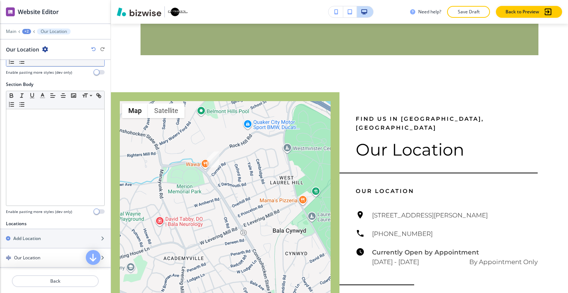
scroll to position [0, 0]
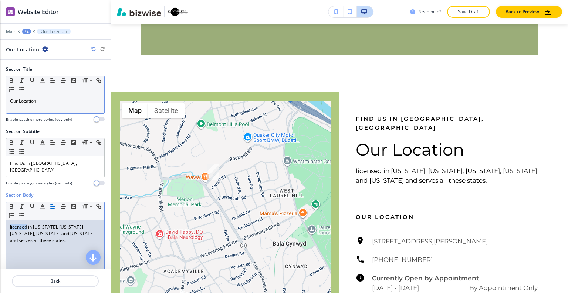
drag, startPoint x: 27, startPoint y: 218, endPoint x: 0, endPoint y: 221, distance: 26.4
click at [0, 221] on div "Section Body Small Normal Large Huge licensed in Pennsylvania, New Jersey, Dela…" at bounding box center [55, 261] width 111 height 139
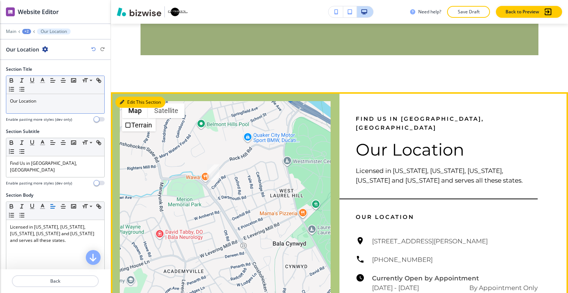
click at [132, 97] on button "Edit This Section" at bounding box center [140, 102] width 50 height 11
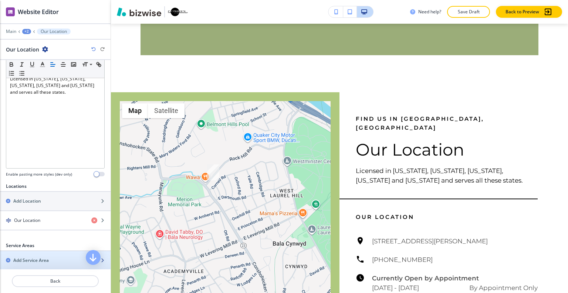
scroll to position [185, 0]
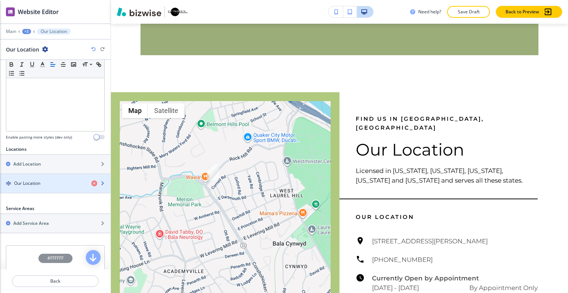
click at [53, 174] on div "button" at bounding box center [55, 177] width 111 height 6
click at [53, 180] on div "Our Location" at bounding box center [42, 183] width 85 height 7
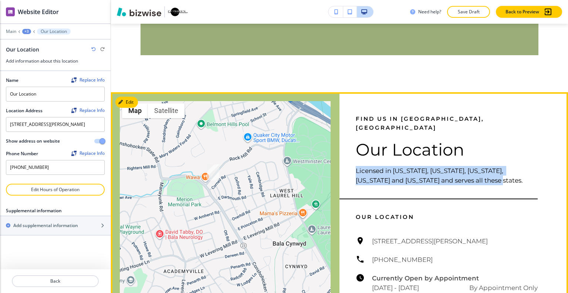
drag, startPoint x: 491, startPoint y: 143, endPoint x: 352, endPoint y: 138, distance: 139.2
click at [352, 138] on div "Find Us in Bala Cynwyd, PA Our Location Licensed in Pennsylvania, New Jersey, D…" at bounding box center [454, 220] width 229 height 256
copy p "Licensed in [US_STATE], [US_STATE], [US_STATE], [US_STATE] and [US_STATE] and s…"
click at [481, 166] on p "Licensed in [US_STATE], [US_STATE], [US_STATE], [US_STATE] and [US_STATE] and s…" at bounding box center [447, 175] width 182 height 19
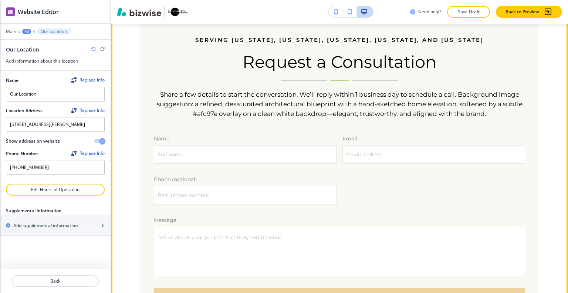
scroll to position [3851, 0]
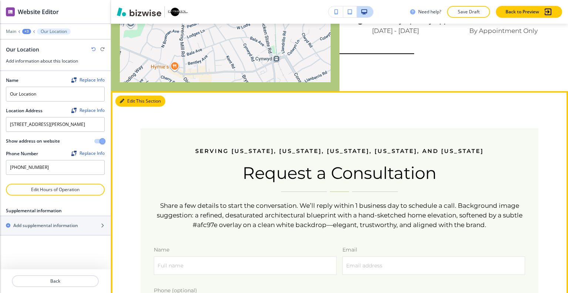
click at [132, 95] on button "Edit This Section" at bounding box center [140, 100] width 50 height 11
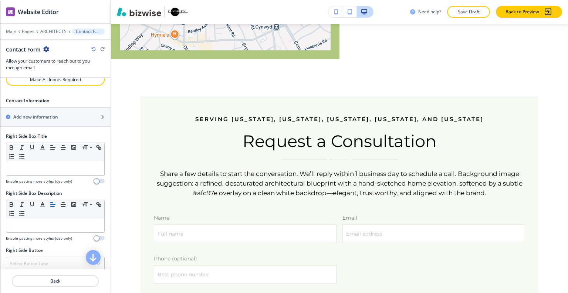
scroll to position [532, 0]
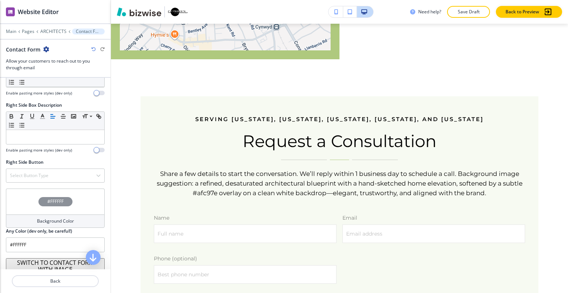
click at [46, 261] on button "SWITCH TO CONTACT FORM WITH IMAGE" at bounding box center [55, 264] width 99 height 12
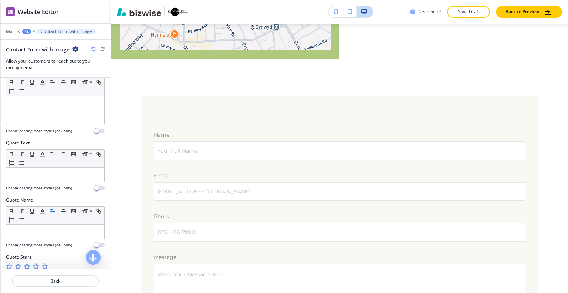
scroll to position [410, 0]
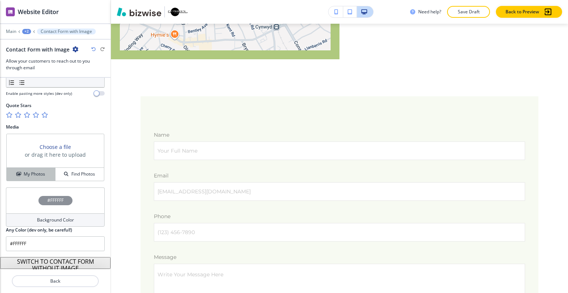
click at [35, 173] on h4 "My Photos" at bounding box center [34, 174] width 21 height 7
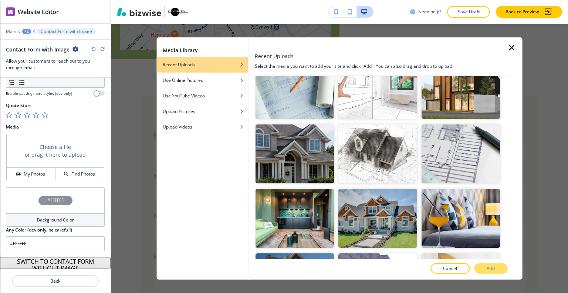
scroll to position [629, 0]
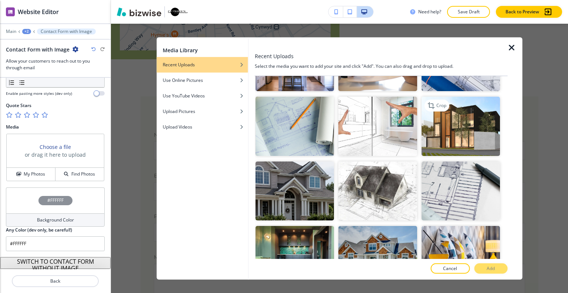
drag, startPoint x: 452, startPoint y: 100, endPoint x: 452, endPoint y: 103, distance: 3.8
click at [452, 100] on img "button" at bounding box center [460, 126] width 78 height 59
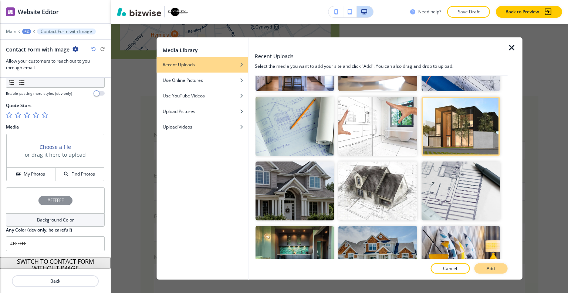
click at [492, 269] on p "Add" at bounding box center [491, 268] width 8 height 7
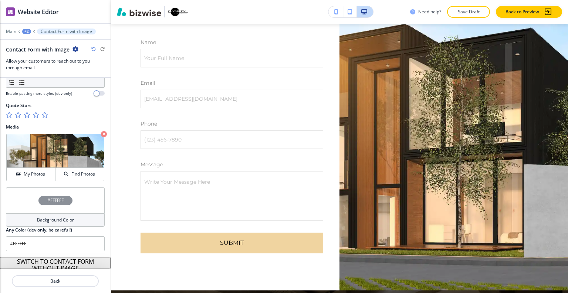
scroll to position [3919, 0]
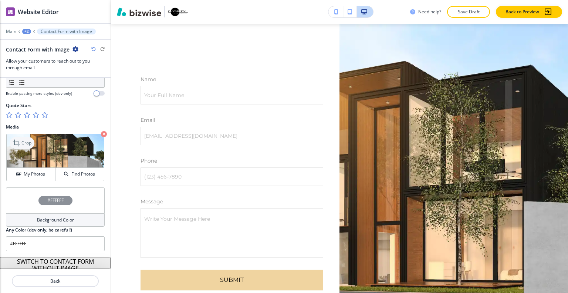
click at [18, 142] on icon at bounding box center [16, 142] width 7 height 7
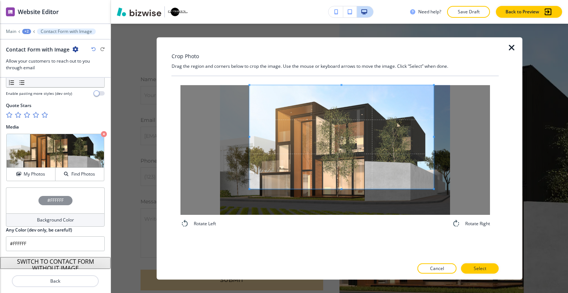
click at [345, 153] on span at bounding box center [342, 137] width 184 height 104
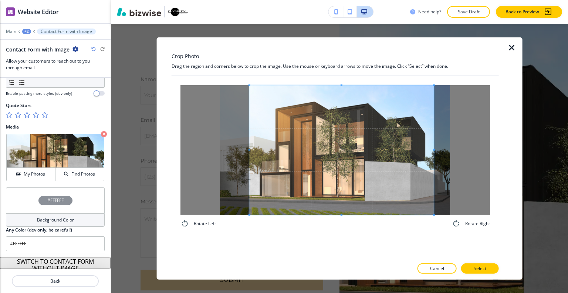
click at [340, 264] on div "Crop Photo Drag the region and corners below to crop the image. Use the mouse o…" at bounding box center [335, 158] width 327 height 242
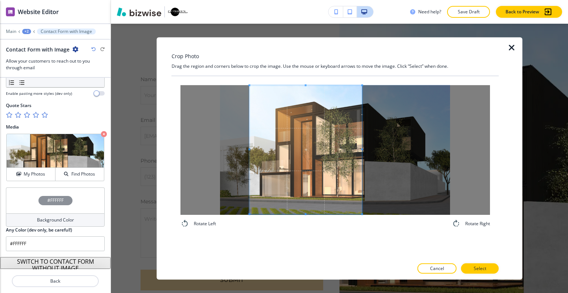
click at [363, 148] on span at bounding box center [362, 149] width 2 height 2
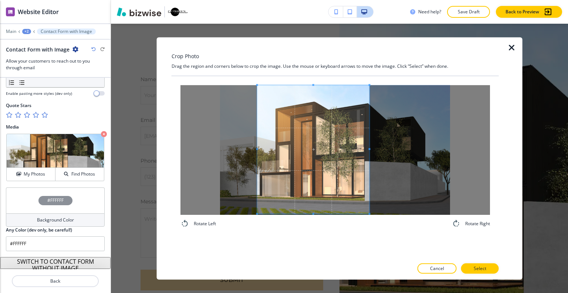
click at [347, 168] on span at bounding box center [314, 149] width 112 height 129
click at [377, 150] on div at bounding box center [318, 149] width 120 height 129
click at [482, 268] on p "Select" at bounding box center [480, 268] width 13 height 7
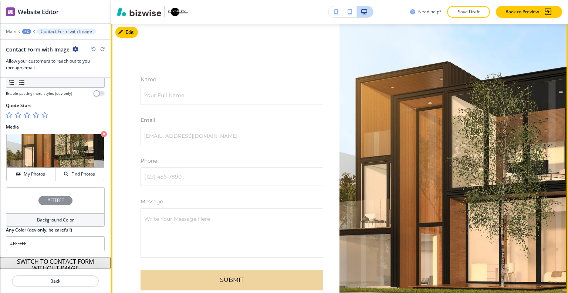
scroll to position [3883, 0]
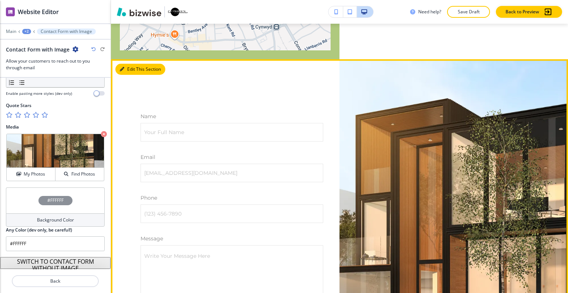
click at [130, 64] on button "Edit This Section" at bounding box center [140, 69] width 50 height 11
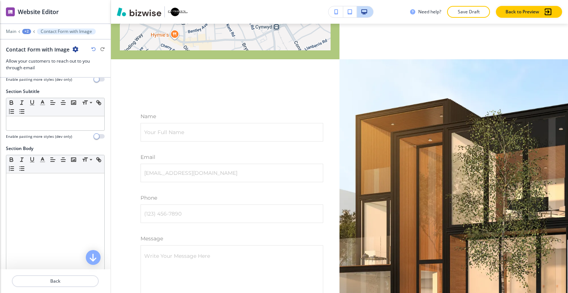
scroll to position [0, 0]
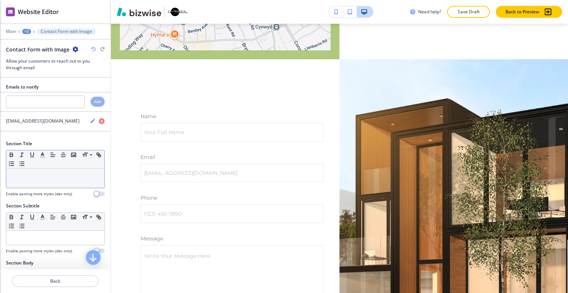
click at [36, 184] on div at bounding box center [55, 177] width 98 height 19
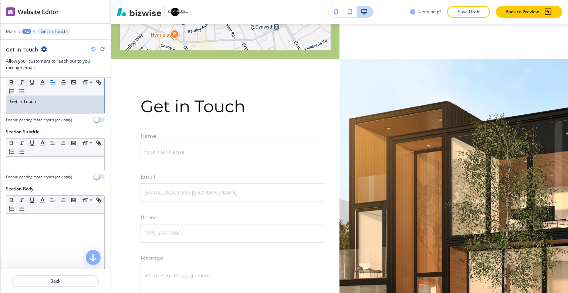
scroll to position [222, 0]
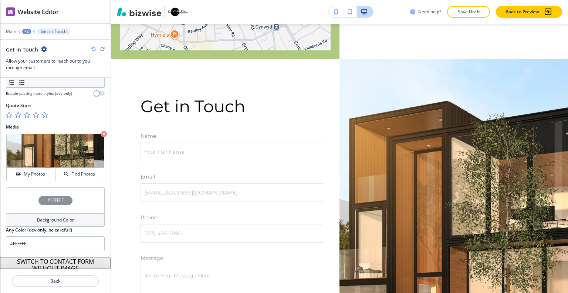
click at [31, 199] on div "#FFFFFF" at bounding box center [55, 200] width 99 height 26
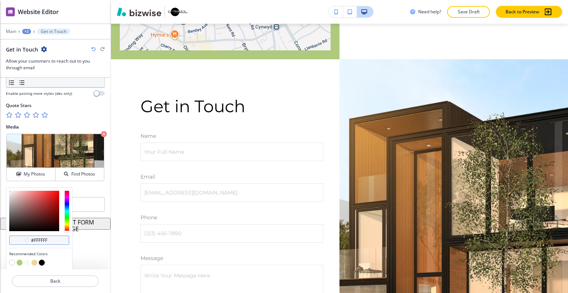
scroll to position [431, 0]
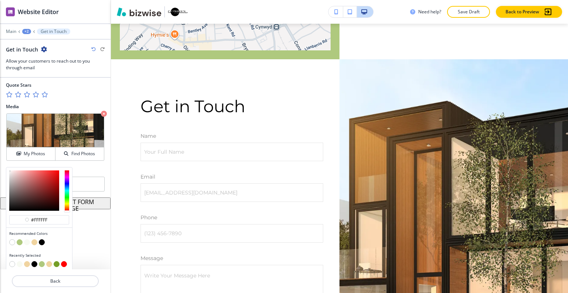
click at [34, 241] on button "button" at bounding box center [34, 242] width 6 height 6
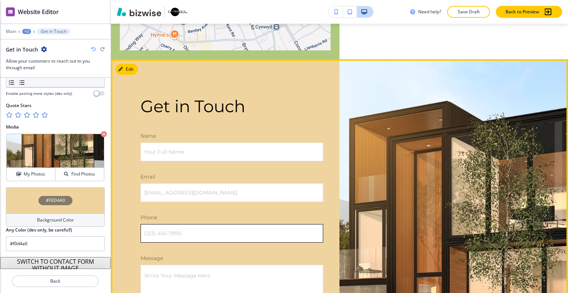
scroll to position [4030, 0]
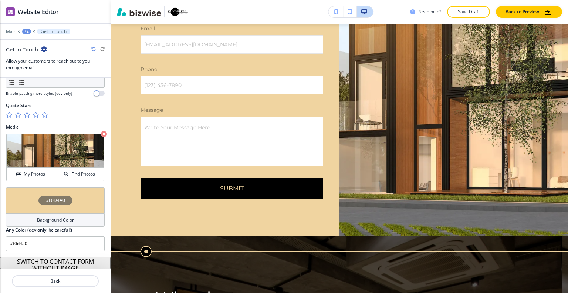
click at [14, 203] on div "#F0D4A0" at bounding box center [55, 200] width 99 height 26
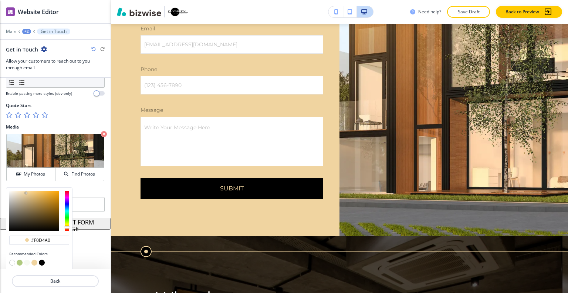
click at [21, 260] on button "button" at bounding box center [20, 262] width 6 height 6
type input "#afc97e"
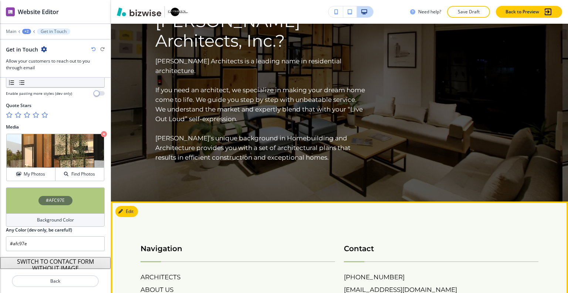
scroll to position [4215, 0]
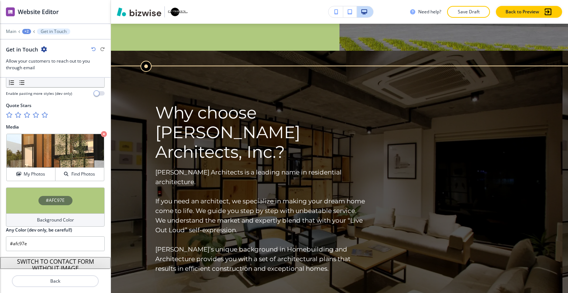
click at [25, 30] on div "+2" at bounding box center [26, 31] width 9 height 5
click at [38, 58] on p "ARCHITECTS" at bounding box center [46, 56] width 38 height 7
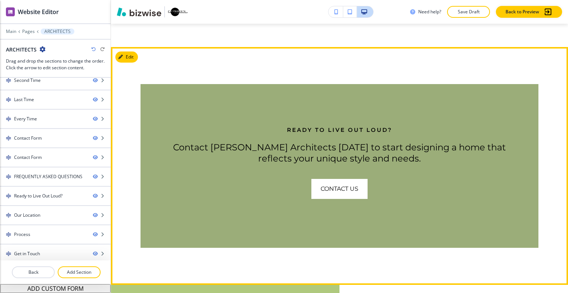
scroll to position [3365, 0]
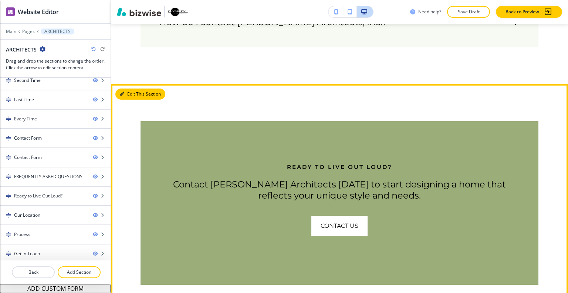
drag, startPoint x: 134, startPoint y: 68, endPoint x: 112, endPoint y: 85, distance: 27.6
click at [134, 88] on button "Edit This Section" at bounding box center [140, 93] width 50 height 11
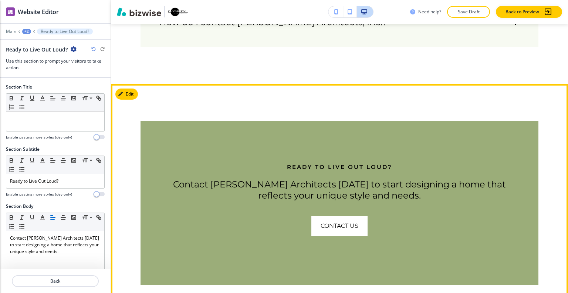
scroll to position [3398, 0]
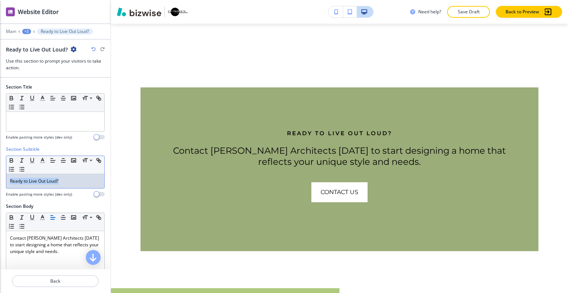
drag, startPoint x: 67, startPoint y: 178, endPoint x: 10, endPoint y: 182, distance: 56.7
click at [6, 181] on div "Ready to Live Out Loud?" at bounding box center [55, 181] width 98 height 14
copy p "Ready to Live Out Loud?"
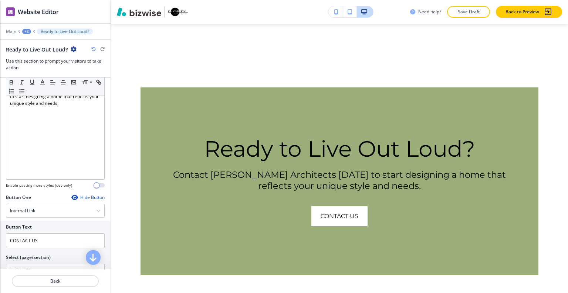
scroll to position [259, 0]
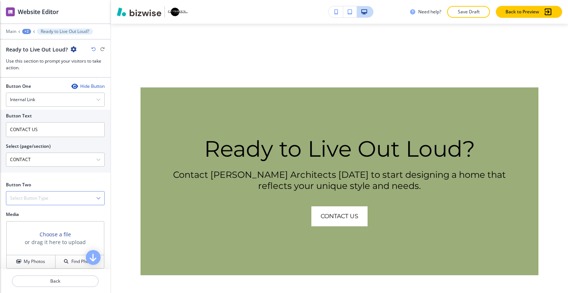
click at [49, 196] on div "Select Button Type" at bounding box center [55, 197] width 98 height 13
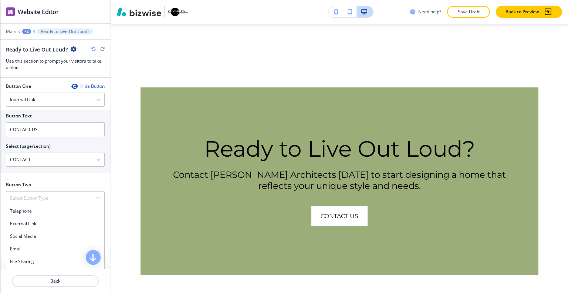
drag, startPoint x: 50, startPoint y: 208, endPoint x: 120, endPoint y: 105, distance: 124.9
click at [50, 208] on h4 "Telephone" at bounding box center [55, 211] width 91 height 7
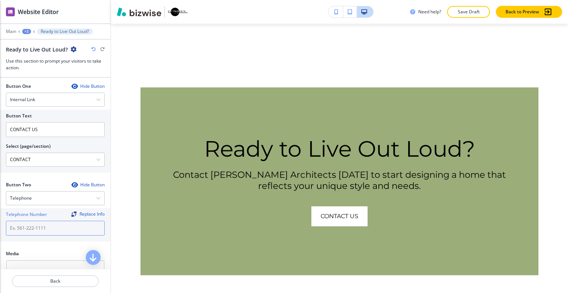
paste input "[PHONE_NUMBER]"
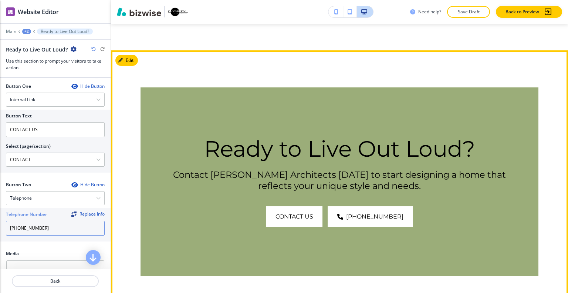
type input "[PHONE_NUMBER]"
click at [173, 206] on div "CONTACT US 484-562-0155" at bounding box center [339, 216] width 345 height 21
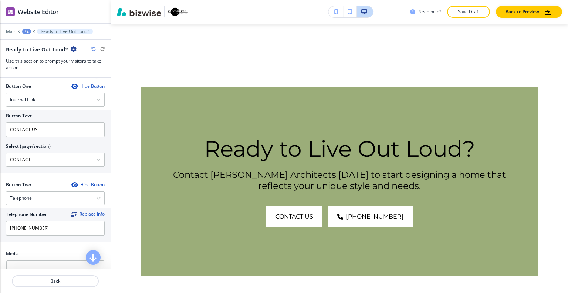
scroll to position [395, 0]
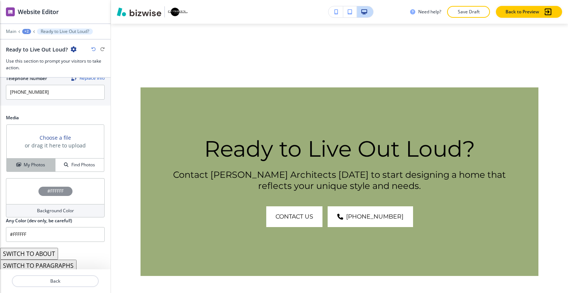
click at [43, 161] on h4 "My Photos" at bounding box center [34, 164] width 21 height 7
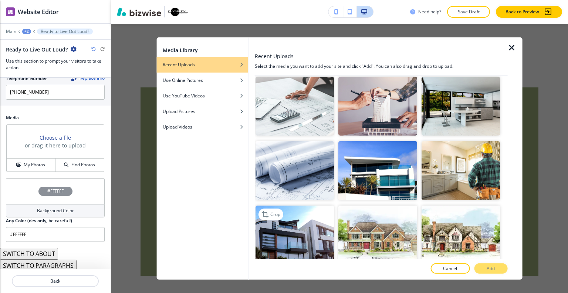
scroll to position [1073, 0]
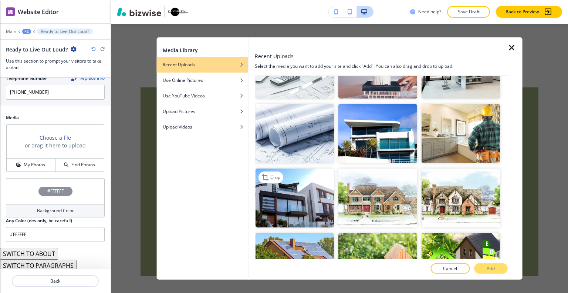
click at [286, 168] on img "button" at bounding box center [295, 197] width 78 height 59
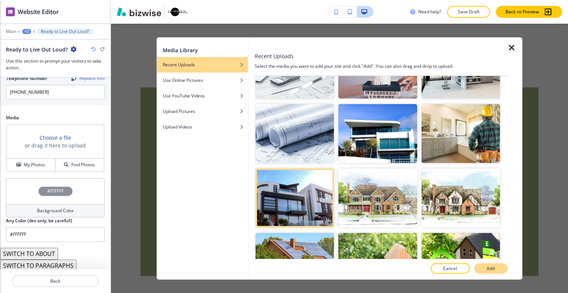
click at [478, 263] on button "Add" at bounding box center [490, 268] width 33 height 10
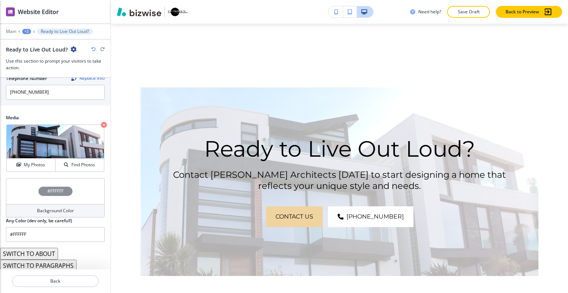
click at [34, 181] on div "#FFFFFF" at bounding box center [55, 191] width 99 height 26
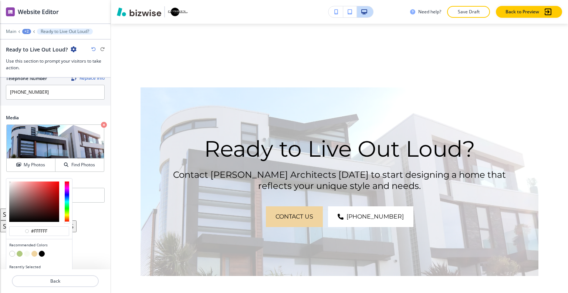
scroll to position [406, 0]
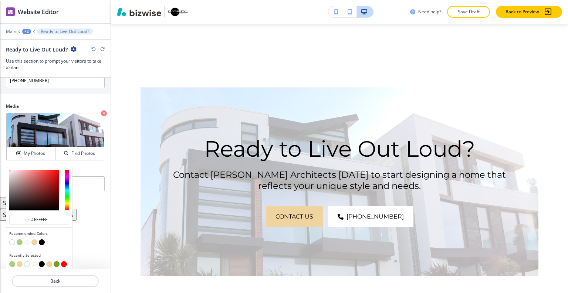
click at [34, 240] on button "button" at bounding box center [34, 242] width 6 height 6
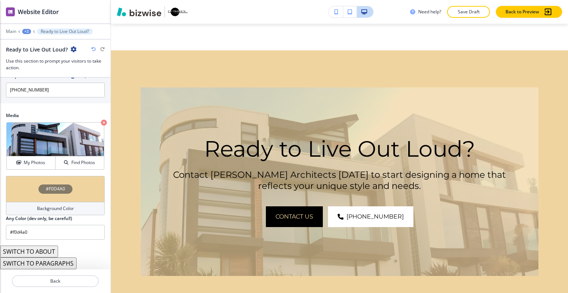
scroll to position [395, 0]
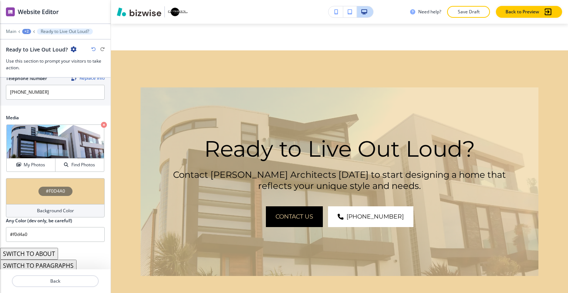
click at [16, 187] on div "#F0D4A0" at bounding box center [55, 191] width 99 height 26
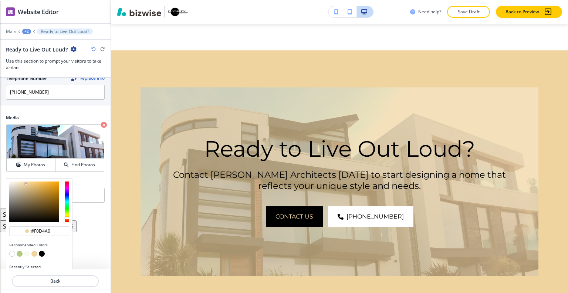
scroll to position [406, 0]
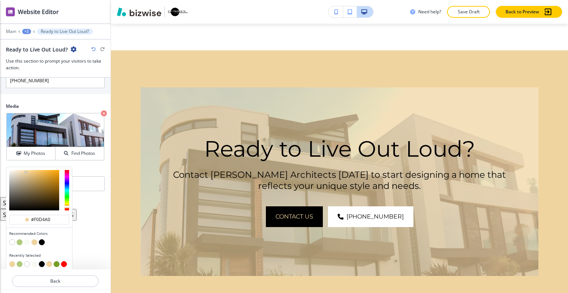
click at [21, 239] on button "button" at bounding box center [20, 242] width 6 height 6
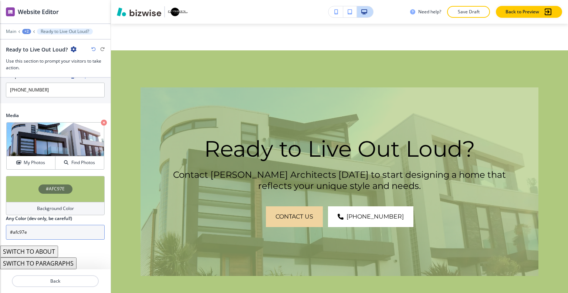
scroll to position [395, 0]
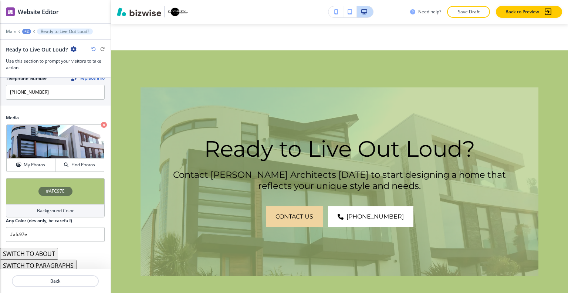
click at [37, 184] on div "#AFC97E" at bounding box center [55, 191] width 99 height 26
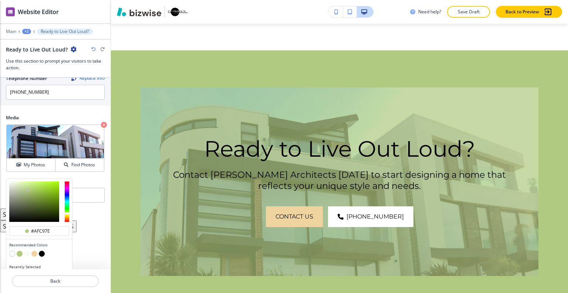
scroll to position [406, 0]
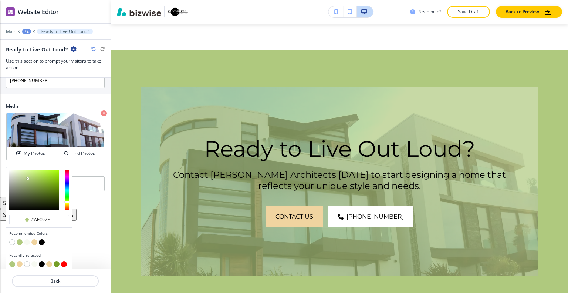
click at [41, 240] on button "button" at bounding box center [42, 242] width 6 height 6
type input "#000000"
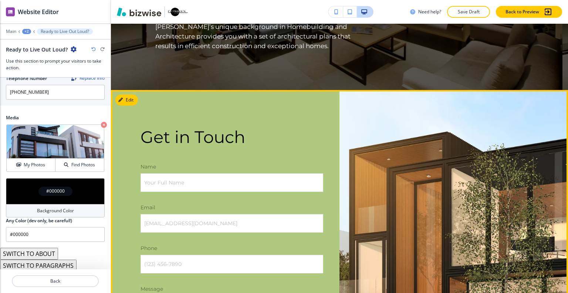
scroll to position [4064, 0]
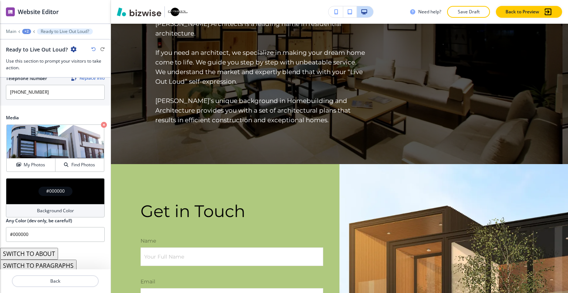
click at [26, 29] on div "+2" at bounding box center [26, 31] width 9 height 5
click at [34, 53] on p "ARCHITECTS" at bounding box center [46, 56] width 38 height 7
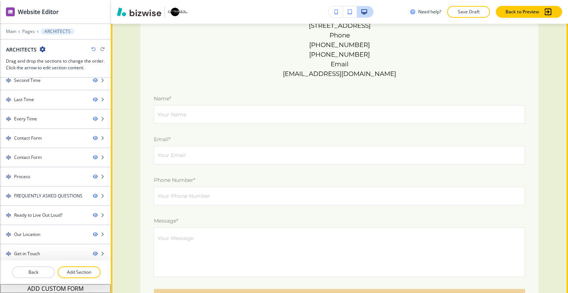
scroll to position [2637, 0]
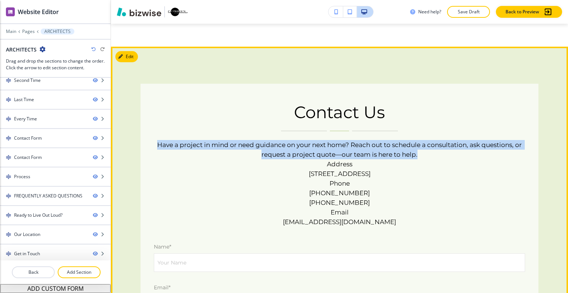
drag, startPoint x: 421, startPoint y: 130, endPoint x: 157, endPoint y: 116, distance: 264.5
click at [150, 115] on div "Contact Us Have a project in mind or need guidance on your next home? Reach out…" at bounding box center [340, 289] width 398 height 411
copy p "Have a project in mind or need guidance on your next home? Reach out to schedul…"
click at [131, 51] on button "Edit This Section" at bounding box center [140, 56] width 50 height 11
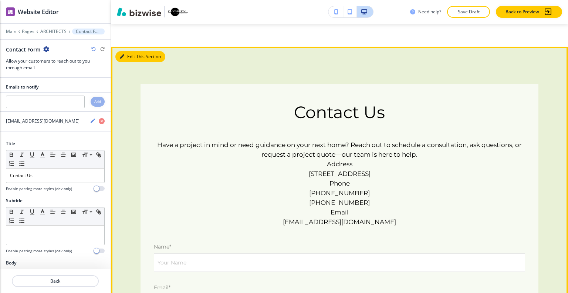
scroll to position [2634, 0]
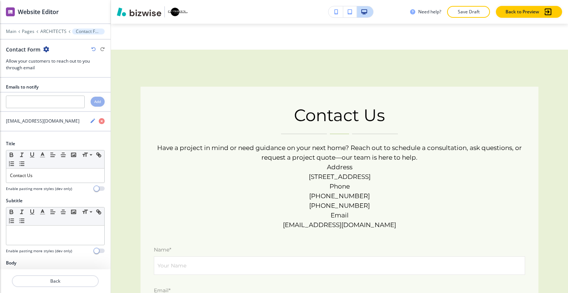
click at [44, 48] on icon "button" at bounding box center [46, 49] width 6 height 6
click at [67, 87] on p "Delete Section" at bounding box center [66, 87] width 38 height 7
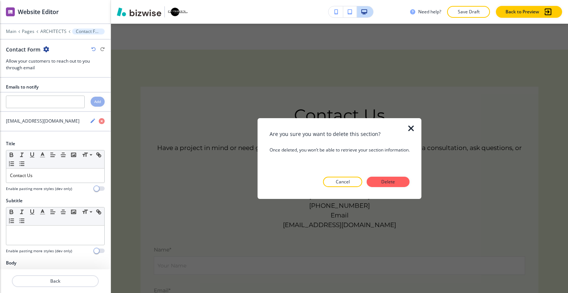
click at [386, 190] on div at bounding box center [340, 193] width 140 height 12
click at [387, 179] on p "Delete" at bounding box center [389, 181] width 18 height 7
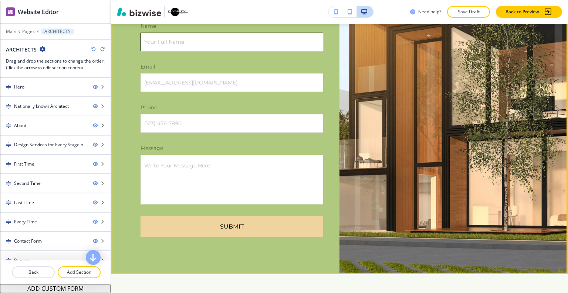
scroll to position [3609, 0]
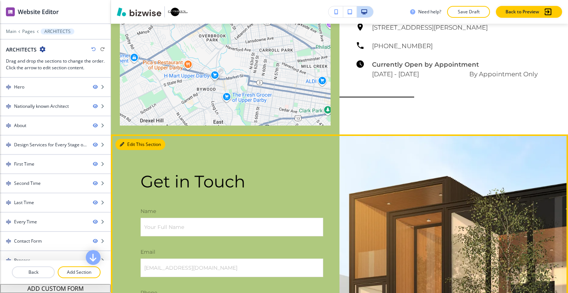
click at [127, 139] on button "Edit This Section" at bounding box center [140, 144] width 50 height 11
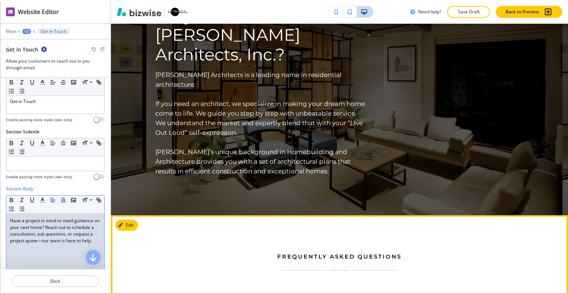
scroll to position [2841, 0]
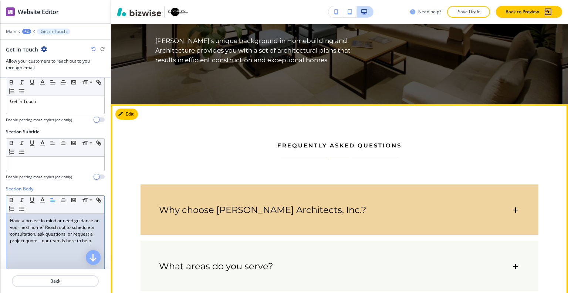
click at [460, 184] on div "Why choose [PERSON_NAME] Architects, Inc.?" at bounding box center [340, 206] width 398 height 44
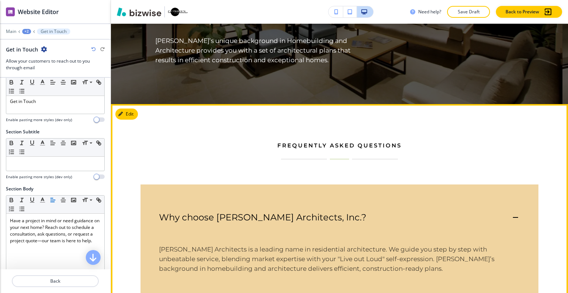
click at [460, 212] on div "Why choose [PERSON_NAME] Architects, Inc.?" at bounding box center [335, 217] width 352 height 11
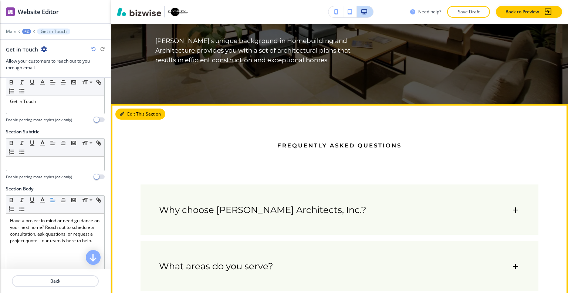
click at [129, 104] on div "Edit This Section FREQUENTLY ASKED QUESTIONS Why choose C. O’Brien Architects, …" at bounding box center [339, 244] width 457 height 280
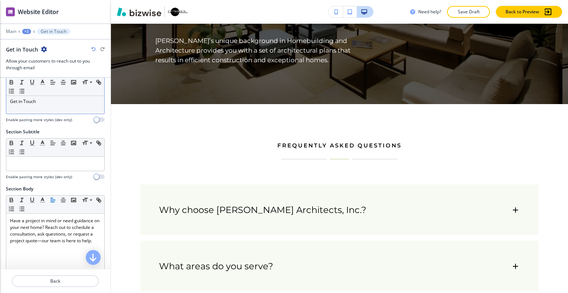
scroll to position [0, 0]
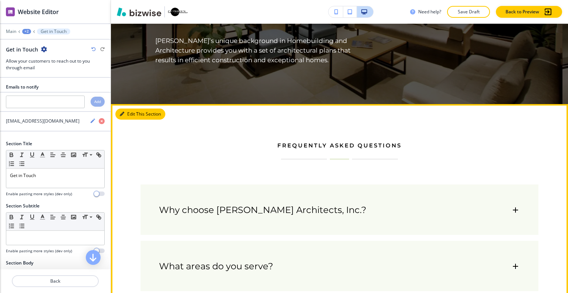
click at [128, 108] on button "Edit This Section" at bounding box center [140, 113] width 50 height 11
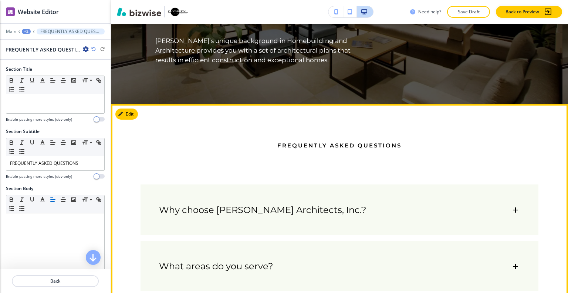
scroll to position [2867, 0]
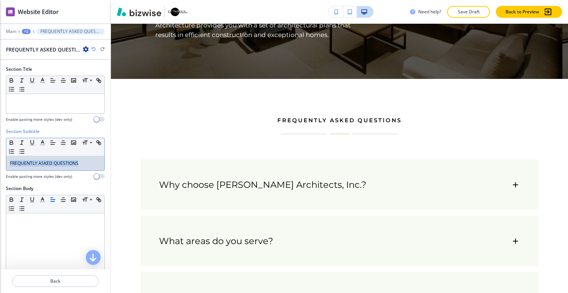
drag, startPoint x: 88, startPoint y: 162, endPoint x: 20, endPoint y: 165, distance: 68.1
click at [1, 165] on div "Section Subtitle Small Normal Large Huge FREQUENTLY ASKED QUESTIONS Enable past…" at bounding box center [55, 156] width 111 height 57
copy p "FREQUENTLY ASKED QUESTIONS"
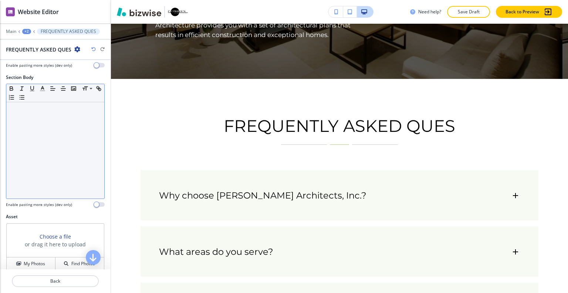
scroll to position [148, 0]
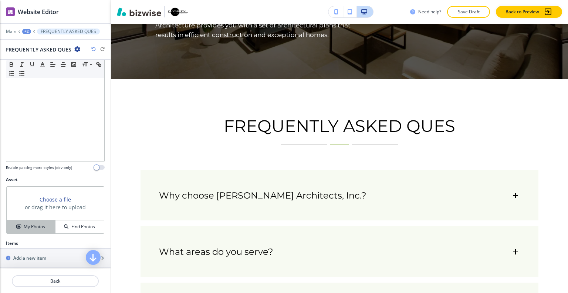
click at [34, 225] on h4 "My Photos" at bounding box center [34, 226] width 21 height 7
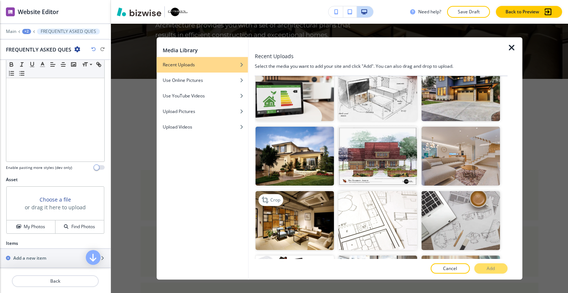
click at [318, 211] on img "button" at bounding box center [295, 220] width 78 height 59
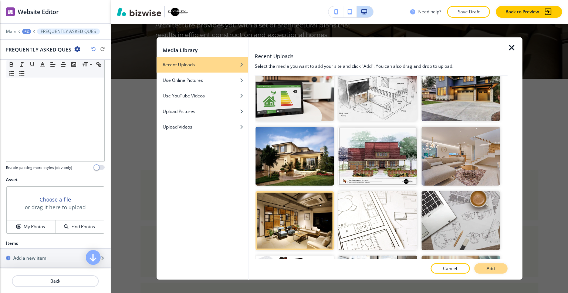
click at [499, 269] on button "Add" at bounding box center [490, 268] width 33 height 10
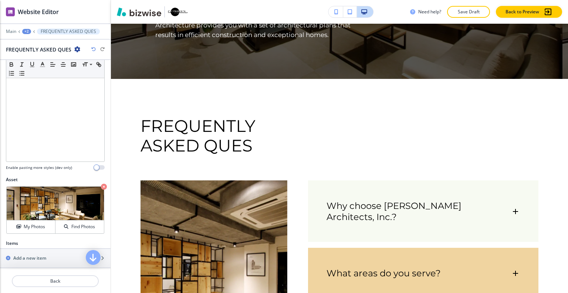
scroll to position [2904, 0]
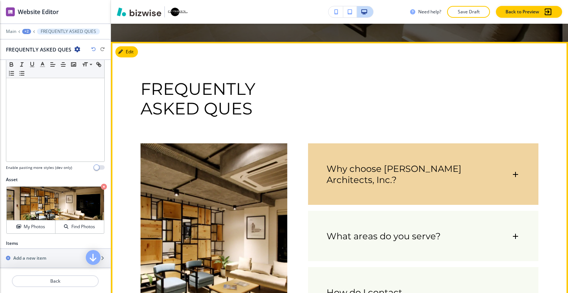
click at [450, 163] on h6 "Why choose [PERSON_NAME] Architects, Inc.?" at bounding box center [397, 174] width 140 height 22
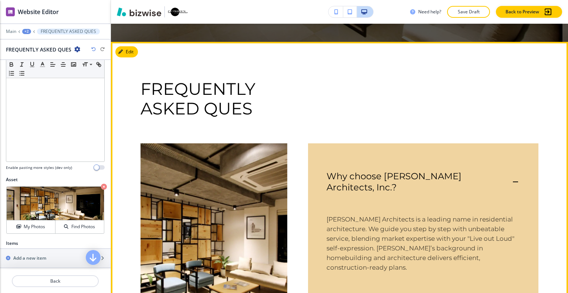
click at [450, 171] on h6 "Why choose [PERSON_NAME] Architects, Inc.?" at bounding box center [397, 182] width 140 height 22
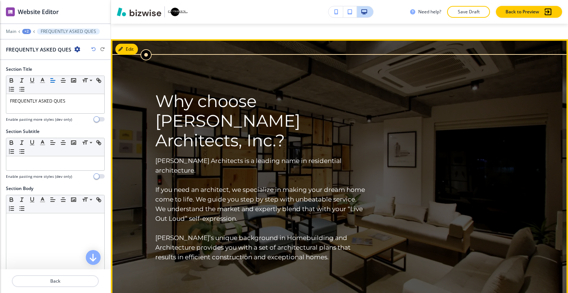
scroll to position [2756, 0]
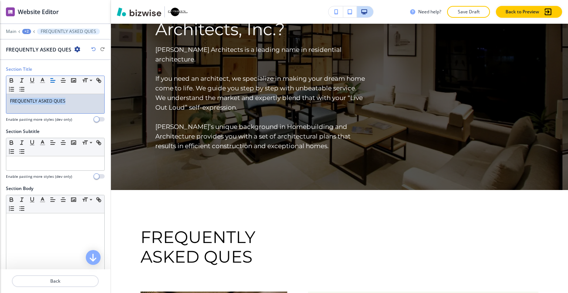
drag, startPoint x: 71, startPoint y: 97, endPoint x: 1, endPoint y: 109, distance: 70.3
click at [0, 109] on div "Section Title Small Normal Large Huge FREQUENTLY ASKED QUES Enable pasting more…" at bounding box center [55, 97] width 111 height 62
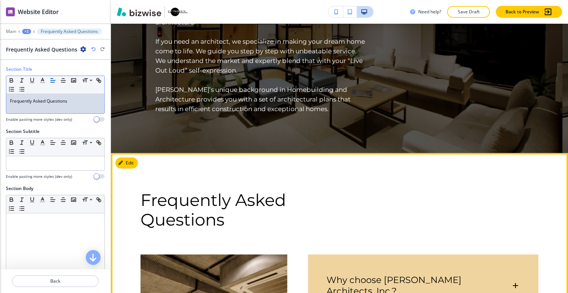
scroll to position [2830, 0]
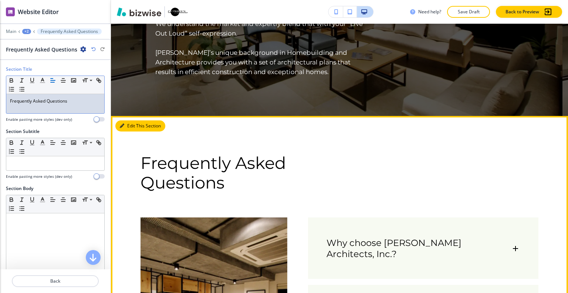
click at [126, 120] on button "Edit This Section" at bounding box center [140, 125] width 50 height 11
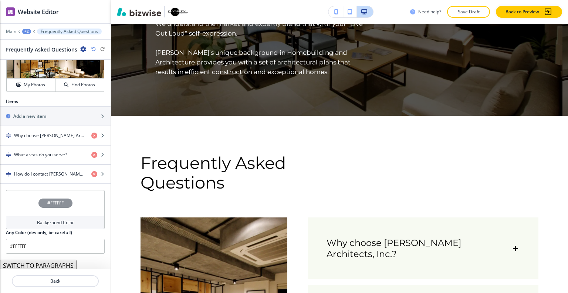
click at [29, 205] on div "#FFFFFF" at bounding box center [55, 203] width 99 height 26
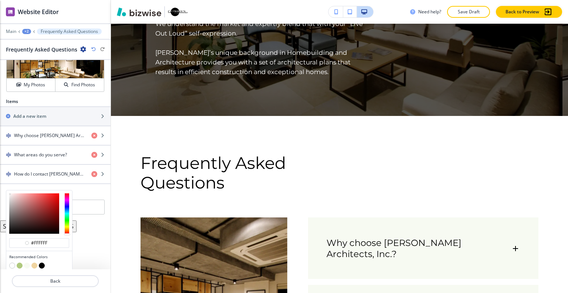
scroll to position [313, 0]
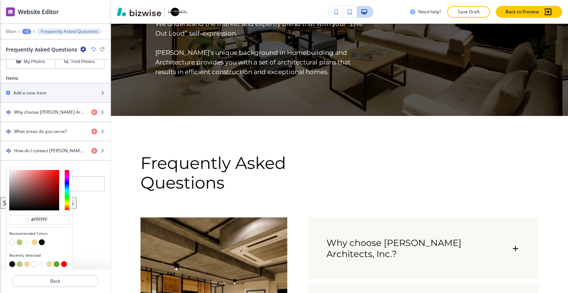
click at [34, 239] on button "button" at bounding box center [34, 242] width 6 height 6
type input "#f0d4a0"
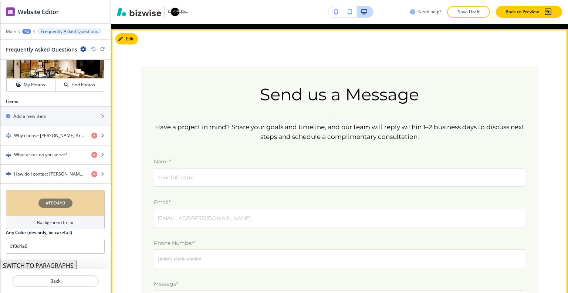
scroll to position [2127, 0]
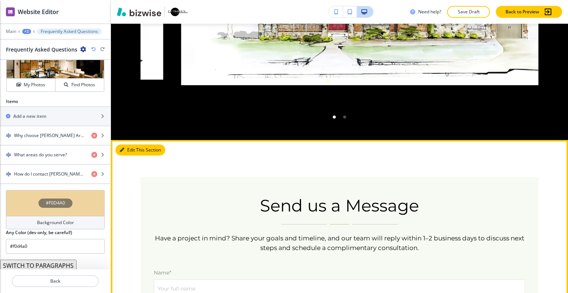
click at [127, 144] on button "Edit This Section" at bounding box center [140, 149] width 50 height 11
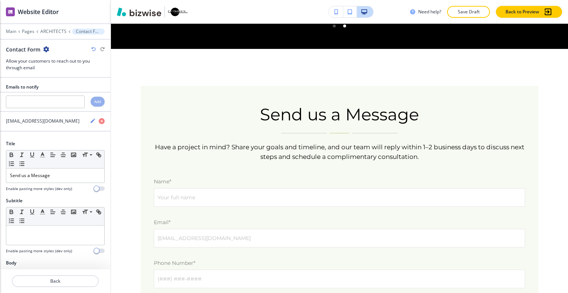
click at [47, 46] on icon "button" at bounding box center [46, 49] width 6 height 6
click at [69, 87] on p "Delete Section" at bounding box center [66, 87] width 38 height 7
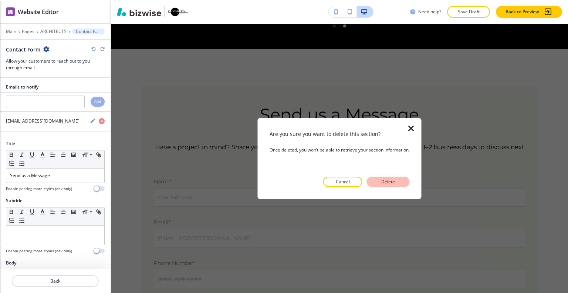
click at [377, 176] on button "Delete" at bounding box center [388, 181] width 43 height 10
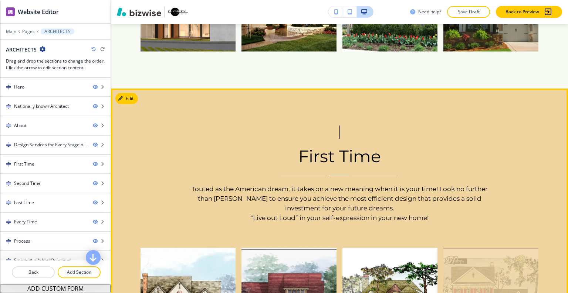
scroll to position [960, 0]
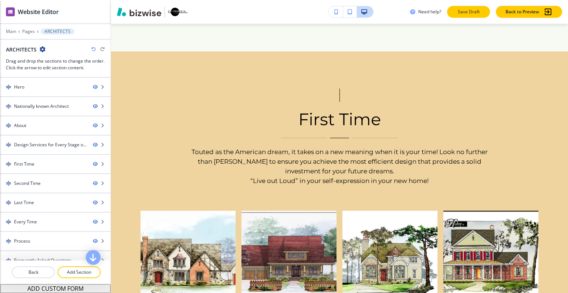
click at [464, 17] on button "Save Draft" at bounding box center [468, 12] width 43 height 12
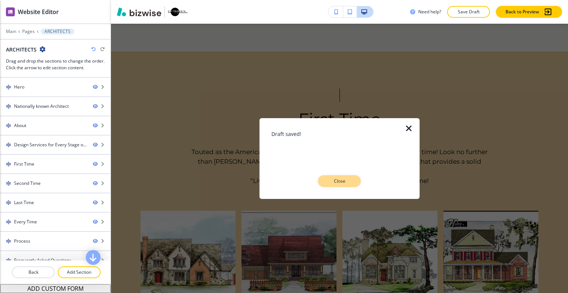
click at [349, 180] on p "Close" at bounding box center [340, 181] width 24 height 7
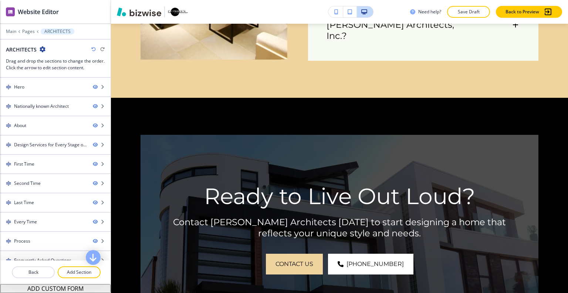
scroll to position [0, 0]
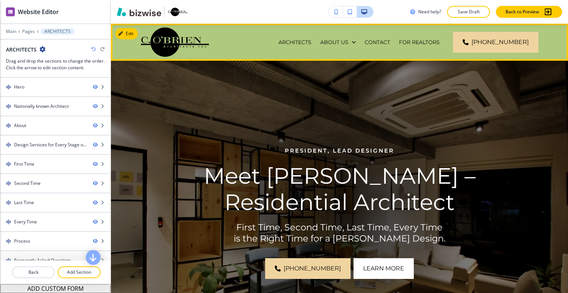
click at [418, 75] on p "TESTIMONIALS" at bounding box center [420, 78] width 39 height 7
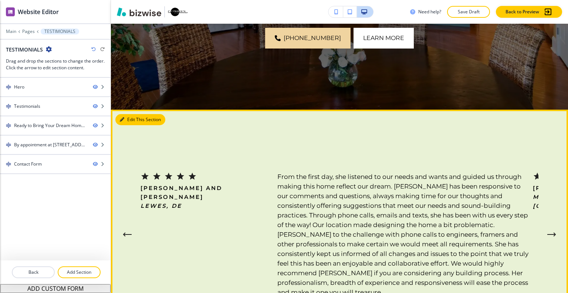
click at [129, 121] on button "Edit This Section" at bounding box center [140, 119] width 50 height 11
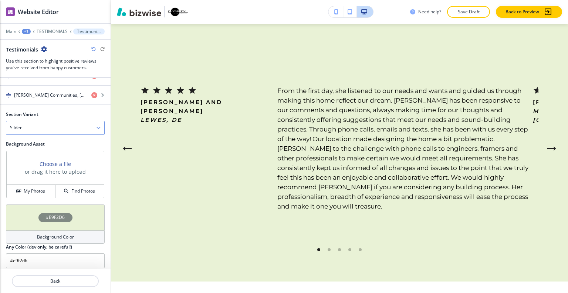
scroll to position [528, 0]
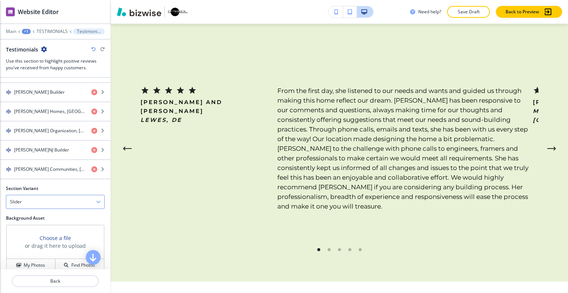
click at [49, 201] on div "Slider" at bounding box center [55, 201] width 98 height 13
click at [50, 221] on div "Flat" at bounding box center [55, 227] width 98 height 13
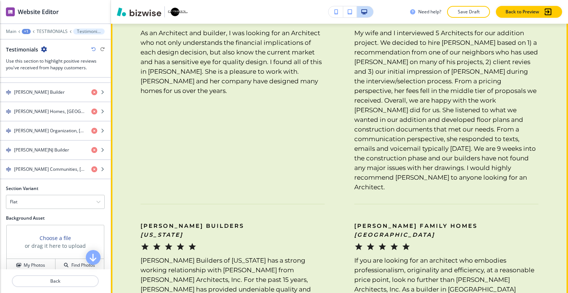
scroll to position [1006, 0]
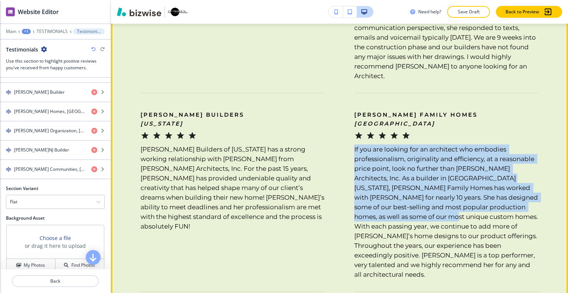
drag, startPoint x: 399, startPoint y: 190, endPoint x: 343, endPoint y: 122, distance: 87.8
click at [343, 122] on div "Schaeffer Family Homes South NJ If you are looking for an architect who embodie…" at bounding box center [432, 185] width 214 height 186
copy h6 "If you are looking for an architect who embodies professionalism, originality a…"
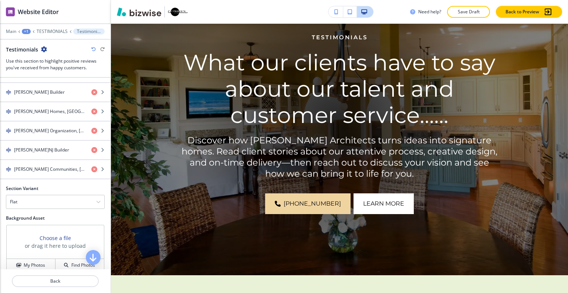
scroll to position [0, 0]
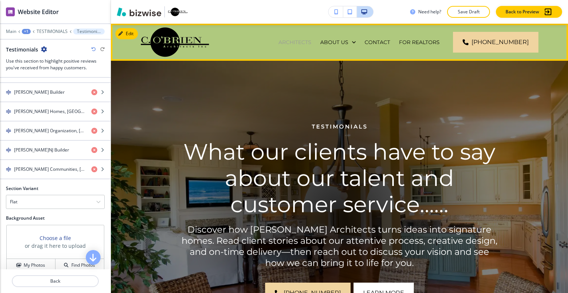
click at [279, 44] on p "ARCHITECTS" at bounding box center [295, 41] width 33 height 7
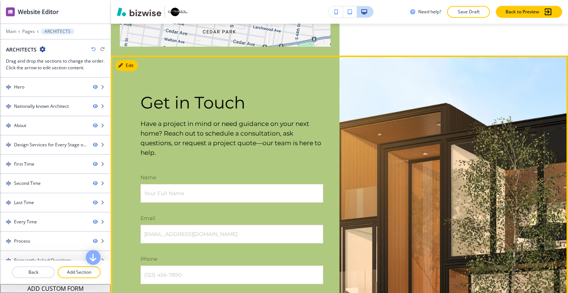
scroll to position [3214, 0]
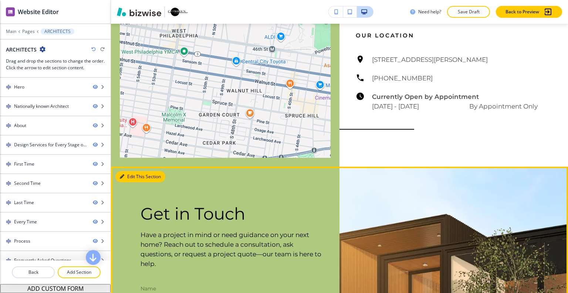
click at [133, 171] on button "Edit This Section" at bounding box center [140, 176] width 50 height 11
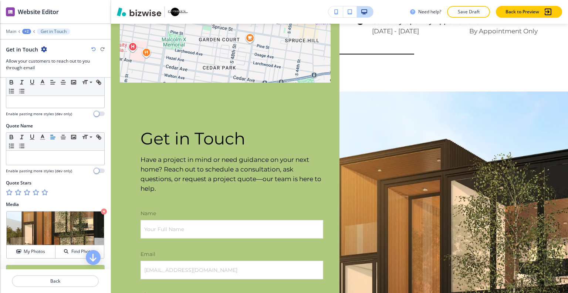
scroll to position [259, 0]
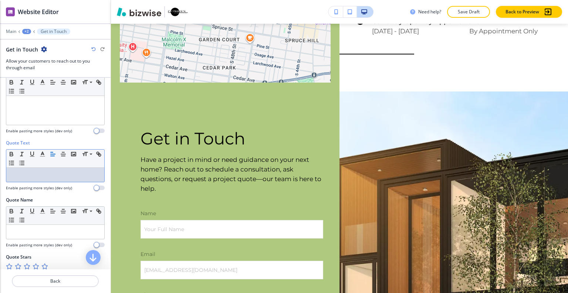
drag, startPoint x: 27, startPoint y: 180, endPoint x: 13, endPoint y: 174, distance: 15.1
click at [13, 174] on p at bounding box center [55, 174] width 91 height 7
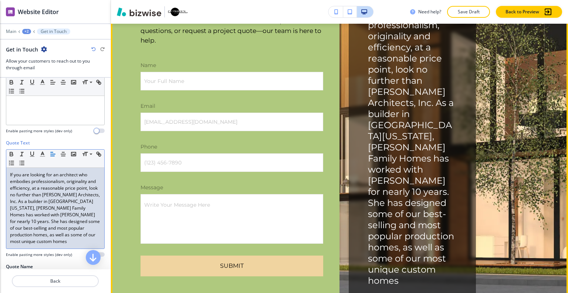
scroll to position [3400, 0]
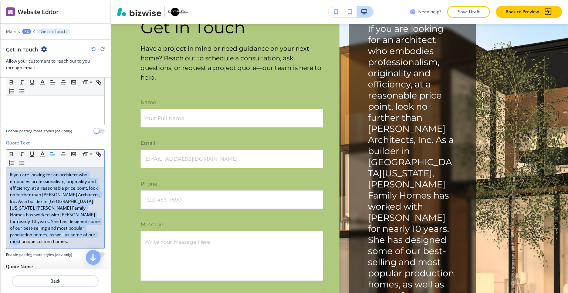
drag, startPoint x: 56, startPoint y: 240, endPoint x: 0, endPoint y: 159, distance: 98.9
click at [0, 159] on div "Quote Text Small Normal Large Huge If you are looking for an architect who embo…" at bounding box center [55, 201] width 111 height 124
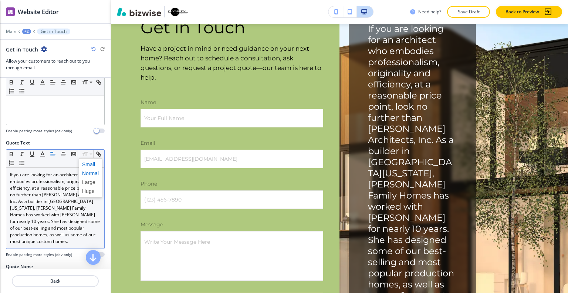
click at [89, 161] on span at bounding box center [90, 164] width 17 height 9
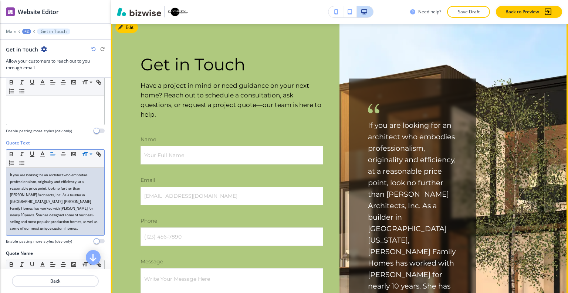
scroll to position [3326, 0]
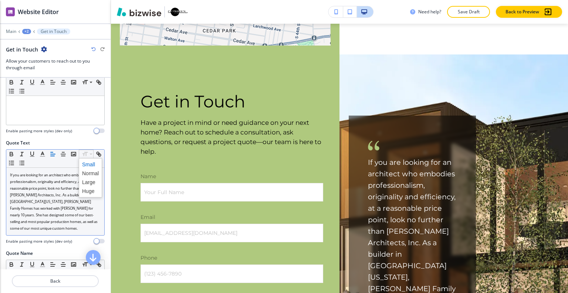
click at [90, 160] on span at bounding box center [90, 164] width 17 height 9
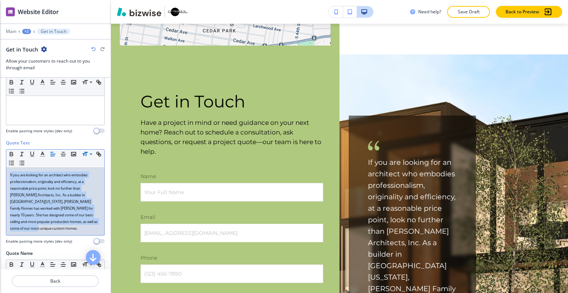
click at [64, 206] on span "If you are looking for an architect who embodies professionalism, originality a…" at bounding box center [54, 201] width 88 height 58
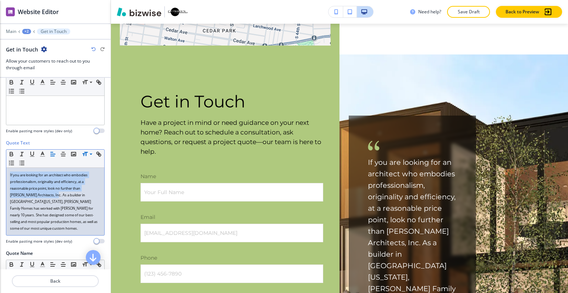
drag, startPoint x: 48, startPoint y: 193, endPoint x: 0, endPoint y: 162, distance: 57.2
click at [0, 162] on div "Quote Text Small Normal Large Huge If you are looking for an architect who embo…" at bounding box center [55, 194] width 111 height 110
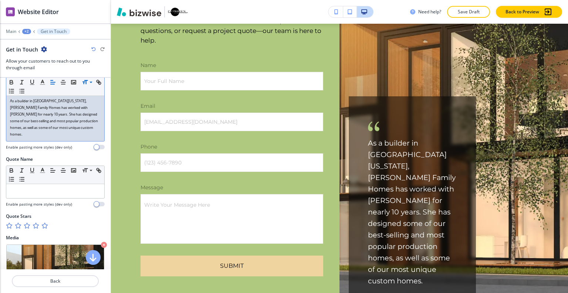
scroll to position [370, 0]
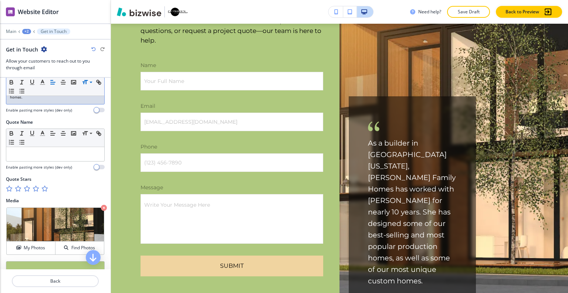
click at [44, 185] on icon "button" at bounding box center [44, 188] width 6 height 6
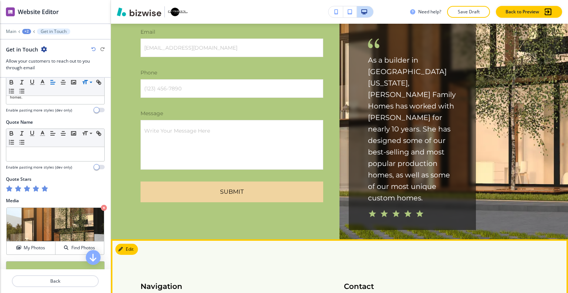
scroll to position [3621, 0]
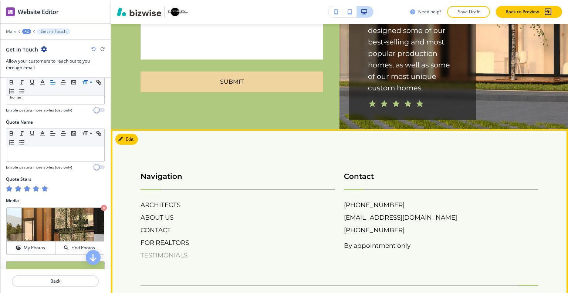
click at [179, 250] on h6 "TESTIMONIALS" at bounding box center [238, 255] width 195 height 10
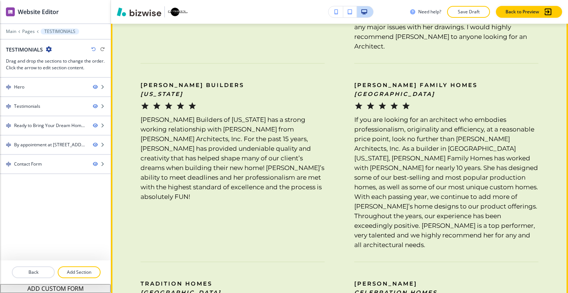
scroll to position [999, 0]
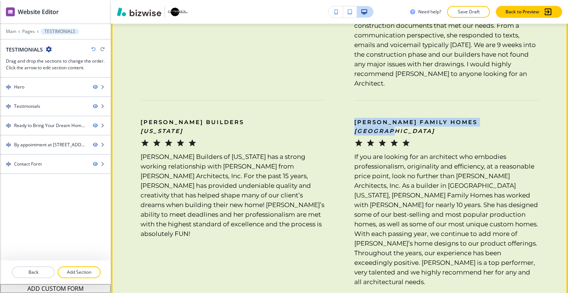
drag, startPoint x: 392, startPoint y: 102, endPoint x: 387, endPoint y: 95, distance: 8.5
click at [349, 100] on div "Schaeffer Family Homes South NJ If you are looking for an architect who embodie…" at bounding box center [432, 193] width 214 height 186
click at [453, 118] on p "Schaeffer Family Homes South NJ" at bounding box center [415, 127] width 123 height 18
drag, startPoint x: 461, startPoint y: 95, endPoint x: 360, endPoint y: 95, distance: 100.6
click at [350, 100] on div "Schaeffer Family Homes South NJ If you are looking for an architect who embodie…" at bounding box center [432, 193] width 214 height 186
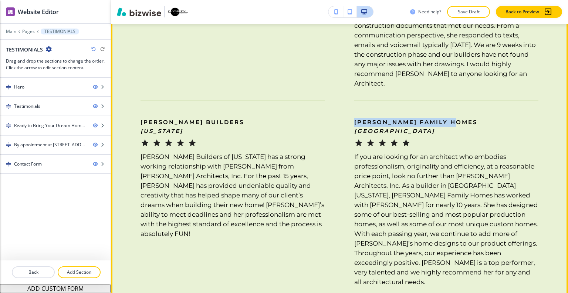
copy p "[PERSON_NAME] Family Homes"
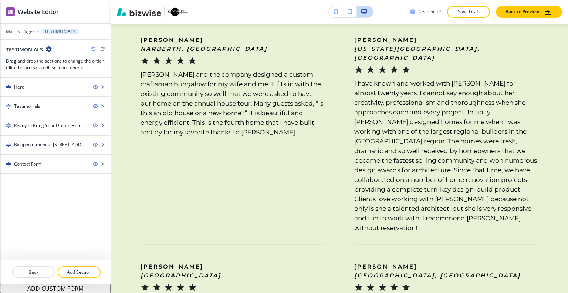
scroll to position [0, 0]
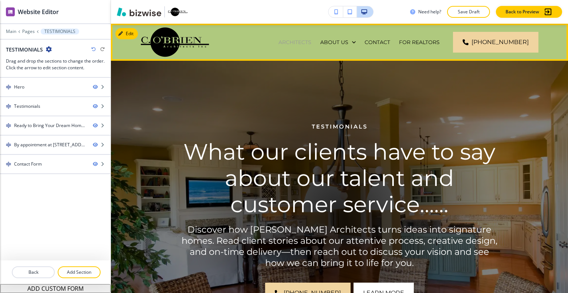
click at [279, 44] on p "ARCHITECTS" at bounding box center [295, 41] width 33 height 7
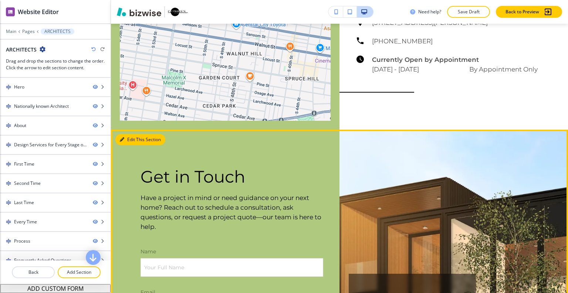
click at [128, 134] on button "Edit This Section" at bounding box center [140, 139] width 50 height 11
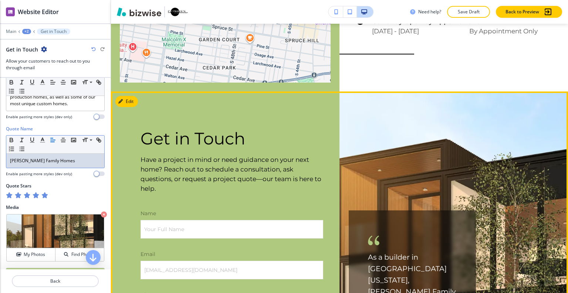
scroll to position [3437, 0]
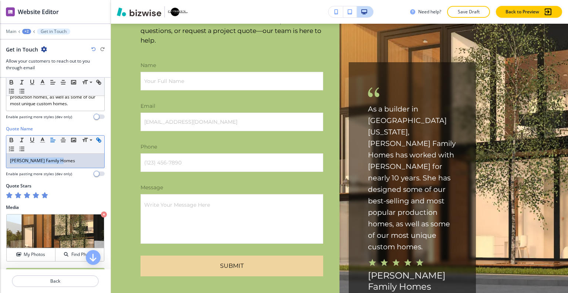
drag, startPoint x: 64, startPoint y: 161, endPoint x: 13, endPoint y: 149, distance: 52.0
click at [3, 152] on div "Quote Name Small Normal Large Huge Schaeffer Family Homes Enable pasting more s…" at bounding box center [55, 153] width 111 height 57
click at [93, 148] on span at bounding box center [90, 150] width 17 height 9
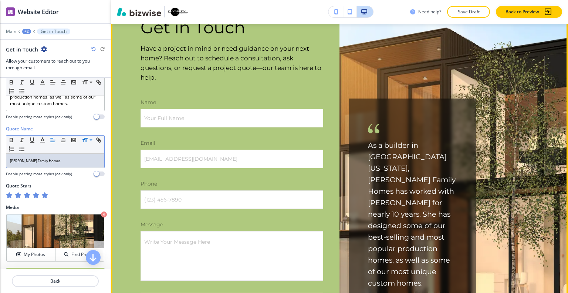
scroll to position [3326, 0]
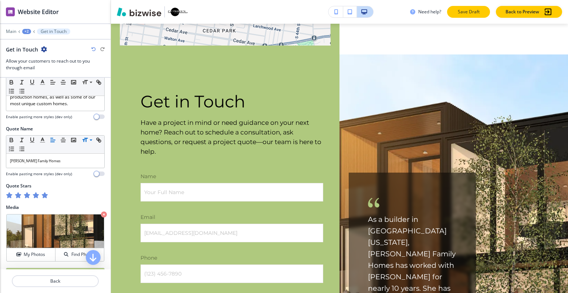
click at [476, 11] on p "Save Draft" at bounding box center [469, 12] width 24 height 7
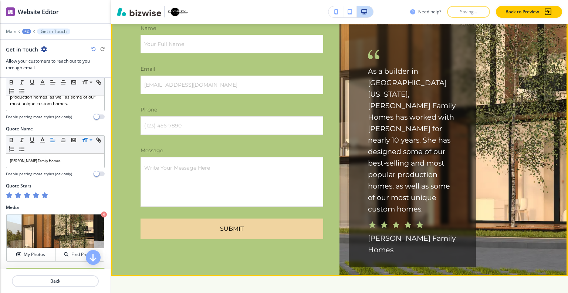
scroll to position [3621, 0]
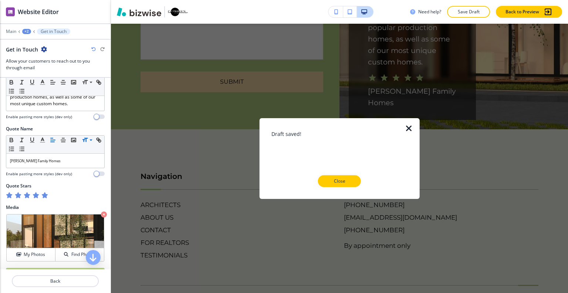
click at [343, 184] on button "Close" at bounding box center [339, 181] width 43 height 12
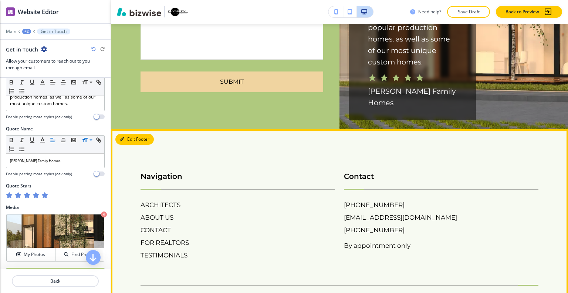
click at [129, 134] on button "Edit Footer" at bounding box center [134, 139] width 38 height 11
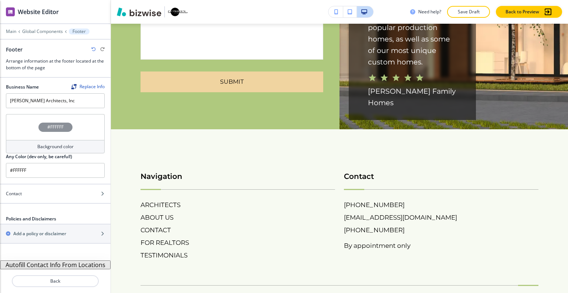
click at [29, 122] on div "#FFFFFF" at bounding box center [55, 127] width 99 height 26
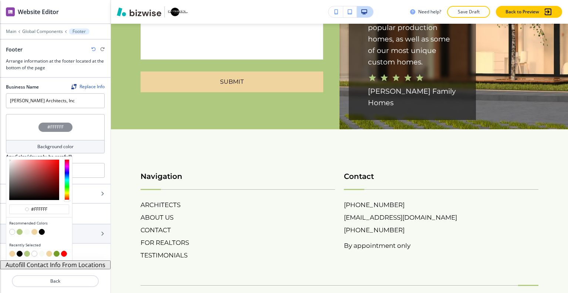
click at [27, 231] on button "button" at bounding box center [27, 232] width 6 height 6
type input "#f7faf2"
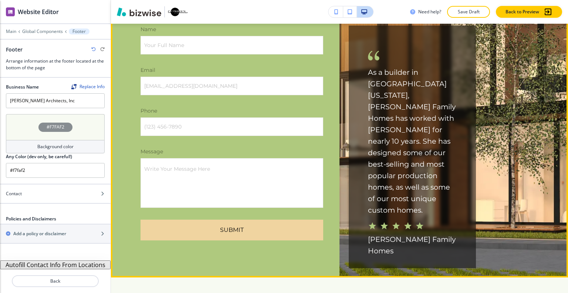
scroll to position [3325, 0]
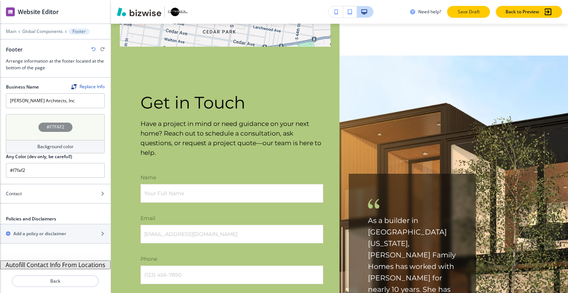
click at [470, 11] on p "Save Draft" at bounding box center [469, 12] width 24 height 7
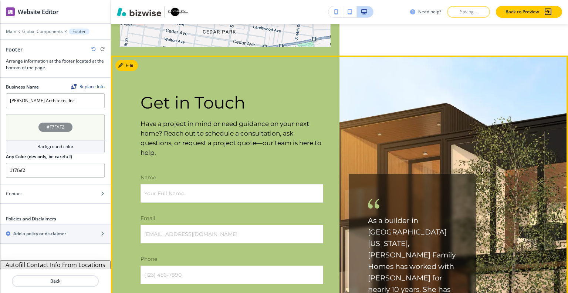
click at [517, 156] on img at bounding box center [454, 240] width 229 height 370
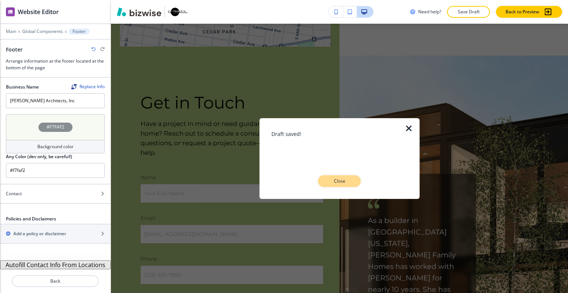
click at [340, 183] on p "Close" at bounding box center [340, 181] width 24 height 7
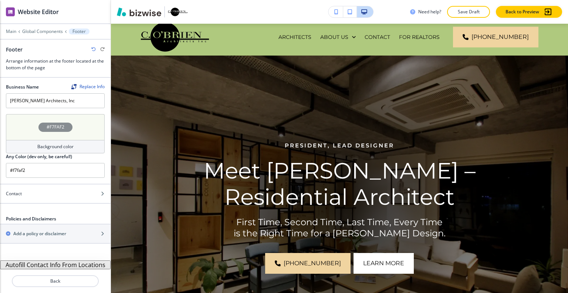
scroll to position [0, 0]
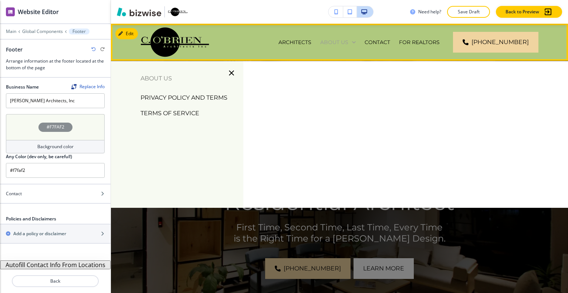
click at [320, 38] on p "ABOUT US" at bounding box center [334, 41] width 28 height 7
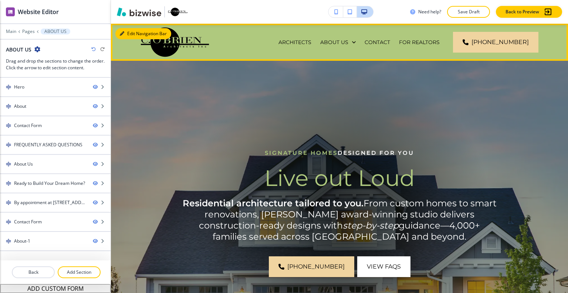
click at [129, 34] on button "Edit Navigation Bar" at bounding box center [143, 33] width 56 height 11
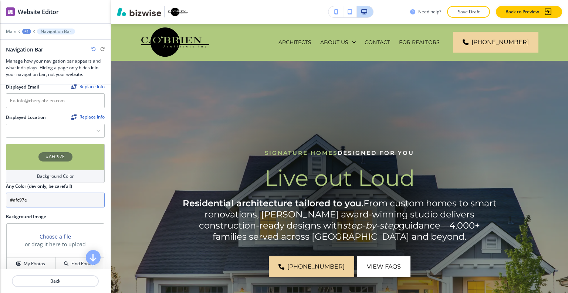
scroll to position [222, 0]
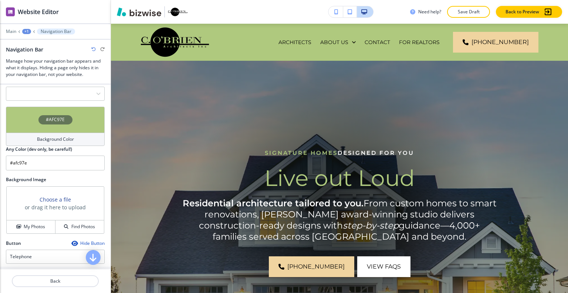
click at [33, 212] on div "Choose a file or drag it here to upload" at bounding box center [55, 203] width 97 height 34
click at [34, 223] on h4 "My Photos" at bounding box center [34, 226] width 21 height 7
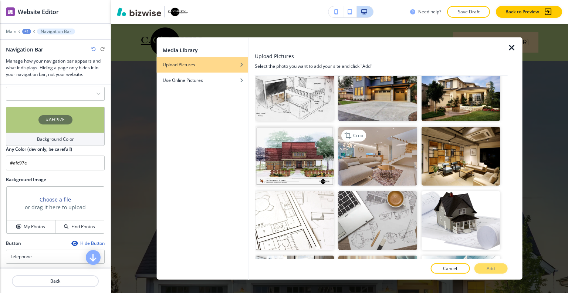
scroll to position [185, 0]
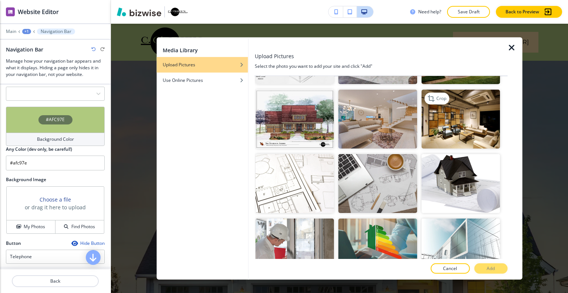
click at [451, 120] on img "button" at bounding box center [460, 119] width 78 height 59
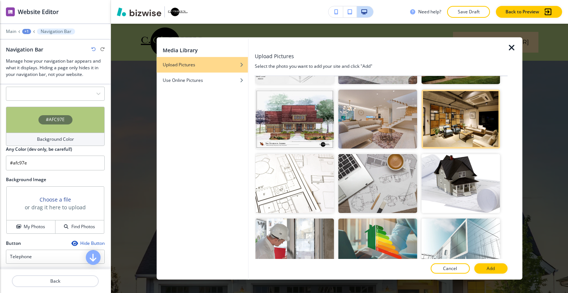
click at [497, 267] on button "Add" at bounding box center [490, 268] width 33 height 10
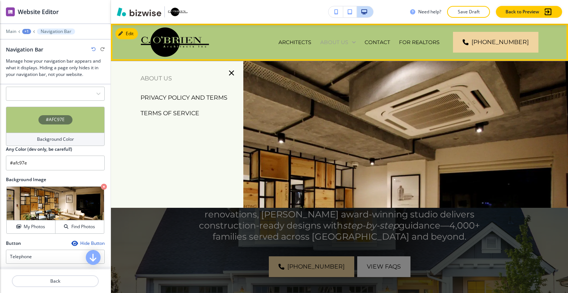
click at [320, 46] on p "ABOUT US" at bounding box center [334, 41] width 28 height 7
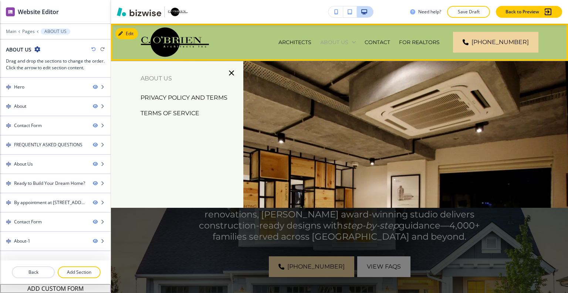
click at [320, 43] on p "ABOUT US" at bounding box center [334, 41] width 28 height 7
click at [320, 43] on div "ABOUT US" at bounding box center [338, 41] width 36 height 7
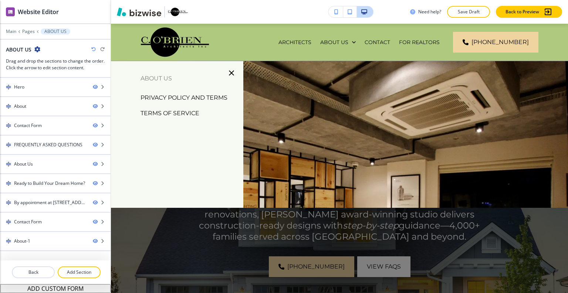
click at [207, 95] on p "PRIVACY POLICY AND TERMS" at bounding box center [184, 97] width 87 height 11
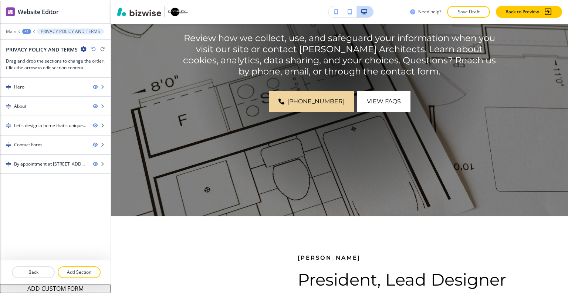
scroll to position [0, 0]
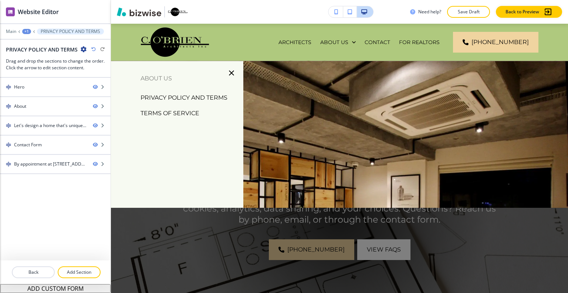
click at [194, 95] on p "PRIVACY POLICY AND TERMS" at bounding box center [184, 97] width 87 height 11
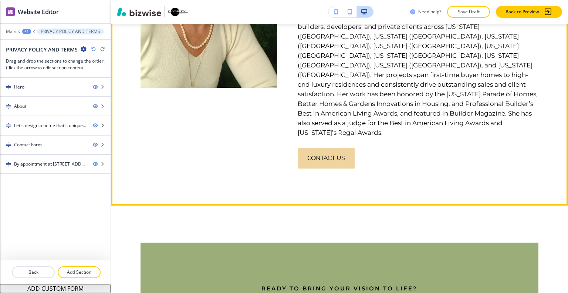
scroll to position [629, 0]
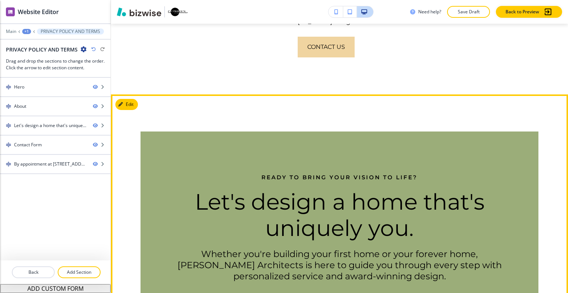
click at [134, 99] on button "Edit" at bounding box center [126, 104] width 23 height 11
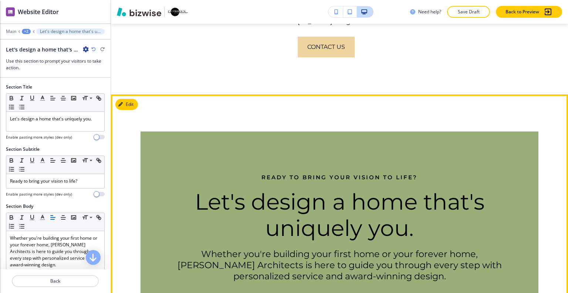
scroll to position [661, 0]
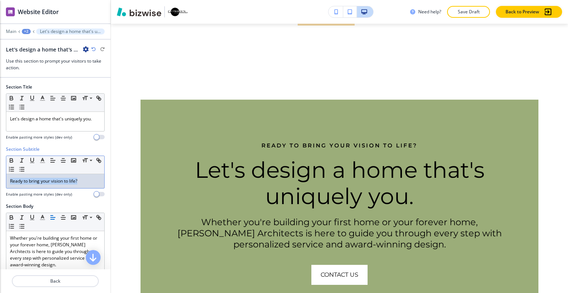
drag, startPoint x: 84, startPoint y: 182, endPoint x: 16, endPoint y: 179, distance: 67.8
click at [3, 178] on div "Section Subtitle Small Normal Large Huge Ready to bring your vision to life? En…" at bounding box center [55, 174] width 111 height 57
copy p "Ready to bring your vision to life?"
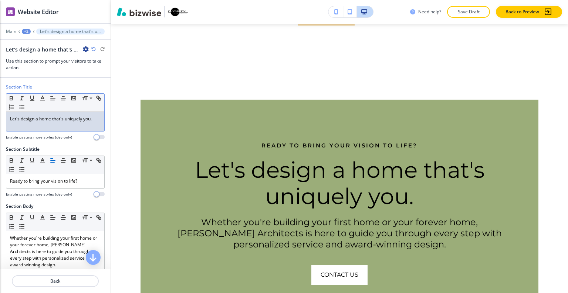
click at [10, 121] on p "Let's design a home that's uniquely you." at bounding box center [55, 118] width 91 height 7
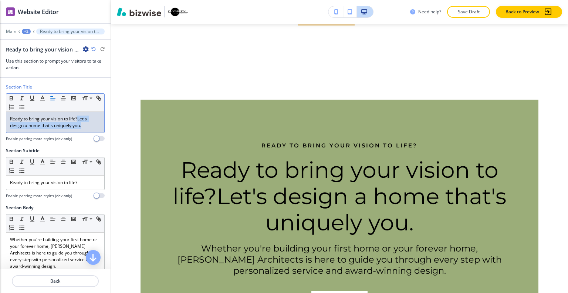
drag, startPoint x: 83, startPoint y: 124, endPoint x: 79, endPoint y: 120, distance: 5.8
click at [79, 120] on p "Ready to bring your vision to life?Let's design a home that's uniquely you." at bounding box center [55, 121] width 91 height 13
copy p "Let's design a home that's uniquely you."
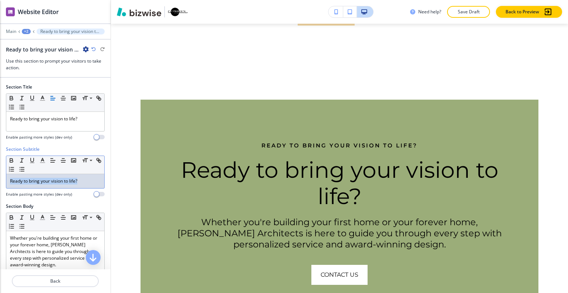
drag, startPoint x: 84, startPoint y: 178, endPoint x: 0, endPoint y: 169, distance: 84.0
click at [0, 169] on div "Section Subtitle Small Normal Large Huge Ready to bring your vision to life? En…" at bounding box center [55, 174] width 111 height 57
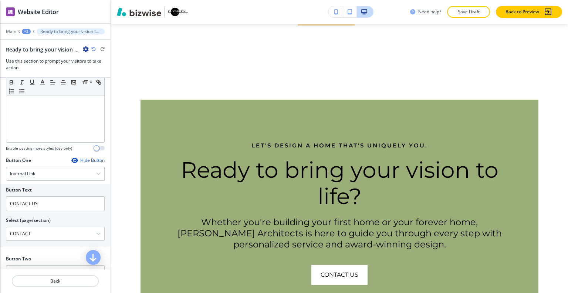
scroll to position [333, 0]
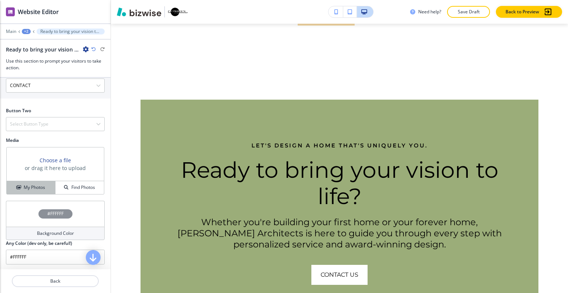
click at [33, 190] on button "My Photos" at bounding box center [31, 187] width 49 height 13
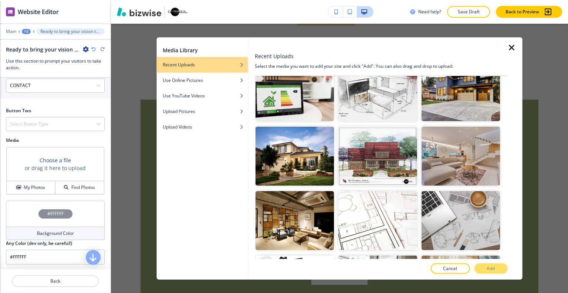
scroll to position [111, 0]
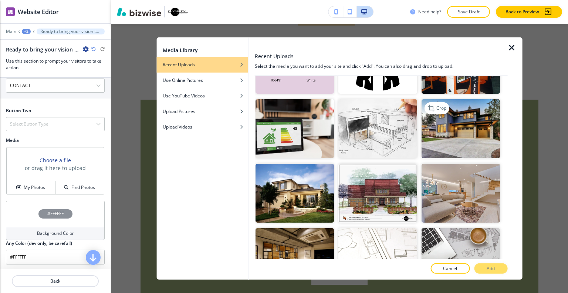
click at [473, 137] on img "button" at bounding box center [460, 128] width 78 height 59
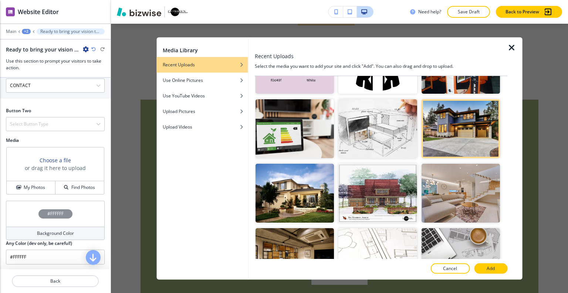
click at [499, 265] on button "Add" at bounding box center [490, 268] width 33 height 10
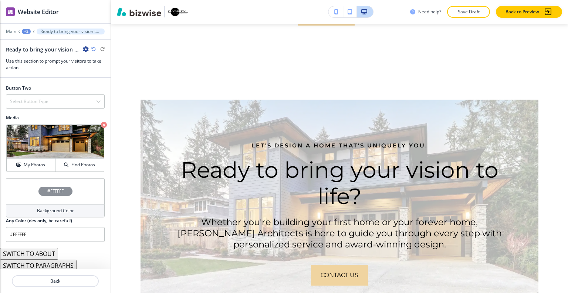
click at [33, 183] on div "#FFFFFF" at bounding box center [55, 191] width 99 height 26
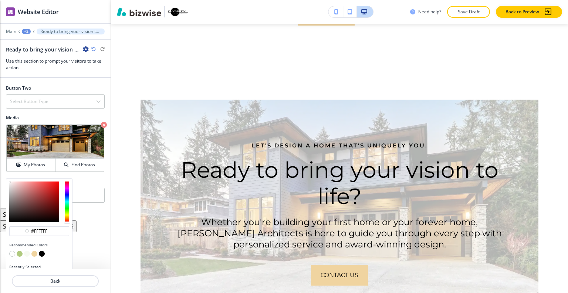
scroll to position [367, 0]
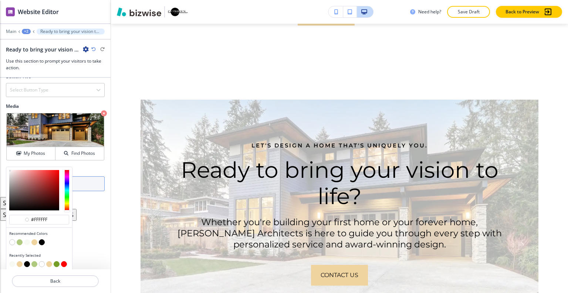
click at [20, 239] on button "button" at bounding box center [20, 242] width 6 height 6
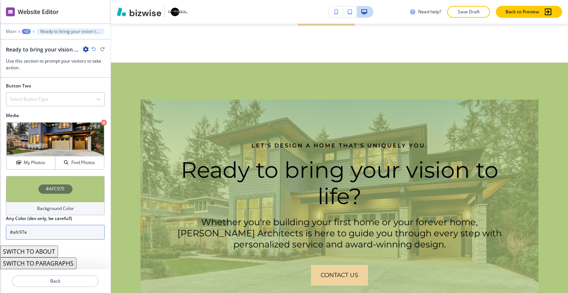
scroll to position [356, 0]
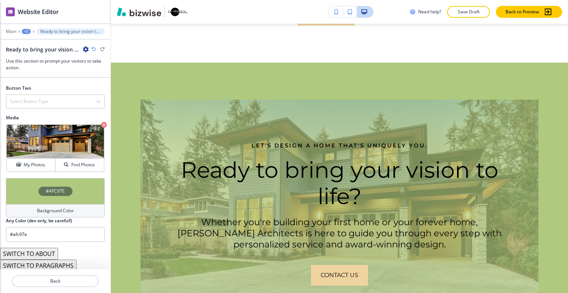
click at [32, 181] on div "#AFC97E" at bounding box center [55, 191] width 99 height 26
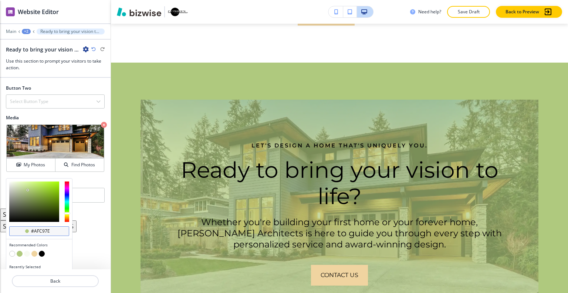
scroll to position [367, 0]
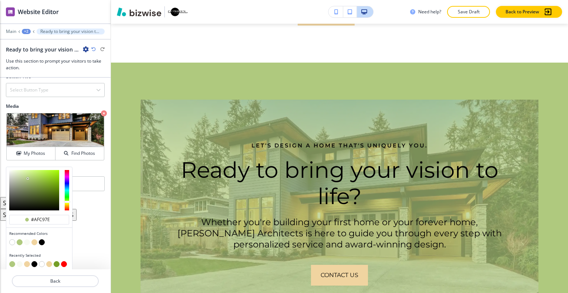
click at [36, 239] on button "button" at bounding box center [34, 242] width 6 height 6
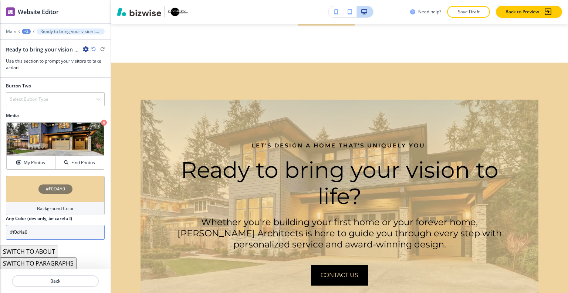
scroll to position [356, 0]
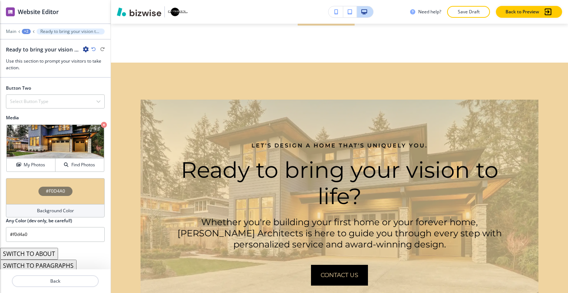
click at [26, 178] on div "#F0D4A0" at bounding box center [55, 191] width 99 height 26
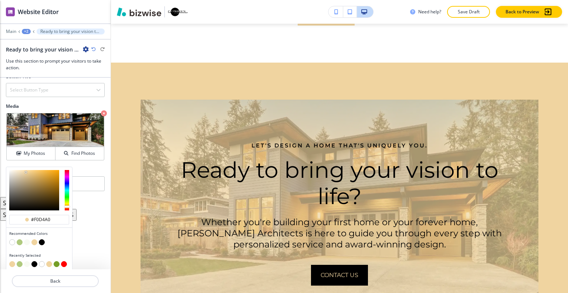
click at [42, 240] on button "button" at bounding box center [42, 242] width 6 height 6
type input "#000000"
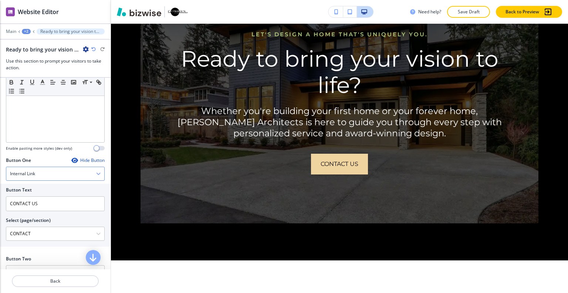
scroll to position [222, 0]
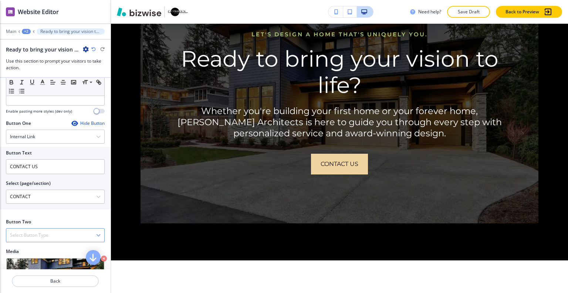
click at [42, 228] on div "Select Button Type" at bounding box center [55, 234] width 98 height 13
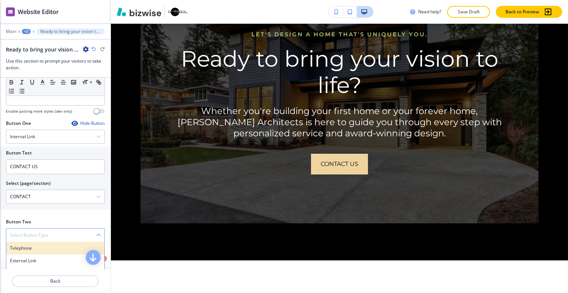
click at [41, 242] on div "Telephone" at bounding box center [55, 248] width 98 height 13
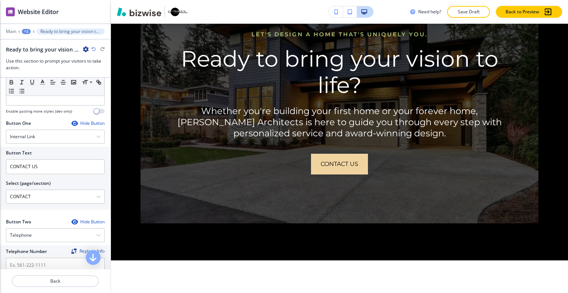
scroll to position [259, 0]
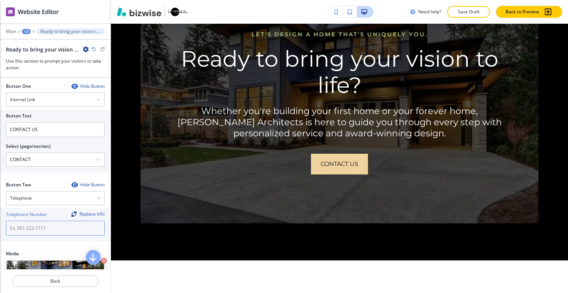
paste input "[PHONE_NUMBER]"
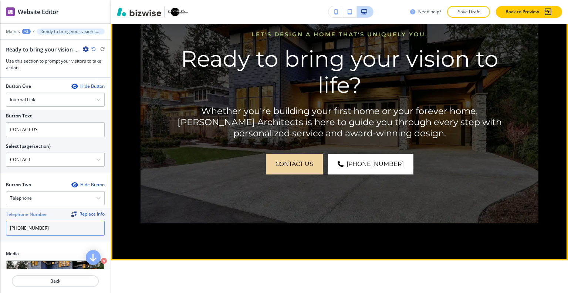
type input "[PHONE_NUMBER]"
click at [294, 175] on img at bounding box center [340, 106] width 398 height 235
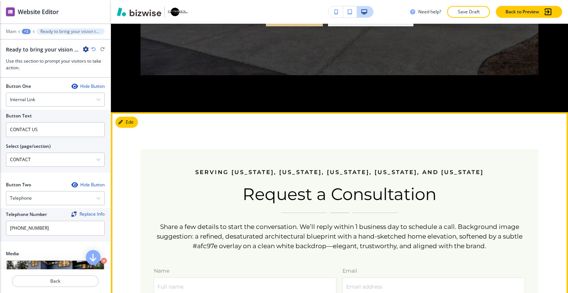
scroll to position [957, 0]
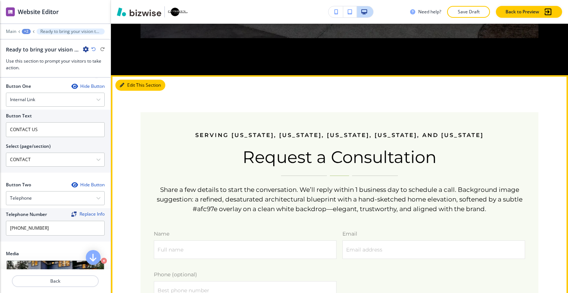
click at [135, 80] on button "Edit This Section" at bounding box center [140, 85] width 50 height 11
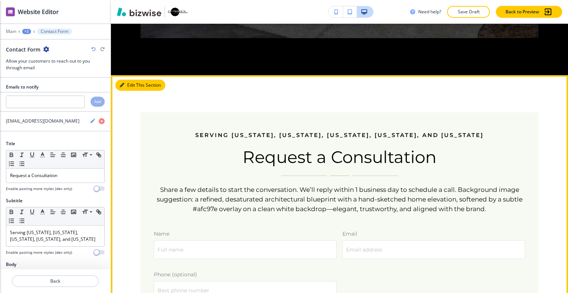
scroll to position [969, 0]
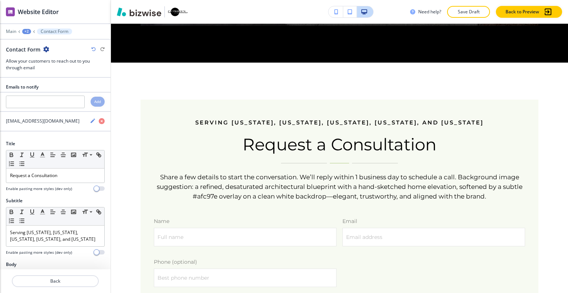
click at [45, 48] on icon "button" at bounding box center [46, 49] width 6 height 6
drag, startPoint x: 61, startPoint y: 86, endPoint x: 83, endPoint y: 95, distance: 23.2
click at [62, 86] on p "Delete Section" at bounding box center [66, 87] width 38 height 7
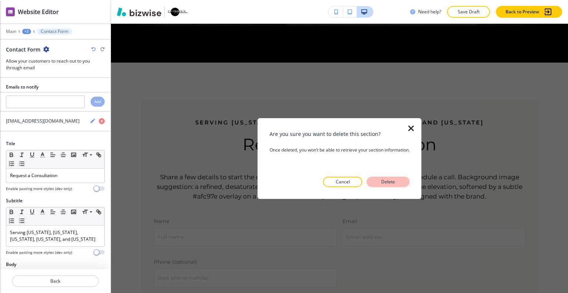
click at [400, 185] on button "Delete" at bounding box center [388, 181] width 43 height 10
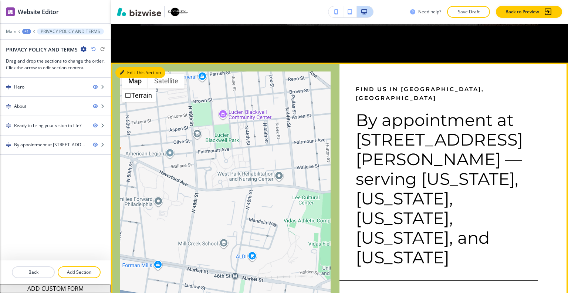
click at [131, 67] on button "Edit This Section" at bounding box center [140, 72] width 50 height 11
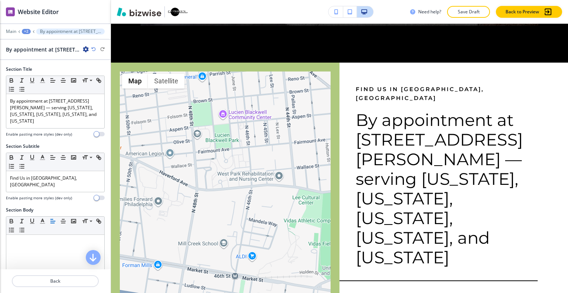
click at [87, 49] on icon "button" at bounding box center [86, 49] width 6 height 6
click at [98, 93] on button "Delete Section" at bounding box center [106, 87] width 47 height 13
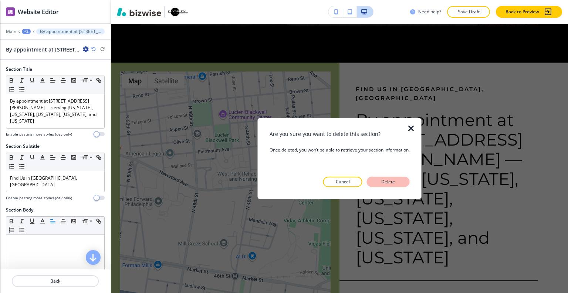
click at [388, 186] on button "Delete" at bounding box center [388, 181] width 43 height 10
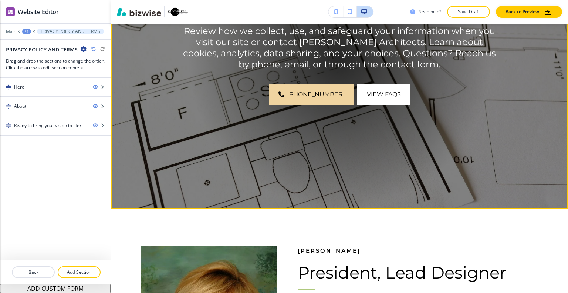
scroll to position [0, 0]
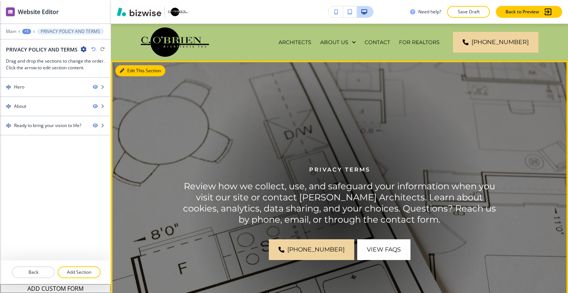
click at [129, 72] on button "Edit This Section" at bounding box center [140, 70] width 50 height 11
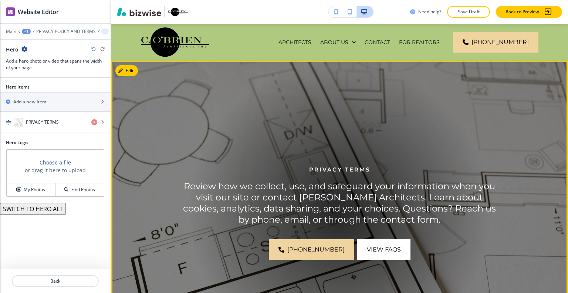
scroll to position [37, 0]
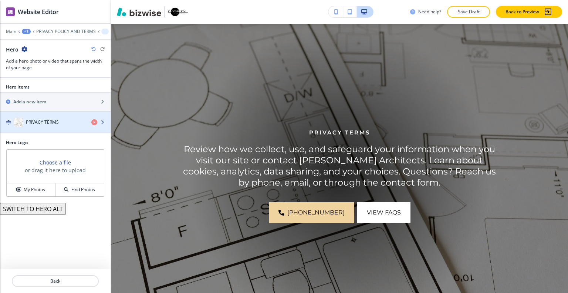
click at [58, 128] on div "button" at bounding box center [55, 130] width 111 height 6
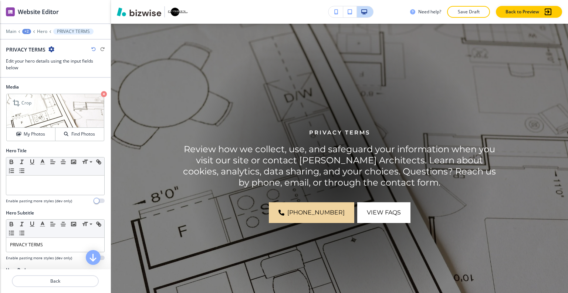
click at [55, 124] on img at bounding box center [55, 111] width 97 height 34
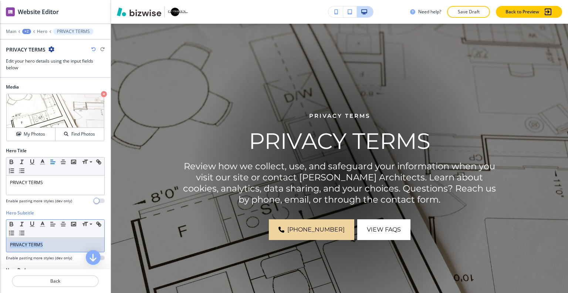
drag, startPoint x: 50, startPoint y: 244, endPoint x: 0, endPoint y: 232, distance: 51.7
click at [0, 232] on div "Hero Subtitle Small Normal Large Huge PRIVACY TERMS Enable pasting more styles …" at bounding box center [55, 237] width 111 height 57
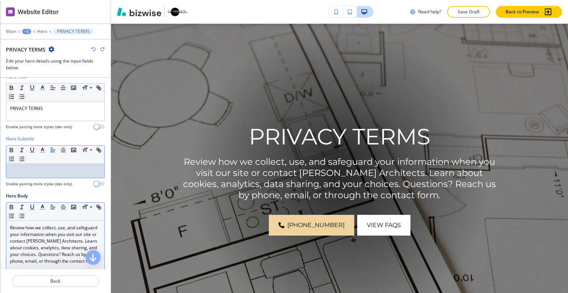
scroll to position [111, 0]
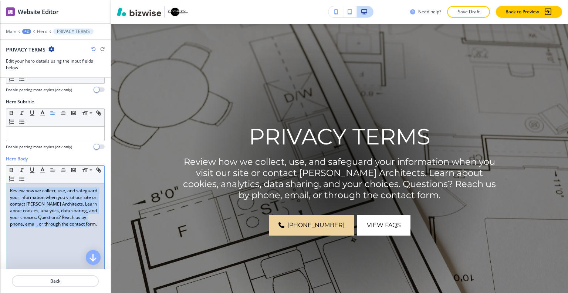
drag, startPoint x: 68, startPoint y: 233, endPoint x: 0, endPoint y: 159, distance: 100.8
click at [0, 159] on div "Hero Body Small Normal Large Huge Review how we collect, use, and safeguard you…" at bounding box center [55, 224] width 111 height 139
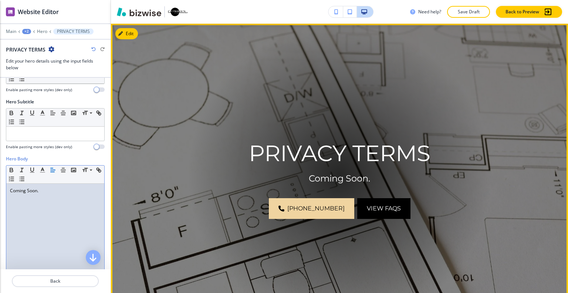
scroll to position [74, 0]
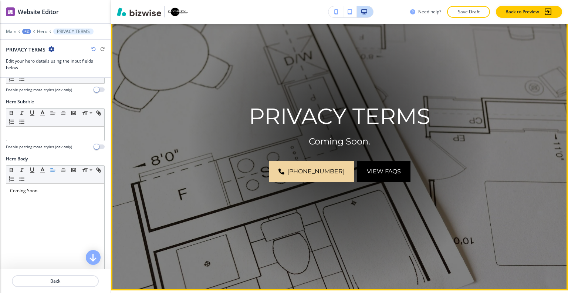
click at [374, 167] on span "View FAQs" at bounding box center [384, 171] width 34 height 9
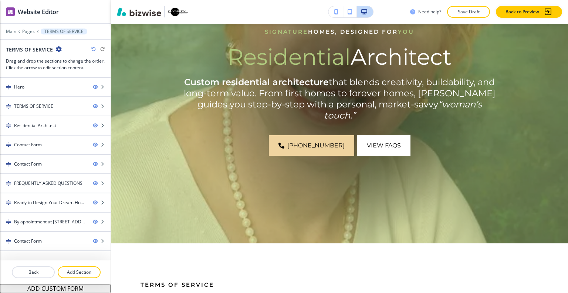
scroll to position [0, 0]
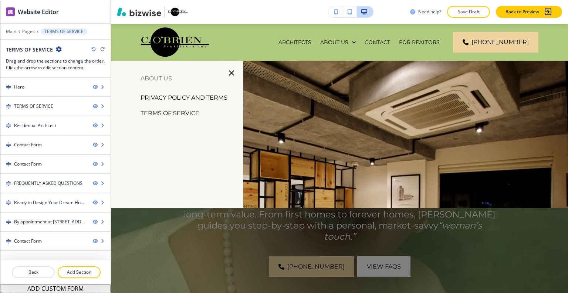
click at [192, 96] on p "PRIVACY POLICY AND TERMS" at bounding box center [184, 97] width 87 height 11
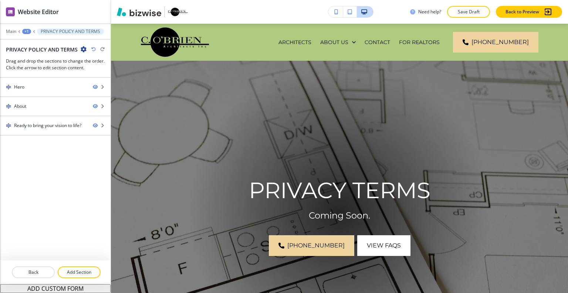
click at [25, 29] on div "+1" at bounding box center [26, 31] width 9 height 5
click at [34, 43] on p "Pages" at bounding box center [46, 43] width 38 height 7
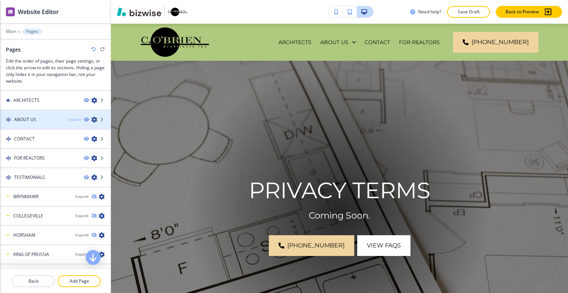
click at [68, 120] on div "Expand" at bounding box center [74, 120] width 13 height 6
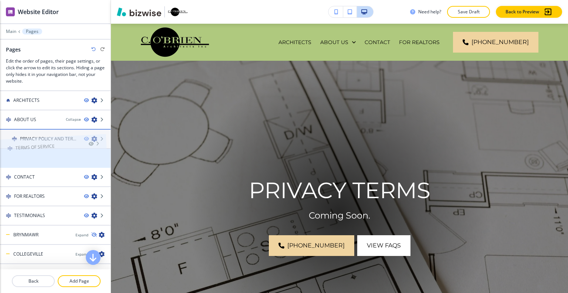
drag, startPoint x: 46, startPoint y: 155, endPoint x: 41, endPoint y: 132, distance: 23.8
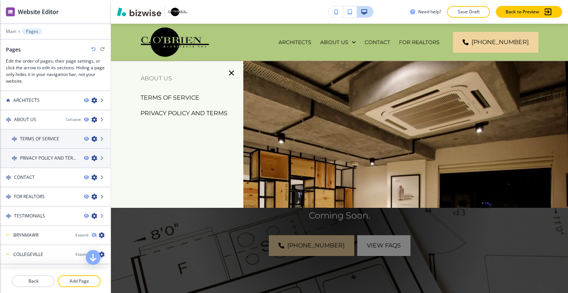
click at [185, 93] on p "TERMS OF SERVICE" at bounding box center [170, 97] width 59 height 11
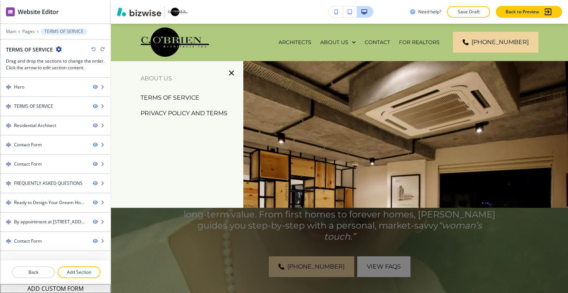
click at [188, 96] on p "TERMS OF SERVICE" at bounding box center [170, 97] width 59 height 11
click at [193, 112] on p "PRIVACY POLICY AND TERMS" at bounding box center [184, 113] width 87 height 11
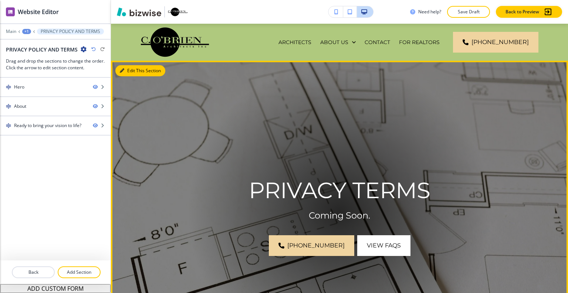
click at [123, 71] on icon "button" at bounding box center [122, 70] width 4 height 4
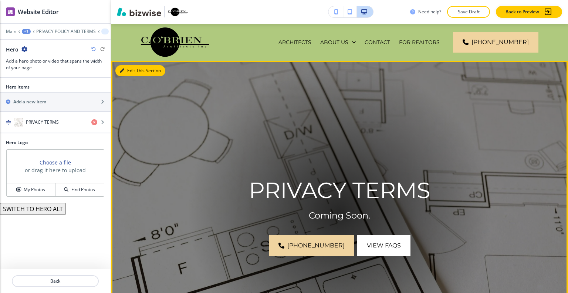
scroll to position [37, 0]
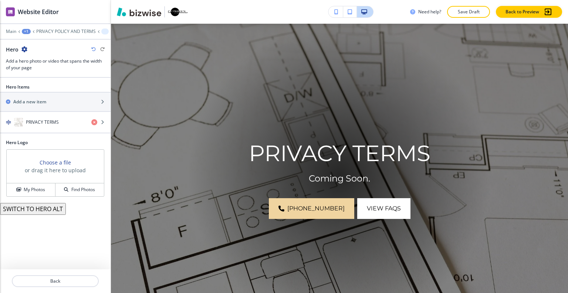
click at [22, 49] on icon "button" at bounding box center [24, 49] width 6 height 6
click at [40, 71] on p "Duplicate Section" at bounding box center [45, 74] width 38 height 7
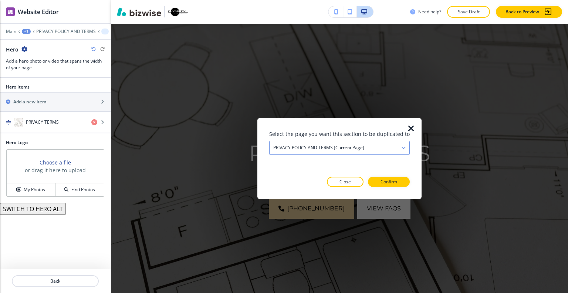
click at [344, 152] on div "PRIVACY POLICY AND TERMS (current page)" at bounding box center [340, 147] width 140 height 13
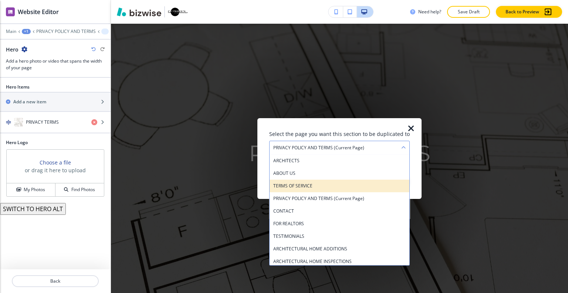
click at [339, 184] on h4 "TERMS OF SERVICE" at bounding box center [339, 185] width 132 height 7
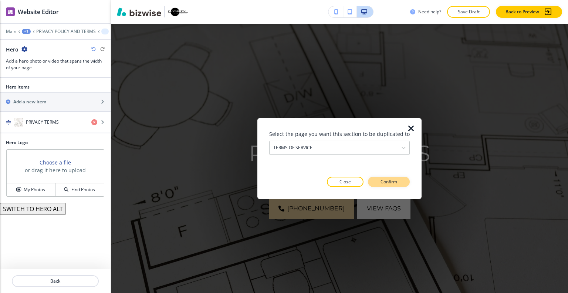
click at [393, 181] on p "Confirm" at bounding box center [389, 181] width 17 height 7
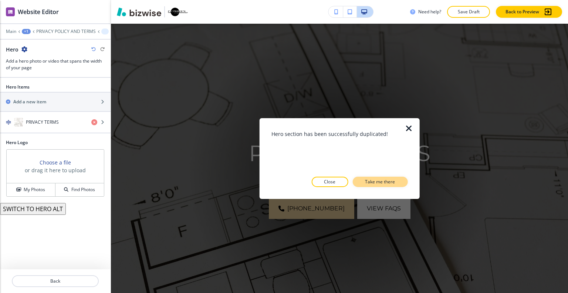
click at [393, 181] on p "Take me there" at bounding box center [380, 181] width 30 height 7
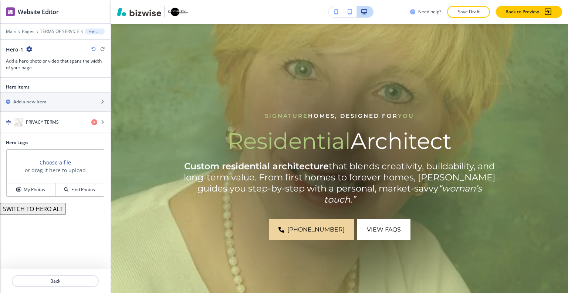
scroll to position [3537, 0]
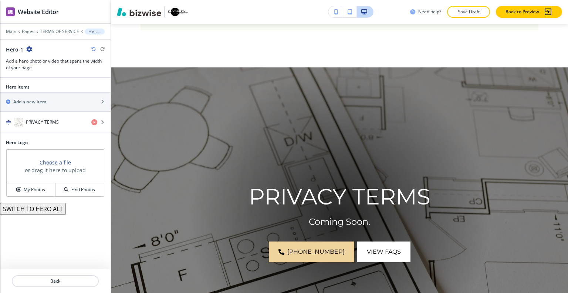
click at [56, 37] on div at bounding box center [55, 36] width 111 height 4
click at [56, 33] on p "TERMS OF SERVICE" at bounding box center [59, 31] width 39 height 5
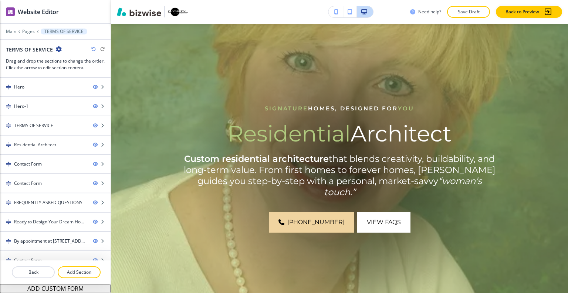
scroll to position [0, 0]
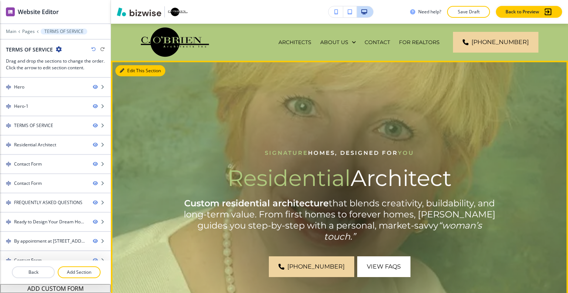
click at [132, 73] on button "Edit This Section" at bounding box center [140, 70] width 50 height 11
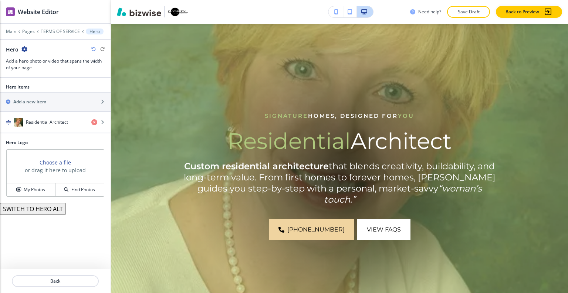
click at [25, 48] on icon "button" at bounding box center [24, 49] width 6 height 6
click at [44, 87] on p "Delete Section" at bounding box center [45, 87] width 38 height 7
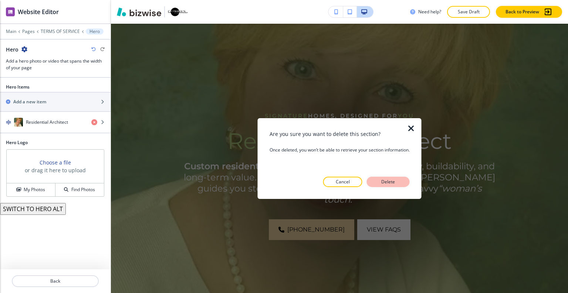
click at [397, 179] on p "Delete" at bounding box center [389, 181] width 18 height 7
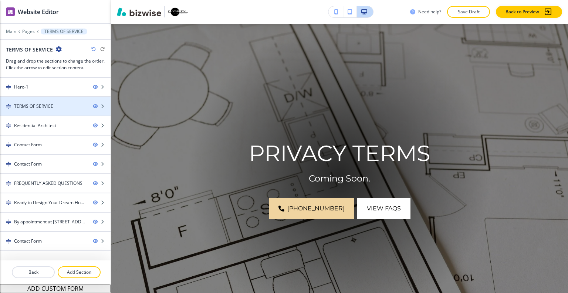
scroll to position [0, 0]
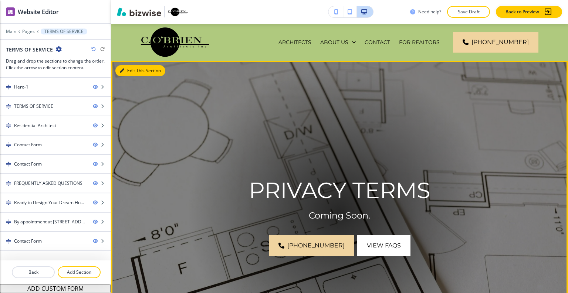
click at [150, 67] on button "Edit This Section" at bounding box center [140, 70] width 50 height 11
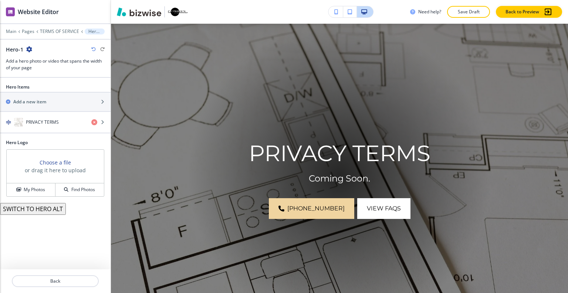
click at [46, 132] on div "Hero Items Add a new item PRIVACY TERMS" at bounding box center [55, 111] width 111 height 55
click at [47, 127] on div "button" at bounding box center [55, 130] width 111 height 6
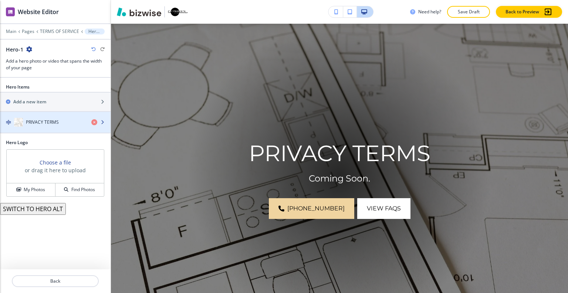
click at [49, 124] on h4 "PRIVACY TERMS" at bounding box center [42, 122] width 33 height 7
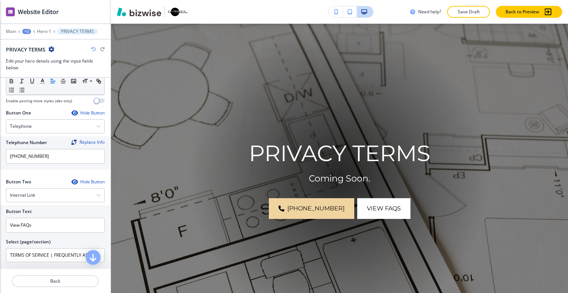
scroll to position [333, 0]
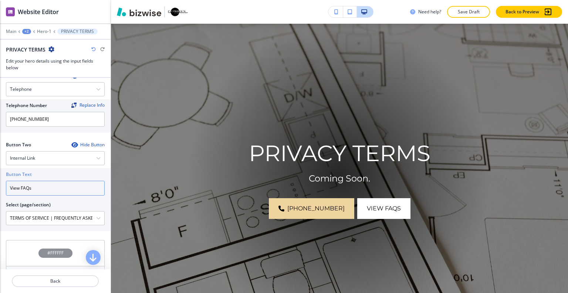
drag, startPoint x: 50, startPoint y: 185, endPoint x: 0, endPoint y: 189, distance: 49.8
click at [0, 189] on div "Button Text View FAQs Select (page/section) TERMS OF SERVICE | FREQUENTLY ASKED…" at bounding box center [55, 199] width 111 height 63
type input "contact us"
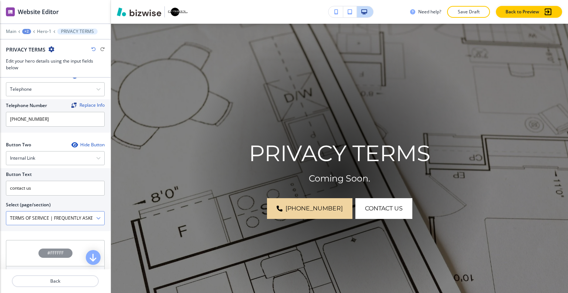
click at [31, 219] on \(page\/section\) "TERMS OF SERVICE | FREQUENTLY ASKED QUESTIONS" at bounding box center [51, 218] width 90 height 13
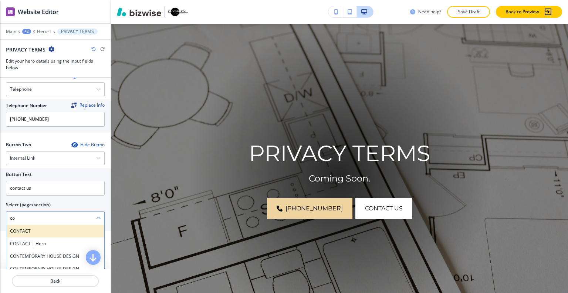
click at [40, 228] on h4 "CONTACT" at bounding box center [55, 231] width 91 height 7
type \(page\/section\) "CONTACT"
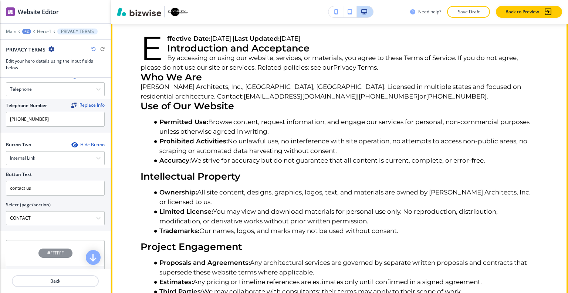
scroll to position [296, 0]
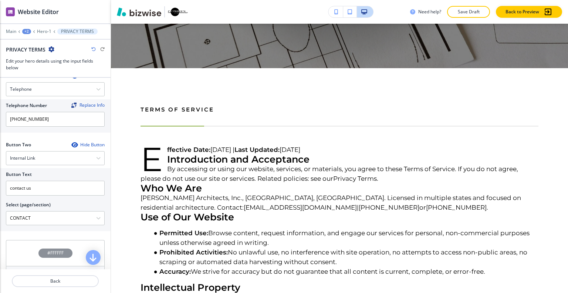
click at [45, 34] on div "Main +2 Hero-1 PRIVACY TERMS PRIVACY TERMS Edit your hero details using the inp…" at bounding box center [55, 49] width 111 height 43
click at [30, 31] on div "+2" at bounding box center [26, 31] width 9 height 5
click at [38, 54] on p "TERMS OF SERVICE" at bounding box center [46, 56] width 38 height 7
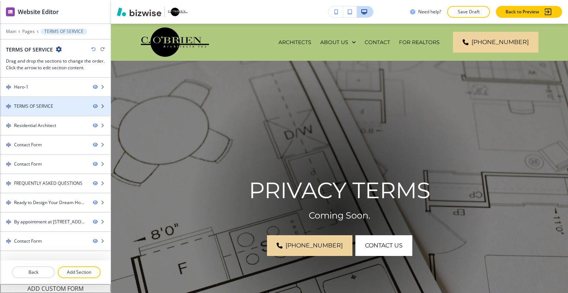
click at [94, 106] on icon "button" at bounding box center [95, 106] width 4 height 4
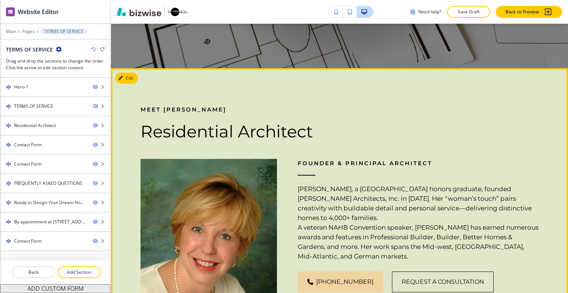
scroll to position [370, 0]
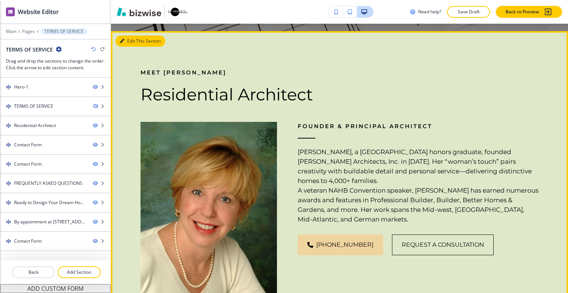
click at [130, 44] on button "Edit This Section" at bounding box center [140, 41] width 50 height 11
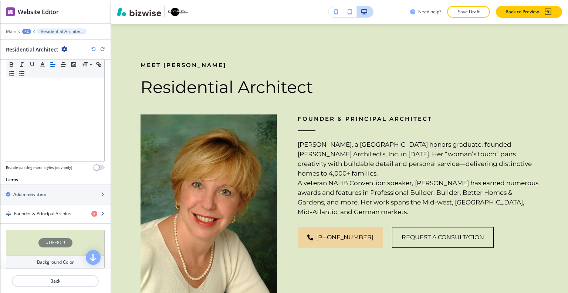
scroll to position [185, 0]
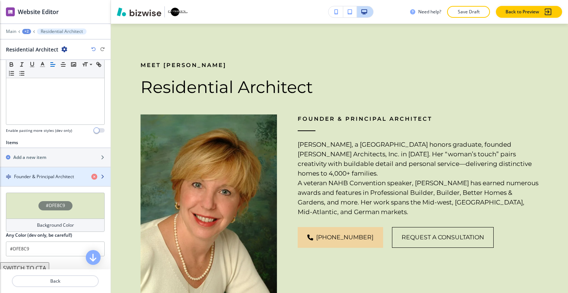
click at [52, 175] on h4 "Founder & Principal Architect" at bounding box center [44, 176] width 60 height 7
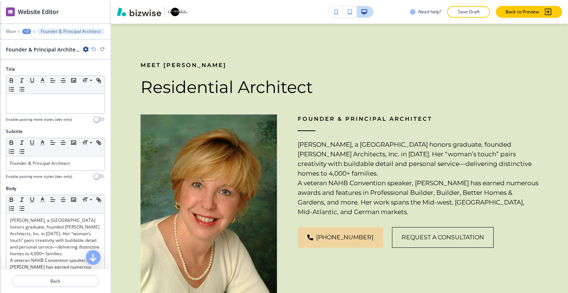
click at [52, 175] on h4 "Enable pasting more styles (dev only)" at bounding box center [39, 177] width 66 height 6
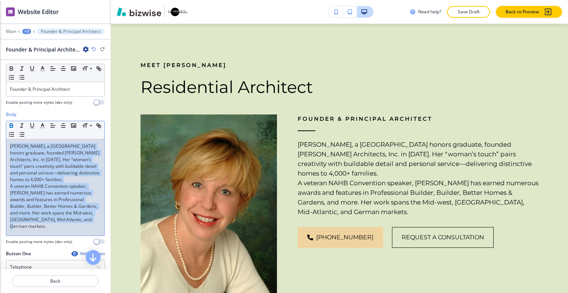
scroll to position [37, 0]
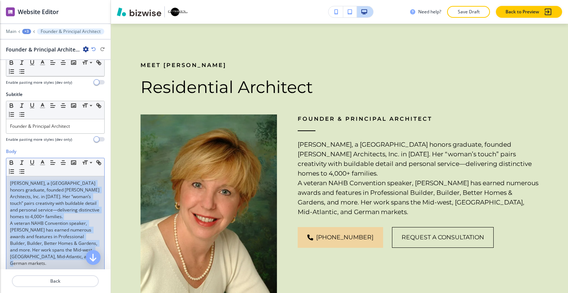
drag, startPoint x: 45, startPoint y: 197, endPoint x: 16, endPoint y: 177, distance: 35.4
click at [6, 155] on div "Body Small Normal Large Huge [PERSON_NAME], a University of Notre Dame honors g…" at bounding box center [55, 214] width 99 height 133
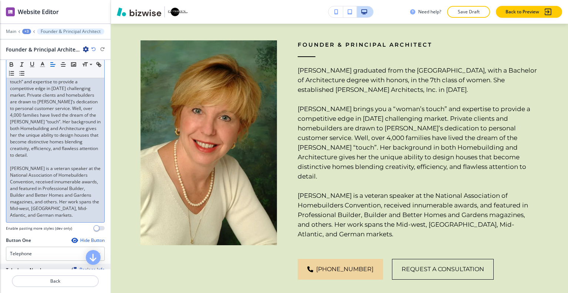
scroll to position [333, 0]
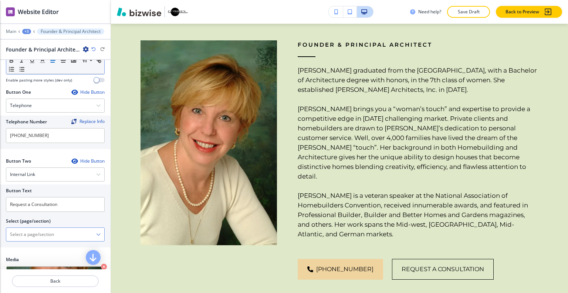
click at [47, 230] on \(page\/section\) "Manual Input" at bounding box center [51, 234] width 90 height 13
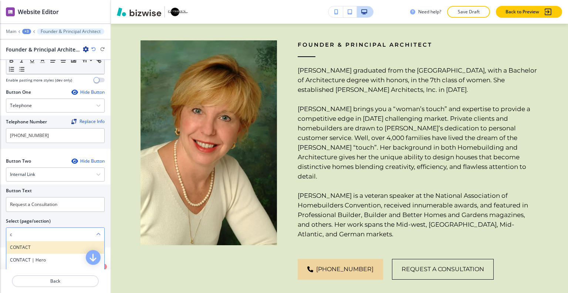
click at [37, 241] on div "CONTACT" at bounding box center [55, 247] width 98 height 13
type \(page\/section\) "CONTACT"
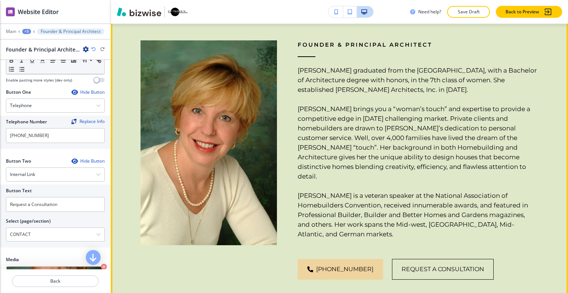
click at [475, 133] on p "[PERSON_NAME] brings you a “woman’s touch” and expertise to provide a competiti…" at bounding box center [418, 142] width 241 height 77
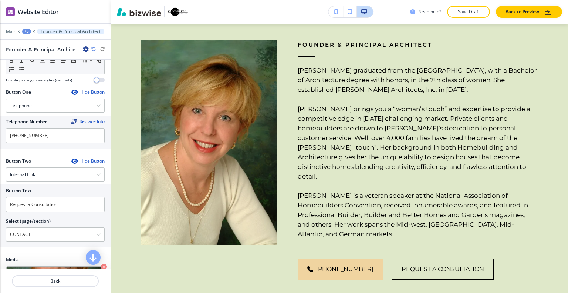
scroll to position [415, 0]
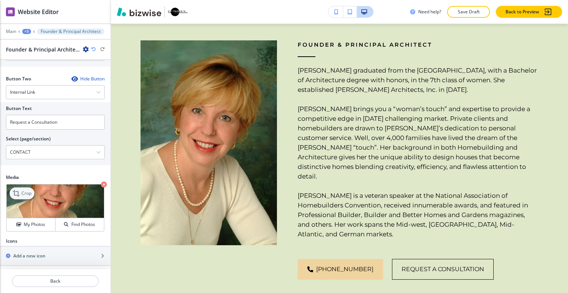
click at [23, 192] on p "Crop" at bounding box center [26, 193] width 10 height 7
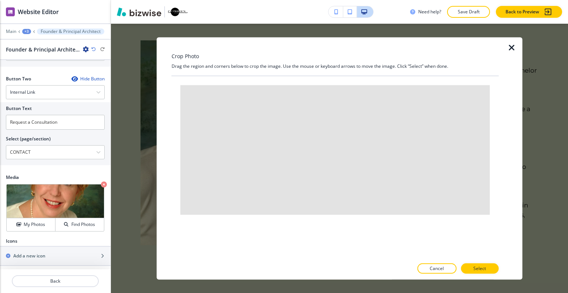
click at [514, 46] on icon "button" at bounding box center [512, 47] width 9 height 9
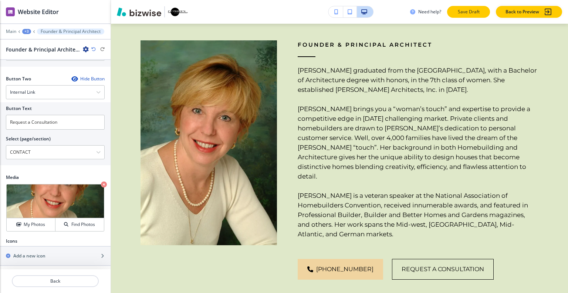
click at [466, 12] on p "Save Draft" at bounding box center [469, 12] width 24 height 7
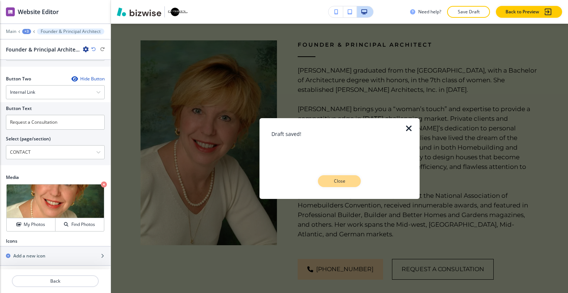
click at [346, 184] on p "Close" at bounding box center [340, 181] width 24 height 7
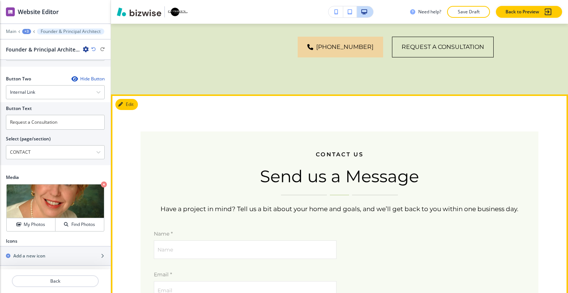
scroll to position [673, 0]
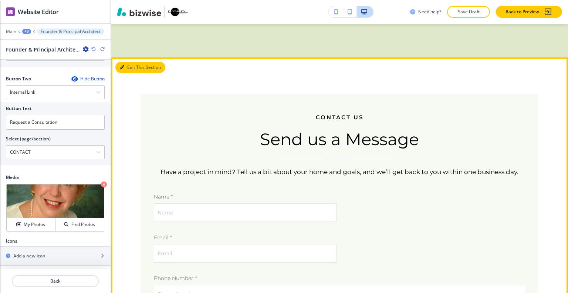
click at [131, 62] on button "Edit This Section" at bounding box center [140, 67] width 50 height 11
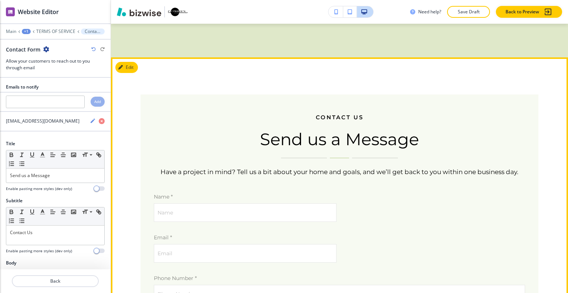
scroll to position [697, 0]
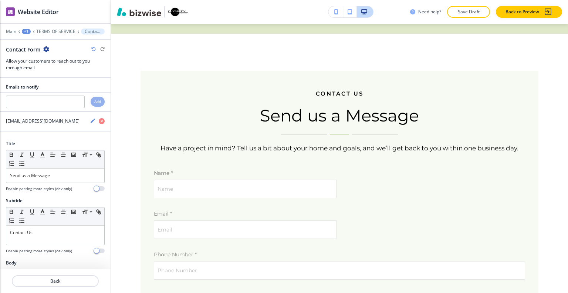
click at [44, 51] on icon "button" at bounding box center [46, 49] width 6 height 6
click at [61, 84] on p "Delete Section" at bounding box center [66, 87] width 38 height 7
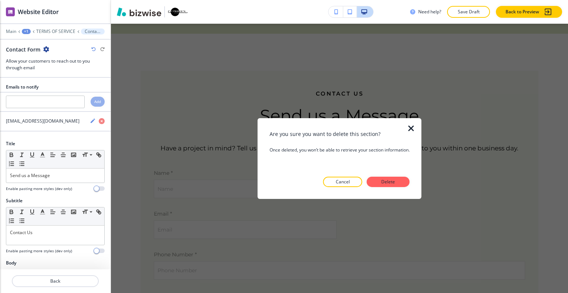
click at [379, 182] on button "Delete" at bounding box center [388, 181] width 43 height 10
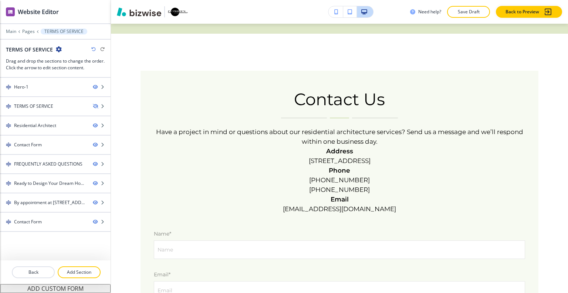
scroll to position [623, 0]
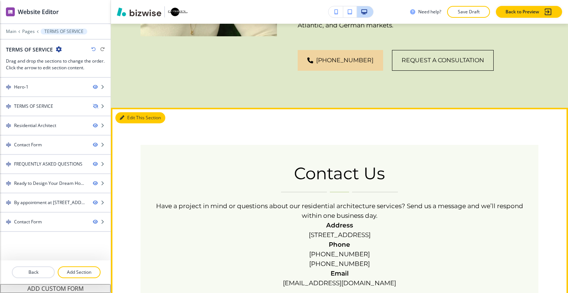
click at [129, 112] on button "Edit This Section" at bounding box center [140, 117] width 50 height 11
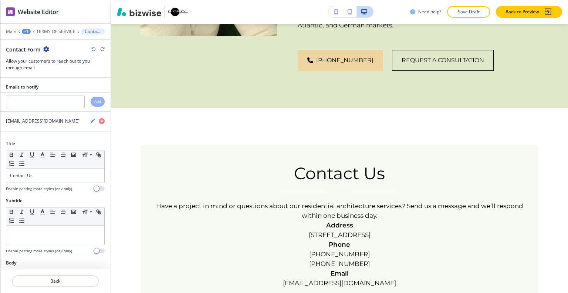
scroll to position [697, 0]
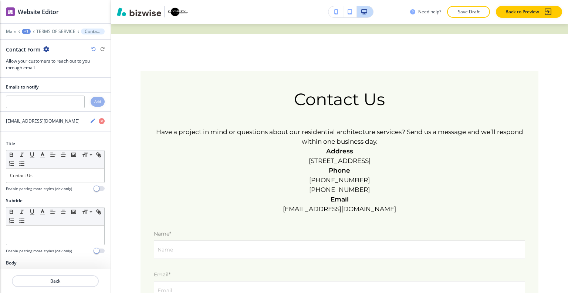
click at [46, 48] on icon "button" at bounding box center [46, 49] width 6 height 6
drag, startPoint x: 71, startPoint y: 85, endPoint x: 94, endPoint y: 97, distance: 26.2
click at [71, 86] on p "Delete Section" at bounding box center [66, 87] width 38 height 7
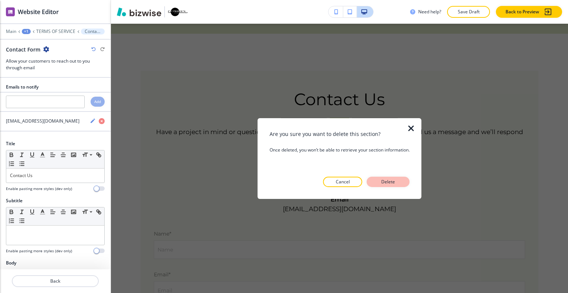
click at [391, 184] on p "Delete" at bounding box center [389, 181] width 18 height 7
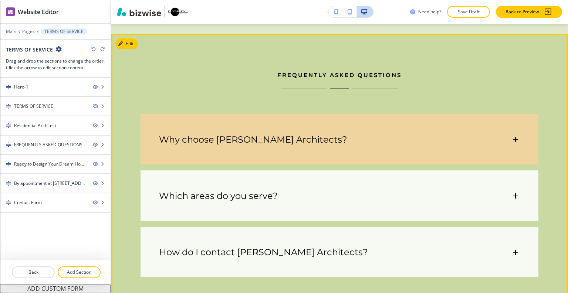
click at [365, 143] on div "Why choose [PERSON_NAME] Architects?" at bounding box center [340, 136] width 398 height 44
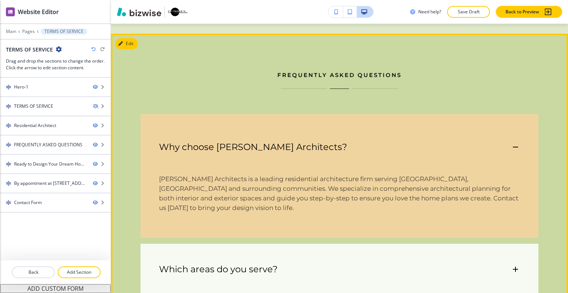
click at [386, 142] on div "Why choose [PERSON_NAME] Architects?" at bounding box center [335, 146] width 352 height 11
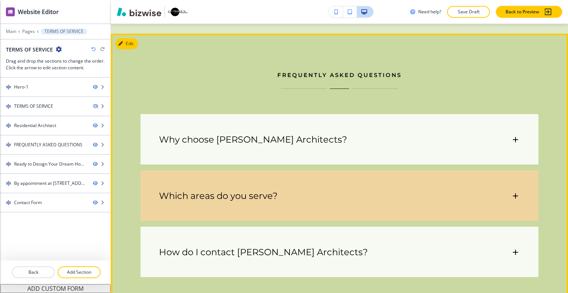
click at [357, 206] on div "Which areas do you serve? We are based in [GEOGRAPHIC_DATA], [GEOGRAPHIC_DATA],…" at bounding box center [340, 195] width 398 height 50
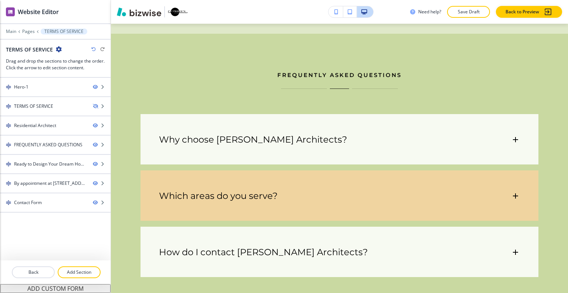
click at [359, 201] on div "Which areas do you serve?" at bounding box center [340, 192] width 398 height 44
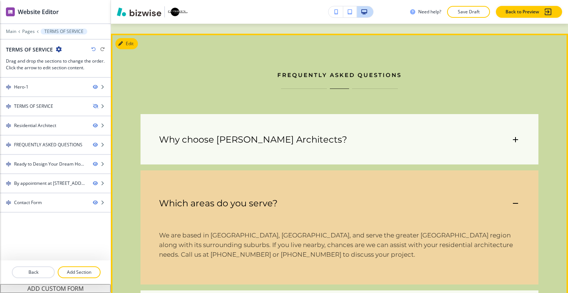
click at [375, 198] on div "Which areas do you serve?" at bounding box center [335, 203] width 352 height 11
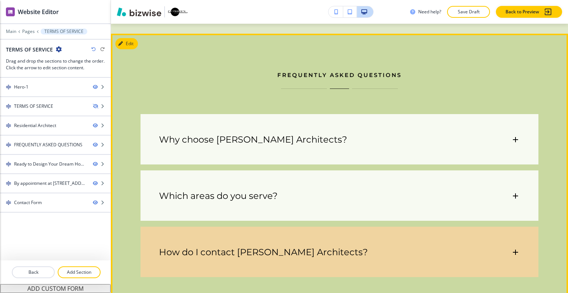
click at [392, 170] on div "Which areas do you serve?" at bounding box center [340, 192] width 398 height 44
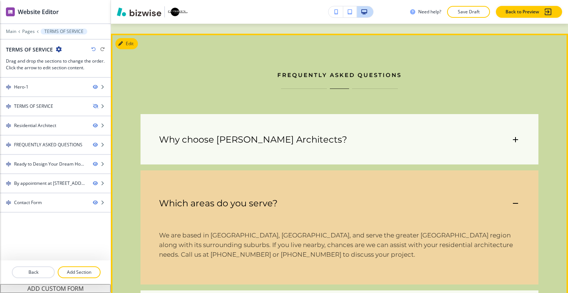
click at [394, 170] on div "Which areas do you serve?" at bounding box center [340, 199] width 398 height 58
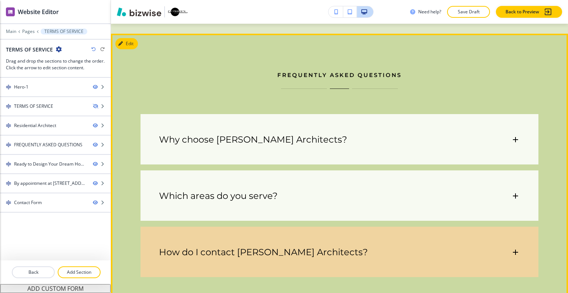
click at [388, 232] on div "How do I contact [PERSON_NAME] Architects?" at bounding box center [340, 248] width 398 height 44
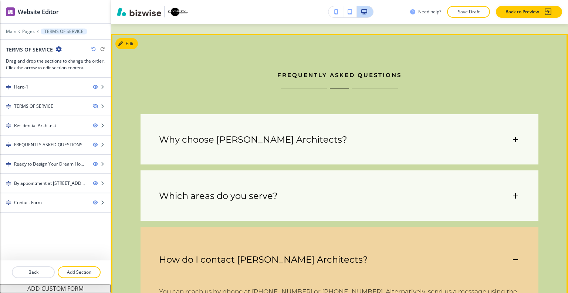
click at [388, 232] on div "How do I contact [PERSON_NAME] Architects?" at bounding box center [340, 255] width 398 height 58
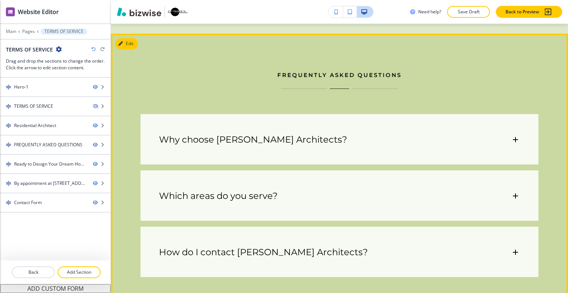
scroll to position [660, 0]
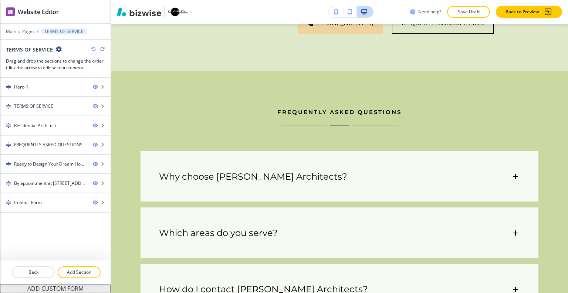
click at [129, 72] on div "Edit FREQUENTLY ASKED QUESTIONS Why choose [PERSON_NAME] Architects? [PERSON_NA…" at bounding box center [339, 211] width 457 height 280
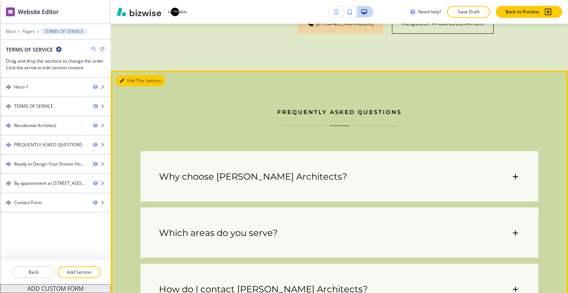
click at [138, 75] on button "Edit This Section" at bounding box center [140, 80] width 50 height 11
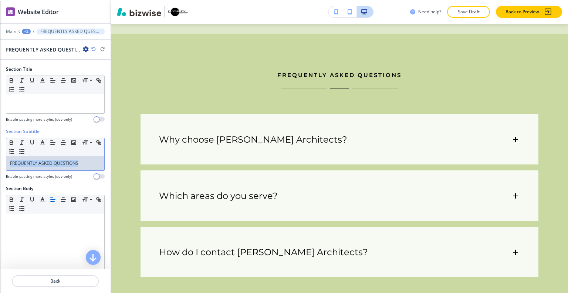
drag, startPoint x: 91, startPoint y: 160, endPoint x: 18, endPoint y: 168, distance: 73.7
click at [9, 167] on div "FREQUENTLY ASKED QUESTIONS" at bounding box center [55, 163] width 98 height 14
copy p "FREQUENTLY ASKED QUESTIONS"
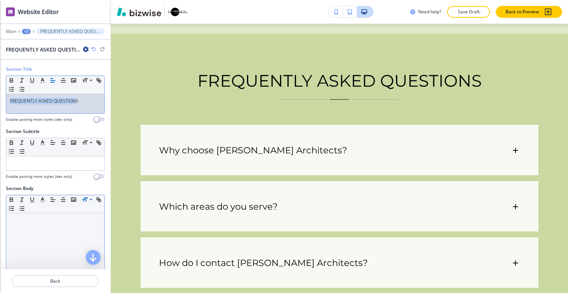
drag, startPoint x: 75, startPoint y: 103, endPoint x: 8, endPoint y: 98, distance: 66.8
click at [1, 96] on div "Section Title Small Normal Large Huge FREQUENTLY ASKED QUESTIONS Enable pasting…" at bounding box center [55, 97] width 111 height 62
click at [102, 105] on div "Section Title Small Normal Large Huge FREQUENTLY ASKED QUESTIONS Enable pasting…" at bounding box center [55, 97] width 111 height 62
drag, startPoint x: 72, startPoint y: 98, endPoint x: 0, endPoint y: 92, distance: 72.4
click at [0, 93] on div "Section Title Small Normal Large Huge FREQUENTLY ASKED QUESTIONS Enable pasting…" at bounding box center [55, 97] width 111 height 62
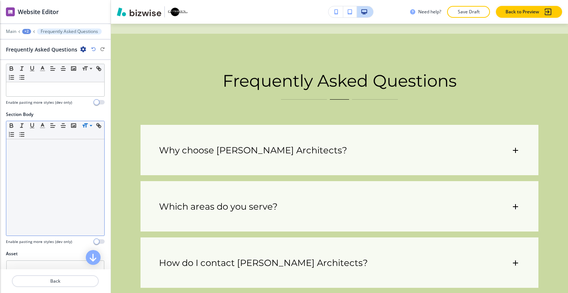
scroll to position [148, 0]
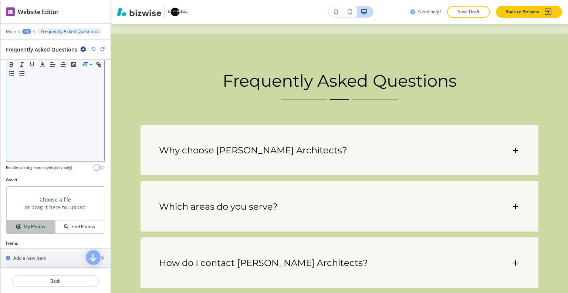
click at [41, 225] on h4 "My Photos" at bounding box center [34, 226] width 21 height 7
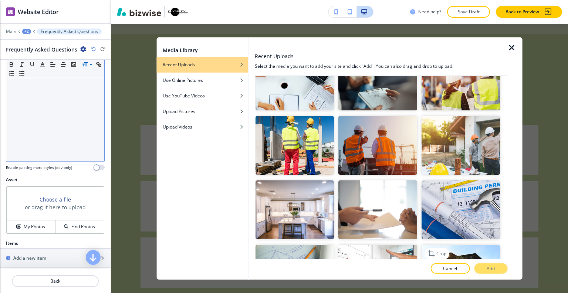
scroll to position [555, 0]
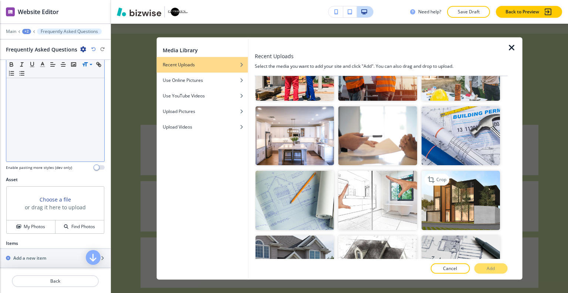
click at [474, 195] on img "button" at bounding box center [460, 200] width 78 height 59
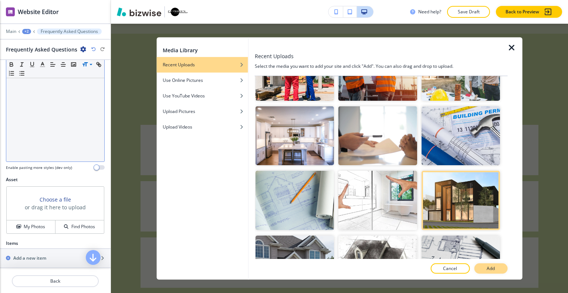
click at [505, 267] on button "Add" at bounding box center [490, 268] width 33 height 10
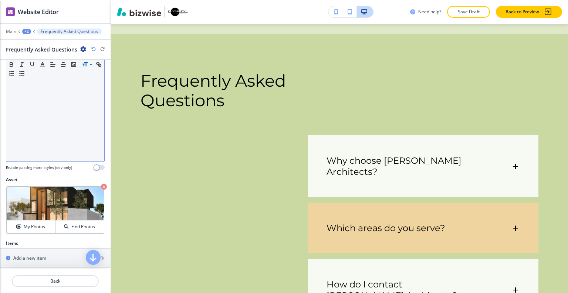
scroll to position [771, 0]
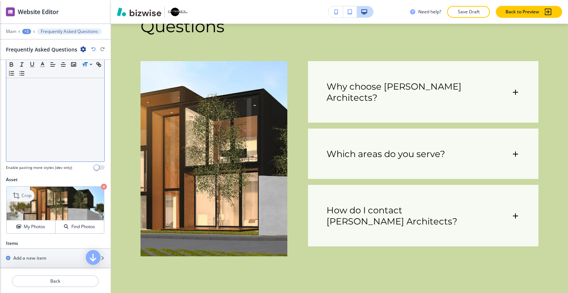
click at [28, 193] on p "Crop" at bounding box center [26, 195] width 10 height 7
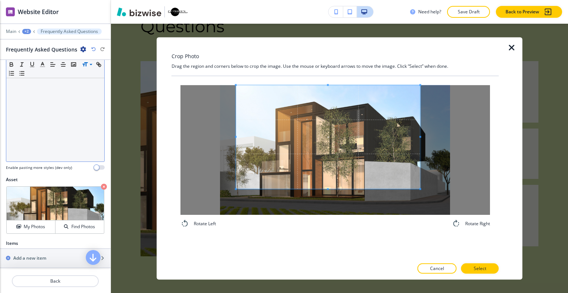
click at [323, 143] on span at bounding box center [328, 137] width 184 height 104
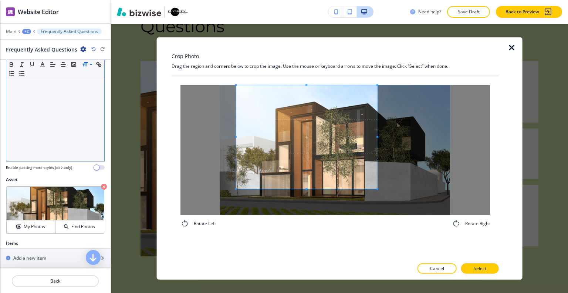
click at [364, 139] on div at bounding box center [306, 137] width 141 height 104
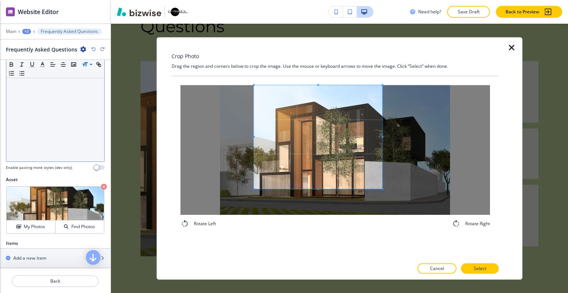
click at [354, 155] on span at bounding box center [318, 137] width 128 height 104
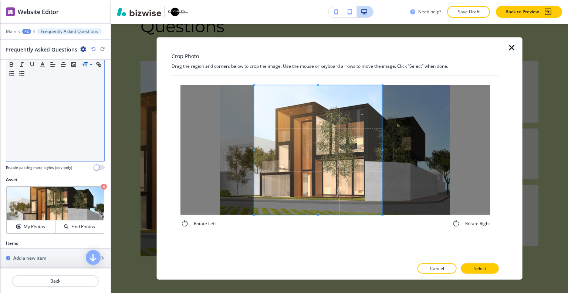
click at [320, 235] on div "Rotate Left Rotate Right" at bounding box center [335, 156] width 327 height 161
click at [486, 269] on p "Select" at bounding box center [480, 268] width 13 height 7
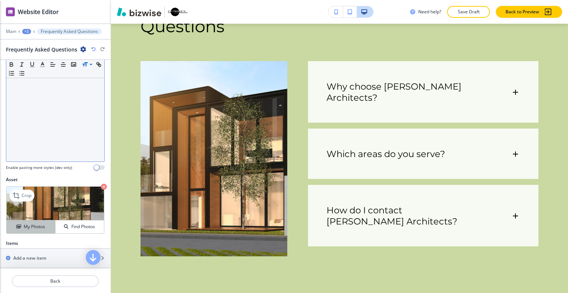
click at [21, 228] on div "My Photos" at bounding box center [31, 226] width 48 height 7
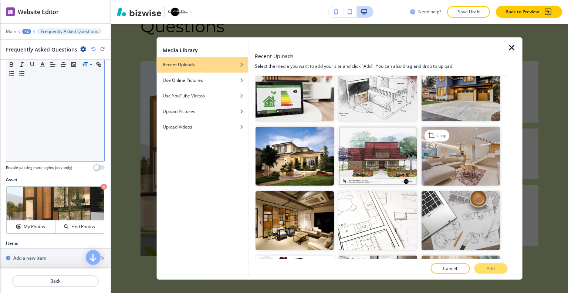
scroll to position [111, 0]
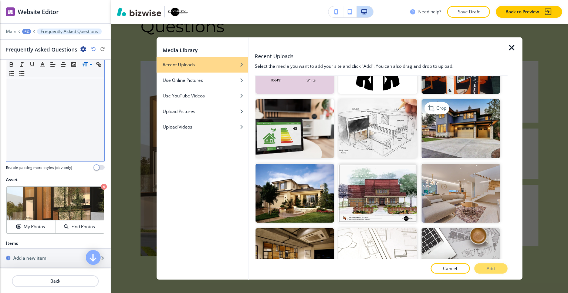
click at [471, 141] on img "button" at bounding box center [460, 128] width 78 height 59
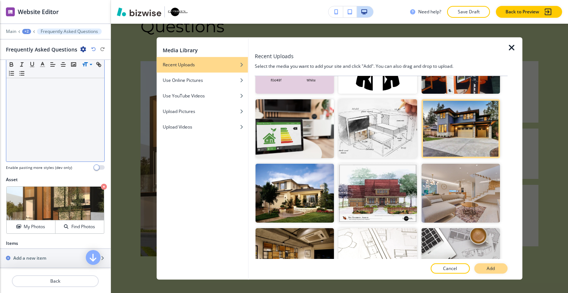
click at [503, 266] on button "Add" at bounding box center [490, 268] width 33 height 10
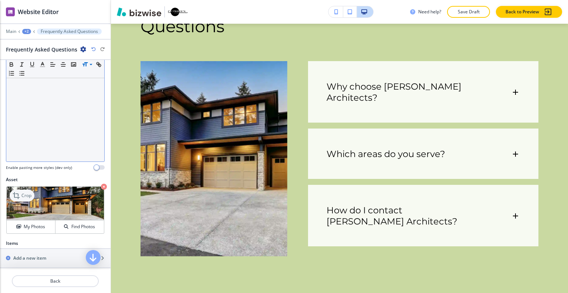
click at [32, 191] on div "Crop" at bounding box center [22, 195] width 25 height 12
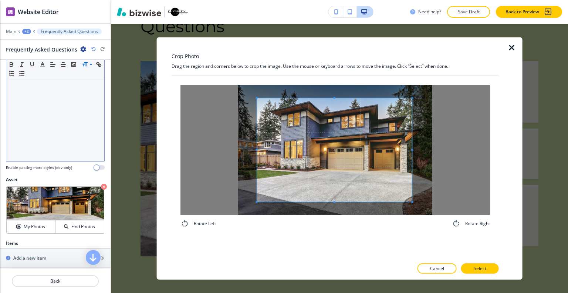
click at [344, 138] on span at bounding box center [334, 150] width 155 height 104
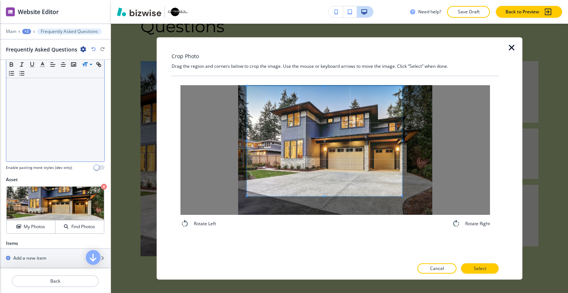
click at [319, 247] on div "Rotate Left Rotate Right" at bounding box center [335, 167] width 327 height 182
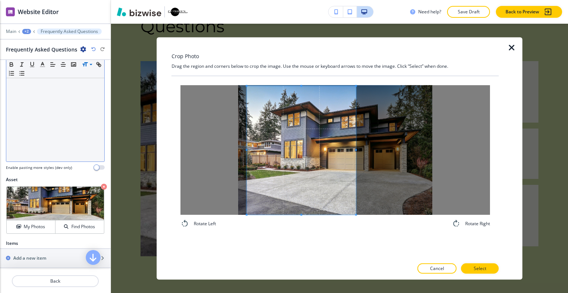
click at [346, 151] on div at bounding box center [301, 150] width 109 height 129
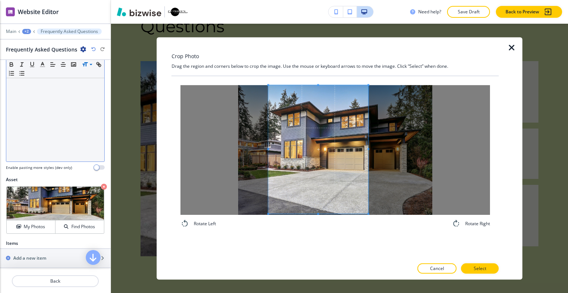
click at [360, 158] on span at bounding box center [319, 149] width 100 height 129
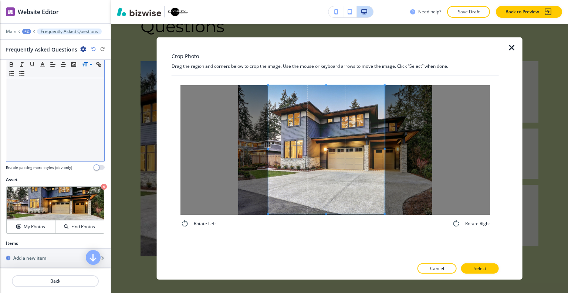
click at [384, 149] on span at bounding box center [385, 149] width 2 height 2
click at [473, 265] on button "Select" at bounding box center [480, 268] width 38 height 10
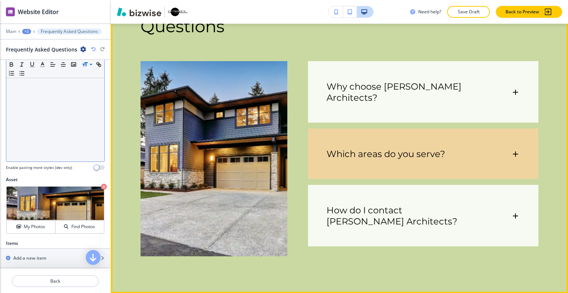
click at [381, 128] on div "Which areas do you serve?" at bounding box center [423, 150] width 230 height 44
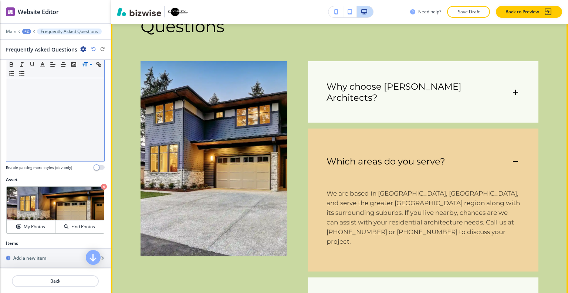
click at [385, 131] on div "Which areas do you serve?" at bounding box center [423, 157] width 230 height 58
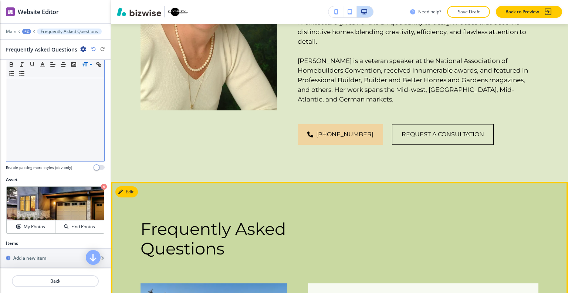
scroll to position [586, 0]
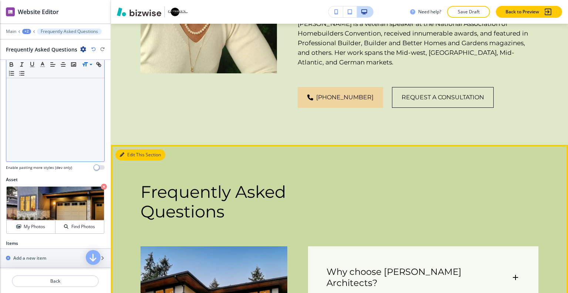
click at [132, 149] on button "Edit This Section" at bounding box center [140, 154] width 50 height 11
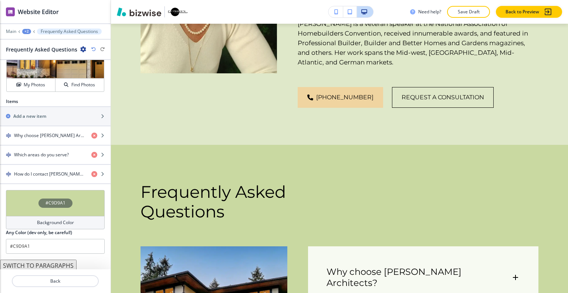
click at [26, 205] on div "#C9D9A1" at bounding box center [55, 203] width 99 height 26
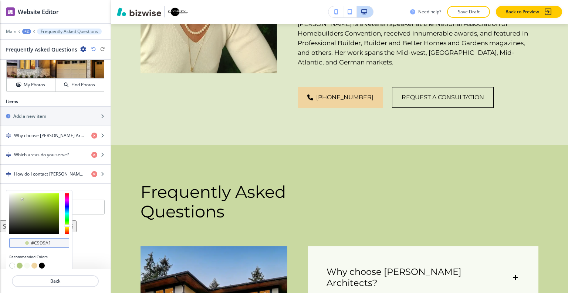
scroll to position [313, 0]
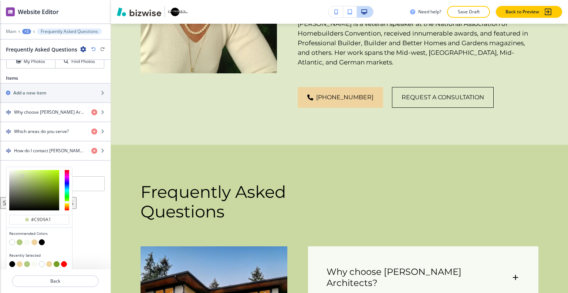
click at [27, 240] on button "button" at bounding box center [27, 242] width 6 height 6
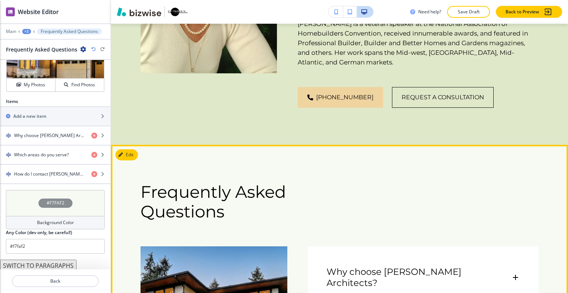
scroll to position [475, 0]
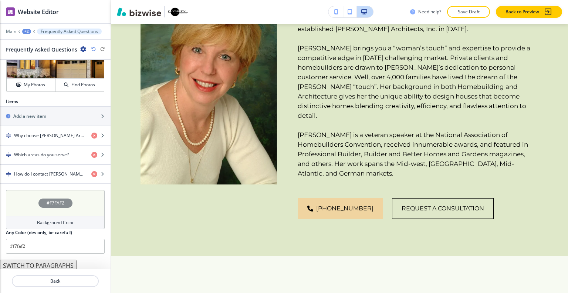
click at [33, 201] on div "#F7FAF2" at bounding box center [55, 203] width 99 height 26
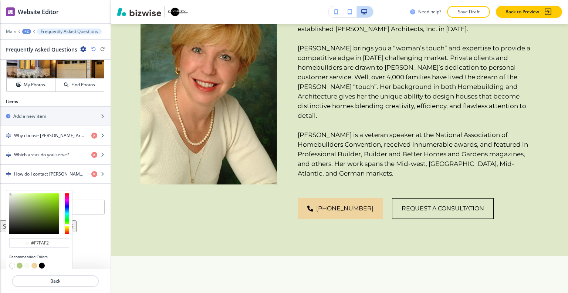
scroll to position [313, 0]
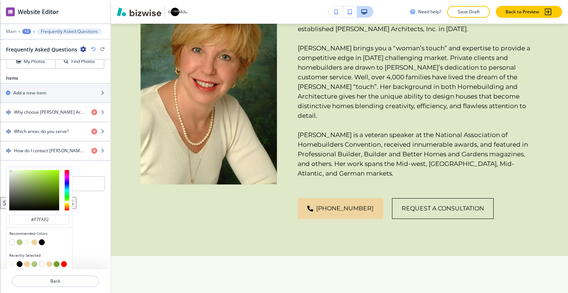
click at [14, 239] on div at bounding box center [39, 242] width 60 height 7
click at [13, 239] on div at bounding box center [39, 242] width 60 height 7
click at [12, 239] on button "button" at bounding box center [12, 242] width 6 height 6
type input "#FFFFFF"
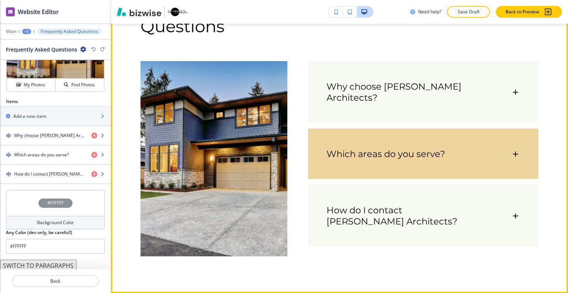
scroll to position [919, 0]
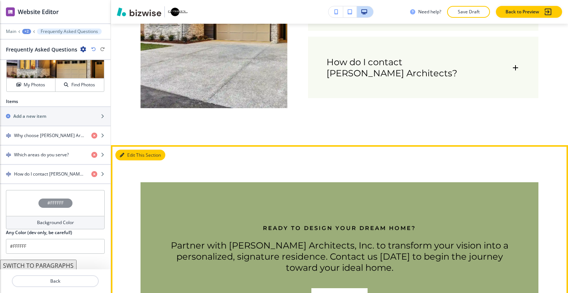
click at [132, 149] on button "Edit This Section" at bounding box center [140, 154] width 50 height 11
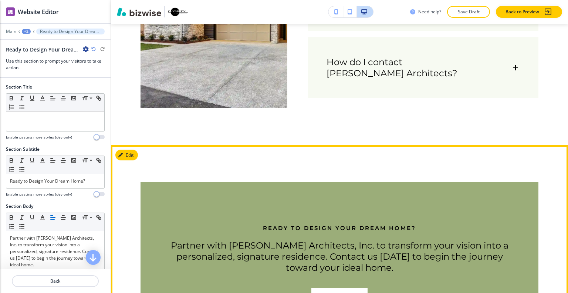
scroll to position [1027, 0]
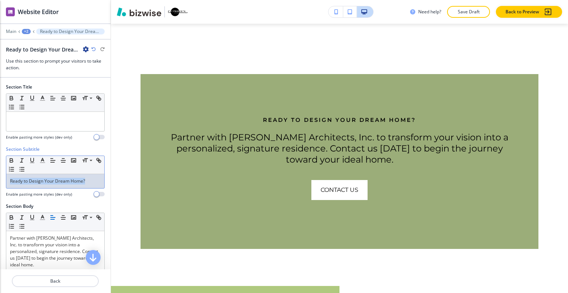
drag, startPoint x: 90, startPoint y: 183, endPoint x: 18, endPoint y: 190, distance: 72.8
click at [3, 191] on div "Section Subtitle Small Normal Large Huge Ready to Design Your Dream Home? Enabl…" at bounding box center [55, 174] width 111 height 57
click at [17, 188] on div at bounding box center [55, 189] width 99 height 3
drag, startPoint x: 85, startPoint y: 183, endPoint x: 22, endPoint y: 182, distance: 62.9
click at [3, 183] on div "Section Subtitle Small Normal Large Huge Ready to Design Your Dream Home? Enabl…" at bounding box center [55, 174] width 111 height 57
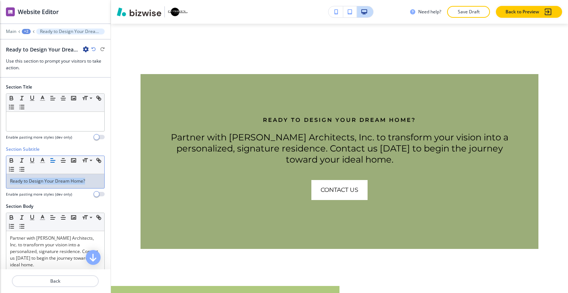
copy p "Ready to Design Your Dream Home?"
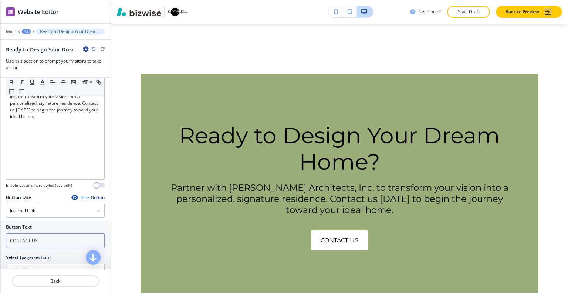
scroll to position [185, 0]
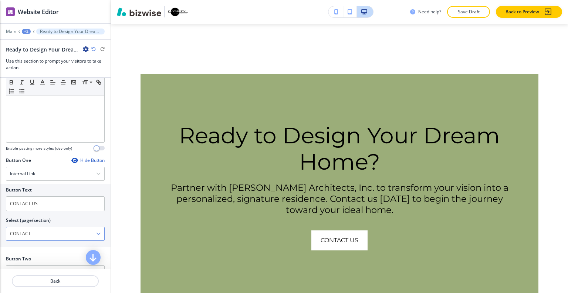
click at [64, 235] on \(page\/section\) "CONTACT" at bounding box center [51, 233] width 90 height 13
click at [54, 230] on \(page\/section\) "CONTACT" at bounding box center [51, 233] width 90 height 13
click at [41, 252] on div "Button One Hide Button Internal Link Telephone External Link Social Media Email…" at bounding box center [55, 206] width 111 height 98
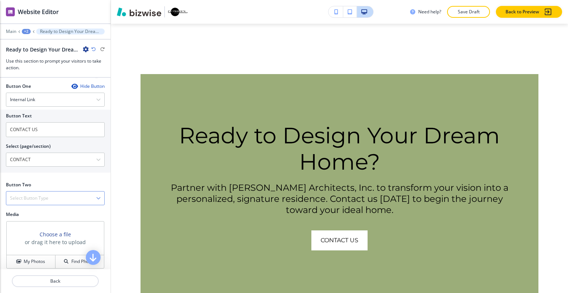
click at [46, 196] on h4 "Select Button Type" at bounding box center [29, 198] width 38 height 7
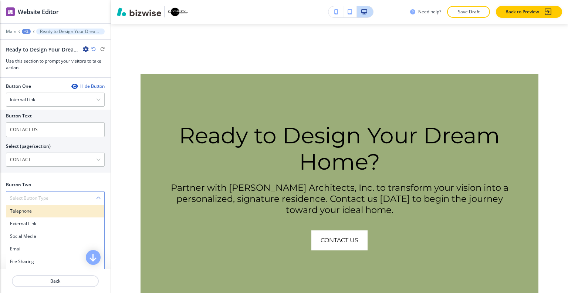
click at [48, 208] on h4 "Telephone" at bounding box center [55, 211] width 91 height 7
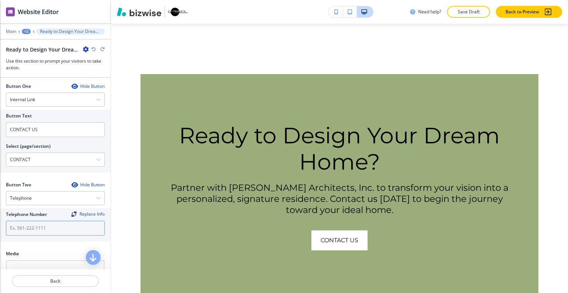
drag, startPoint x: 40, startPoint y: 218, endPoint x: 40, endPoint y: 222, distance: 4.8
paste input "[PHONE_NUMBER]"
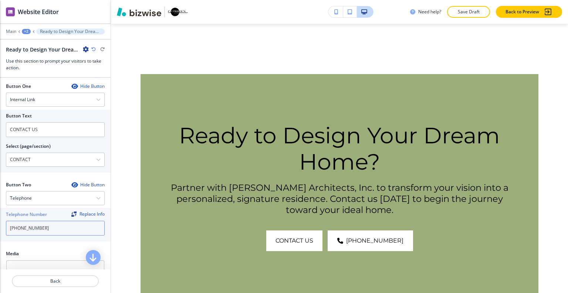
scroll to position [370, 0]
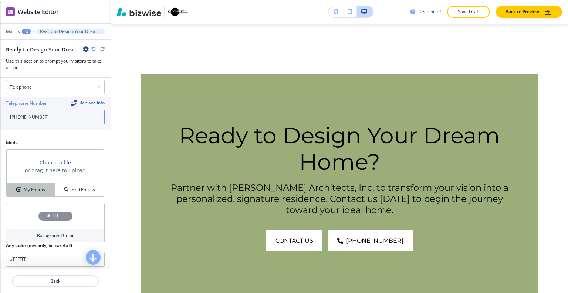
type input "[PHONE_NUMBER]"
click at [41, 188] on h4 "My Photos" at bounding box center [34, 189] width 21 height 7
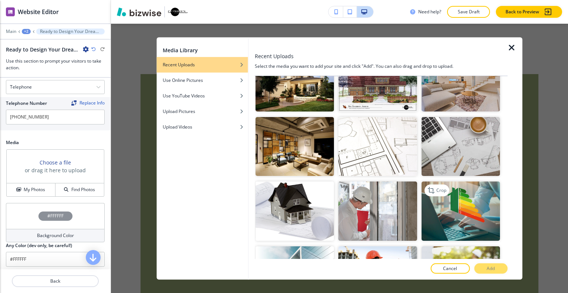
scroll to position [259, 0]
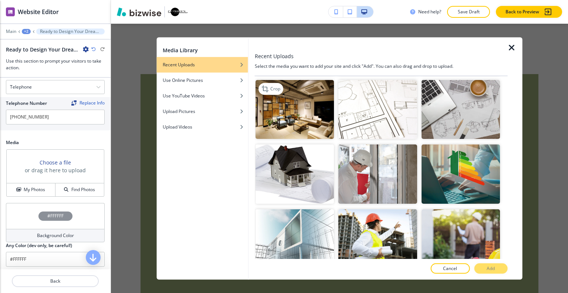
click at [303, 87] on img "button" at bounding box center [295, 109] width 78 height 59
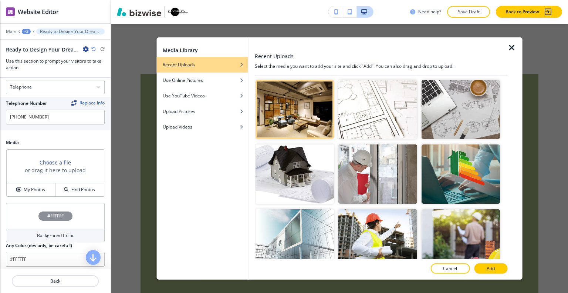
drag, startPoint x: 487, startPoint y: 266, endPoint x: 488, endPoint y: 261, distance: 5.4
click at [487, 266] on p "Add" at bounding box center [491, 268] width 8 height 7
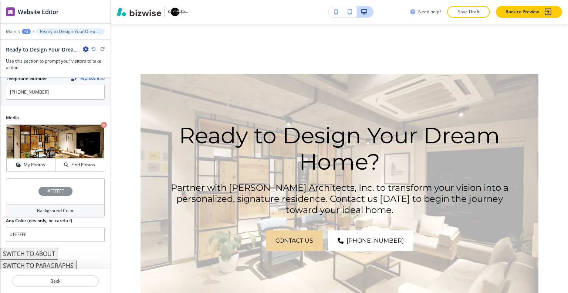
click at [41, 183] on div "#FFFFFF" at bounding box center [55, 191] width 99 height 26
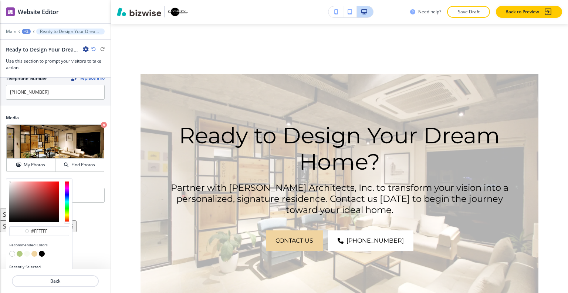
scroll to position [406, 0]
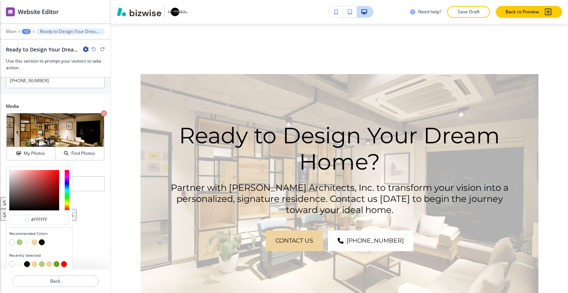
click at [40, 239] on button "button" at bounding box center [42, 242] width 6 height 6
type input "#000000"
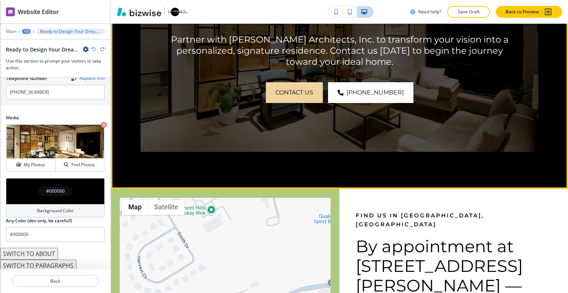
scroll to position [1323, 0]
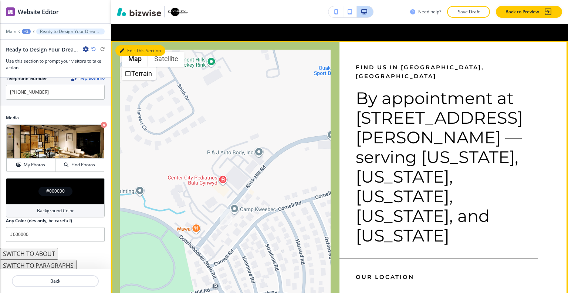
click at [133, 45] on button "Edit This Section" at bounding box center [140, 50] width 50 height 11
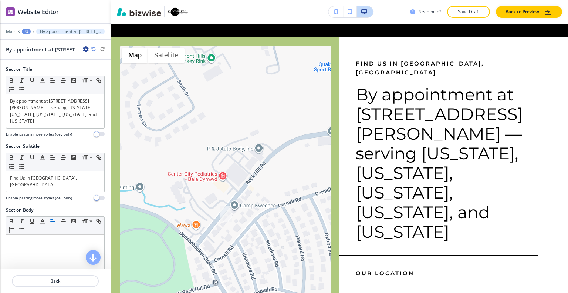
click at [84, 50] on icon "button" at bounding box center [86, 49] width 6 height 6
drag, startPoint x: 96, startPoint y: 84, endPoint x: 104, endPoint y: 87, distance: 7.8
click at [96, 85] on p "Delete Section" at bounding box center [107, 87] width 38 height 7
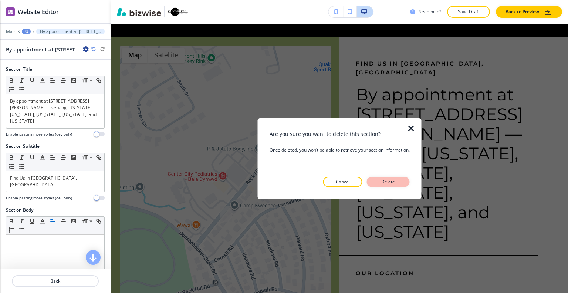
click at [397, 179] on p "Delete" at bounding box center [389, 181] width 18 height 7
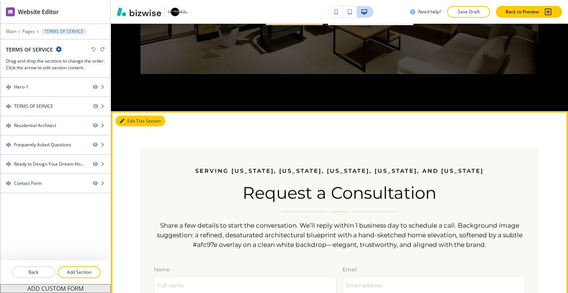
drag, startPoint x: 129, startPoint y: 108, endPoint x: 127, endPoint y: 104, distance: 4.1
click at [130, 115] on button "Edit This Section" at bounding box center [140, 120] width 50 height 11
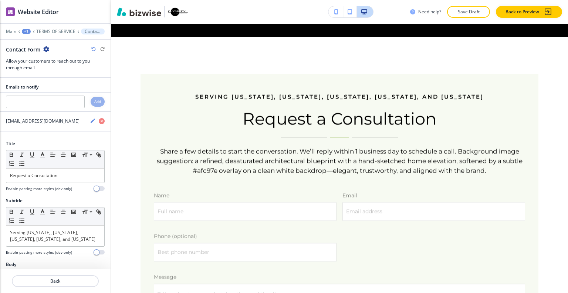
click at [46, 50] on icon "button" at bounding box center [46, 49] width 6 height 6
click at [59, 89] on p "Delete Section" at bounding box center [66, 87] width 38 height 7
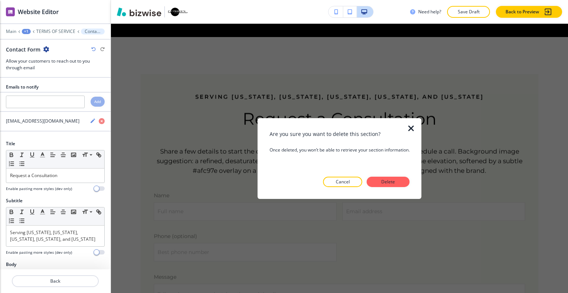
click at [401, 187] on div at bounding box center [340, 193] width 140 height 12
click at [391, 184] on p "Delete" at bounding box center [389, 181] width 18 height 7
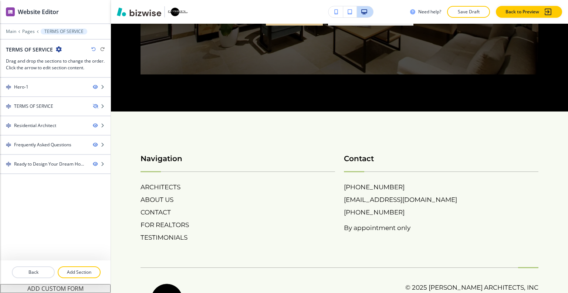
scroll to position [1178, 0]
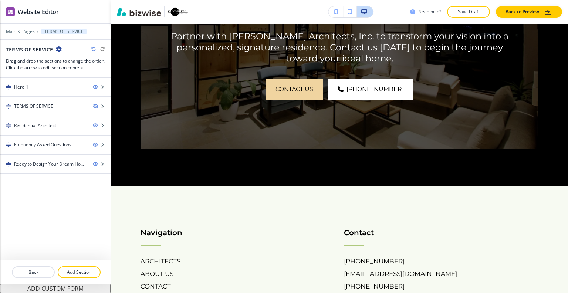
click at [92, 46] on div "TERMS OF SERVICE" at bounding box center [55, 50] width 99 height 8
click at [93, 51] on icon "button" at bounding box center [93, 49] width 4 height 4
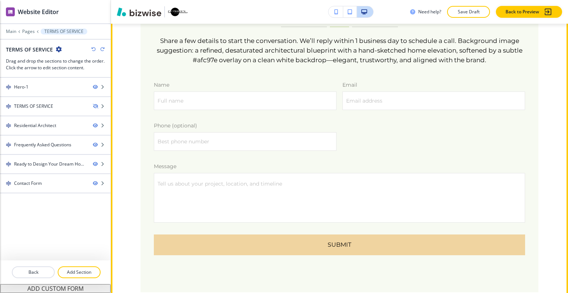
scroll to position [1289, 0]
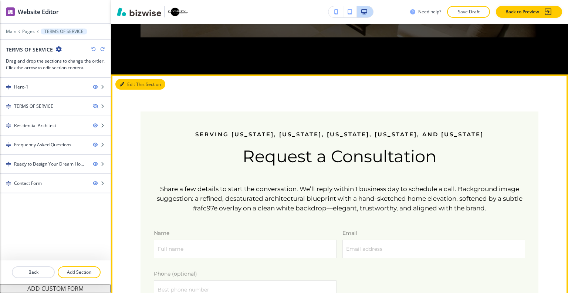
click at [131, 79] on button "Edit This Section" at bounding box center [140, 84] width 50 height 11
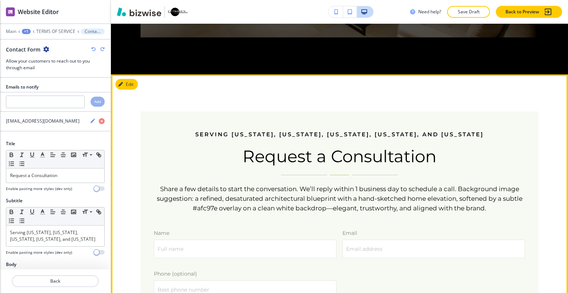
scroll to position [1327, 0]
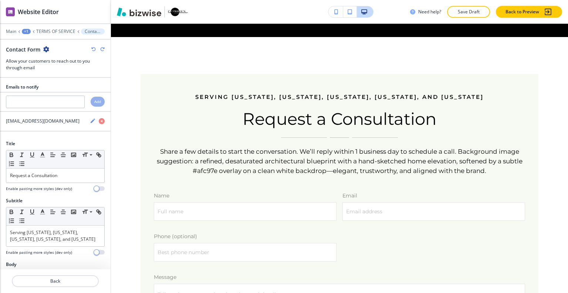
drag, startPoint x: 50, startPoint y: 48, endPoint x: 44, endPoint y: 49, distance: 5.3
click at [50, 49] on div "Contact Form" at bounding box center [55, 50] width 99 height 8
click at [43, 48] on div "Contact Form" at bounding box center [27, 50] width 43 height 8
click at [45, 49] on icon "button" at bounding box center [46, 49] width 6 height 6
drag, startPoint x: 59, startPoint y: 85, endPoint x: 94, endPoint y: 98, distance: 37.7
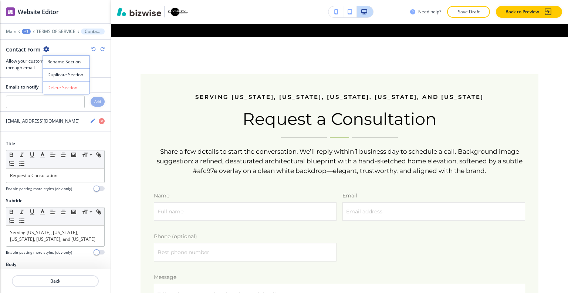
click at [60, 85] on p "Delete Section" at bounding box center [66, 87] width 38 height 7
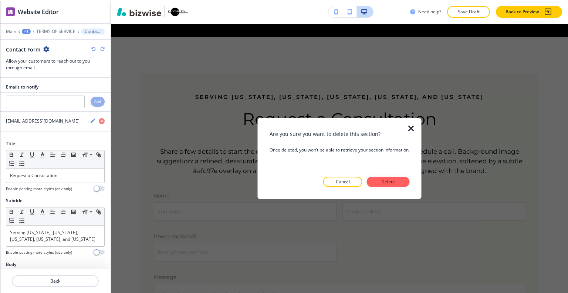
click at [395, 185] on button "Delete" at bounding box center [388, 181] width 43 height 10
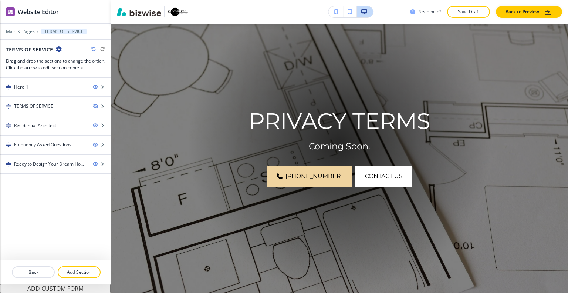
scroll to position [0, 0]
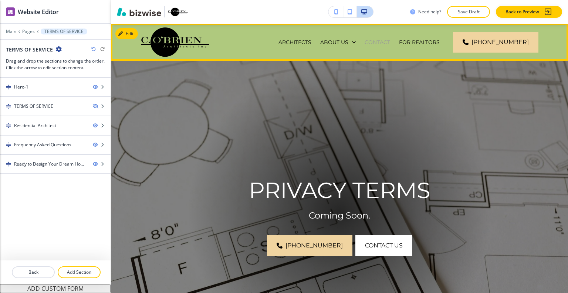
click at [365, 44] on p "CONTACT" at bounding box center [378, 41] width 26 height 7
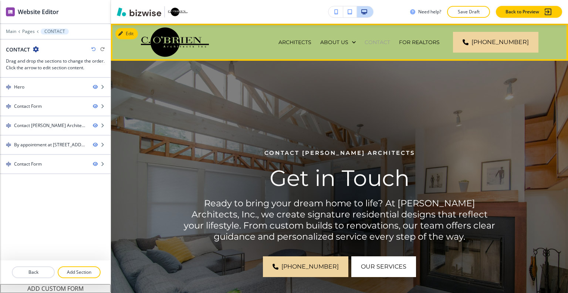
click at [365, 44] on p "CONTACT" at bounding box center [378, 41] width 26 height 7
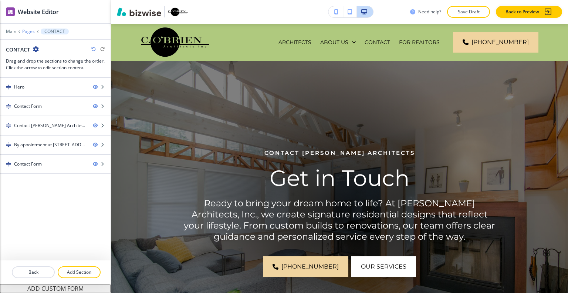
click at [26, 33] on p "Pages" at bounding box center [28, 31] width 13 height 5
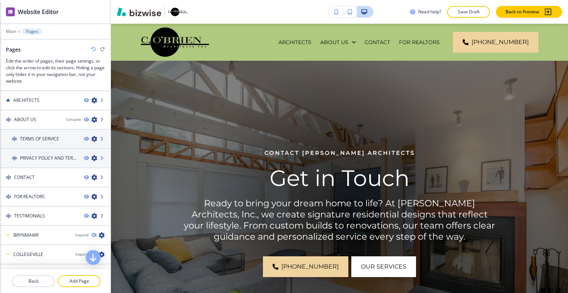
scroll to position [127, 0]
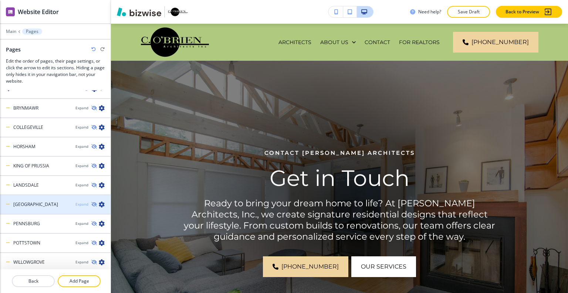
click at [75, 203] on div "Expand" at bounding box center [81, 204] width 13 height 6
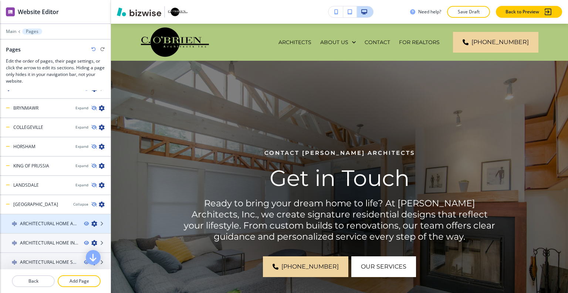
click at [52, 220] on h4 "ARCHITECTURAL HOME ADDITIONS" at bounding box center [49, 223] width 58 height 7
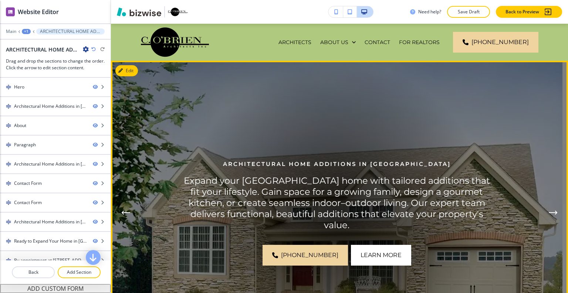
scroll to position [185, 0]
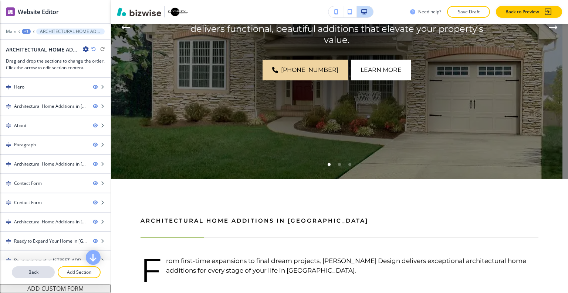
click at [43, 270] on p "Back" at bounding box center [33, 272] width 41 height 7
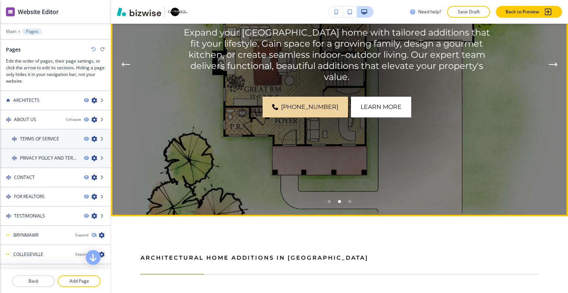
scroll to position [0, 0]
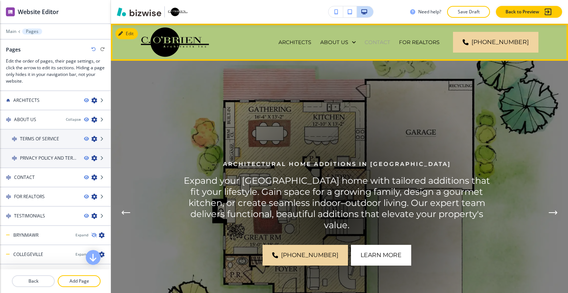
click at [365, 40] on p "CONTACT" at bounding box center [378, 41] width 26 height 7
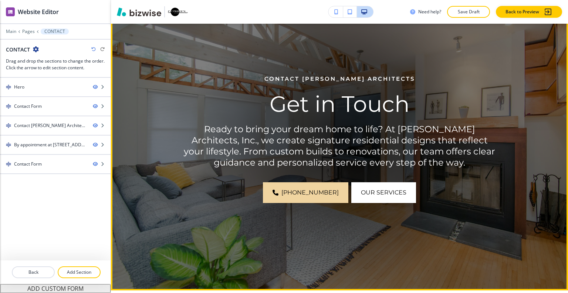
scroll to position [37, 0]
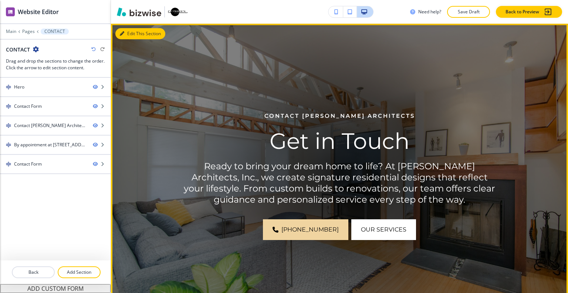
click at [127, 33] on button "Edit This Section" at bounding box center [140, 33] width 50 height 11
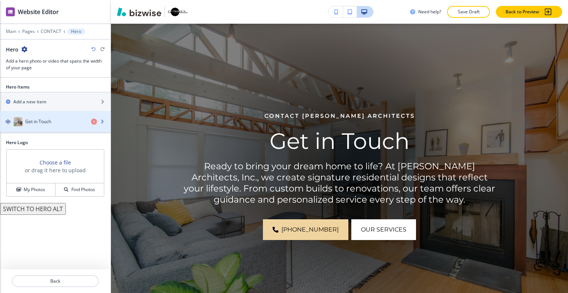
click at [58, 128] on div "button" at bounding box center [55, 130] width 111 height 6
click at [57, 124] on div "Get in Touch" at bounding box center [42, 122] width 85 height 9
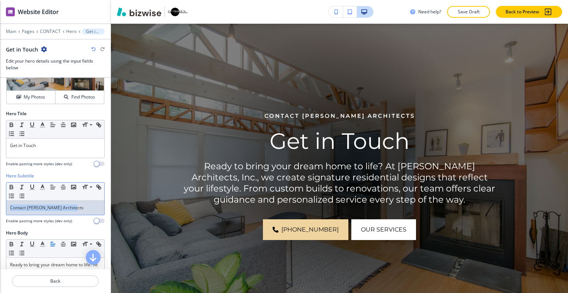
drag, startPoint x: 74, startPoint y: 208, endPoint x: 32, endPoint y: 211, distance: 41.9
click at [7, 204] on div "Contact [PERSON_NAME] Architects" at bounding box center [55, 208] width 98 height 14
copy p "Contact [PERSON_NAME] Architects"
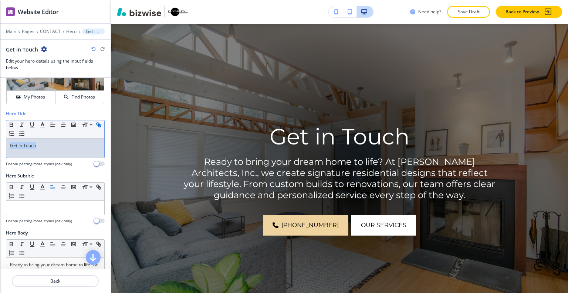
drag, startPoint x: 55, startPoint y: 146, endPoint x: 12, endPoint y: 132, distance: 45.4
click at [5, 134] on div "Hero Title Small Normal Large Huge Get in Touch Enable pasting more styles (dev…" at bounding box center [55, 141] width 111 height 62
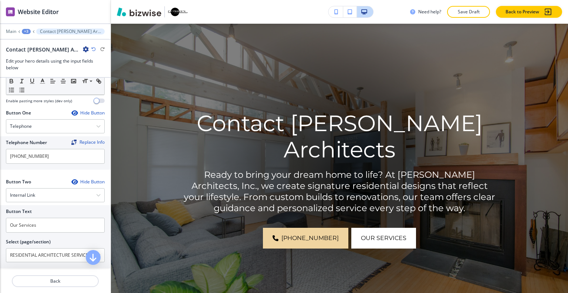
scroll to position [333, 0]
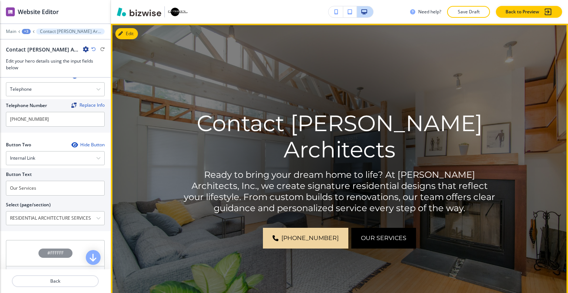
click at [376, 239] on span "Our Services" at bounding box center [384, 237] width 46 height 9
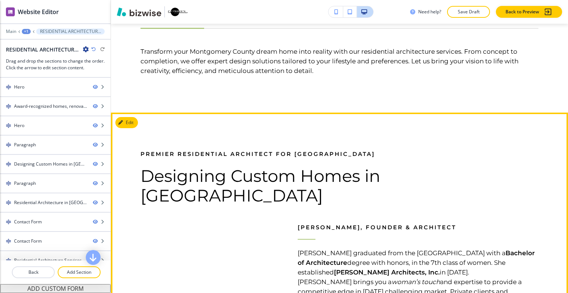
scroll to position [1147, 0]
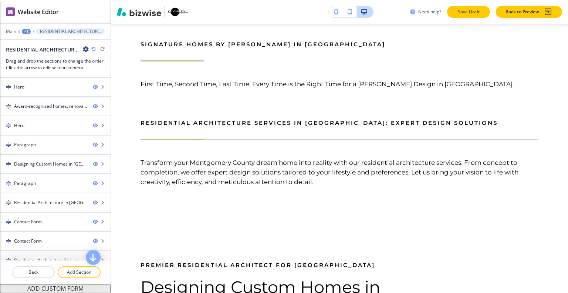
click at [466, 12] on p "Save Draft" at bounding box center [469, 12] width 24 height 7
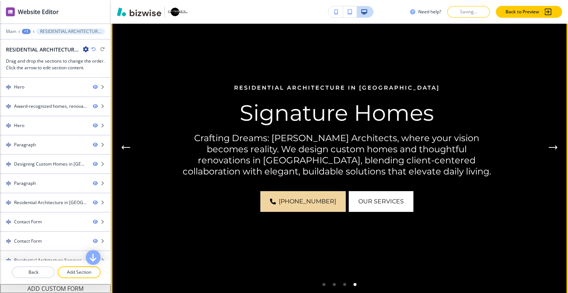
scroll to position [666, 0]
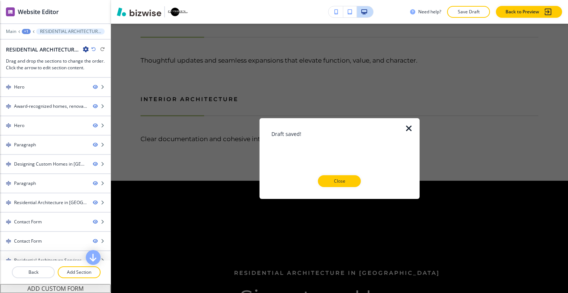
click at [25, 31] on div "+1" at bounding box center [26, 31] width 9 height 5
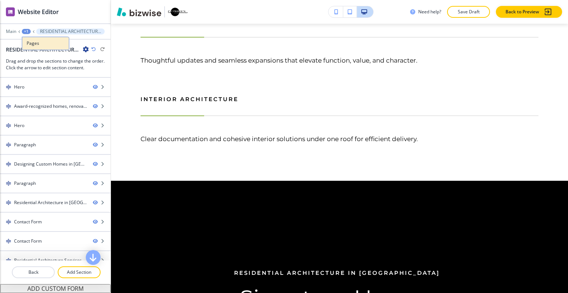
click at [34, 46] on p "Pages" at bounding box center [46, 43] width 38 height 7
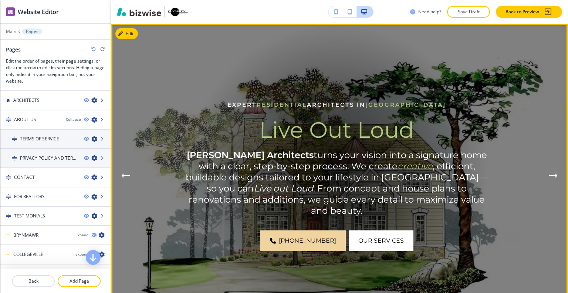
scroll to position [0, 0]
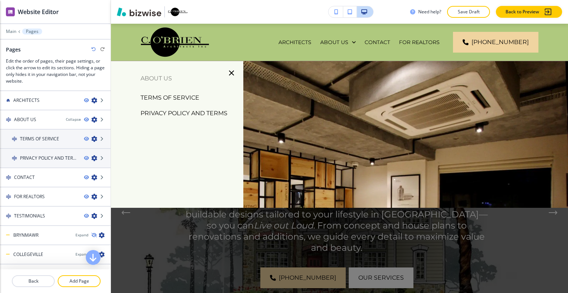
click at [209, 109] on p "PRIVACY POLICY AND TERMS" at bounding box center [184, 113] width 87 height 11
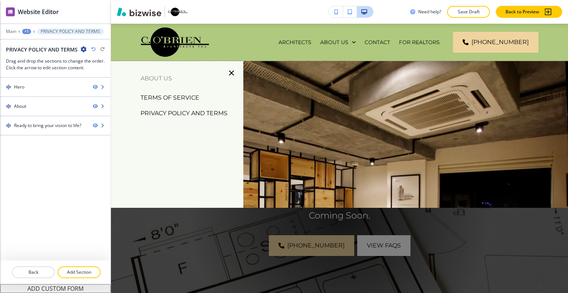
click at [195, 112] on p "PRIVACY POLICY AND TERMS" at bounding box center [184, 113] width 87 height 11
click at [180, 100] on p "TERMS OF SERVICE" at bounding box center [170, 97] width 59 height 11
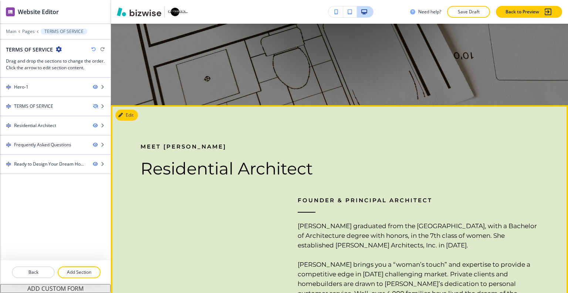
scroll to position [407, 0]
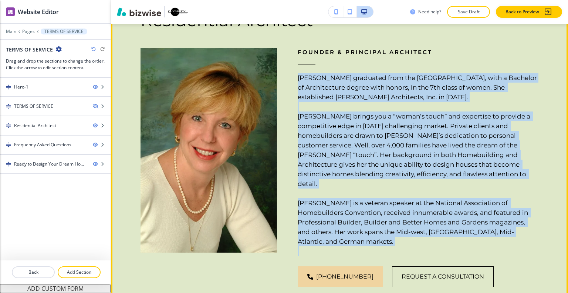
drag, startPoint x: 327, startPoint y: 233, endPoint x: 286, endPoint y: 77, distance: 161.3
click at [286, 77] on div "Founder & Principal Architect [PERSON_NAME] graduated from the [GEOGRAPHIC_DATA…" at bounding box center [408, 149] width 262 height 276
copy h6 "[PERSON_NAME] graduated from the [GEOGRAPHIC_DATA], with a Bachelor of Architec…"
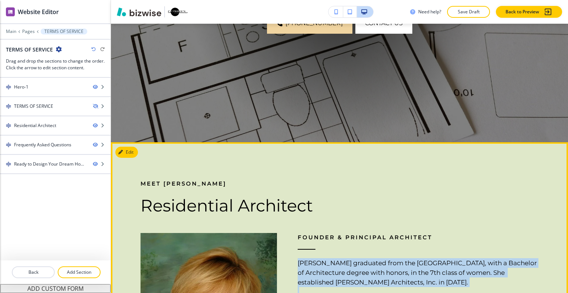
scroll to position [0, 0]
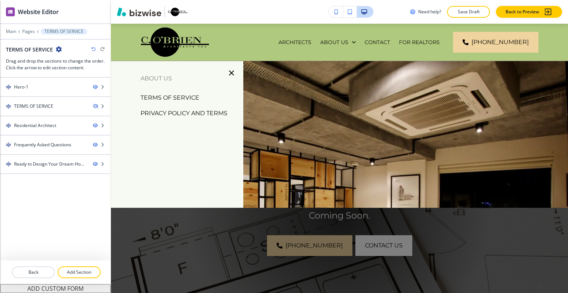
click at [186, 97] on p "TERMS OF SERVICE" at bounding box center [170, 97] width 59 height 11
click at [210, 115] on p "PRIVACY POLICY AND TERMS" at bounding box center [184, 113] width 87 height 11
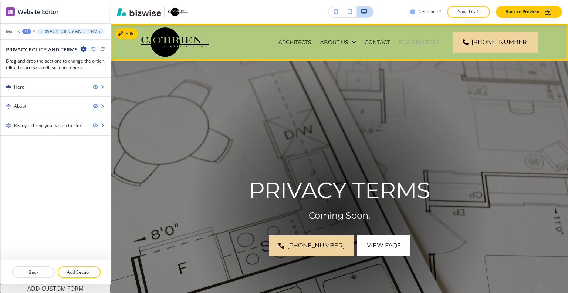
click at [399, 42] on p "FOR REALTORS" at bounding box center [419, 41] width 41 height 7
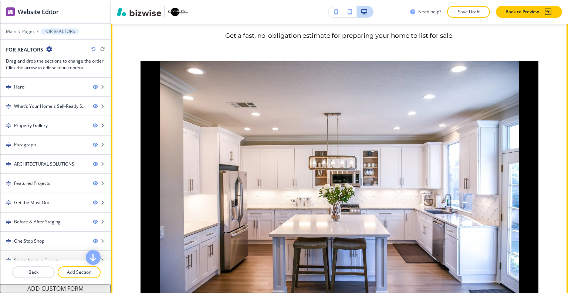
scroll to position [481, 0]
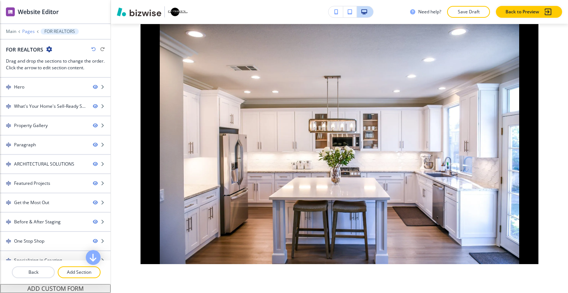
click at [27, 32] on p "Pages" at bounding box center [28, 31] width 13 height 5
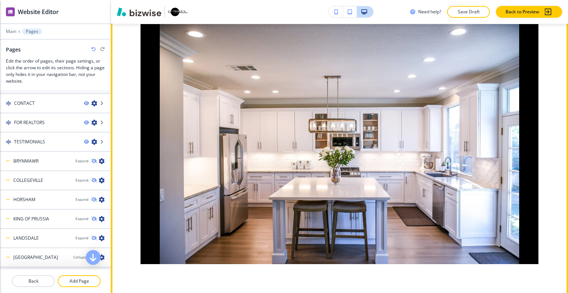
scroll to position [444, 0]
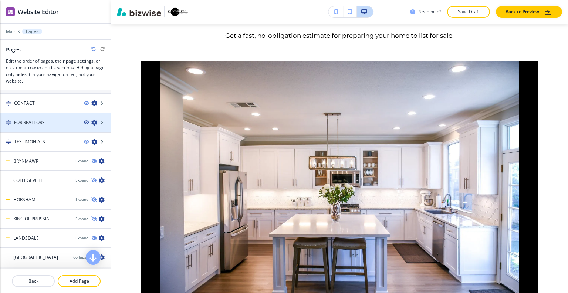
click at [84, 121] on icon "button" at bounding box center [86, 122] width 4 height 4
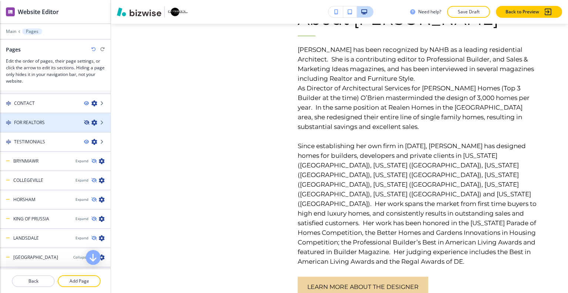
scroll to position [0, 0]
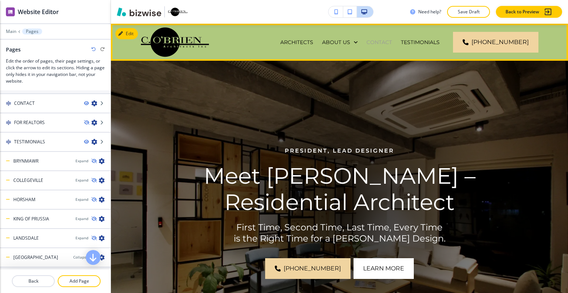
click at [392, 43] on p "CONTACT" at bounding box center [380, 41] width 26 height 7
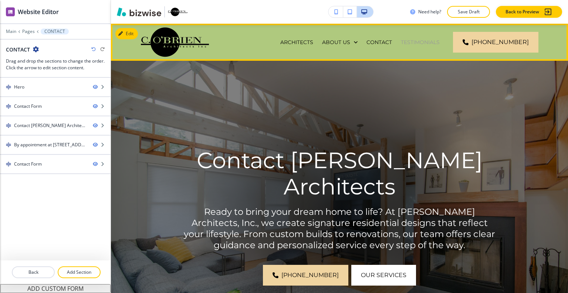
click at [422, 39] on p "TESTIMONIALS" at bounding box center [420, 41] width 39 height 7
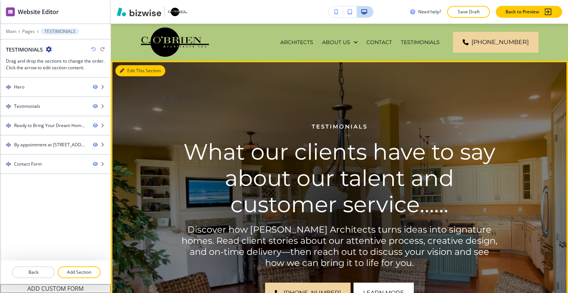
click at [127, 72] on button "Edit This Section" at bounding box center [140, 70] width 50 height 11
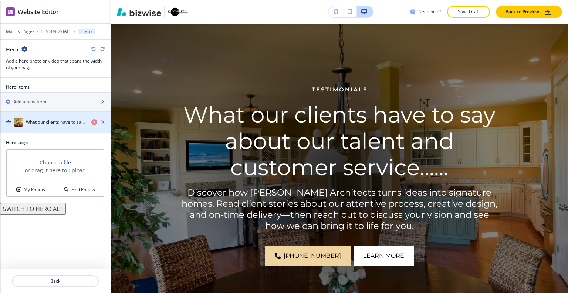
click at [62, 124] on h4 "What our clients have to say about our talent and customer service......" at bounding box center [56, 122] width 60 height 7
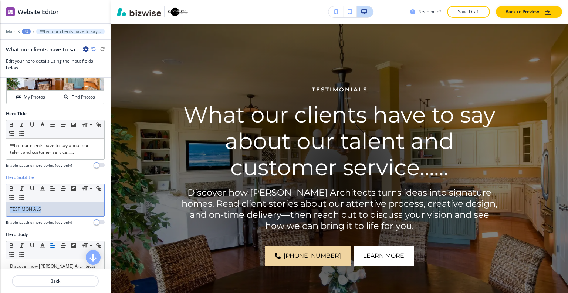
drag, startPoint x: 43, startPoint y: 210, endPoint x: 15, endPoint y: 206, distance: 27.6
click at [3, 207] on div "Hero Subtitle Small Normal Large Huge TESTIMONIALS Enable pasting more styles (…" at bounding box center [55, 202] width 111 height 57
copy p "TESTIMONIALS"
click at [9, 146] on div "What our clients have to say about our talent and customer service......" at bounding box center [55, 148] width 98 height 21
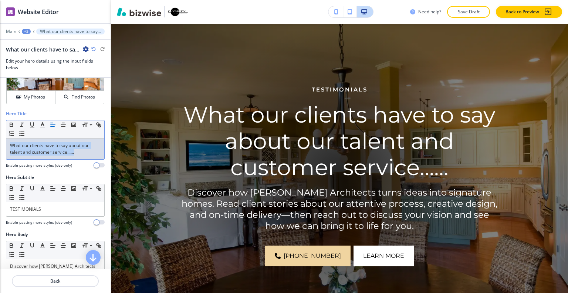
drag, startPoint x: 24, startPoint y: 145, endPoint x: 14, endPoint y: 149, distance: 10.2
click at [23, 146] on p "What our clients have to say about our talent and customer service......" at bounding box center [55, 148] width 91 height 13
click at [9, 147] on div "What our clients have to say about our talent and customer service......" at bounding box center [55, 148] width 98 height 21
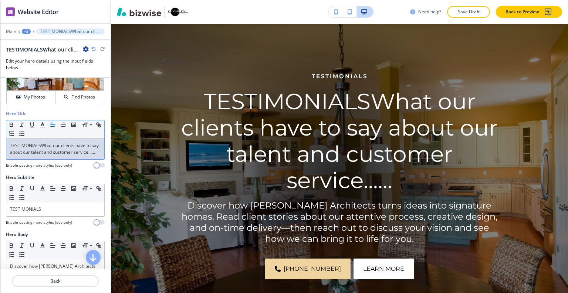
click at [44, 148] on p "TESTIMONIALSWhat our clients have to say about our talent and customer service.…" at bounding box center [55, 148] width 91 height 13
drag, startPoint x: 33, startPoint y: 165, endPoint x: 36, endPoint y: 162, distance: 4.2
click at [33, 165] on div "Hero Title Small Normal Large Huge TESTIMONIALSWhat our clients have to say abo…" at bounding box center [55, 139] width 99 height 58
click at [29, 155] on p "TESTIMONIALSWhat our clients have to say about our talent and customer service.…" at bounding box center [55, 148] width 91 height 13
drag, startPoint x: 36, startPoint y: 158, endPoint x: 41, endPoint y: 145, distance: 13.5
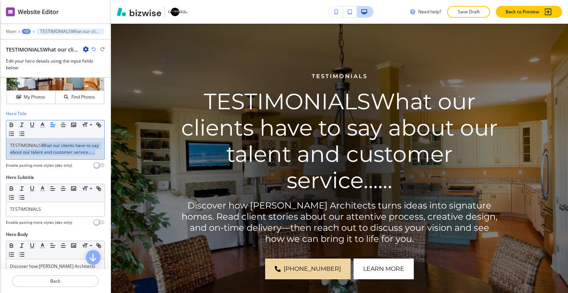
click at [41, 145] on p "TESTIMONIALSWhat our clients have to say about our talent and customer service.…" at bounding box center [55, 148] width 91 height 13
copy p "What our clients have to say about our talent and customer service......"
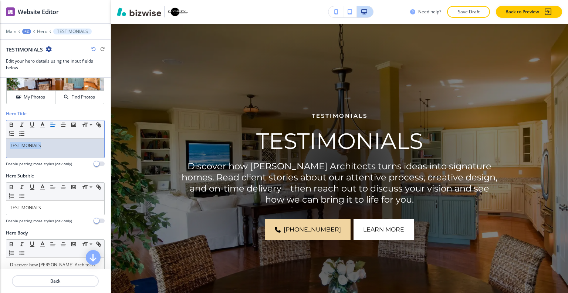
drag, startPoint x: 52, startPoint y: 143, endPoint x: 0, endPoint y: 127, distance: 54.2
click at [0, 127] on div "Hero Title Small Normal Large Huge TESTIMONIALS Enable pasting more styles (dev…" at bounding box center [55, 141] width 111 height 62
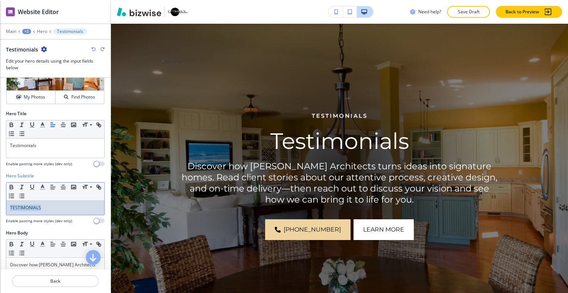
drag, startPoint x: 46, startPoint y: 207, endPoint x: 0, endPoint y: 180, distance: 53.4
click at [0, 180] on div "Hero Subtitle Small Normal Large Huge TESTIMONIALS Enable pasting more styles (…" at bounding box center [55, 200] width 111 height 57
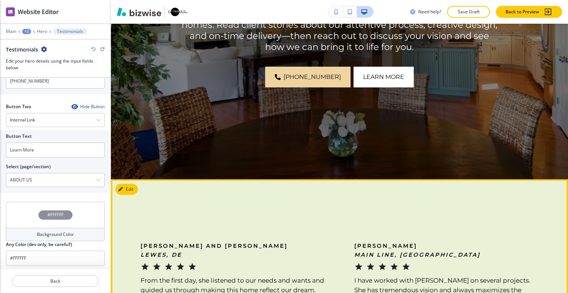
scroll to position [333, 0]
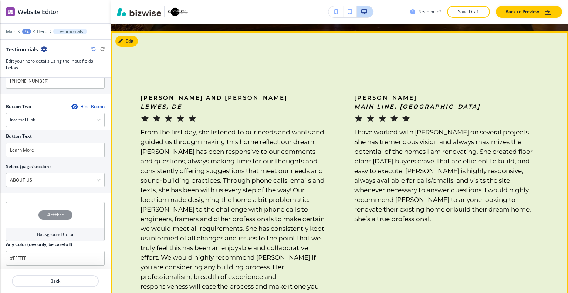
click at [136, 44] on button "Edit" at bounding box center [126, 41] width 23 height 11
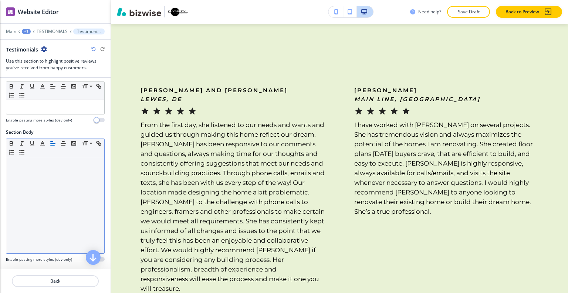
scroll to position [0, 0]
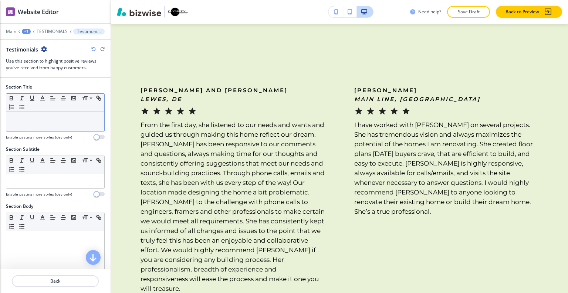
click at [38, 121] on p at bounding box center [55, 118] width 91 height 7
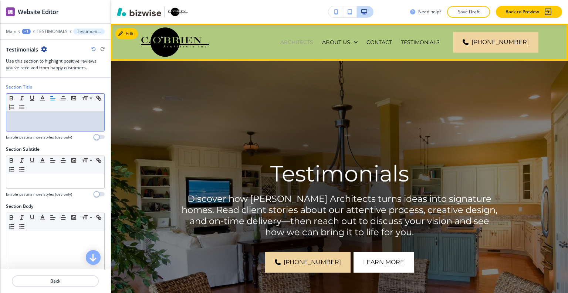
click at [311, 40] on p "ARCHITECTS" at bounding box center [296, 41] width 33 height 7
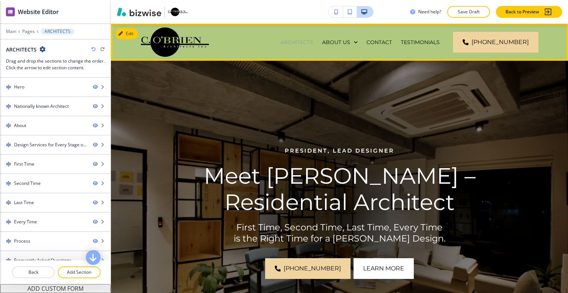
click at [307, 44] on p "ARCHITECTS" at bounding box center [296, 41] width 33 height 7
click at [437, 42] on p "TESTIMONIALS" at bounding box center [420, 41] width 39 height 7
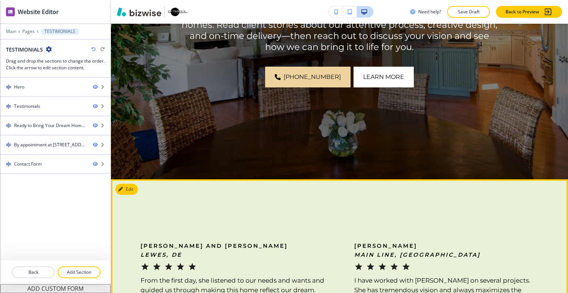
scroll to position [296, 0]
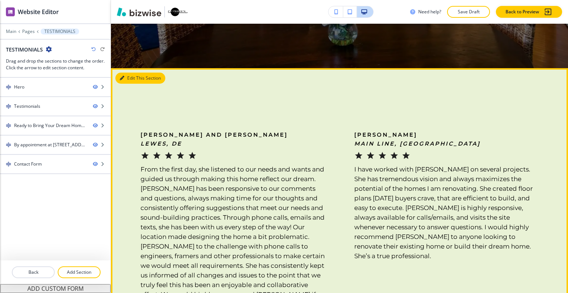
click at [132, 77] on button "Edit This Section" at bounding box center [140, 78] width 50 height 11
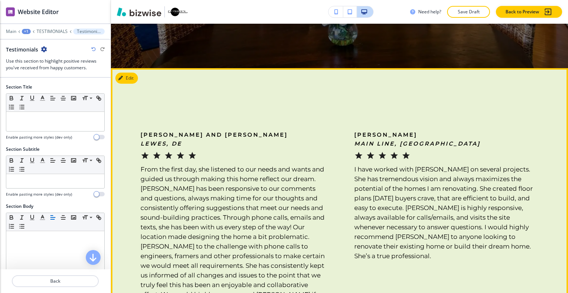
scroll to position [340, 0]
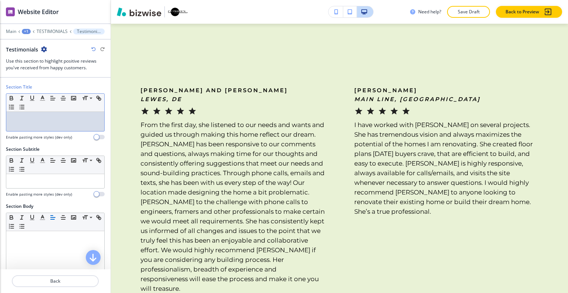
click at [37, 130] on div at bounding box center [55, 121] width 98 height 19
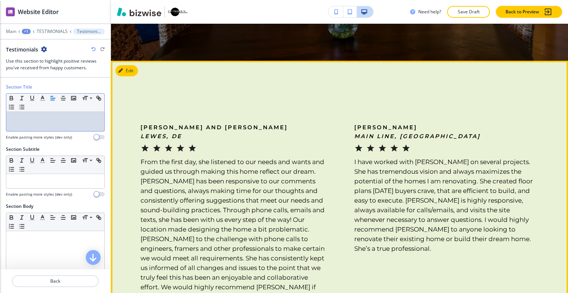
scroll to position [229, 0]
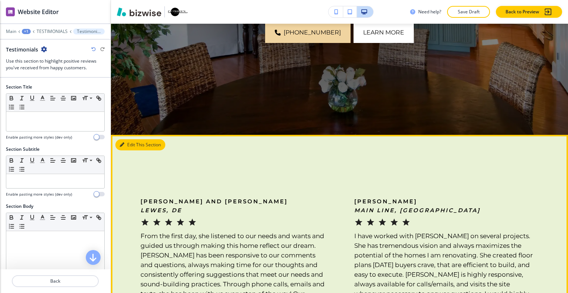
click at [132, 142] on button "Edit This Section" at bounding box center [140, 144] width 50 height 11
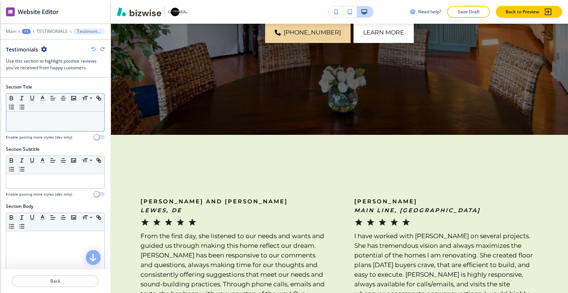
click at [25, 122] on div at bounding box center [55, 121] width 98 height 19
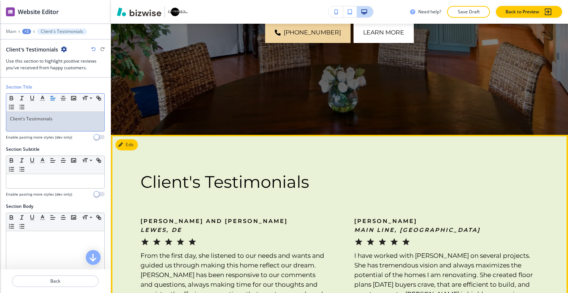
scroll to position [81, 0]
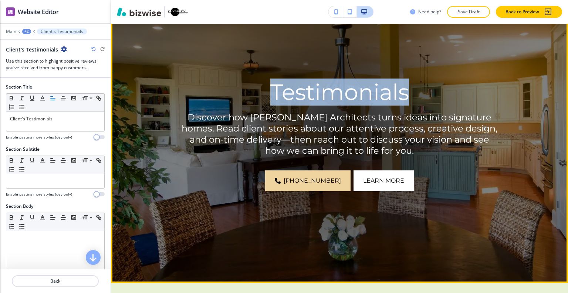
drag, startPoint x: 417, startPoint y: 96, endPoint x: 259, endPoint y: 97, distance: 158.0
click at [259, 97] on p "Testimonials" at bounding box center [339, 92] width 317 height 26
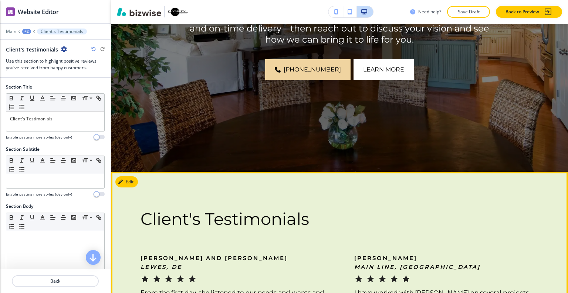
scroll to position [303, 0]
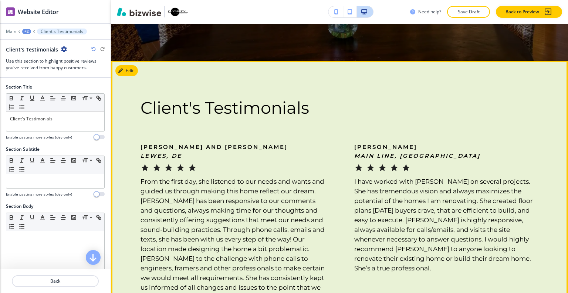
click at [309, 156] on div "[PERSON_NAME] and [PERSON_NAME], DE" at bounding box center [233, 157] width 184 height 30
click at [128, 70] on button "Edit This Section" at bounding box center [140, 70] width 50 height 11
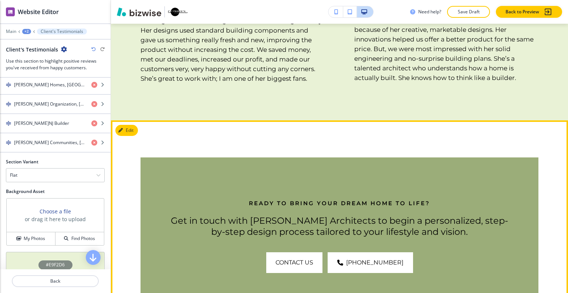
scroll to position [1820, 0]
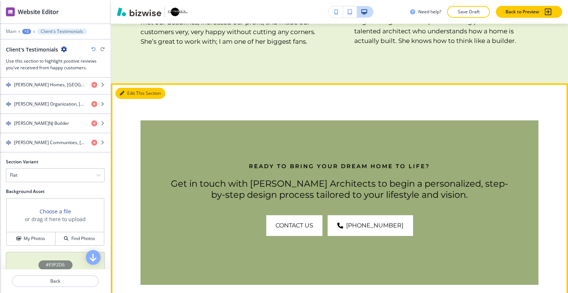
click at [133, 88] on button "Edit This Section" at bounding box center [140, 93] width 50 height 11
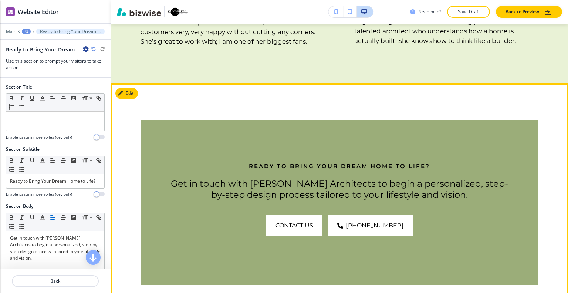
scroll to position [1832, 0]
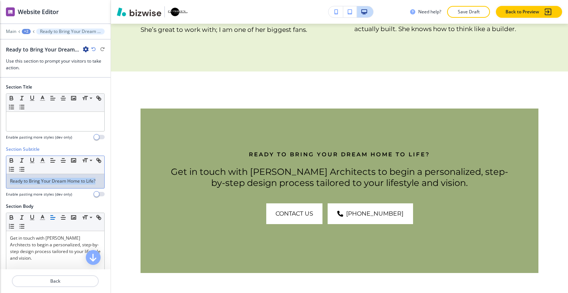
drag, startPoint x: 37, startPoint y: 184, endPoint x: 14, endPoint y: 175, distance: 24.3
click at [0, 172] on div "Section Subtitle Small Normal Large Huge Ready to Bring Your Dream Home to Life…" at bounding box center [55, 174] width 111 height 57
copy p "Ready to Bring Your Dream Home to Life?"
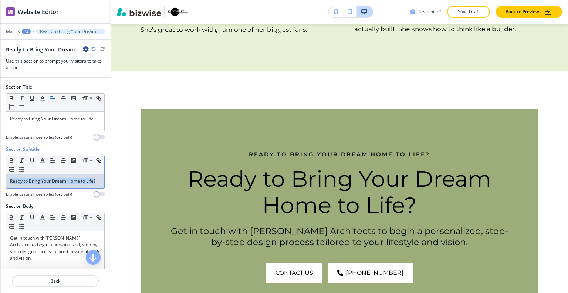
drag, startPoint x: 34, startPoint y: 190, endPoint x: 0, endPoint y: 147, distance: 54.5
click at [0, 147] on div "Section Subtitle Small Normal Large Huge Ready to Bring Your Dream Home to Life…" at bounding box center [55, 174] width 111 height 57
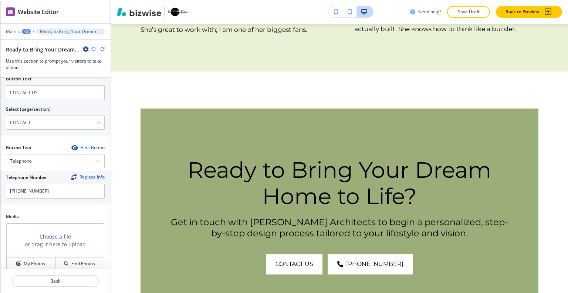
scroll to position [396, 0]
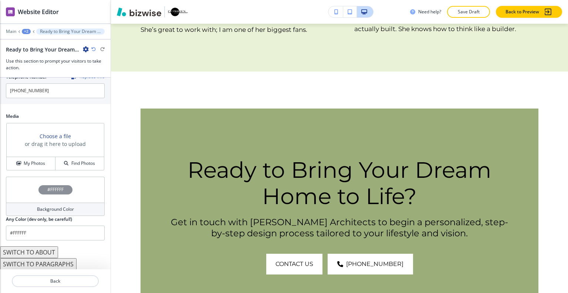
click at [22, 172] on div "Media Choose a file or drag it here to upload My Photos Find Photos" at bounding box center [55, 145] width 111 height 64
click at [24, 164] on h4 "My Photos" at bounding box center [34, 163] width 21 height 7
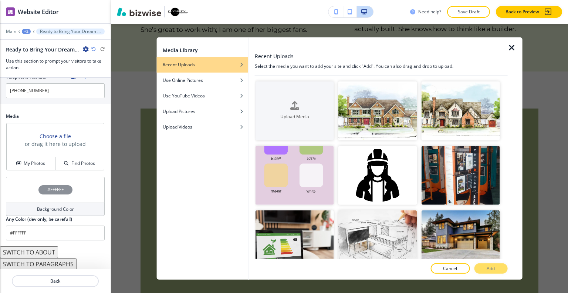
scroll to position [185, 0]
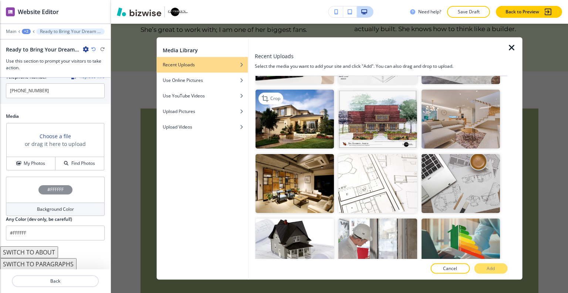
click at [318, 133] on img "button" at bounding box center [295, 119] width 78 height 59
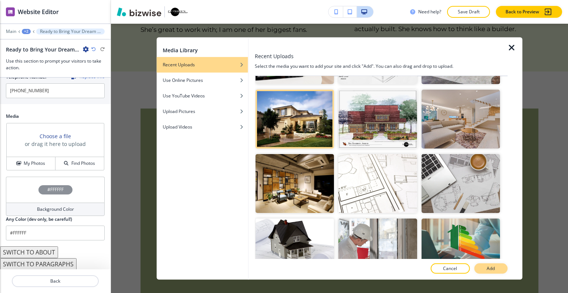
click at [482, 269] on button "Add" at bounding box center [490, 268] width 33 height 10
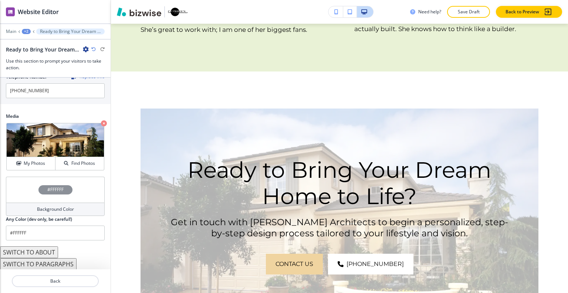
click at [33, 185] on div "#FFFFFF" at bounding box center [55, 189] width 99 height 26
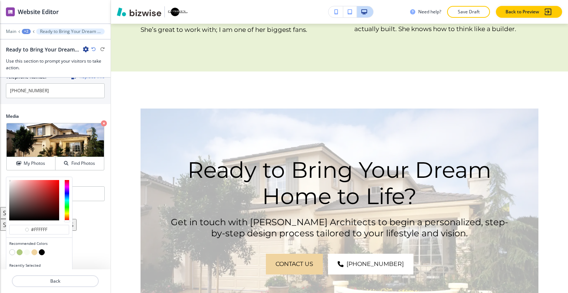
scroll to position [408, 0]
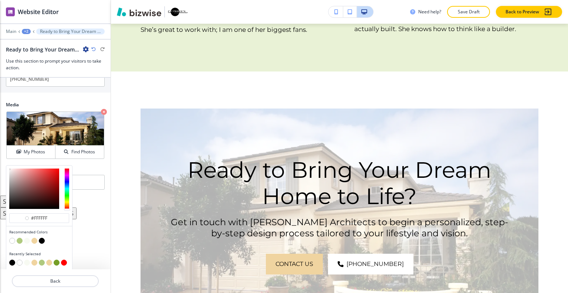
click at [42, 239] on button "button" at bounding box center [42, 241] width 6 height 6
type input "#000000"
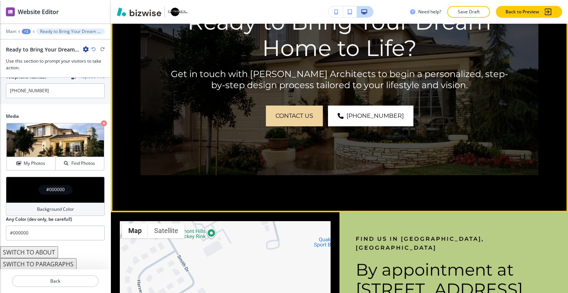
scroll to position [2091, 0]
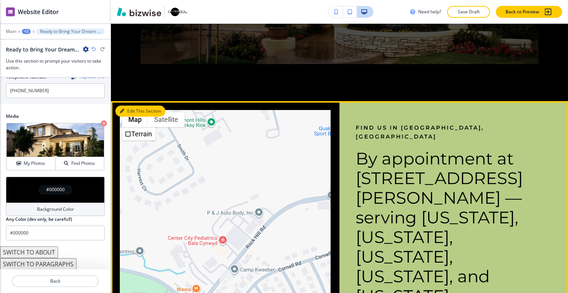
click at [131, 105] on button "Edit This Section" at bounding box center [140, 110] width 50 height 11
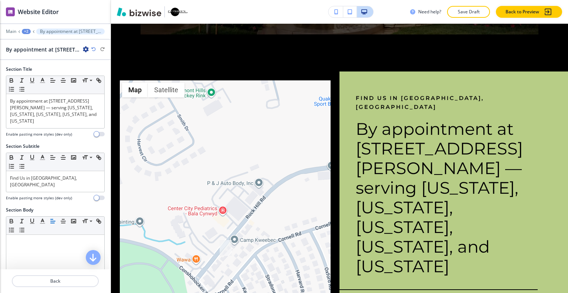
click at [84, 51] on icon "button" at bounding box center [86, 49] width 6 height 6
click at [90, 86] on p "Delete Section" at bounding box center [107, 87] width 38 height 7
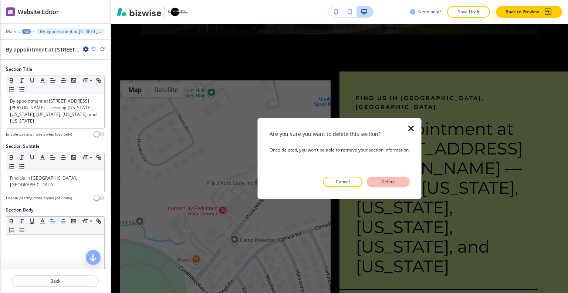
click at [402, 179] on button "Delete" at bounding box center [388, 181] width 43 height 10
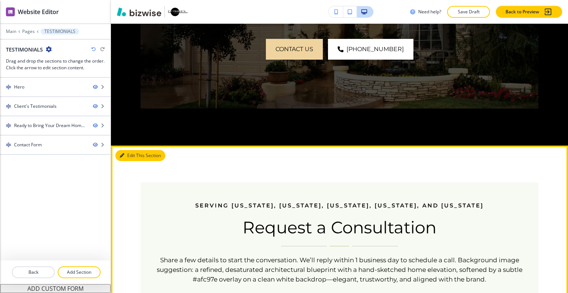
click at [129, 150] on button "Edit This Section" at bounding box center [140, 155] width 50 height 11
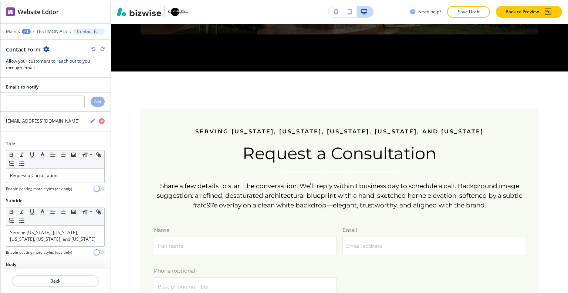
click at [46, 50] on icon "button" at bounding box center [46, 49] width 6 height 6
click at [56, 83] on button "Delete Section" at bounding box center [66, 87] width 47 height 13
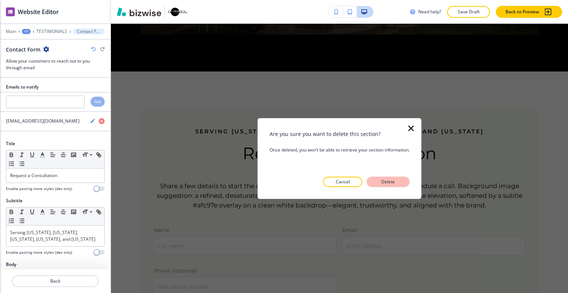
click at [406, 182] on button "Delete" at bounding box center [388, 181] width 43 height 10
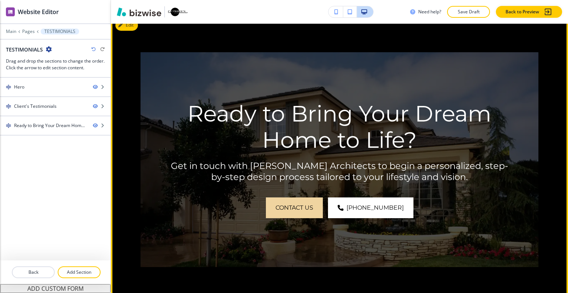
scroll to position [1814, 0]
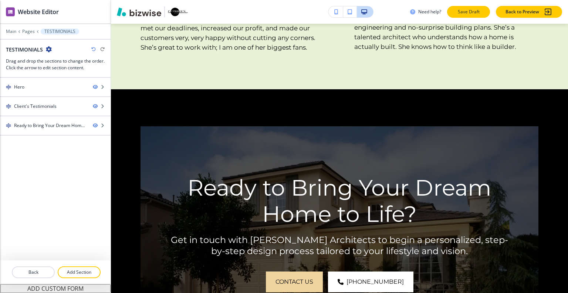
click at [471, 6] on button "Save Draft" at bounding box center [468, 12] width 43 height 12
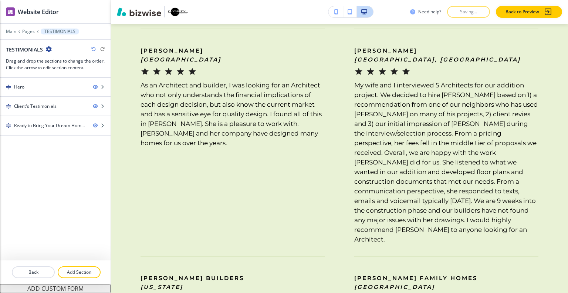
scroll to position [0, 0]
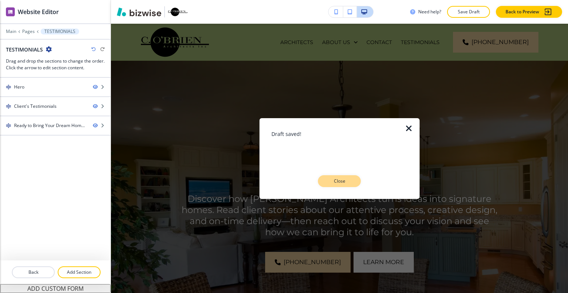
click at [342, 178] on p "Close" at bounding box center [340, 181] width 24 height 7
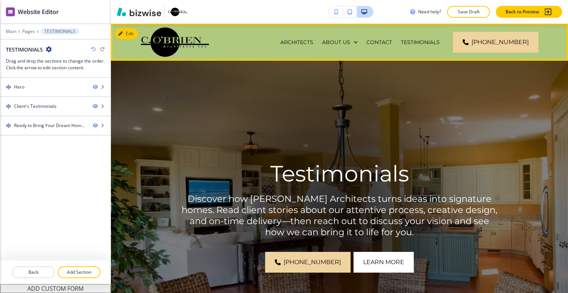
click at [433, 48] on div "TESTIMONIALS" at bounding box center [421, 42] width 48 height 37
click at [431, 44] on p "TESTIMONIALS" at bounding box center [420, 41] width 39 height 7
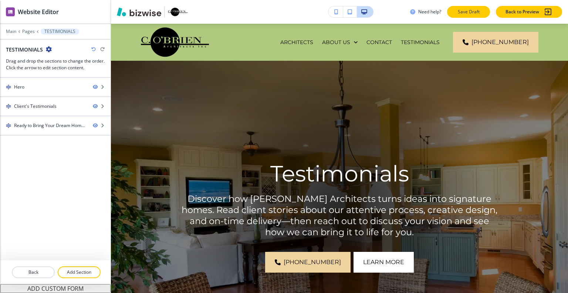
click at [481, 8] on button "Save Draft" at bounding box center [468, 12] width 43 height 12
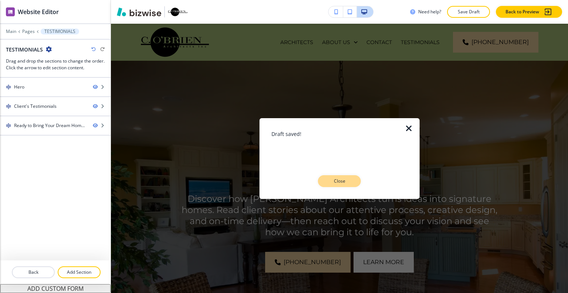
click at [336, 181] on p "Close" at bounding box center [340, 181] width 24 height 7
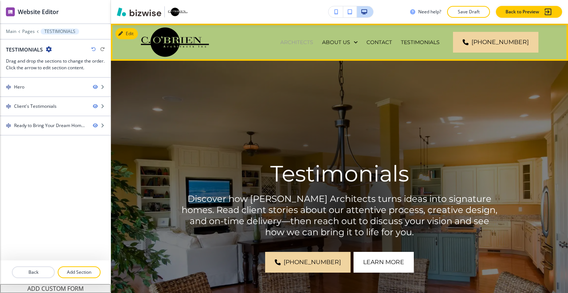
click at [304, 41] on p "ARCHITECTS" at bounding box center [296, 41] width 33 height 7
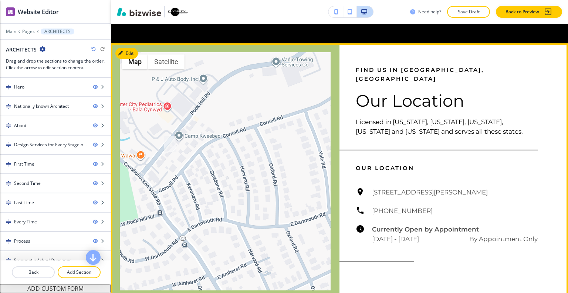
scroll to position [3008, 0]
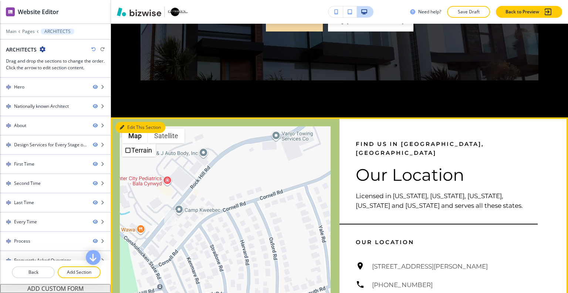
click at [133, 122] on button "Edit This Section" at bounding box center [140, 127] width 50 height 11
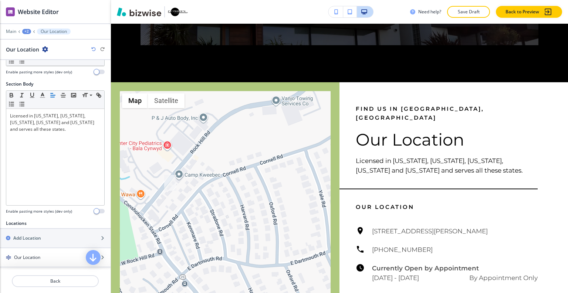
scroll to position [185, 0]
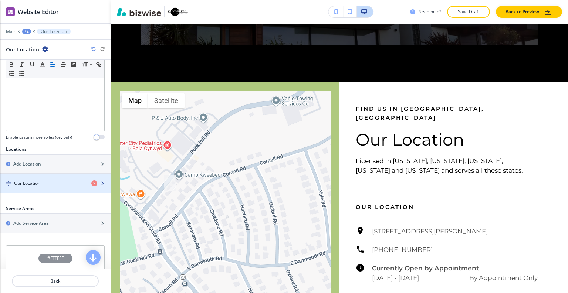
click at [43, 180] on div "Our Location" at bounding box center [42, 183] width 85 height 7
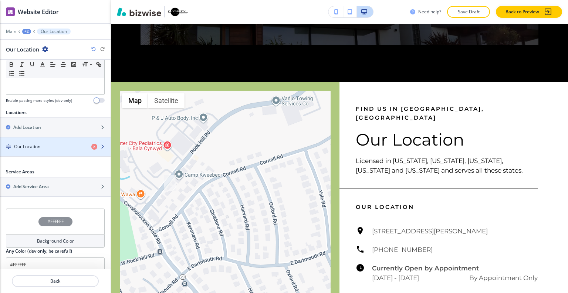
click at [43, 143] on div "Our Location" at bounding box center [42, 146] width 85 height 7
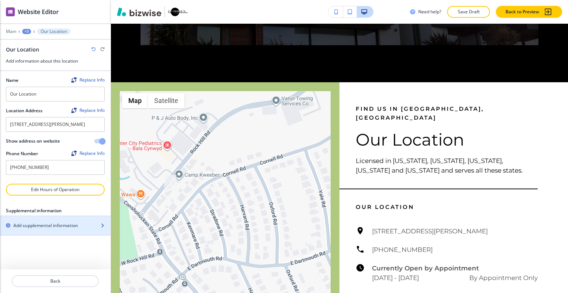
click at [46, 229] on h2 "Add supplemental information" at bounding box center [45, 225] width 65 height 7
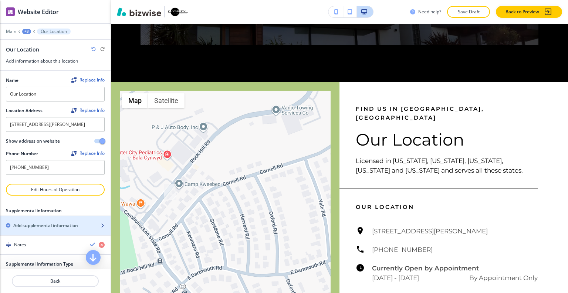
scroll to position [94, 0]
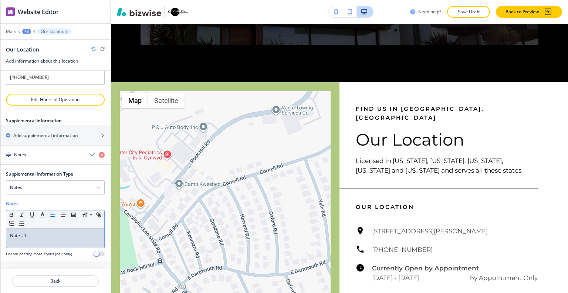
click at [37, 235] on p "Note #1:" at bounding box center [55, 235] width 91 height 7
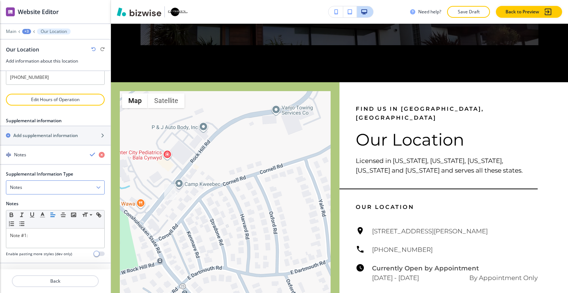
click at [46, 185] on div "Notes" at bounding box center [55, 187] width 98 height 13
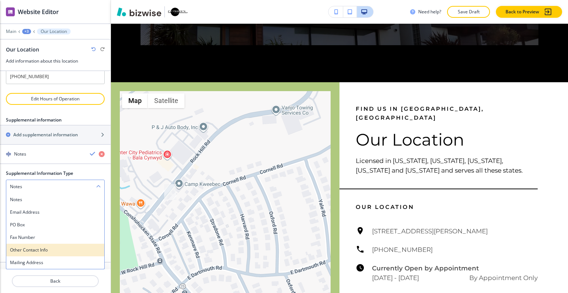
click at [41, 248] on h4 "Other Contact Info" at bounding box center [55, 249] width 91 height 7
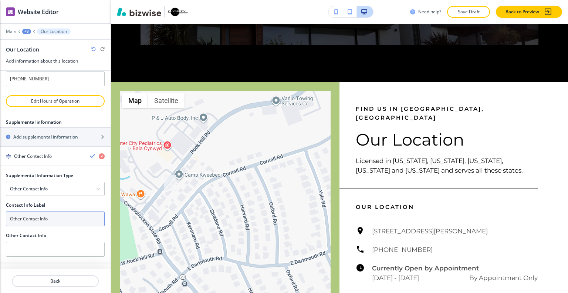
scroll to position [93, 0]
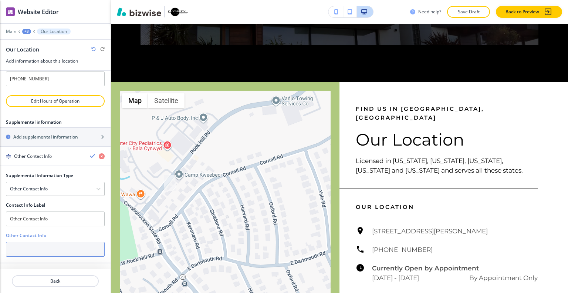
paste input "[PHONE_NUMBER]"
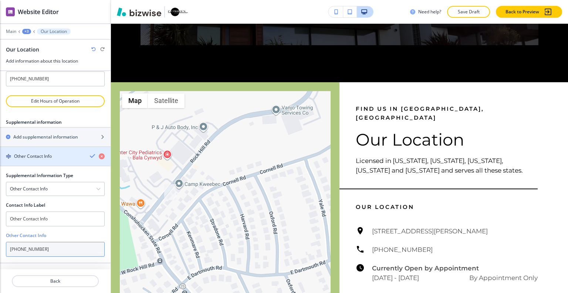
type input "[PHONE_NUMBER]"
click at [90, 156] on icon "button" at bounding box center [93, 156] width 6 height 6
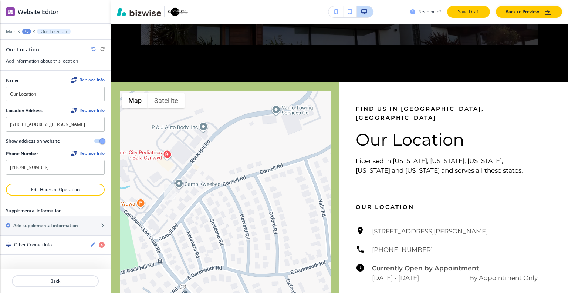
click at [465, 13] on p "Save Draft" at bounding box center [469, 12] width 24 height 7
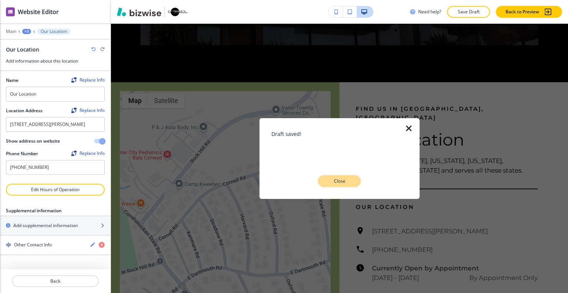
click at [344, 183] on p "Close" at bounding box center [340, 181] width 24 height 7
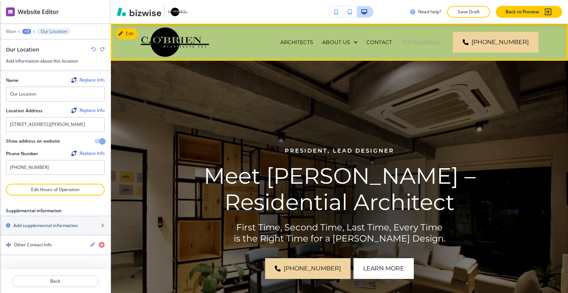
click at [435, 42] on p "TESTIMONIALS" at bounding box center [420, 41] width 39 height 7
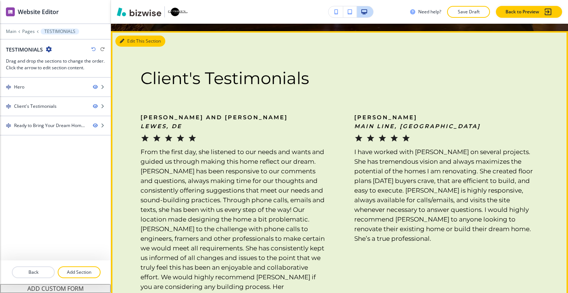
click at [129, 40] on button "Edit This Section" at bounding box center [140, 41] width 50 height 11
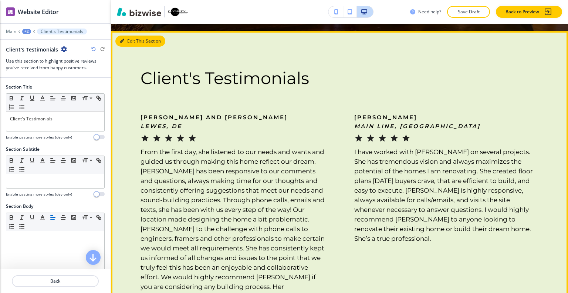
scroll to position [340, 0]
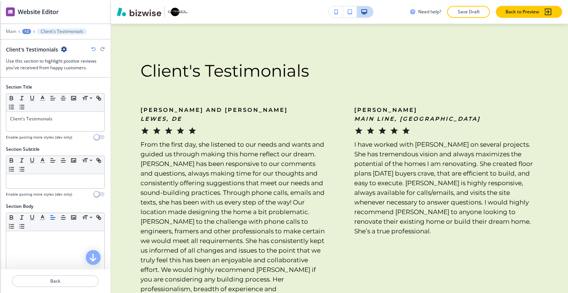
click at [65, 48] on icon "button" at bounding box center [64, 49] width 6 height 6
click at [82, 72] on p "Duplicate Section" at bounding box center [84, 74] width 38 height 7
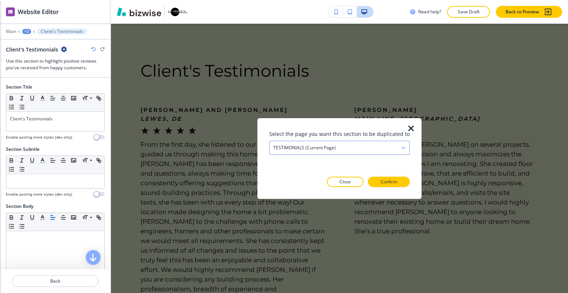
click at [303, 141] on div "TESTIMONIALS (current page)" at bounding box center [340, 147] width 140 height 13
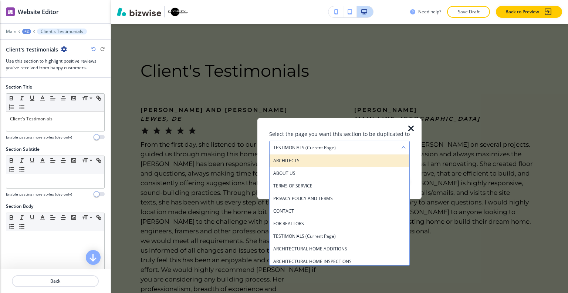
click at [309, 159] on h4 "ARCHITECTS" at bounding box center [339, 160] width 132 height 7
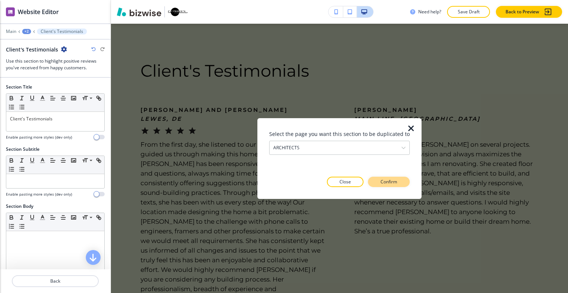
click at [392, 179] on p "Confirm" at bounding box center [389, 181] width 17 height 7
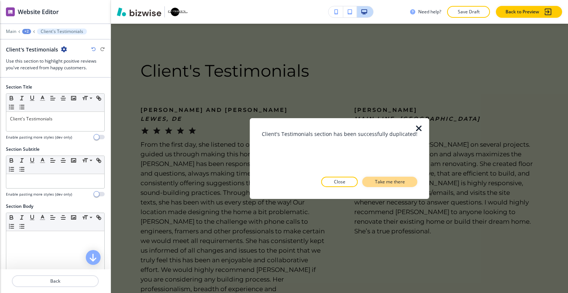
click at [397, 183] on p "Take me there" at bounding box center [390, 181] width 30 height 7
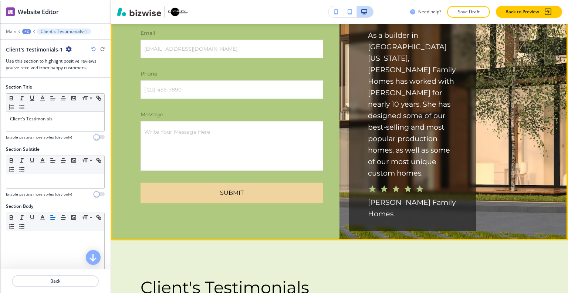
scroll to position [3380, 0]
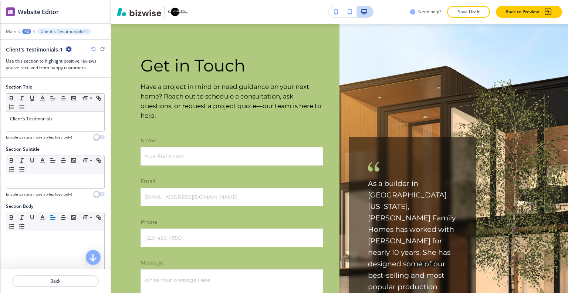
click at [27, 37] on div at bounding box center [55, 36] width 111 height 4
click at [26, 33] on div "+2" at bounding box center [26, 31] width 9 height 5
click at [36, 55] on p "ARCHITECTS" at bounding box center [46, 56] width 38 height 7
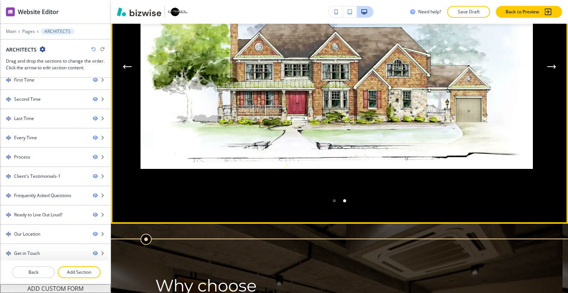
scroll to position [2154, 0]
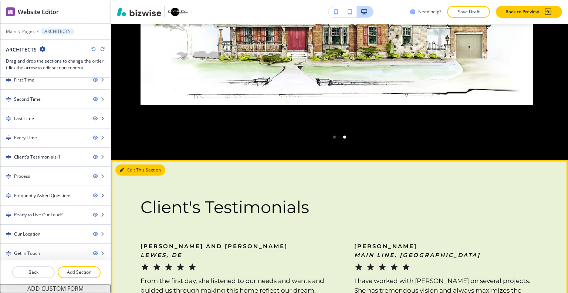
click at [131, 164] on button "Edit This Section" at bounding box center [140, 169] width 50 height 11
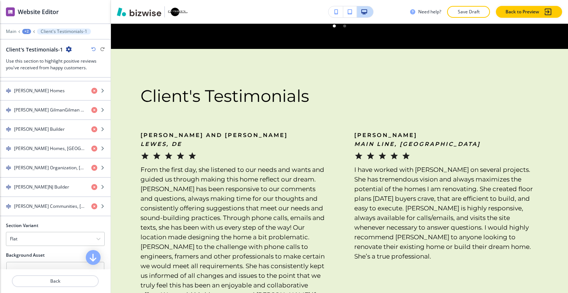
scroll to position [565, 0]
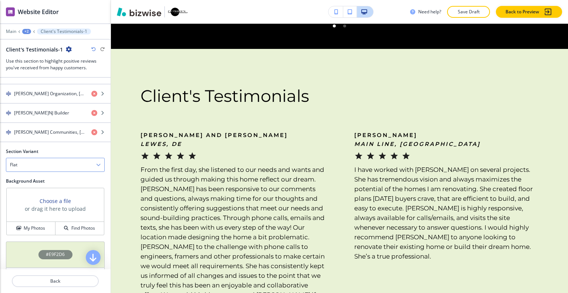
click at [49, 161] on div "Flat" at bounding box center [55, 164] width 98 height 13
click at [42, 174] on h4 "Slider" at bounding box center [55, 177] width 91 height 7
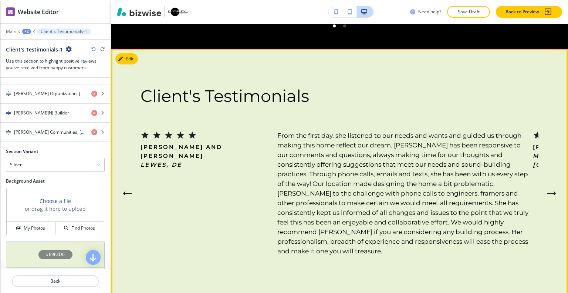
scroll to position [2107, 0]
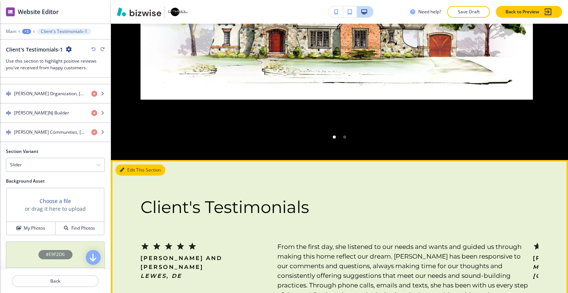
click at [131, 164] on button "Edit This Section" at bounding box center [140, 169] width 50 height 11
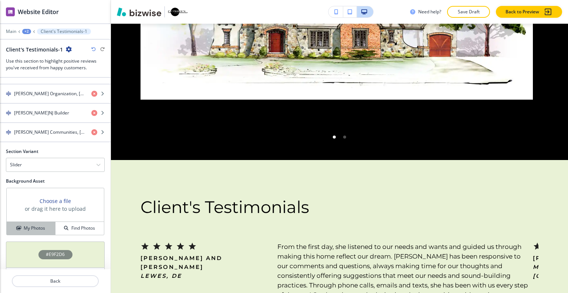
scroll to position [602, 0]
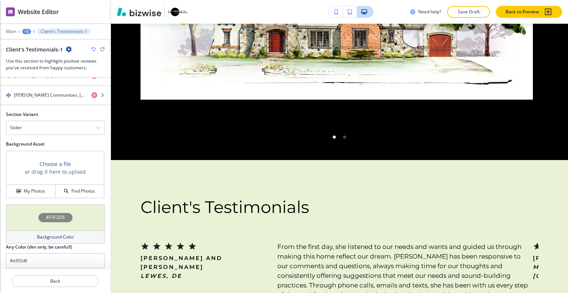
click at [25, 209] on div "#E9F2D6" at bounding box center [55, 217] width 99 height 26
click at [31, 188] on h4 "My Photos" at bounding box center [34, 191] width 21 height 7
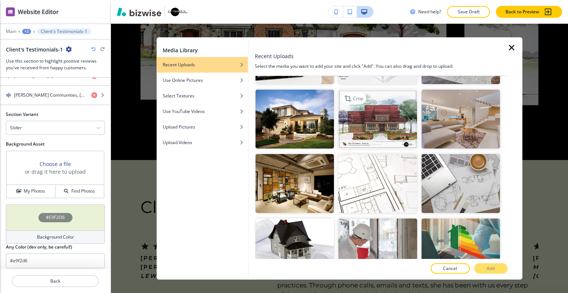
scroll to position [111, 0]
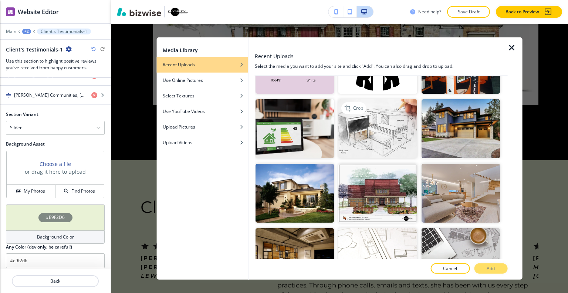
click at [380, 136] on img "button" at bounding box center [378, 128] width 78 height 59
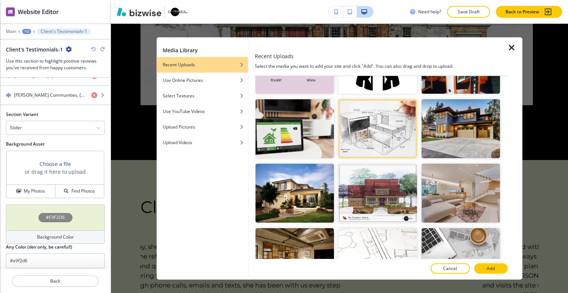
click at [393, 223] on div at bounding box center [378, 225] width 78 height 4
click at [460, 232] on img "button" at bounding box center [460, 257] width 78 height 59
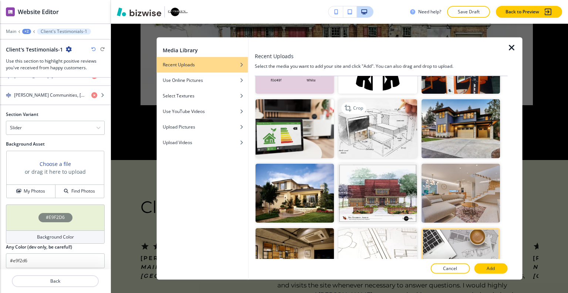
scroll to position [74, 0]
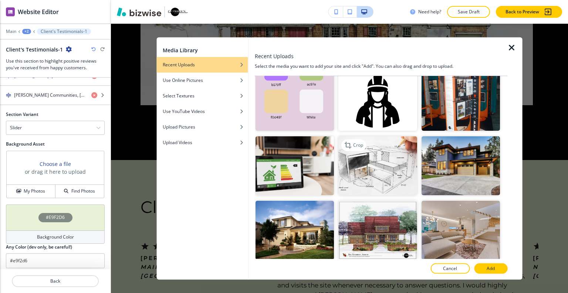
click at [387, 172] on img "button" at bounding box center [378, 165] width 78 height 59
click at [490, 269] on p "Add" at bounding box center [491, 268] width 8 height 7
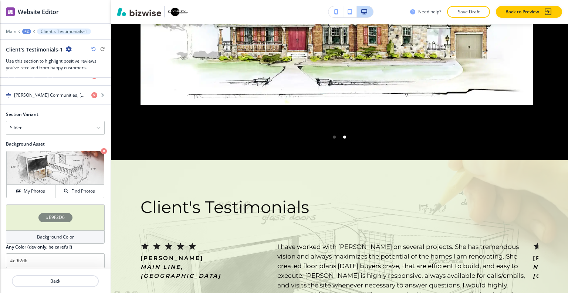
scroll to position [2218, 0]
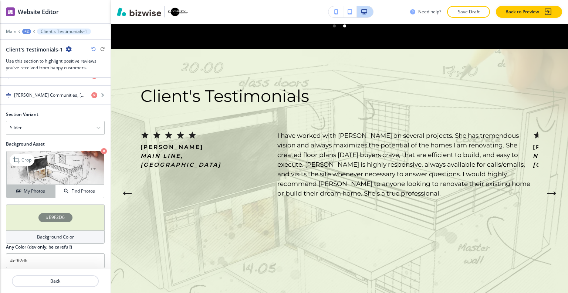
click at [37, 188] on h4 "My Photos" at bounding box center [34, 191] width 21 height 7
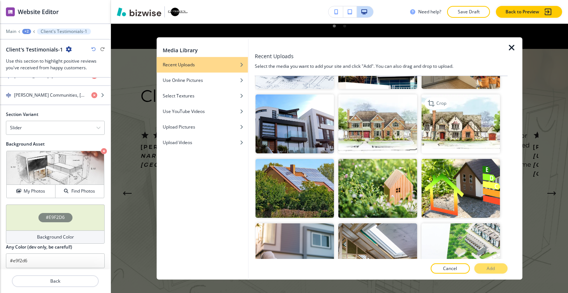
scroll to position [1073, 0]
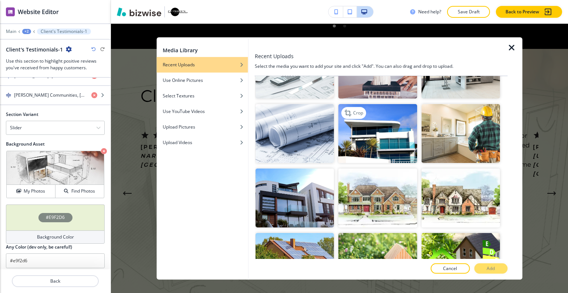
click at [389, 124] on img "button" at bounding box center [378, 133] width 78 height 59
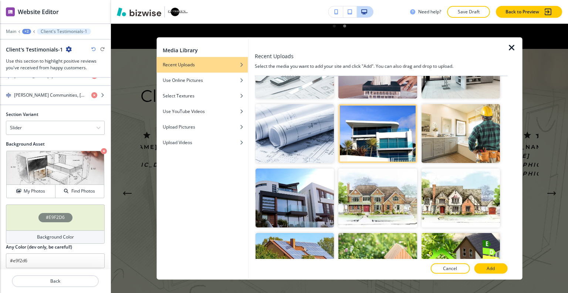
click at [495, 270] on p "Add" at bounding box center [491, 268] width 8 height 7
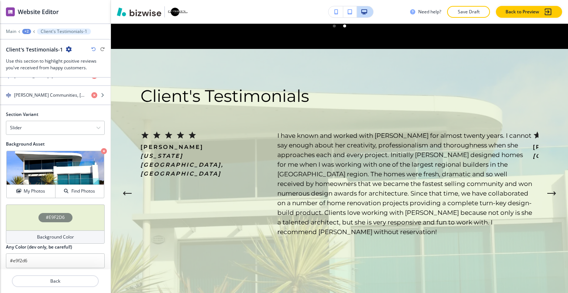
scroll to position [2255, 0]
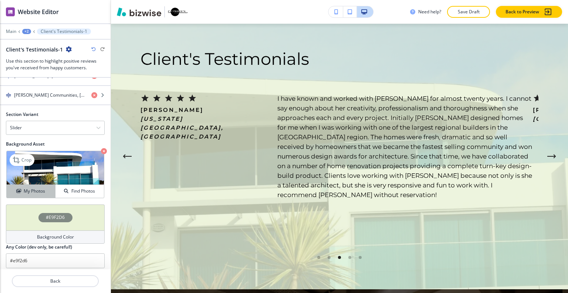
click at [33, 188] on h4 "My Photos" at bounding box center [34, 191] width 21 height 7
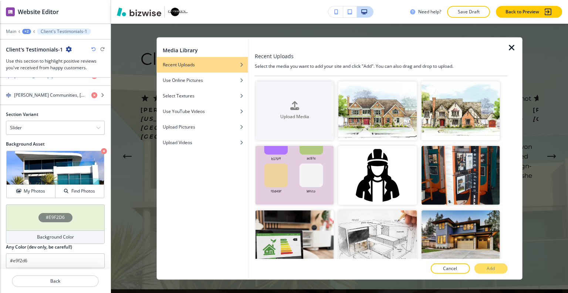
scroll to position [185, 0]
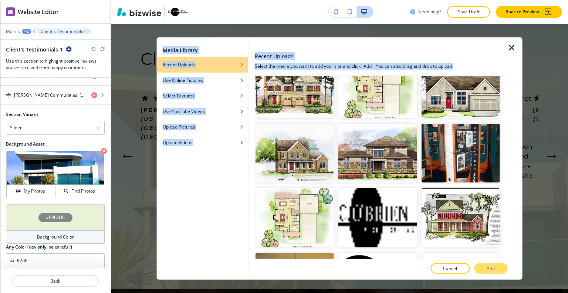
drag, startPoint x: 508, startPoint y: 103, endPoint x: 524, endPoint y: 253, distance: 150.7
click at [524, 258] on div "Media Library Recent Uploads Use Online Pictures Select Textures Use YouTube Vi…" at bounding box center [339, 158] width 457 height 269
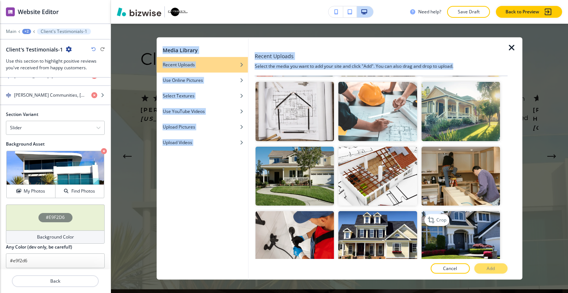
scroll to position [1464, 0]
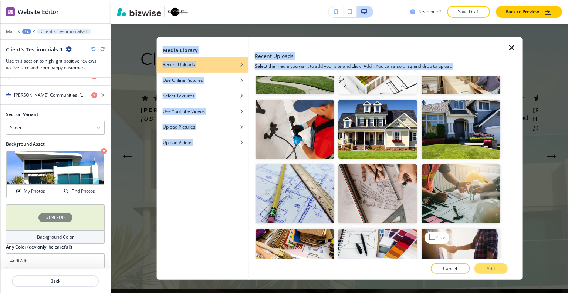
click at [475, 229] on img "button" at bounding box center [460, 258] width 78 height 59
click at [488, 267] on p "Add" at bounding box center [491, 268] width 8 height 7
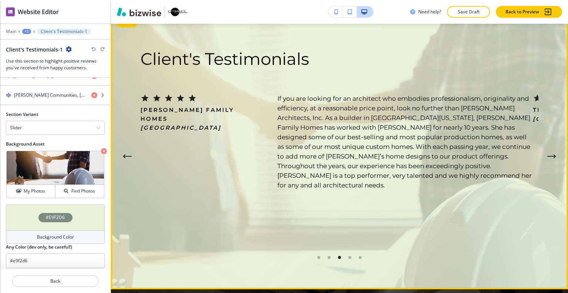
scroll to position [2218, 0]
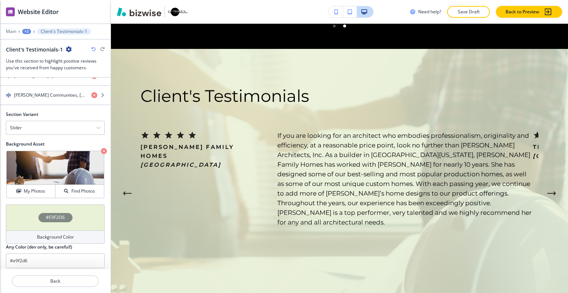
click at [20, 212] on div "#E9F2D6" at bounding box center [55, 217] width 99 height 26
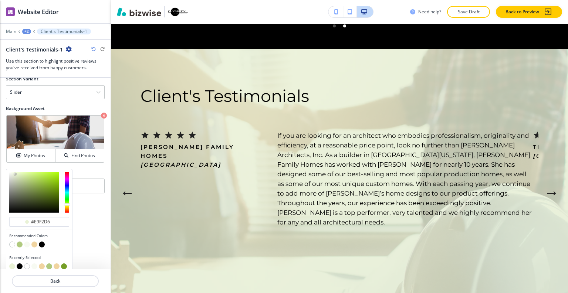
click at [42, 241] on button "button" at bounding box center [42, 244] width 6 height 6
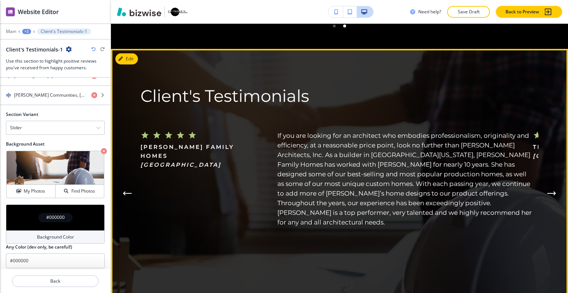
scroll to position [2144, 0]
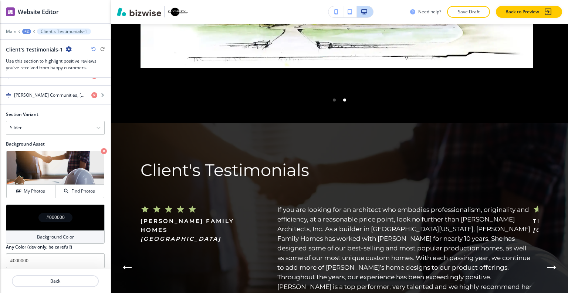
click at [33, 207] on div "#000000" at bounding box center [55, 217] width 99 height 26
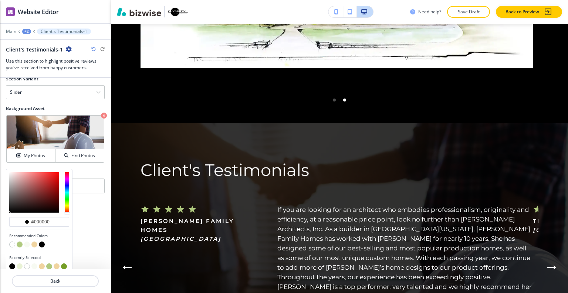
click at [35, 241] on button "button" at bounding box center [34, 244] width 6 height 6
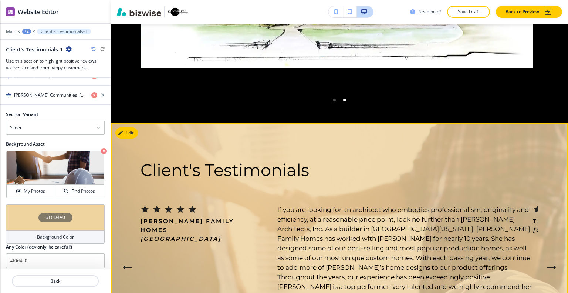
scroll to position [2218, 0]
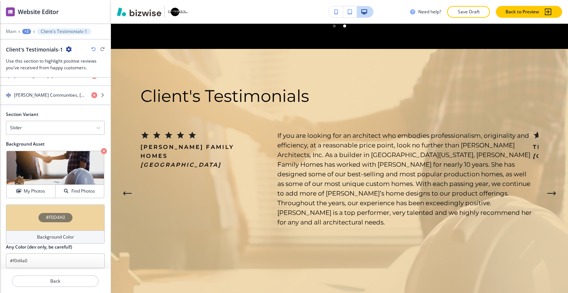
click at [29, 205] on div "#F0D4A0" at bounding box center [55, 217] width 99 height 26
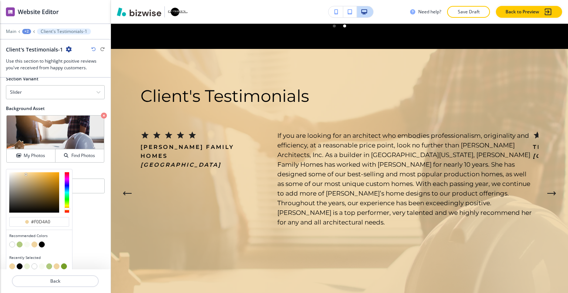
click at [43, 241] on button "button" at bounding box center [42, 244] width 6 height 6
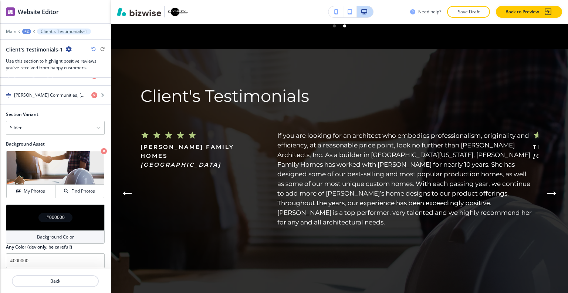
click at [24, 210] on div "#000000" at bounding box center [55, 217] width 99 height 26
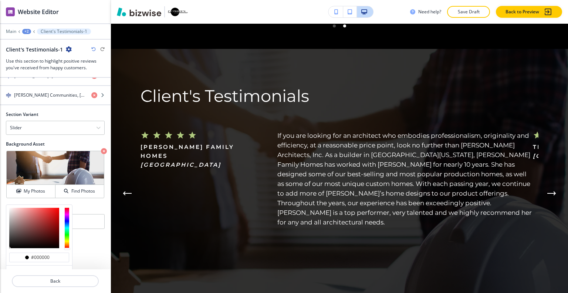
scroll to position [638, 0]
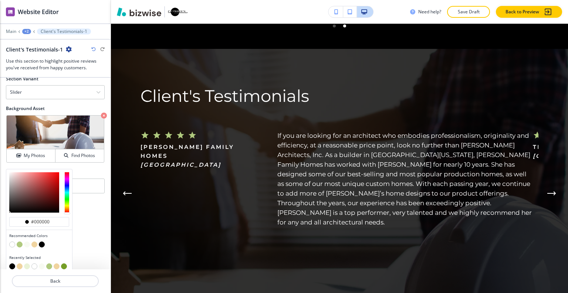
click at [20, 241] on button "button" at bounding box center [20, 244] width 6 height 6
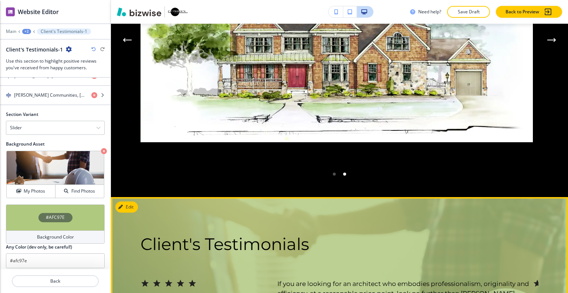
scroll to position [2218, 0]
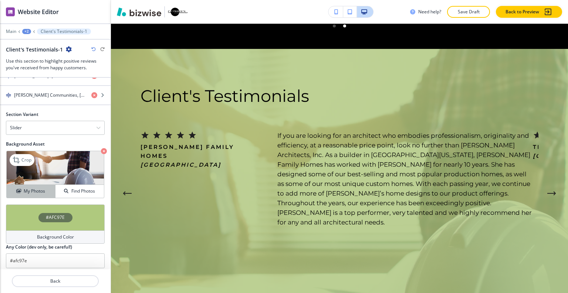
click at [27, 189] on h4 "My Photos" at bounding box center [34, 191] width 21 height 7
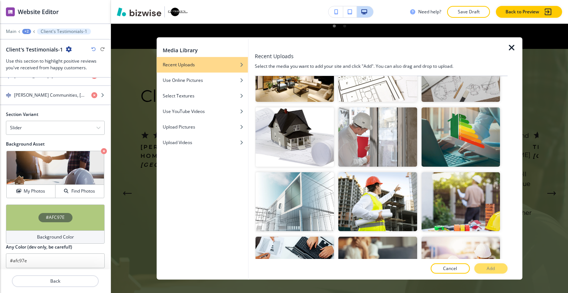
scroll to position [148, 0]
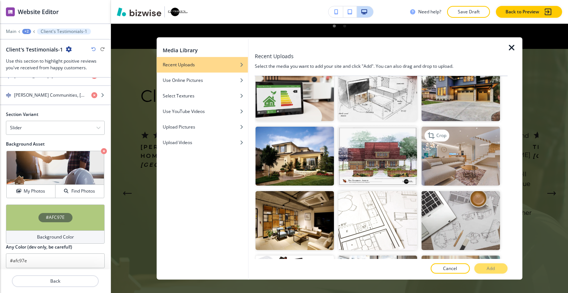
click at [452, 154] on img "button" at bounding box center [460, 156] width 78 height 59
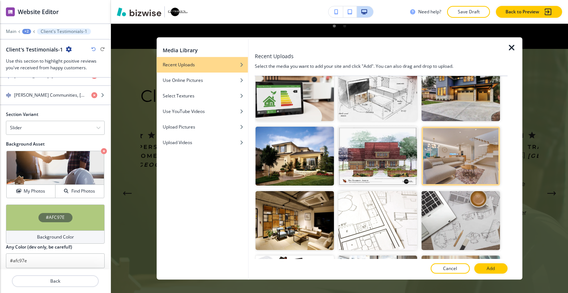
click at [492, 267] on p "Add" at bounding box center [491, 268] width 8 height 7
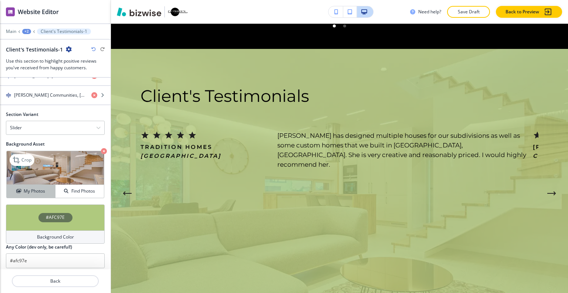
click at [32, 188] on h4 "My Photos" at bounding box center [34, 191] width 21 height 7
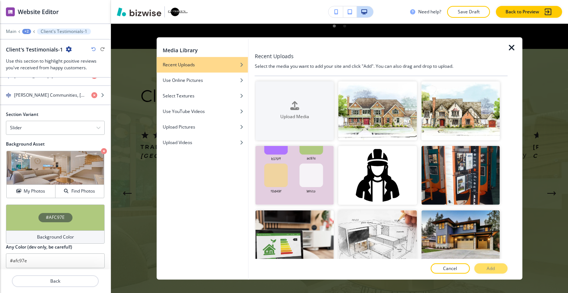
scroll to position [333, 0]
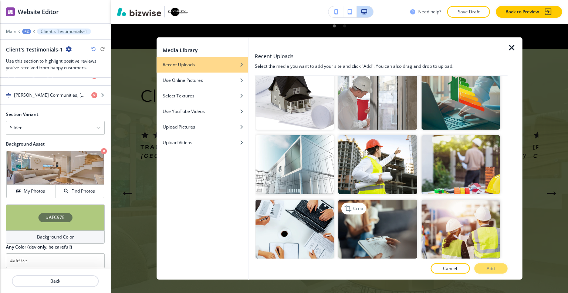
click at [381, 209] on img "button" at bounding box center [378, 228] width 78 height 59
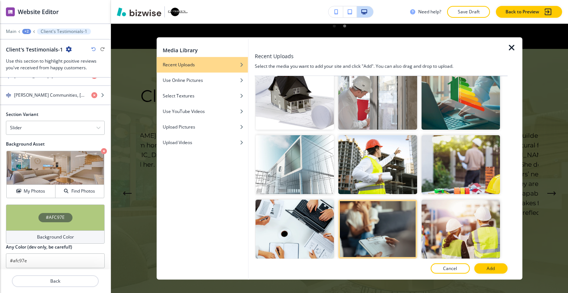
click at [478, 269] on button "Add" at bounding box center [490, 268] width 33 height 10
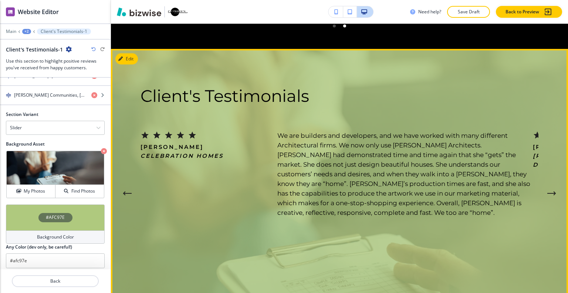
scroll to position [2181, 0]
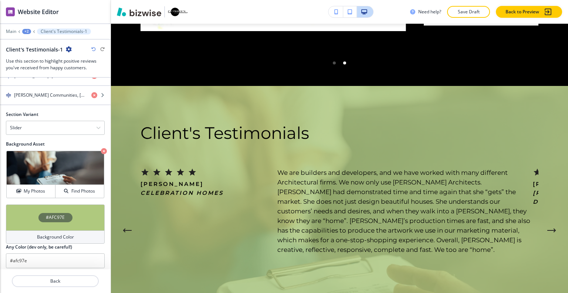
click at [28, 208] on div "#AFC97E" at bounding box center [55, 217] width 99 height 26
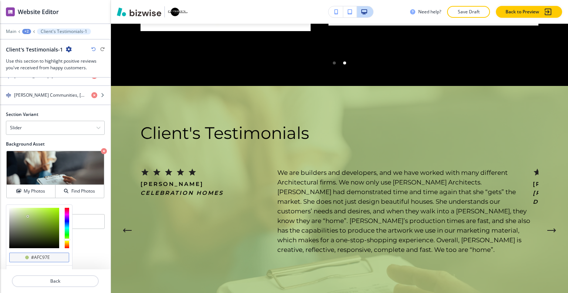
scroll to position [638, 0]
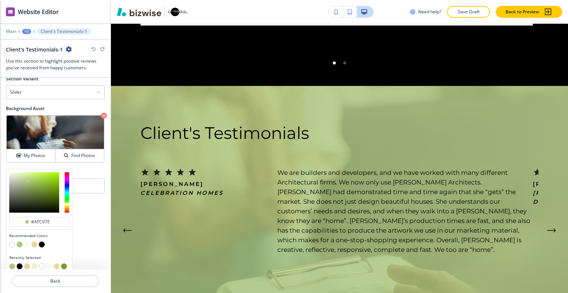
click at [27, 241] on button "button" at bounding box center [27, 244] width 6 height 6
type input "#f7faf2"
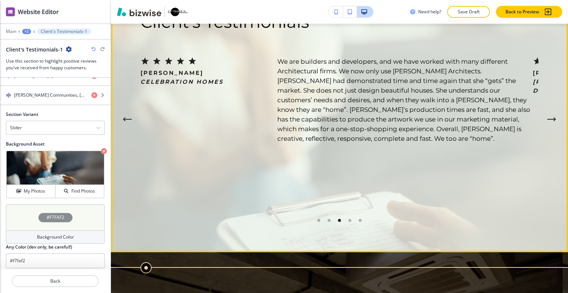
scroll to position [2181, 0]
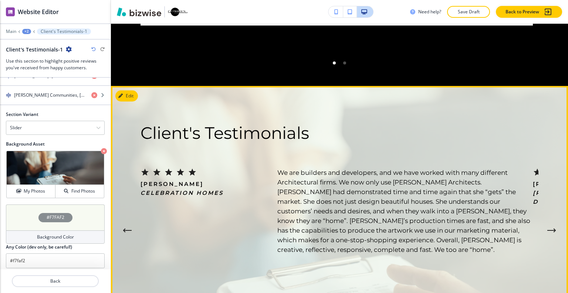
click at [549, 223] on button "Next Testimonial" at bounding box center [552, 230] width 15 height 15
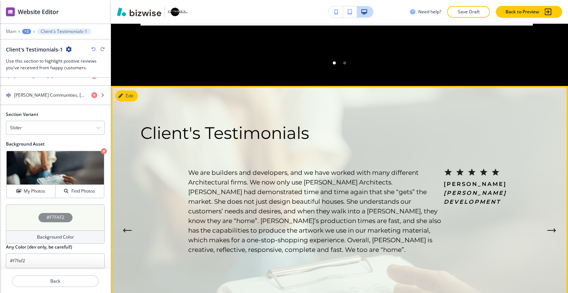
click at [549, 223] on button "Next Testimonial" at bounding box center [552, 230] width 15 height 15
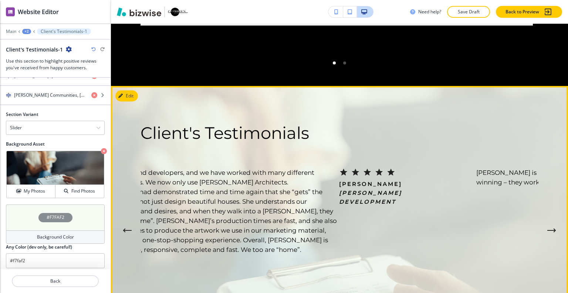
click at [549, 223] on button "Next Testimonial" at bounding box center [552, 230] width 15 height 15
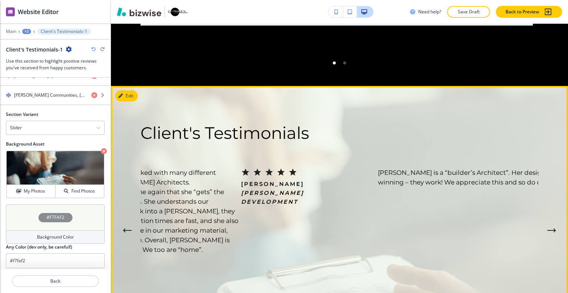
click at [549, 223] on button "Next Testimonial" at bounding box center [552, 230] width 15 height 15
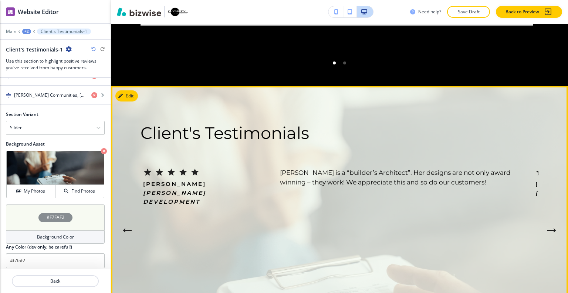
click at [549, 223] on button "Next Testimonial" at bounding box center [552, 230] width 15 height 15
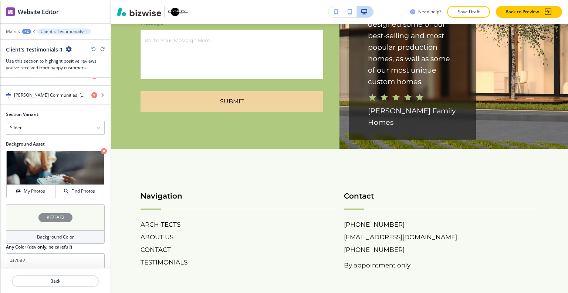
scroll to position [0, 0]
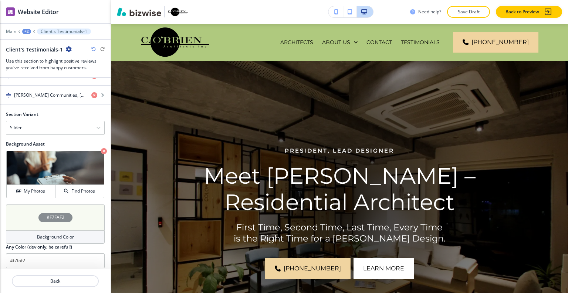
click at [471, 18] on div "Need help? Save Draft Back to Preview" at bounding box center [339, 12] width 457 height 24
click at [472, 10] on p "Save Draft" at bounding box center [469, 12] width 24 height 7
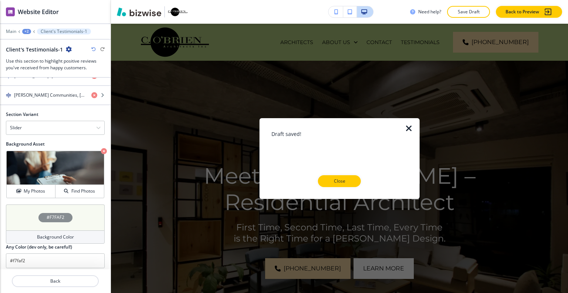
click at [352, 179] on button "Close" at bounding box center [339, 181] width 43 height 12
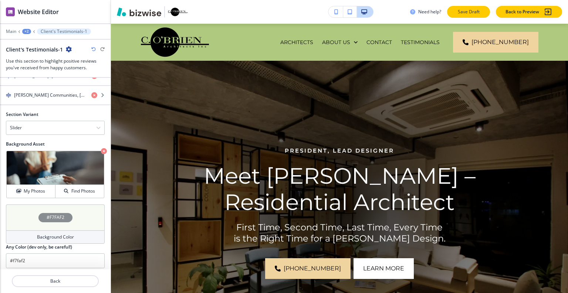
click at [471, 10] on p "Save Draft" at bounding box center [469, 12] width 24 height 7
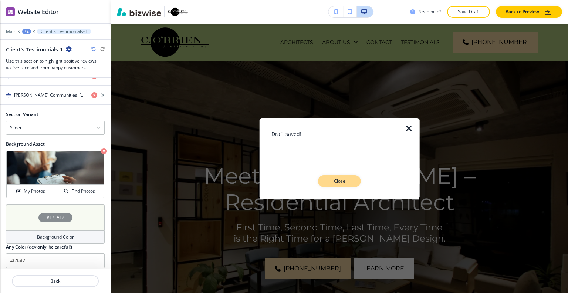
click at [351, 183] on p "Close" at bounding box center [340, 181] width 24 height 7
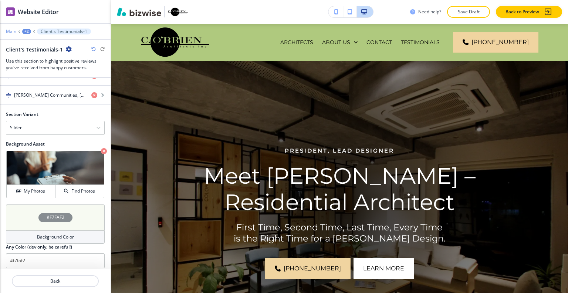
click at [10, 30] on p "Main" at bounding box center [11, 31] width 10 height 5
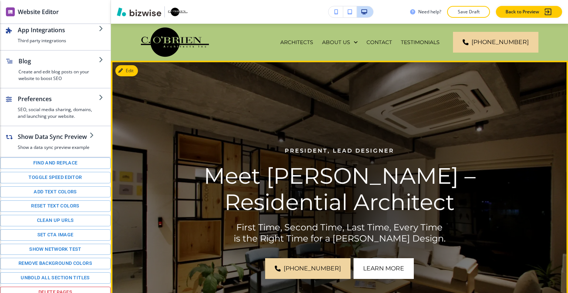
scroll to position [111, 0]
